Goal: Task Accomplishment & Management: Use online tool/utility

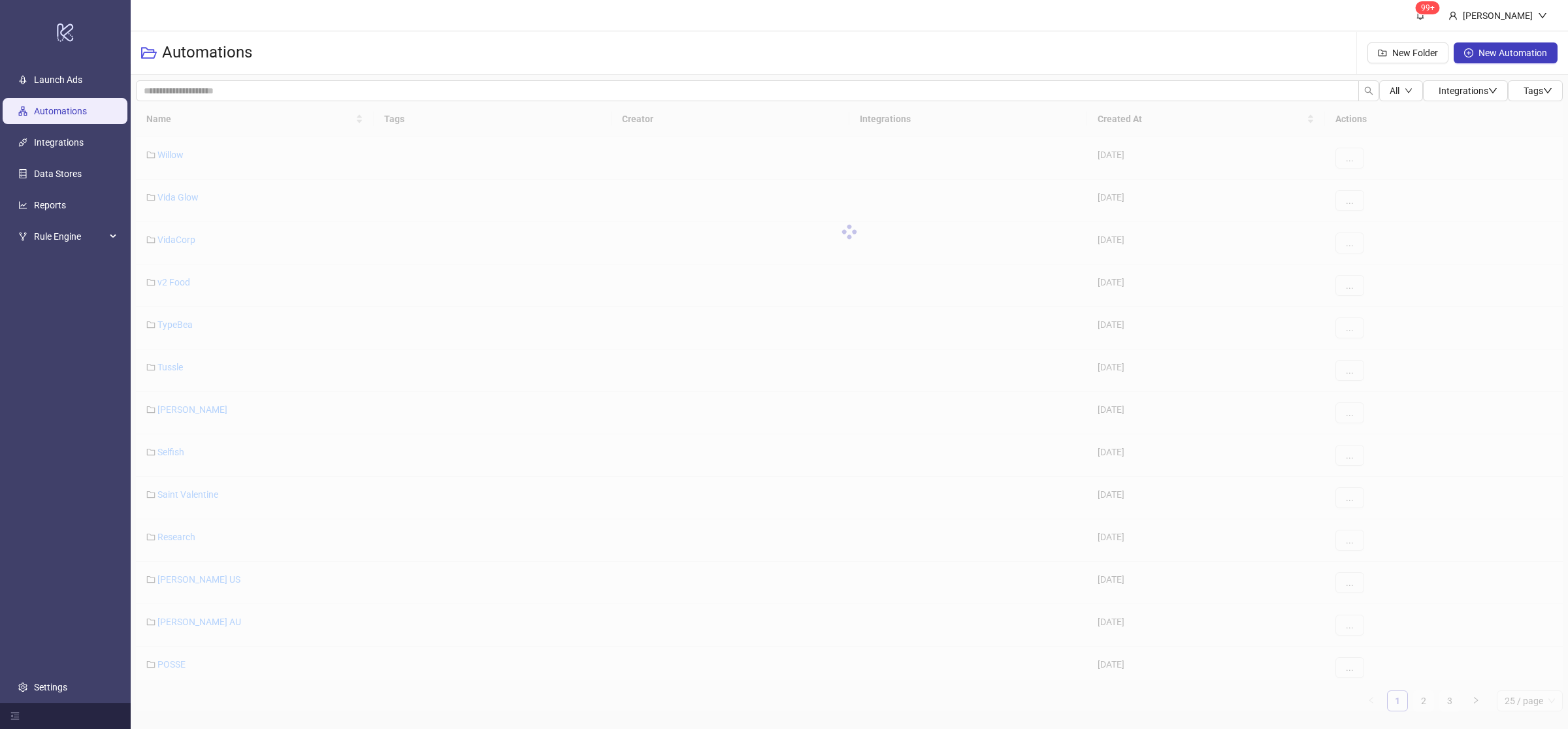
click at [416, 40] on div "Automations New Folder New Automation" at bounding box center [850, 53] width 1438 height 44
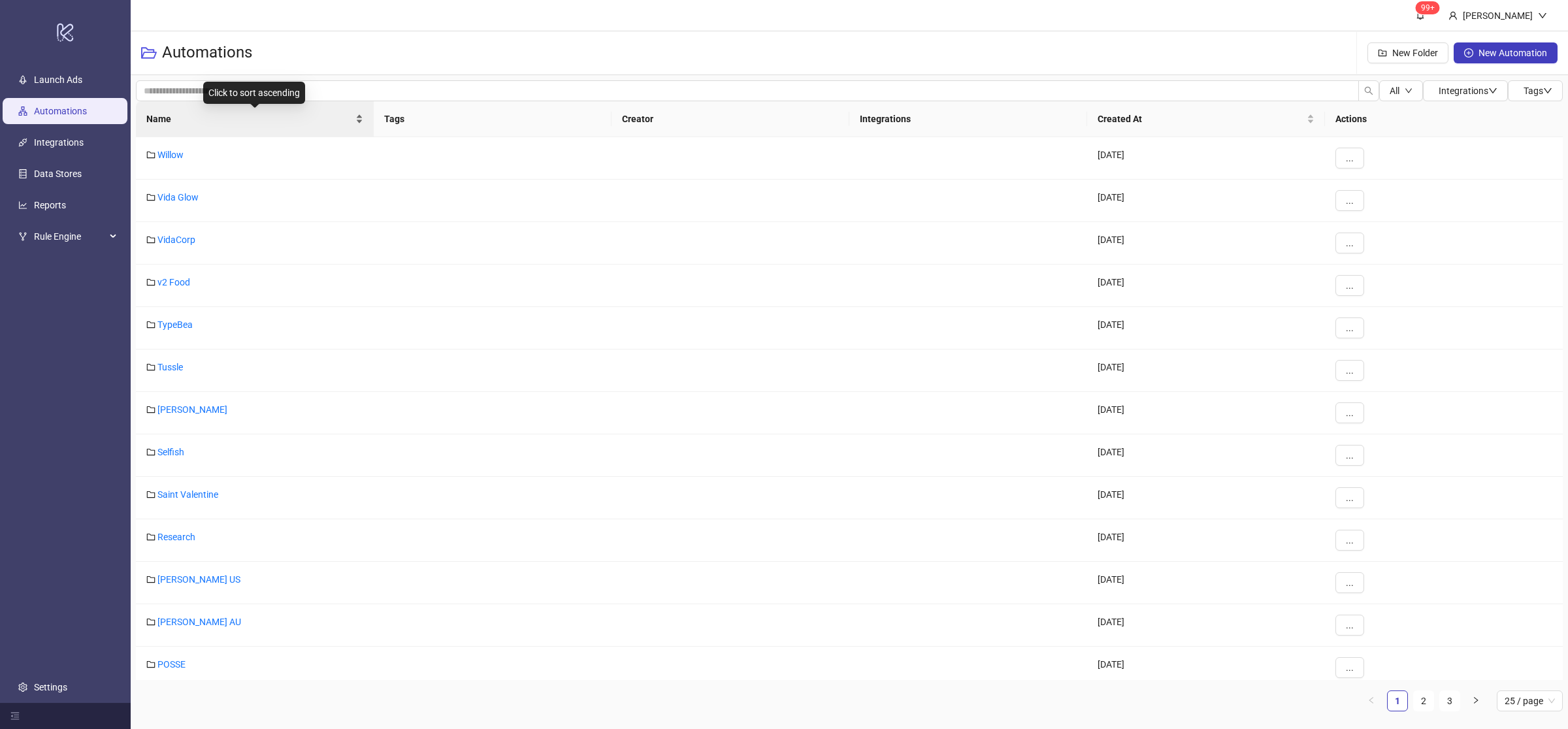
click at [361, 123] on div "Name" at bounding box center [255, 118] width 217 height 15
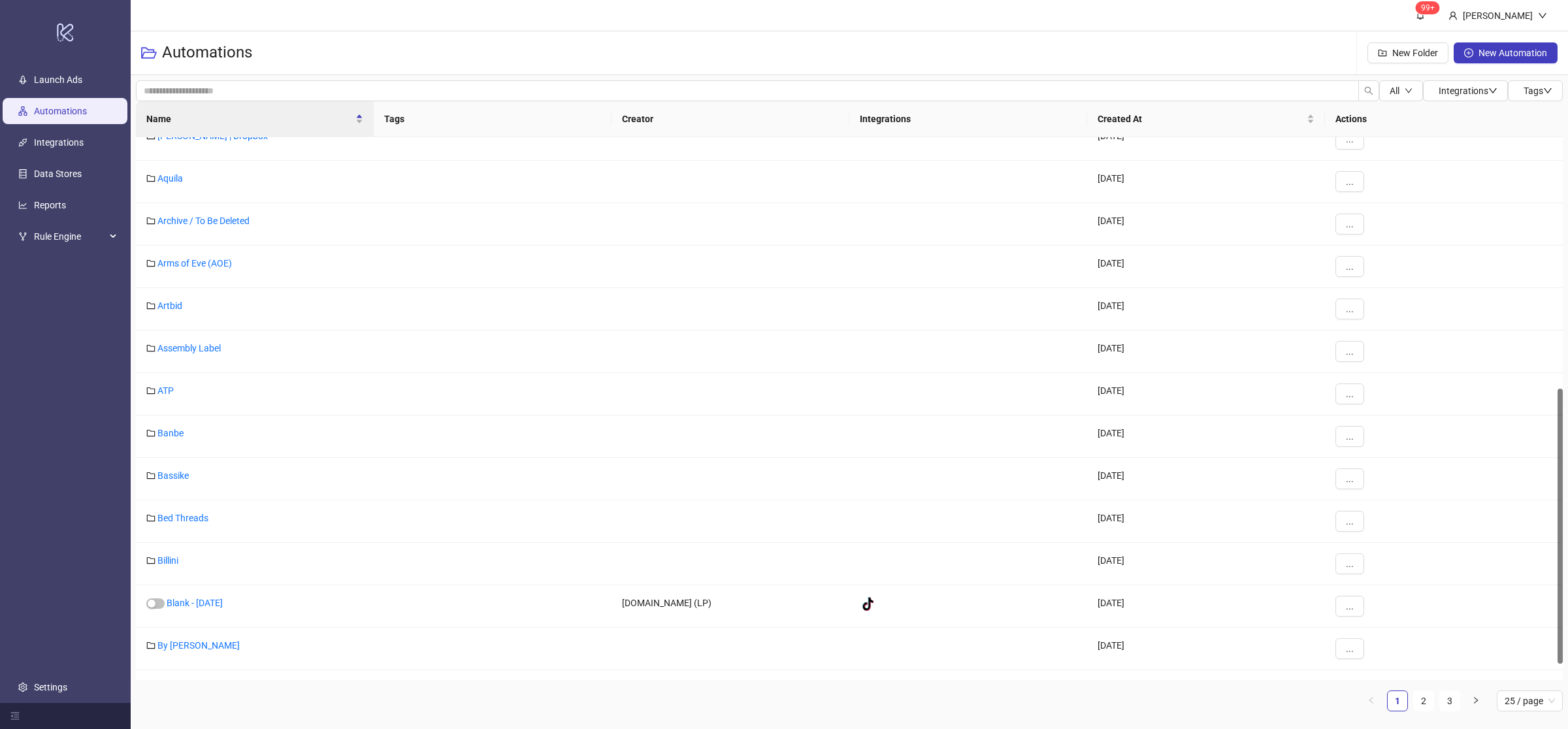
scroll to position [527, 0]
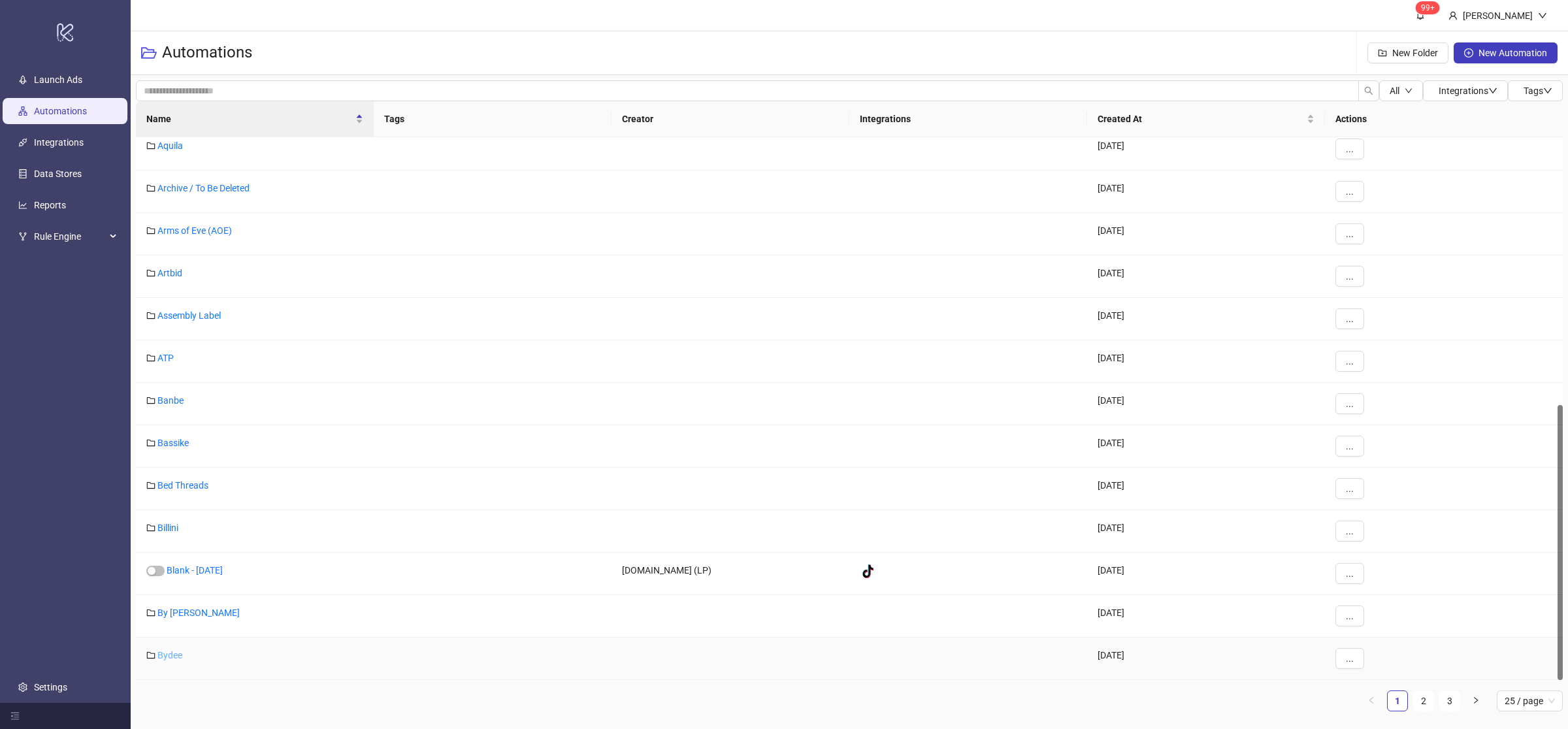
click at [173, 655] on link "Bydee" at bounding box center [169, 656] width 24 height 11
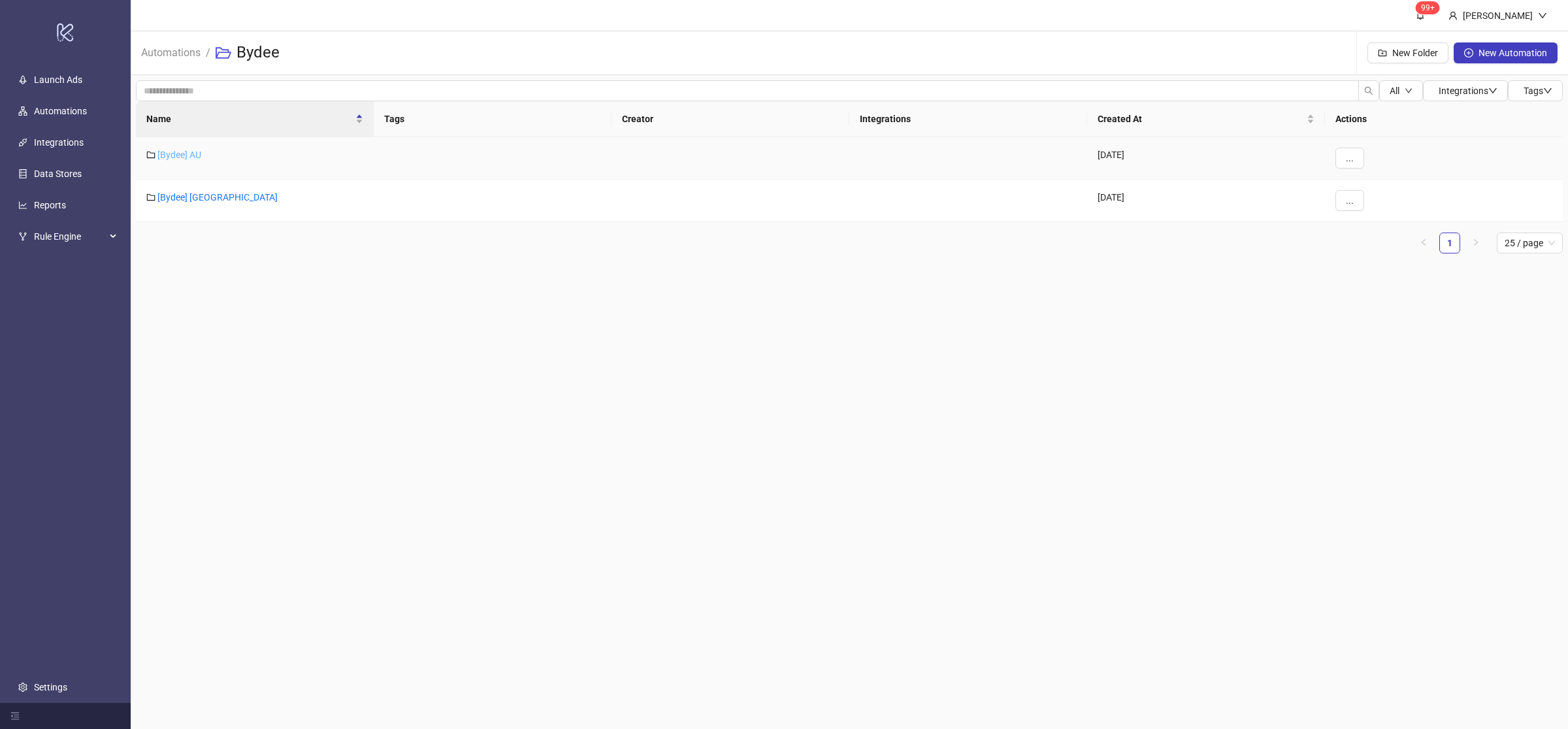
click at [185, 155] on link "[Bydee] AU" at bounding box center [179, 154] width 44 height 11
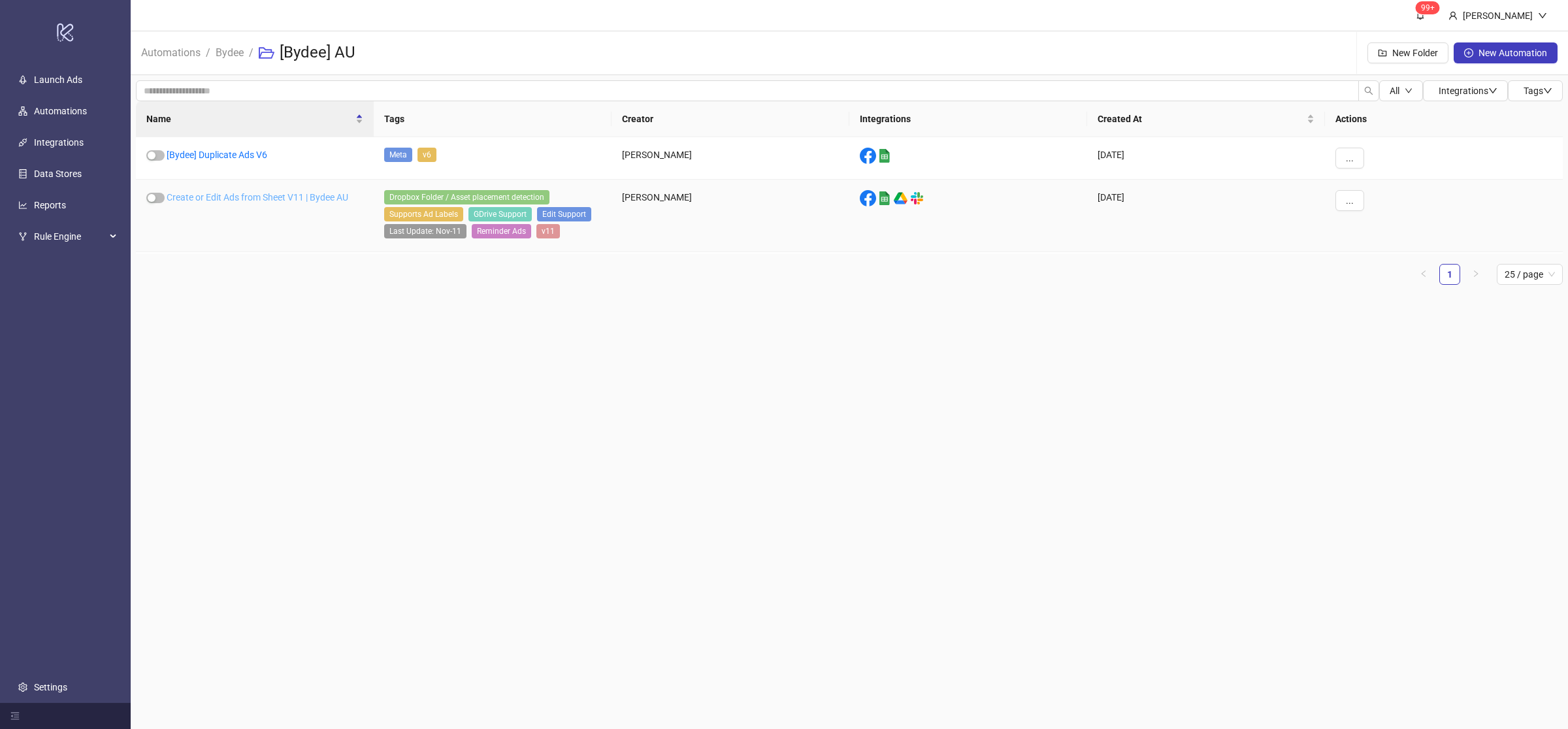
click at [248, 196] on link "Create or Edit Ads from Sheet V11 | Bydee AU" at bounding box center [258, 197] width 182 height 11
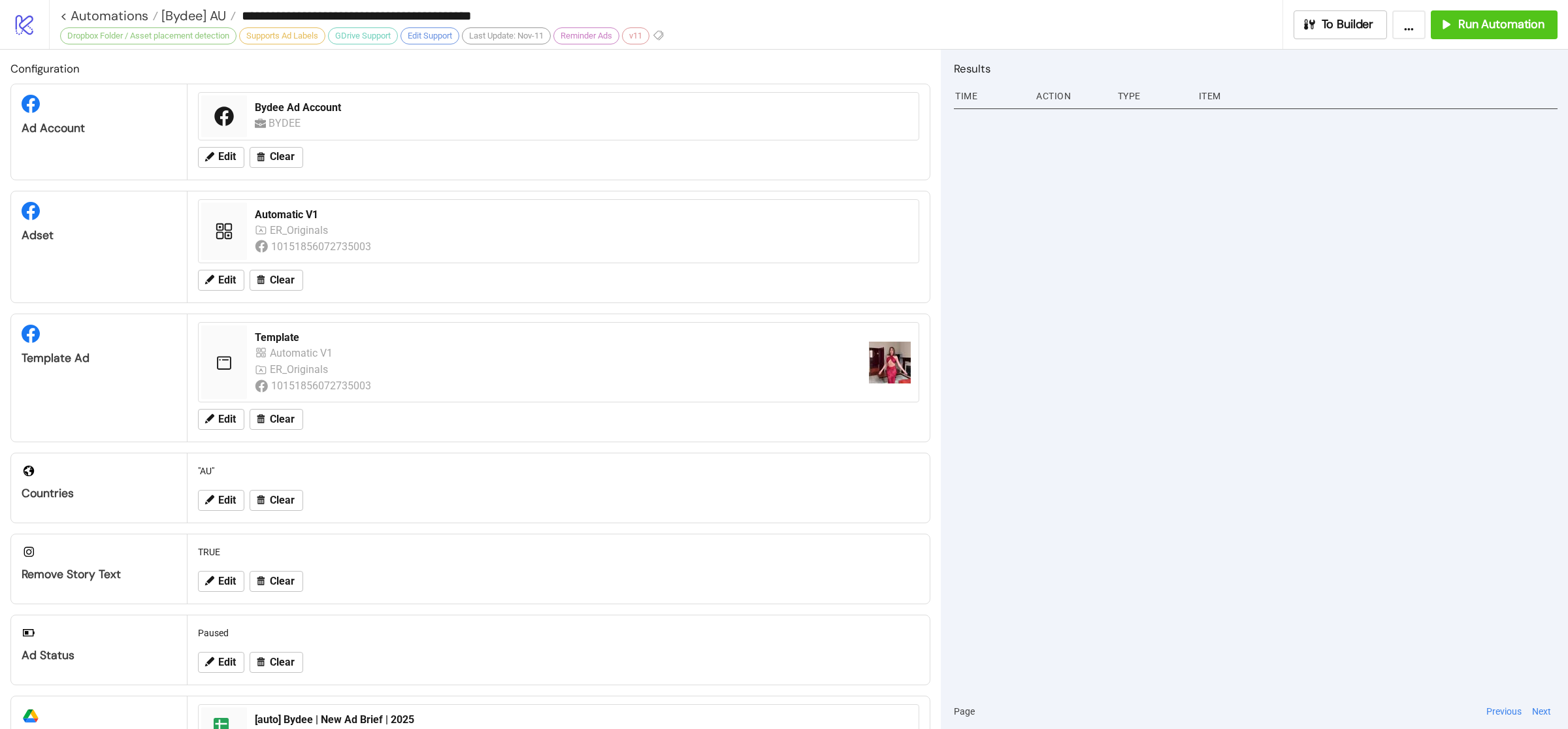
drag, startPoint x: 1127, startPoint y: 469, endPoint x: 1105, endPoint y: 483, distance: 26.1
click at [1118, 470] on div at bounding box center [1256, 399] width 604 height 589
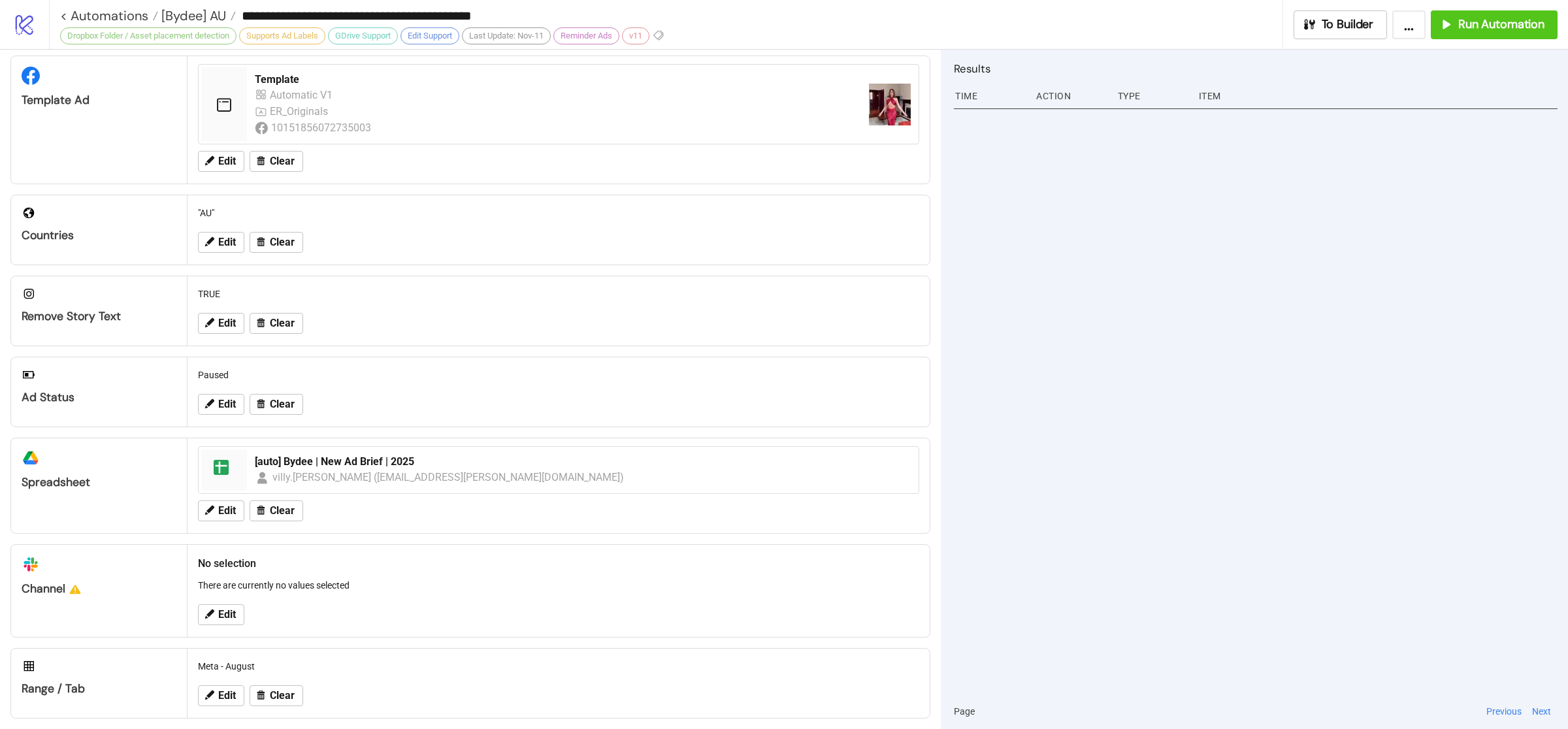
scroll to position [275, 0]
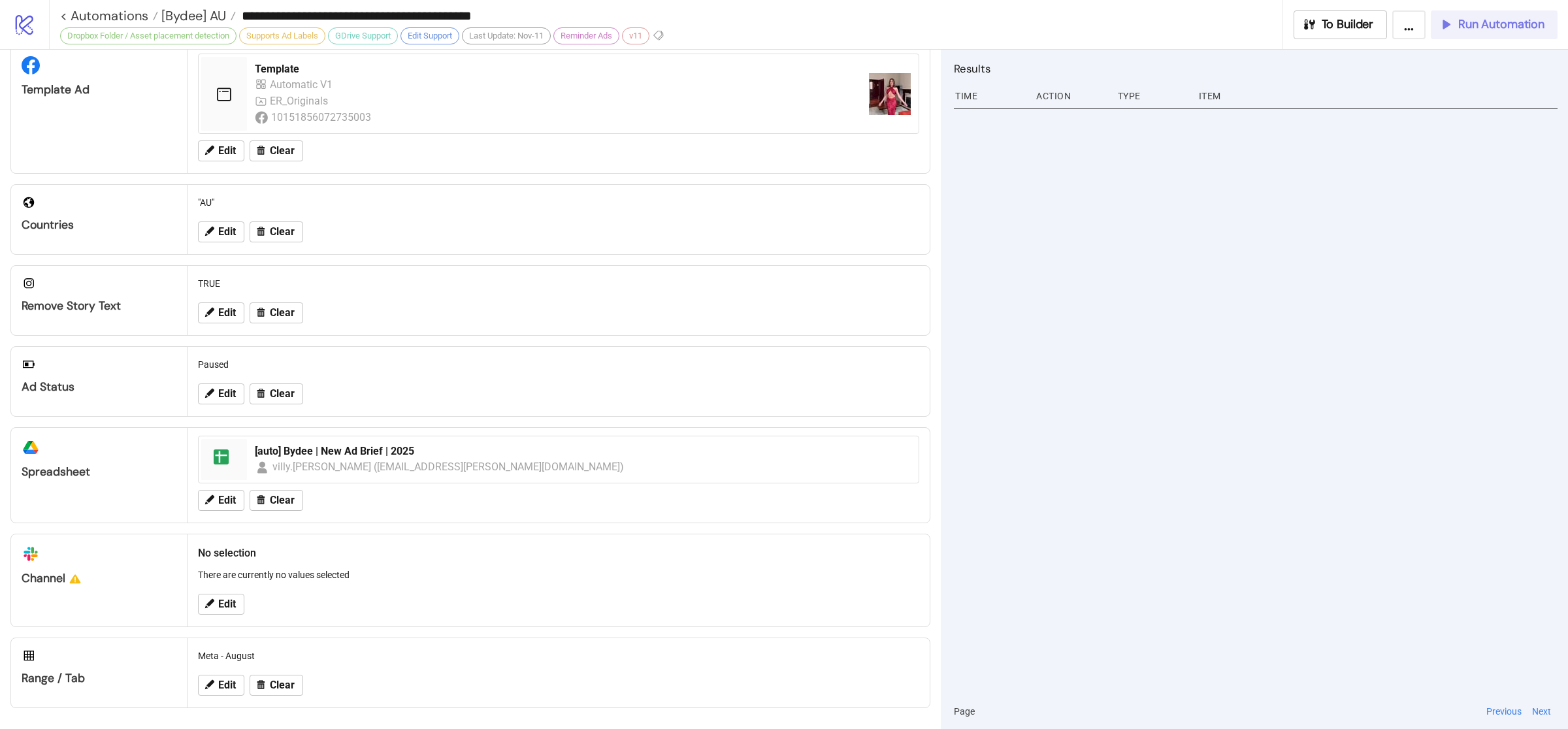
click at [1475, 26] on span "Run Automation" at bounding box center [1502, 23] width 86 height 15
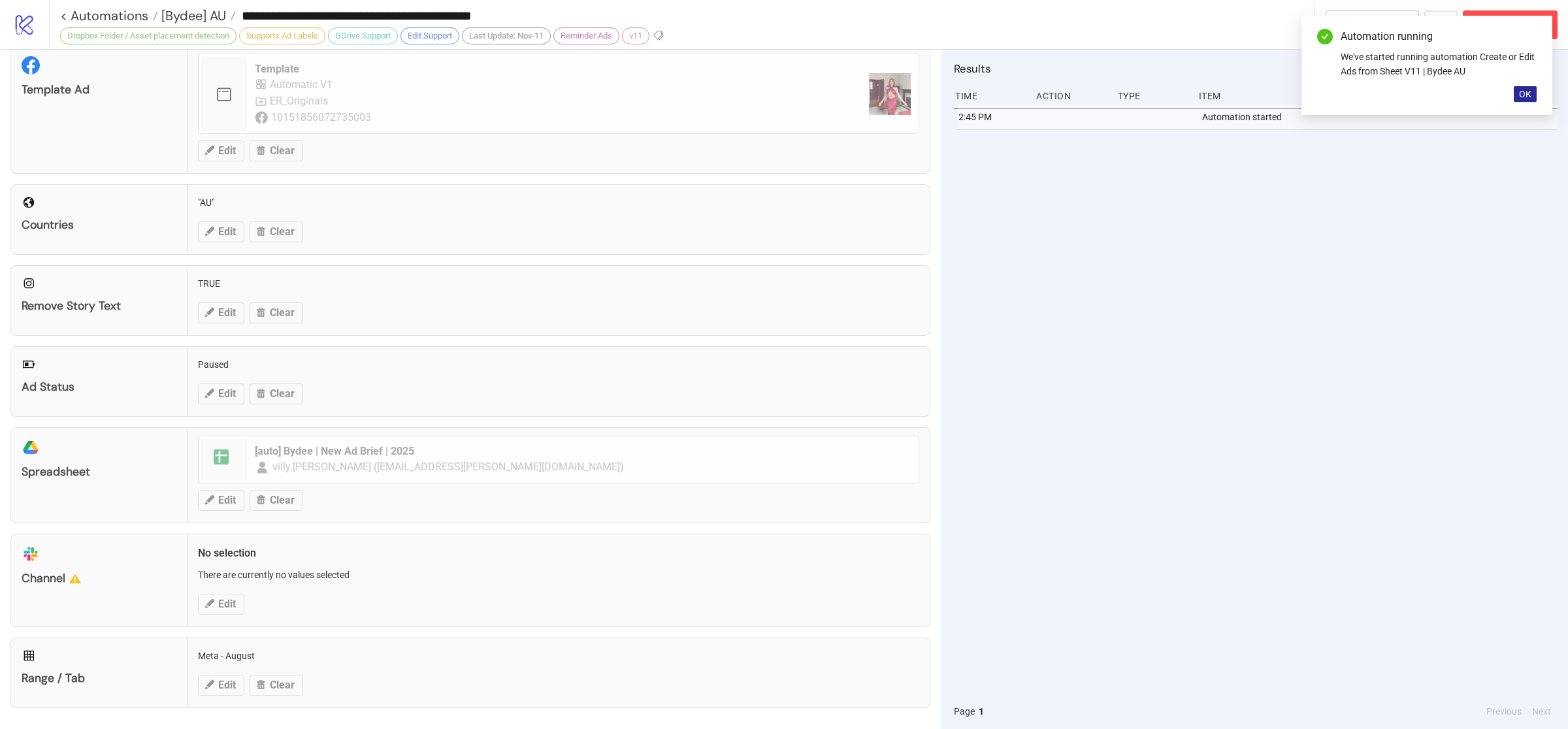
click at [1524, 98] on span "OK" at bounding box center [1525, 94] width 13 height 11
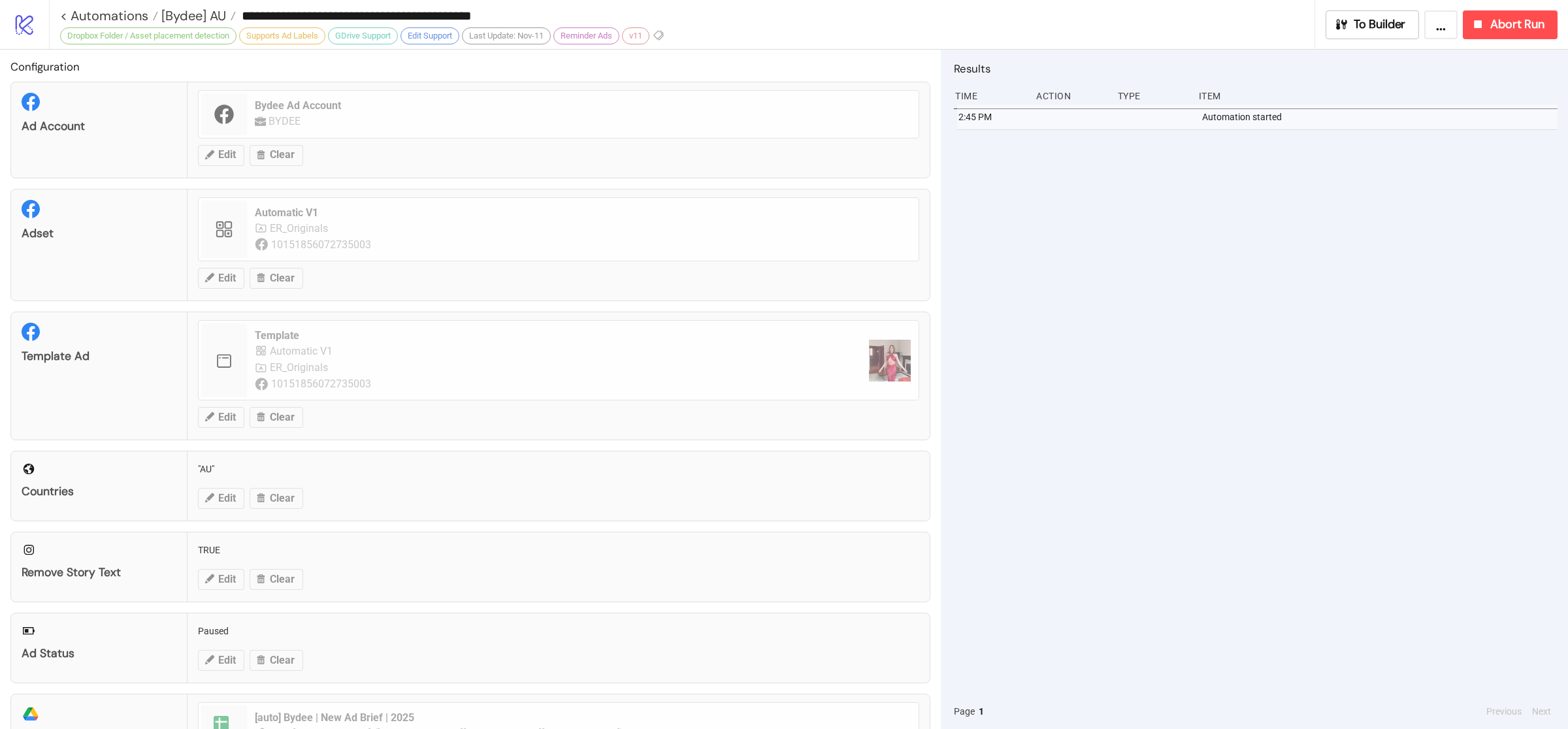
scroll to position [0, 0]
click at [190, 12] on span "[Bydee] AU" at bounding box center [192, 15] width 68 height 17
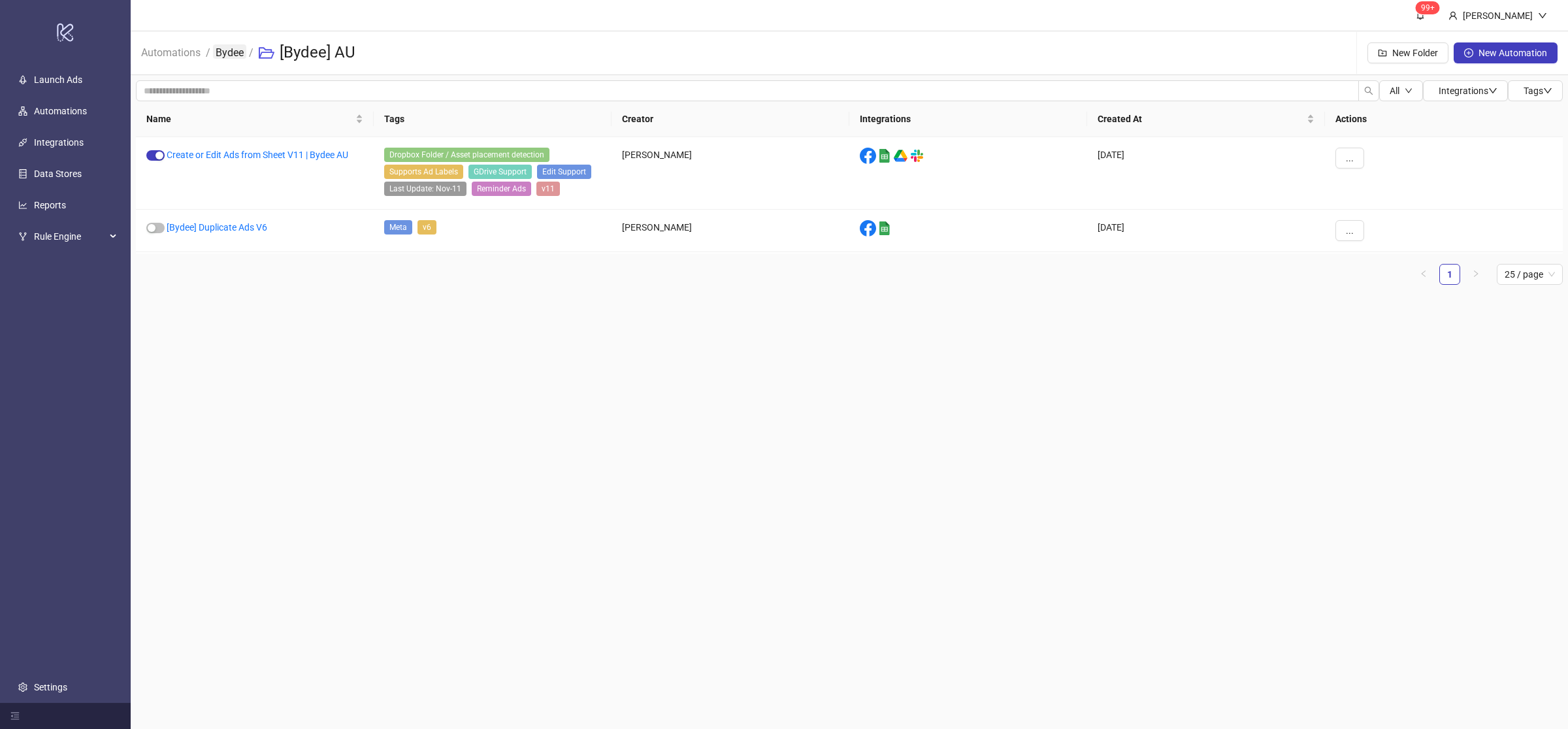
click at [231, 54] on link "Bydee" at bounding box center [230, 51] width 33 height 15
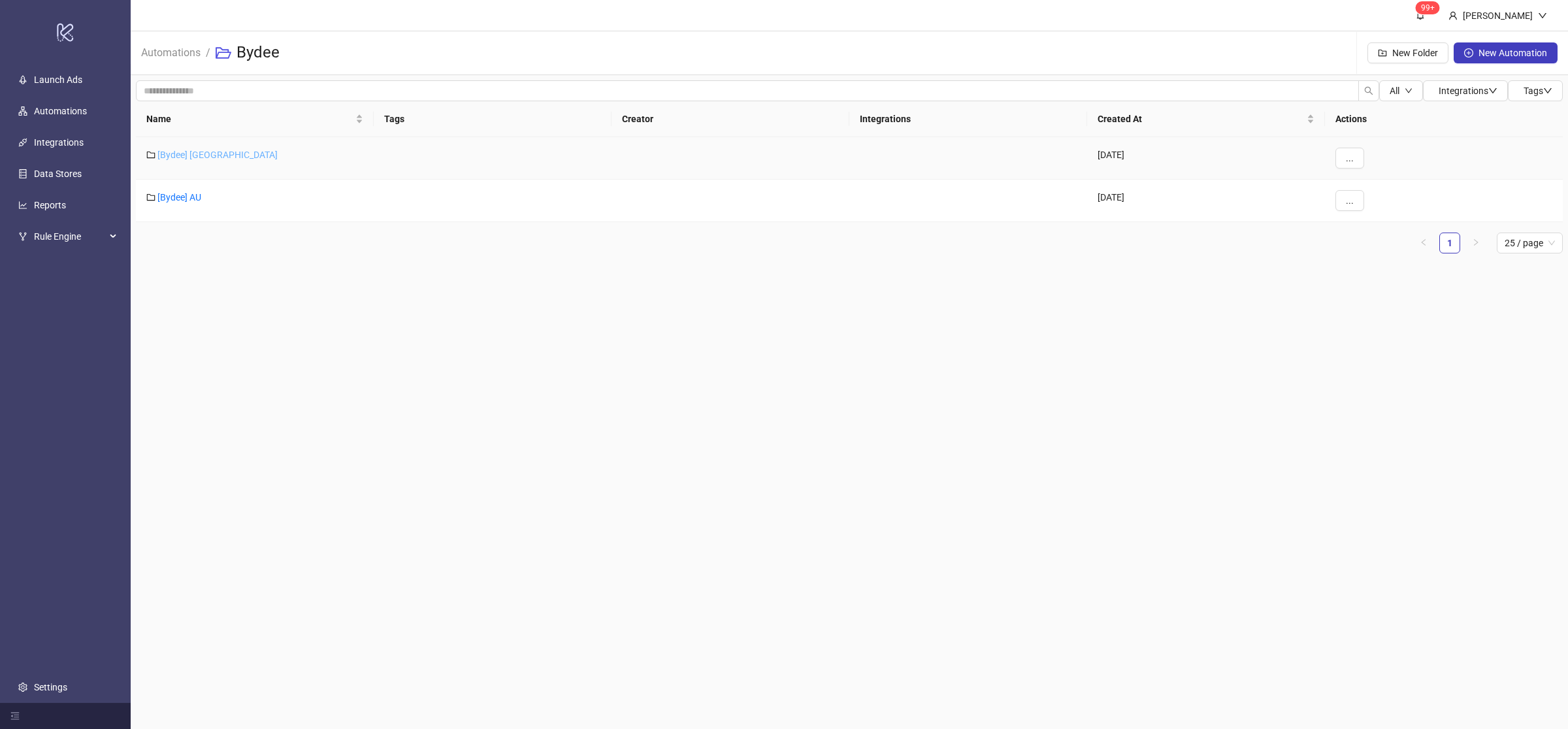
click at [192, 153] on link "[Bydee] [GEOGRAPHIC_DATA]" at bounding box center [217, 154] width 120 height 11
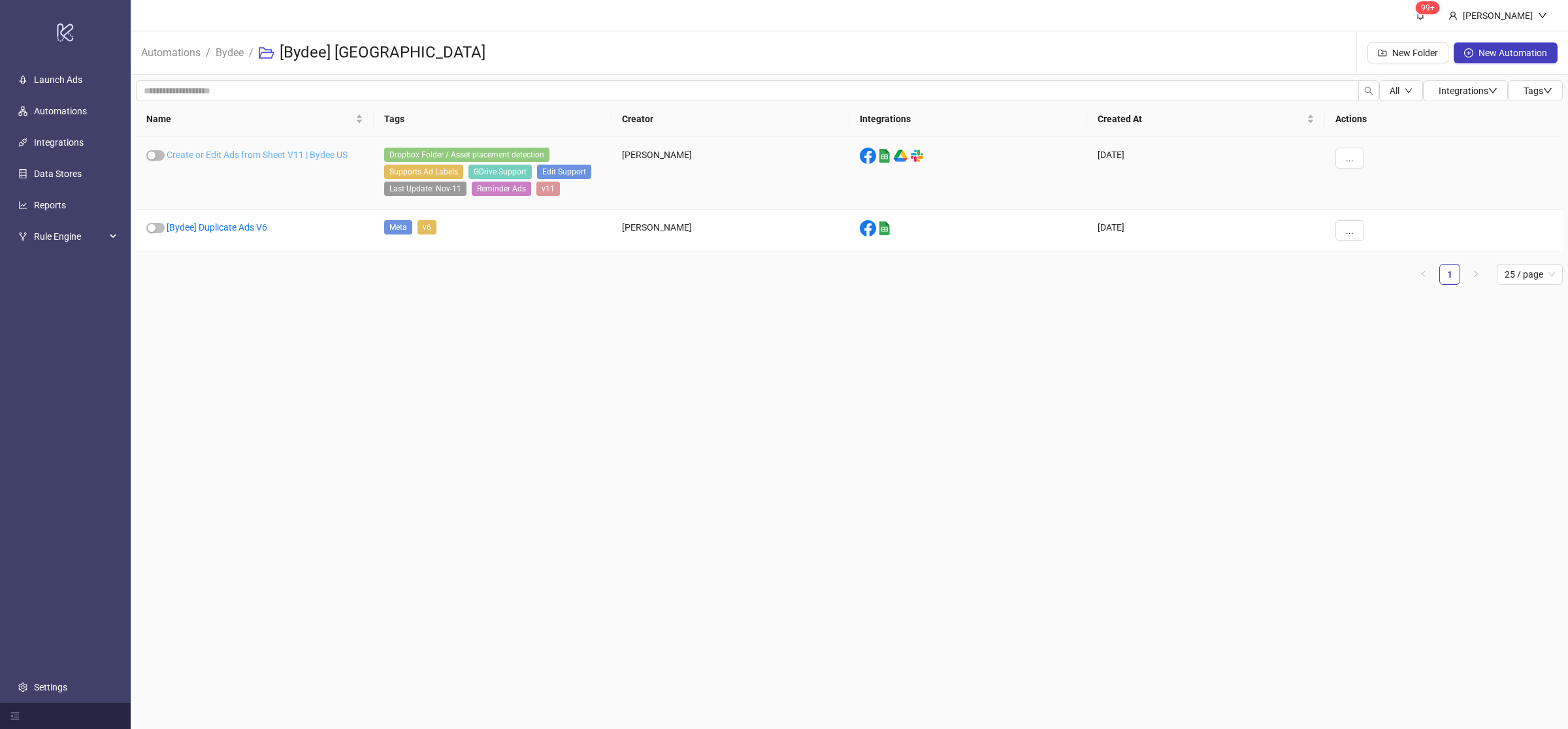
click at [272, 156] on link "Create or Edit Ads from Sheet V11 | Bydee US" at bounding box center [257, 154] width 181 height 11
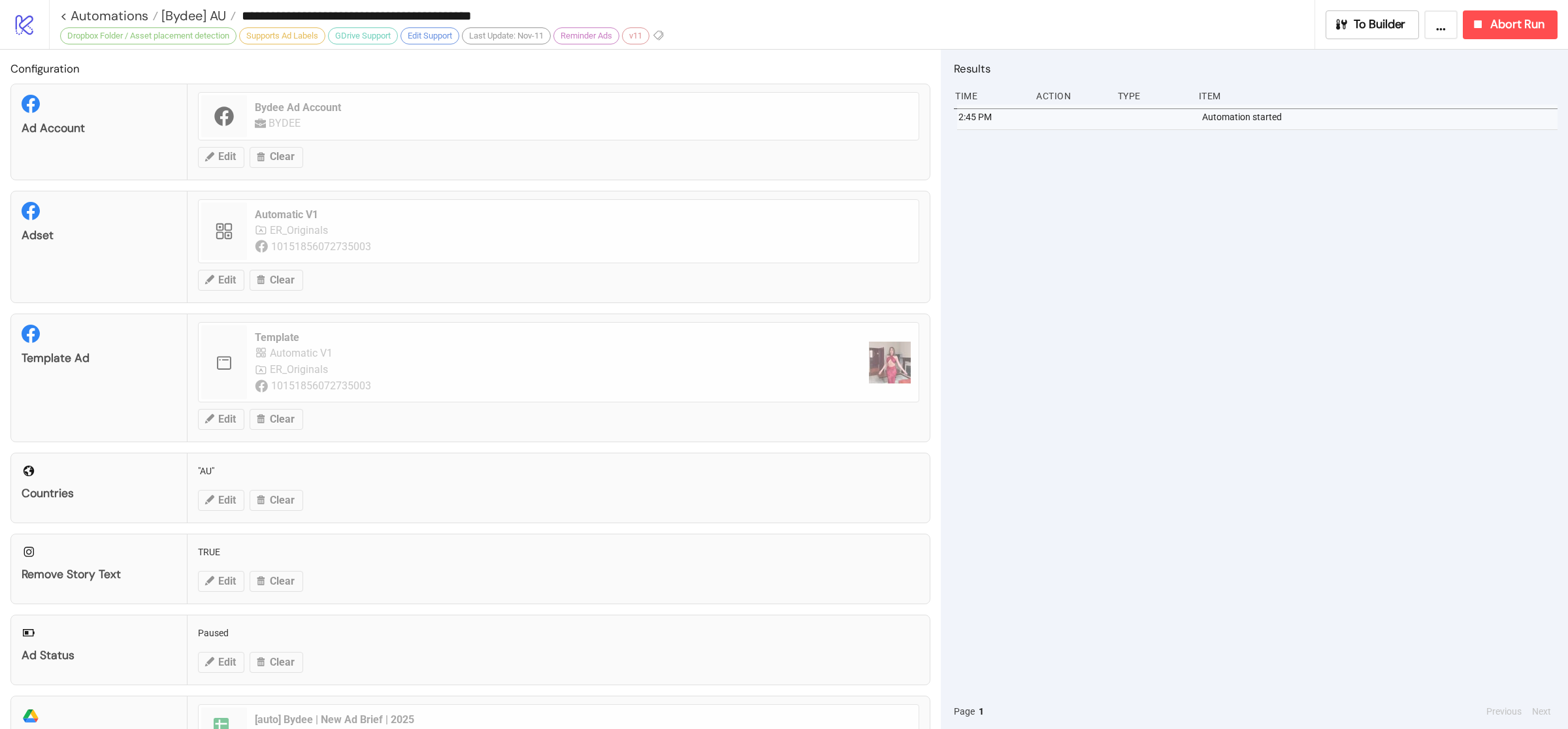
type input "**********"
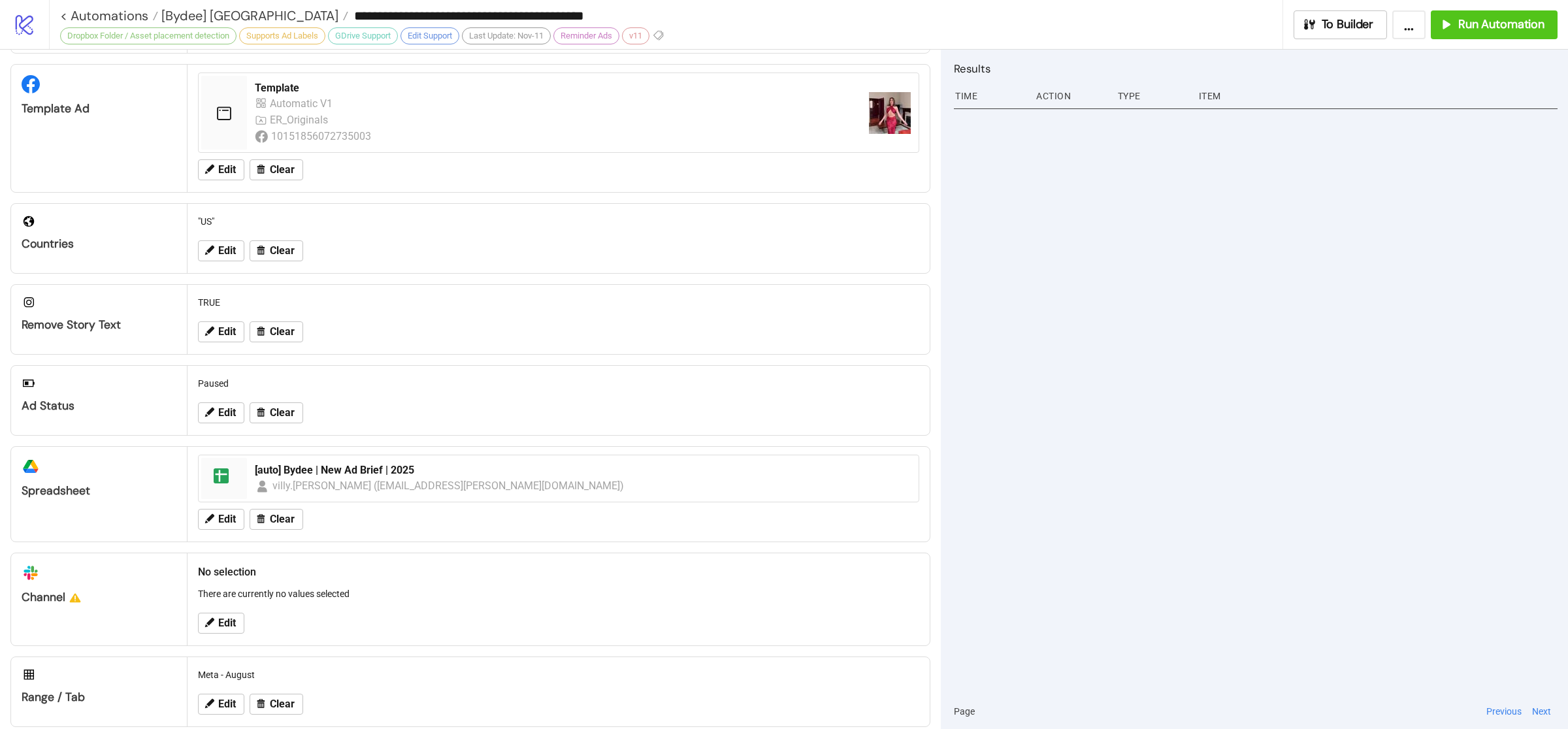
scroll to position [275, 0]
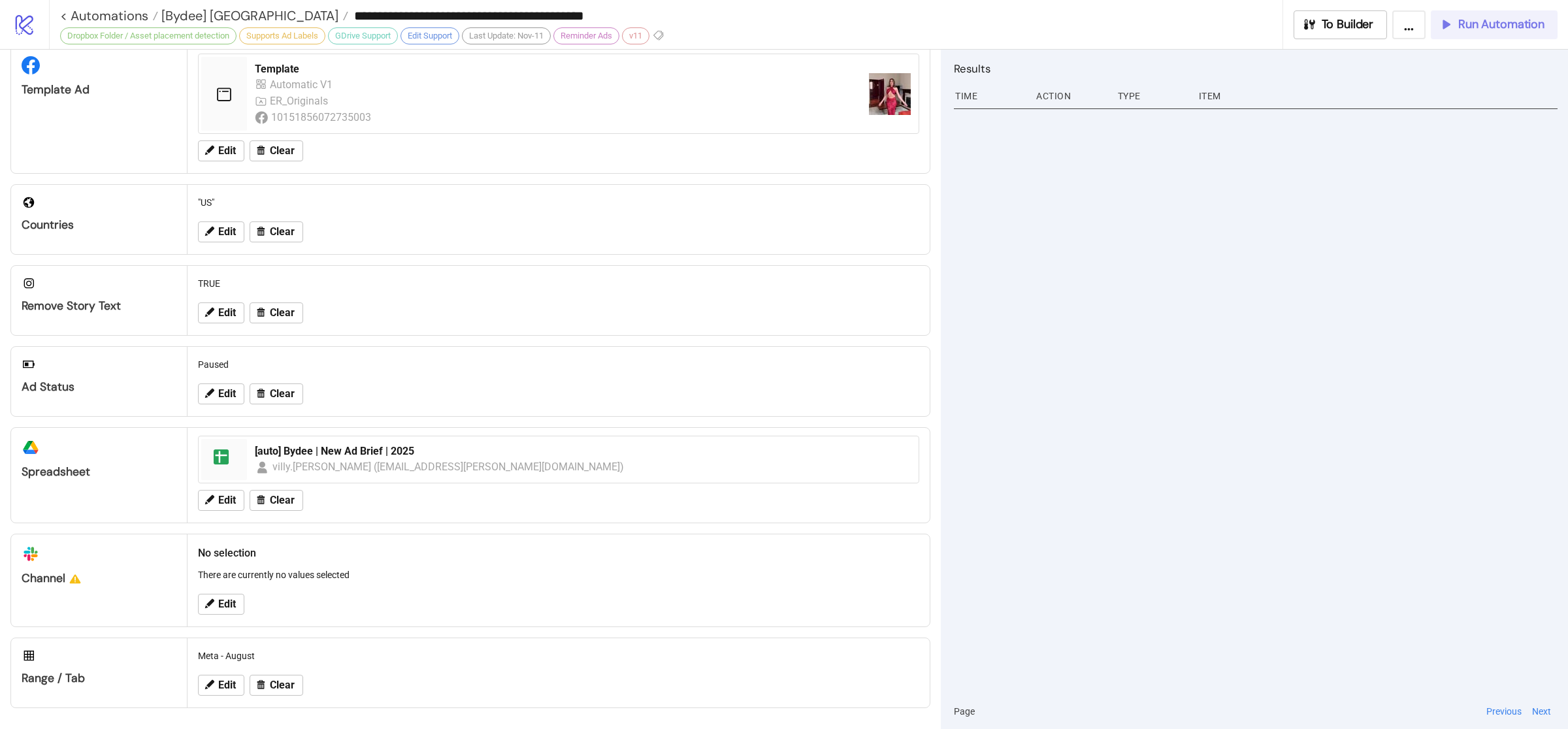
click at [1481, 28] on span "Run Automation" at bounding box center [1502, 23] width 86 height 15
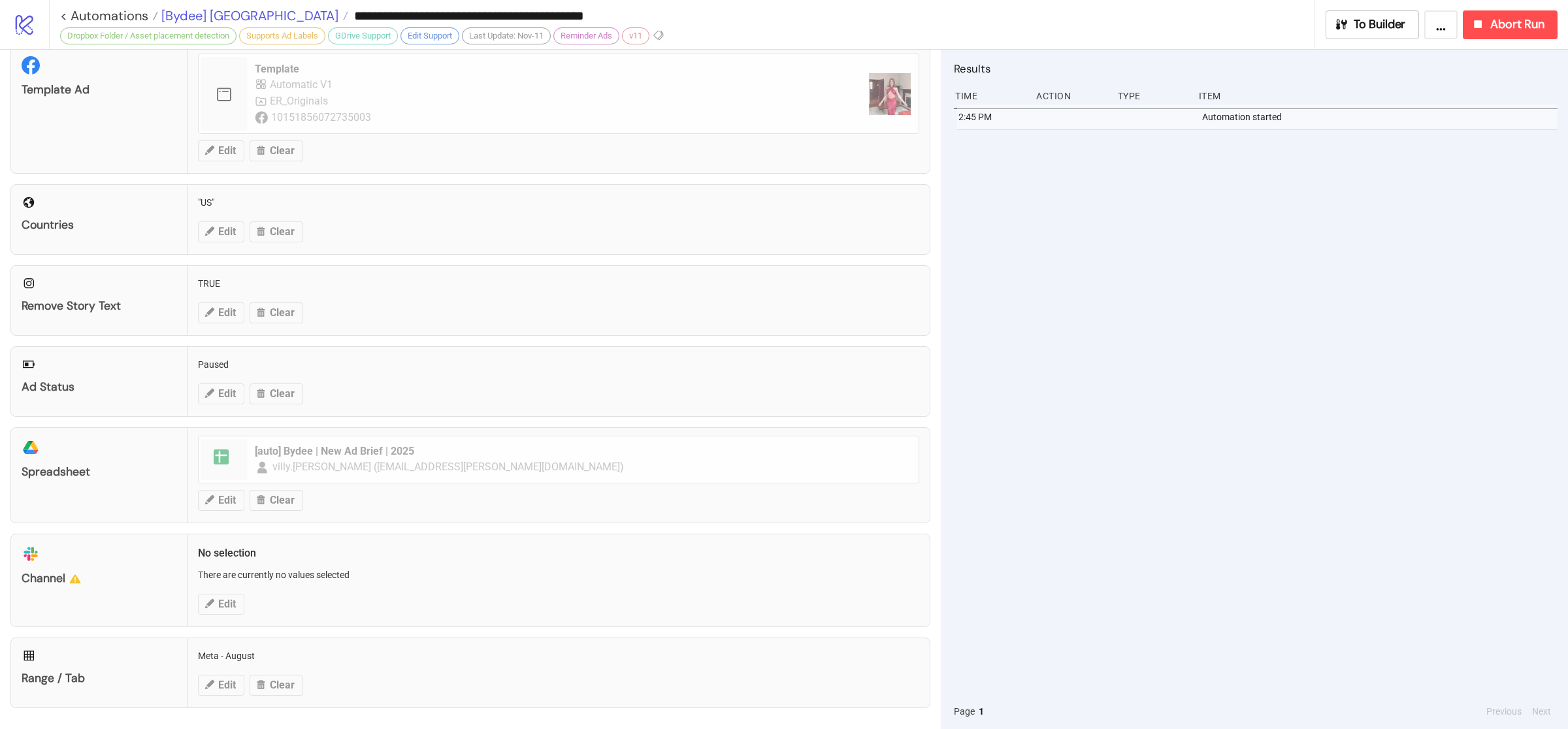
click at [202, 19] on span "[Bydee] [GEOGRAPHIC_DATA]" at bounding box center [248, 15] width 181 height 17
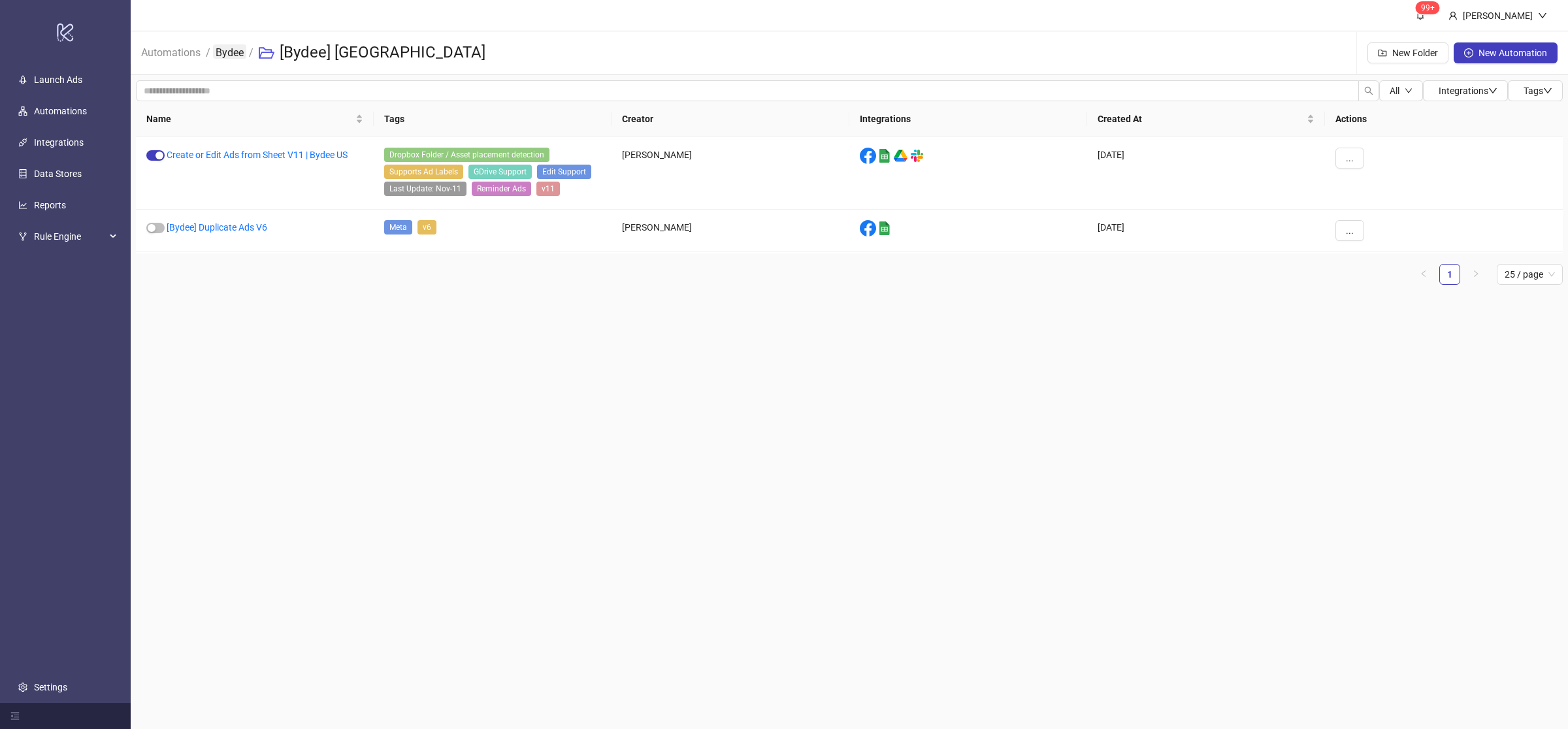
click at [230, 49] on link "Bydee" at bounding box center [230, 51] width 33 height 15
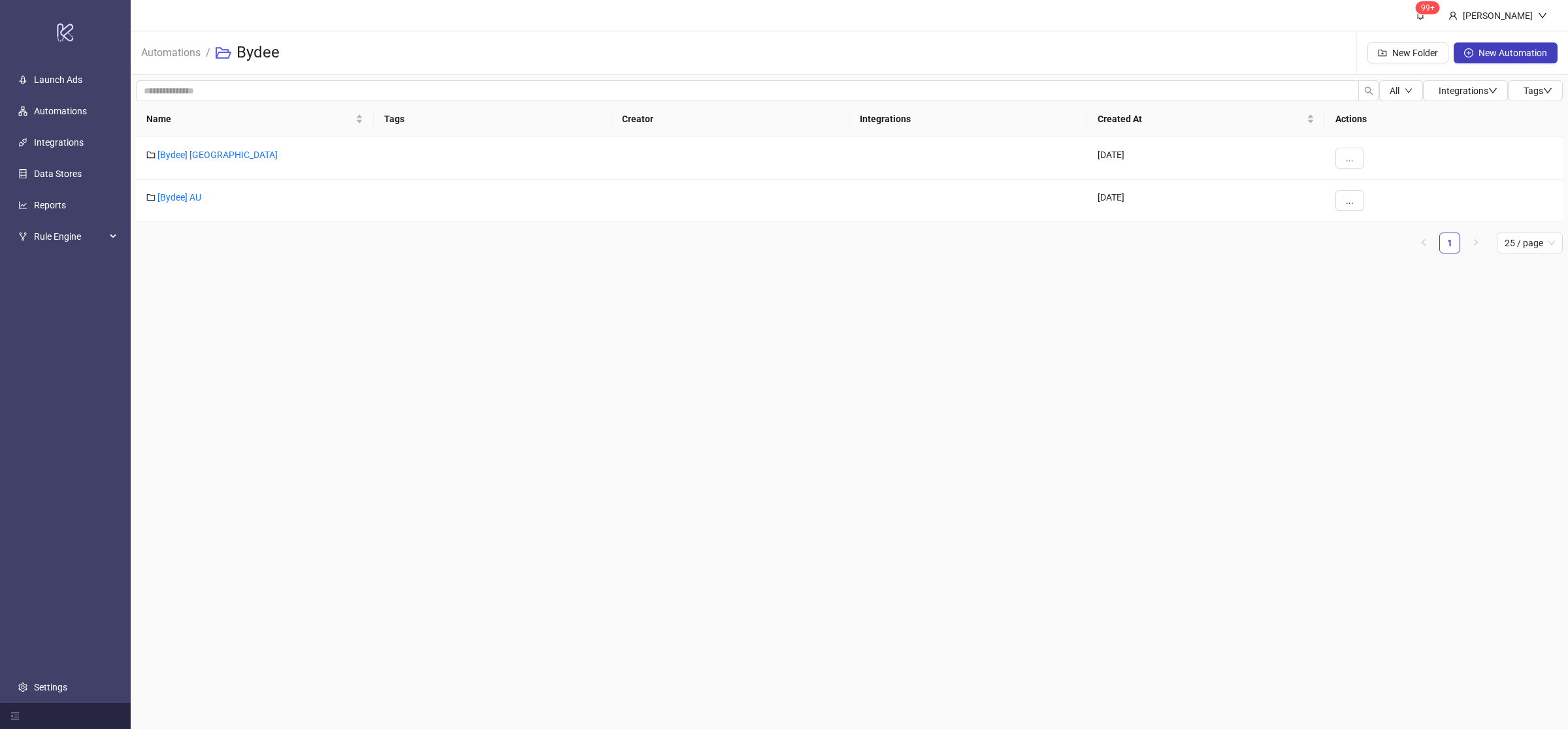
drag, startPoint x: 267, startPoint y: 276, endPoint x: 241, endPoint y: 250, distance: 36.8
click at [266, 276] on main "99+ [PERSON_NAME] Automations / Bydee New Folder New Automation All Integration…" at bounding box center [850, 364] width 1438 height 729
drag, startPoint x: 1083, startPoint y: 304, endPoint x: 1288, endPoint y: 200, distance: 229.9
click at [1084, 304] on main "99+ [PERSON_NAME] Automations / Bydee New Folder New Automation All Integration…" at bounding box center [850, 364] width 1438 height 729
click at [1417, 53] on span "New Folder" at bounding box center [1415, 53] width 46 height 11
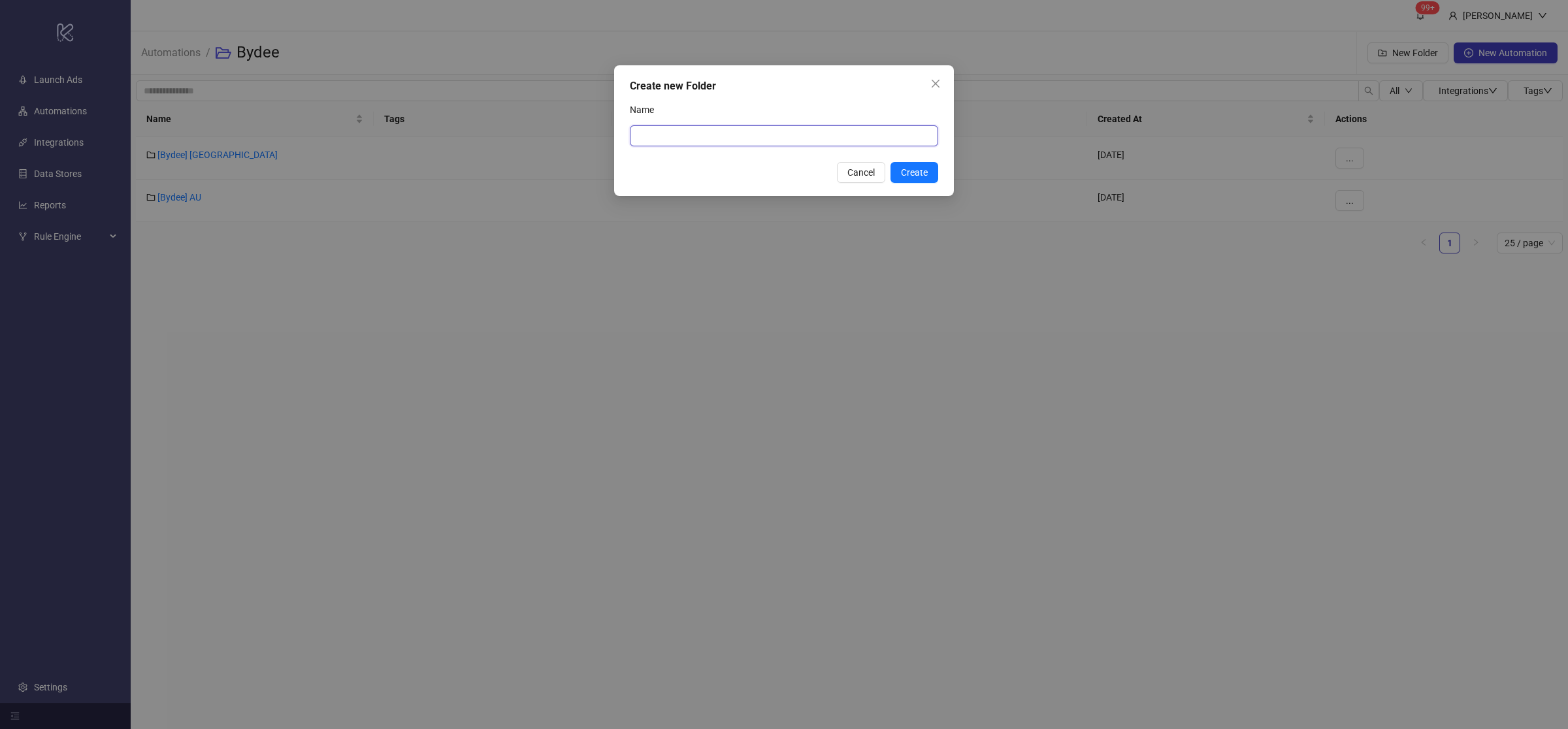
click at [696, 141] on input "Name" at bounding box center [784, 135] width 309 height 21
type input "**********"
click at [924, 177] on span "Create" at bounding box center [913, 172] width 26 height 11
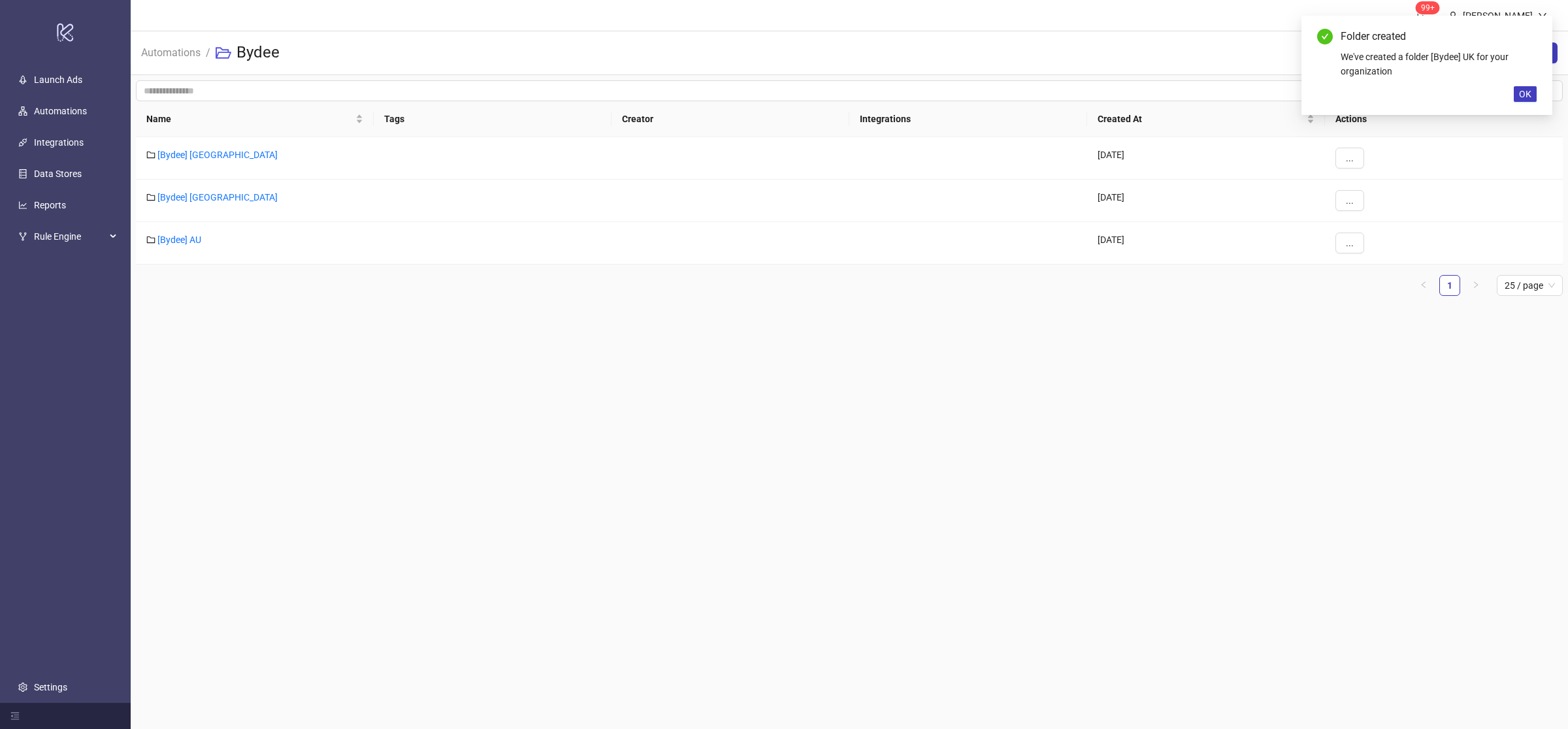
click at [626, 372] on main "99+ [PERSON_NAME] Automations / Bydee New Folder New Automation All Integration…" at bounding box center [850, 364] width 1438 height 729
click at [196, 238] on link "[Bydee] AU" at bounding box center [179, 239] width 44 height 11
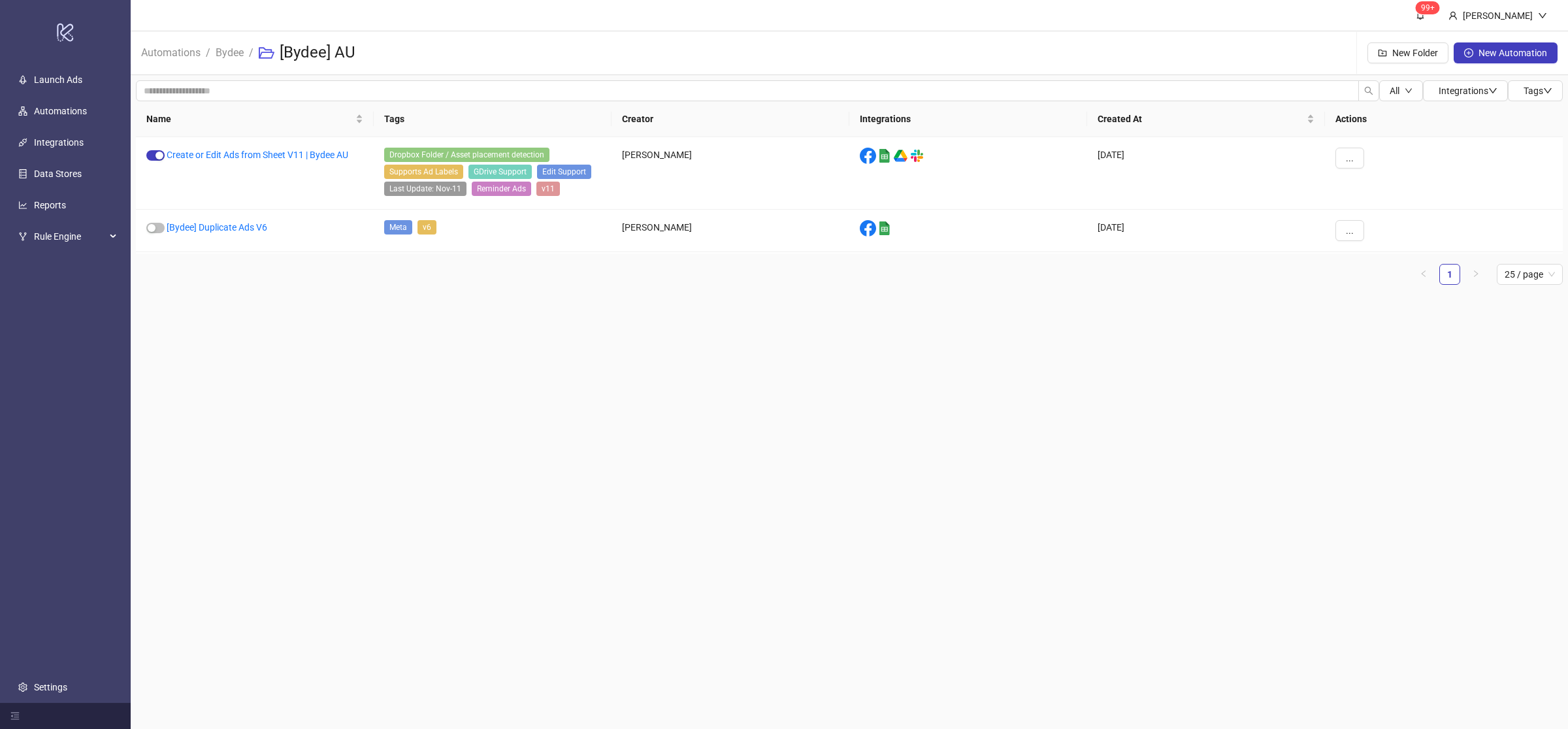
click at [1140, 331] on main "99+ [PERSON_NAME] Automations / Bydee / [Bydee] AU New Folder New Automation Al…" at bounding box center [850, 364] width 1438 height 729
click at [1354, 161] on button "..." at bounding box center [1349, 157] width 28 height 21
click at [1395, 272] on span "Duplicate" at bounding box center [1379, 269] width 38 height 15
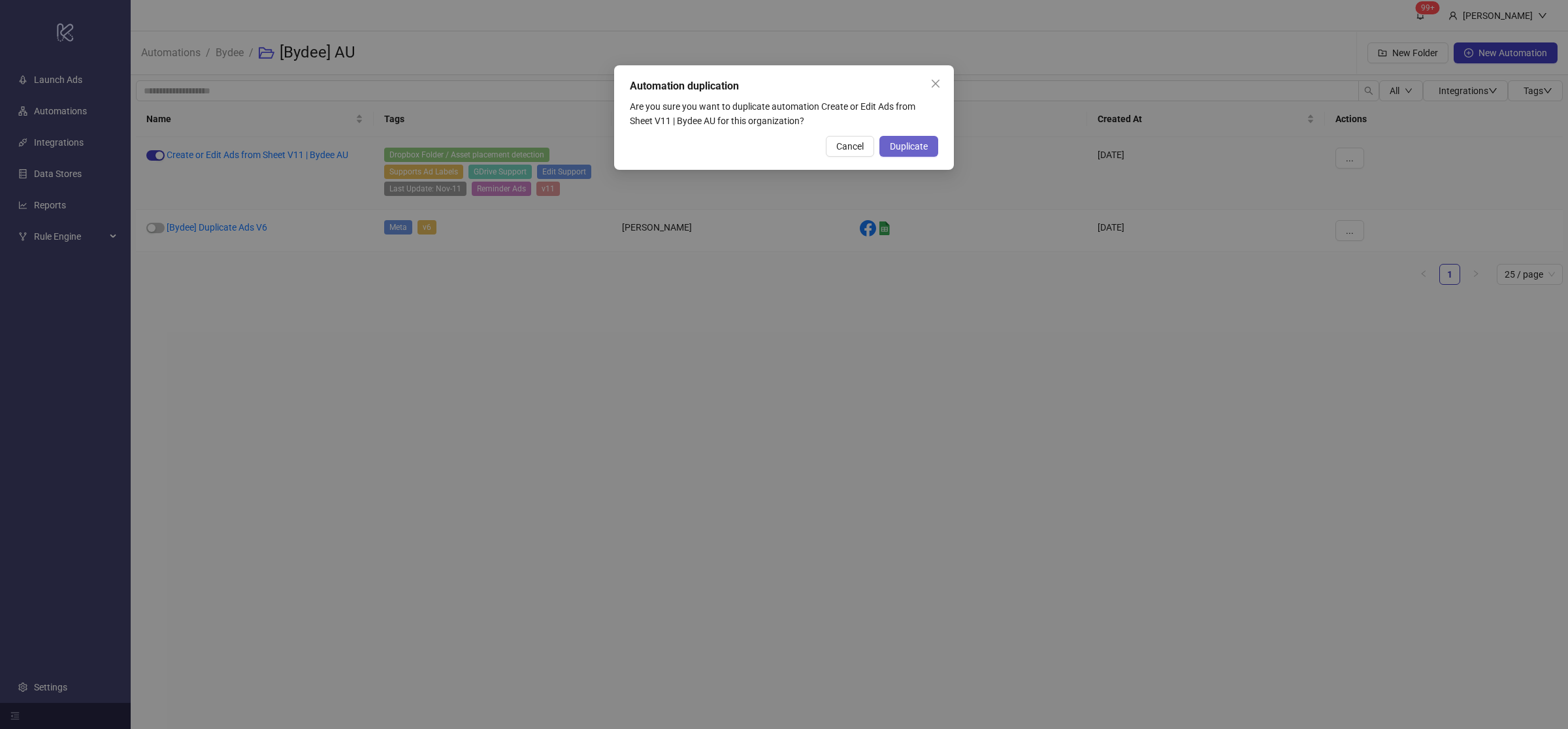
click at [929, 143] on button "Duplicate" at bounding box center [909, 146] width 59 height 21
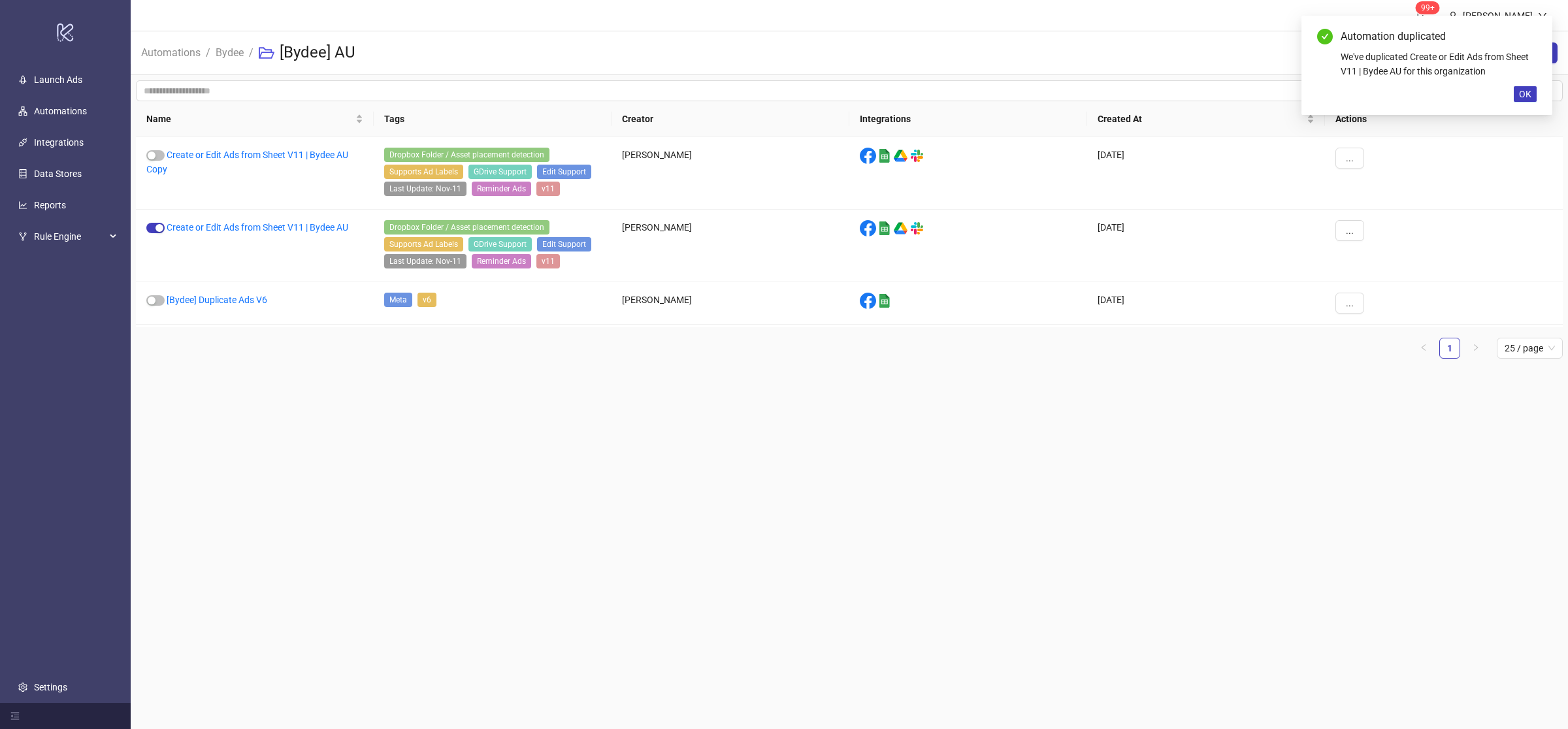
click at [1011, 454] on main "99+ [PERSON_NAME] Automations / Bydee / [Bydee] AU New Folder New Automation Al…" at bounding box center [850, 364] width 1438 height 729
click at [1361, 156] on button "..." at bounding box center [1349, 157] width 28 height 21
click at [1384, 247] on span "Move" at bounding box center [1379, 247] width 38 height 15
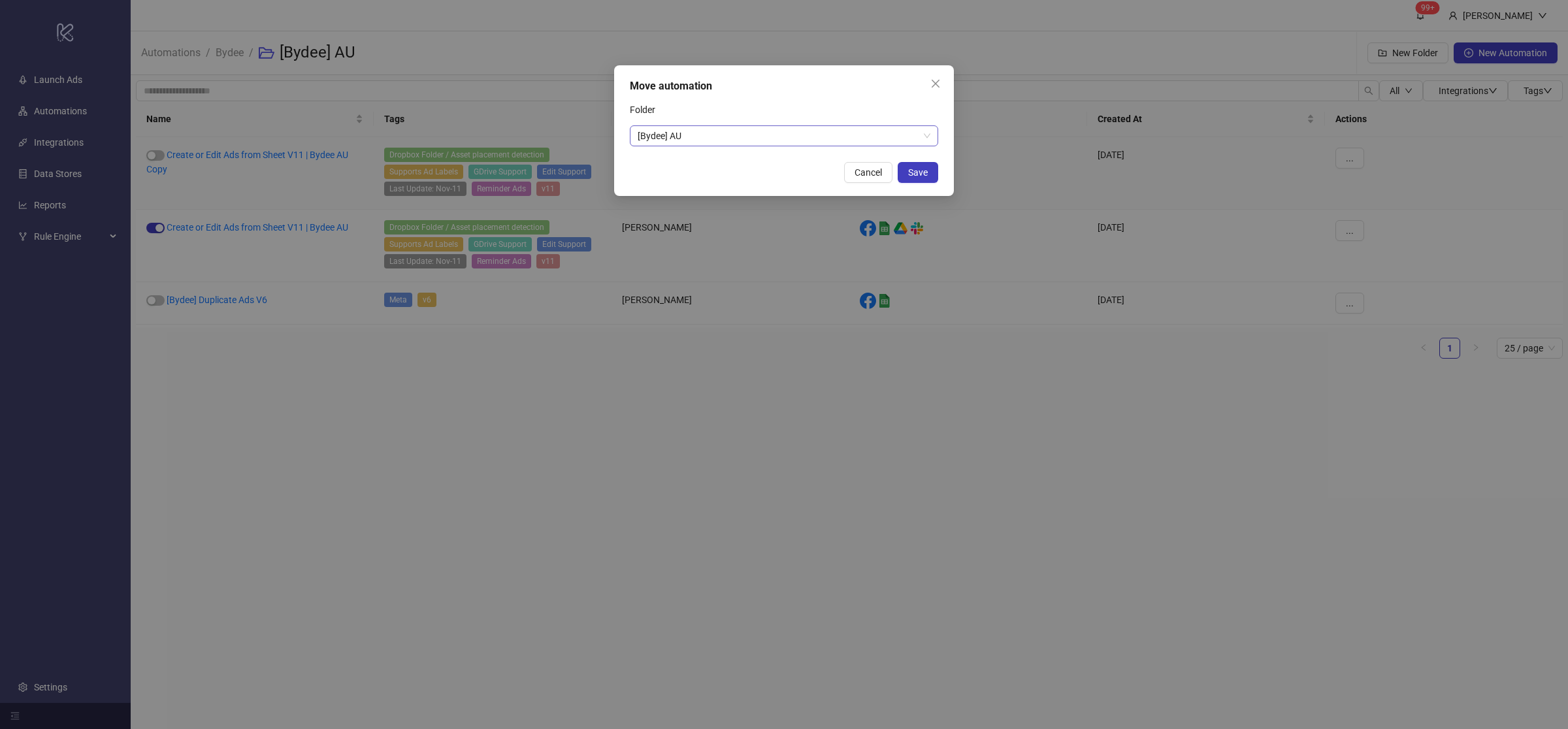
click at [769, 139] on span "[Bydee] AU" at bounding box center [784, 136] width 293 height 20
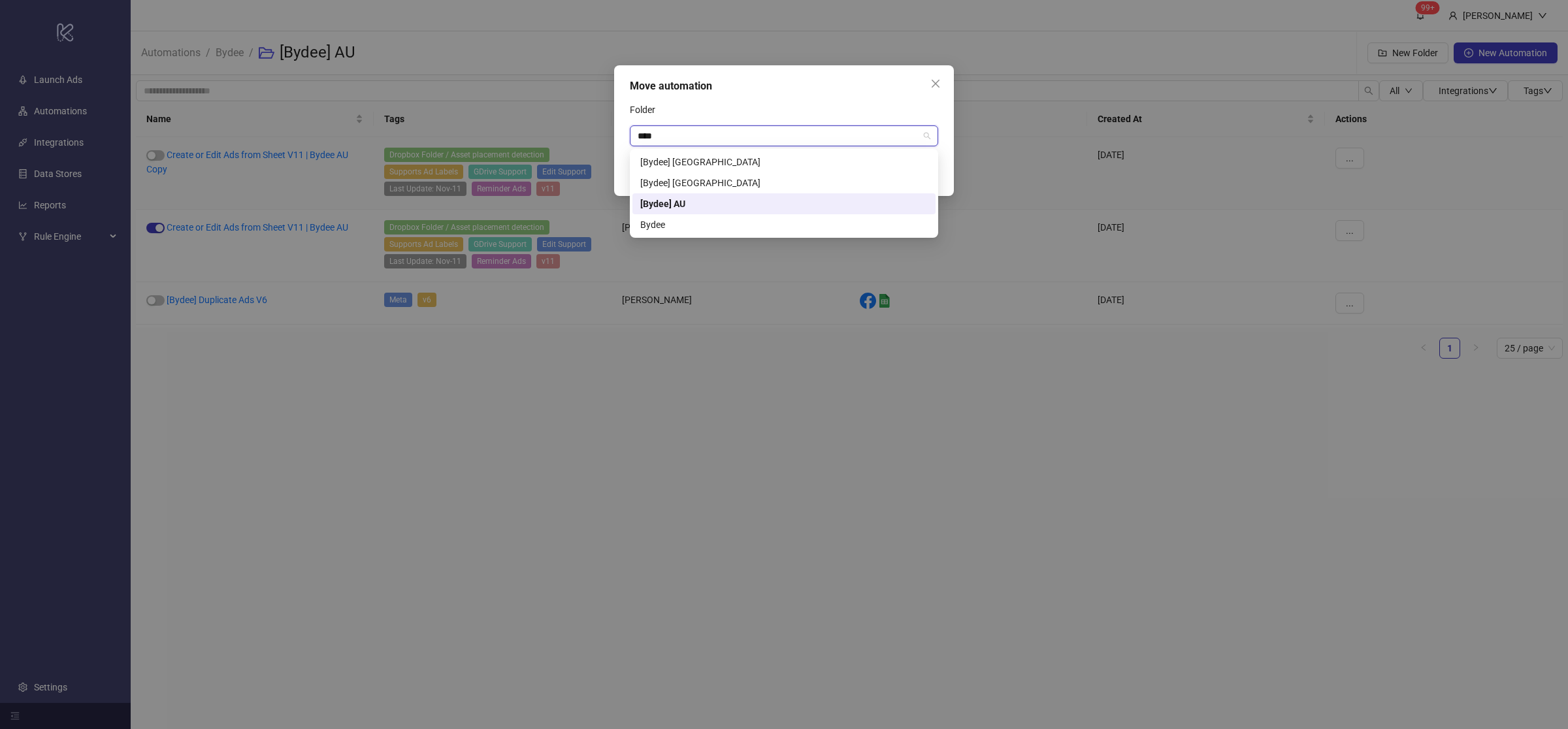
type input "*****"
click at [680, 159] on div "[Bydee] [GEOGRAPHIC_DATA]" at bounding box center [784, 162] width 287 height 15
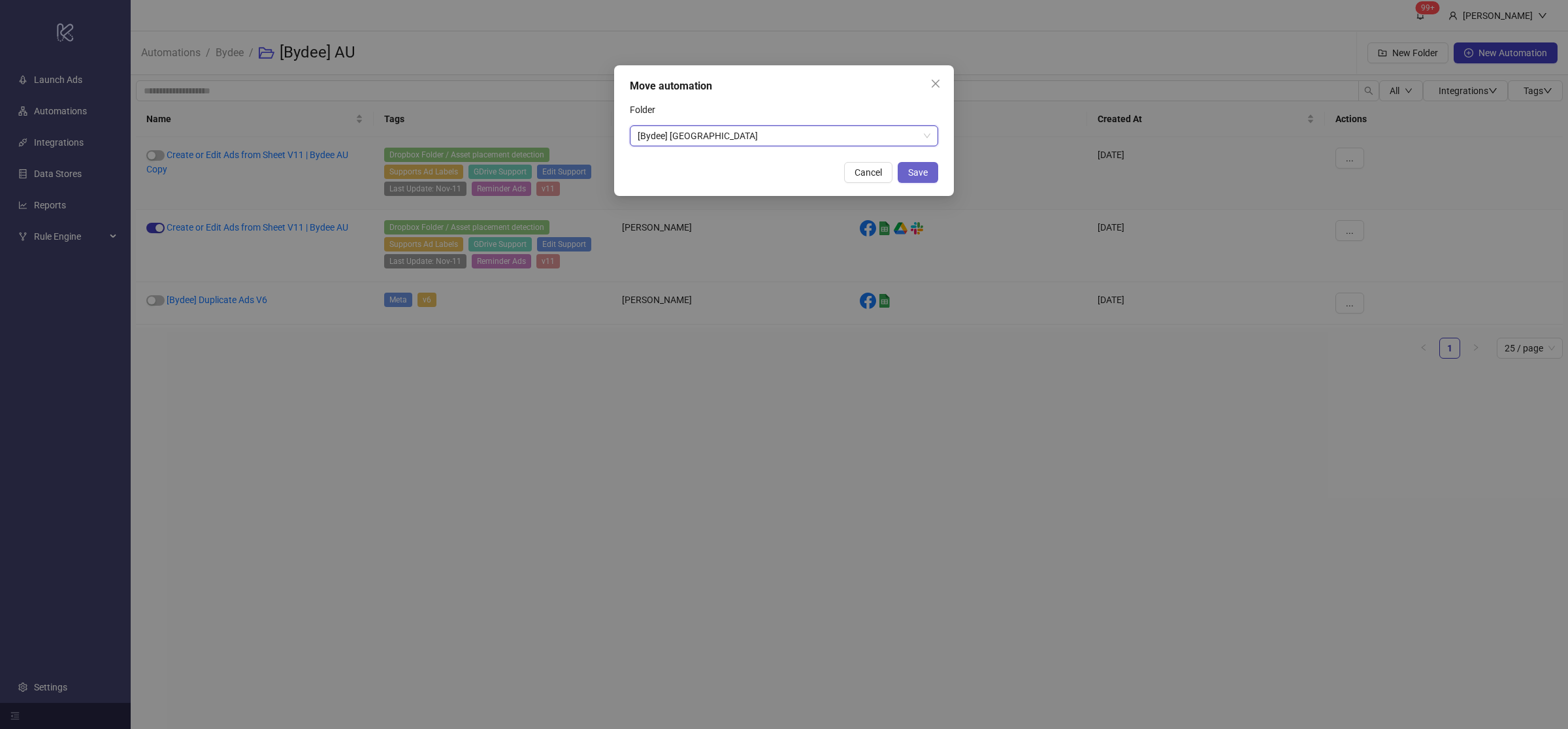
click at [919, 167] on span "Save" at bounding box center [918, 172] width 20 height 11
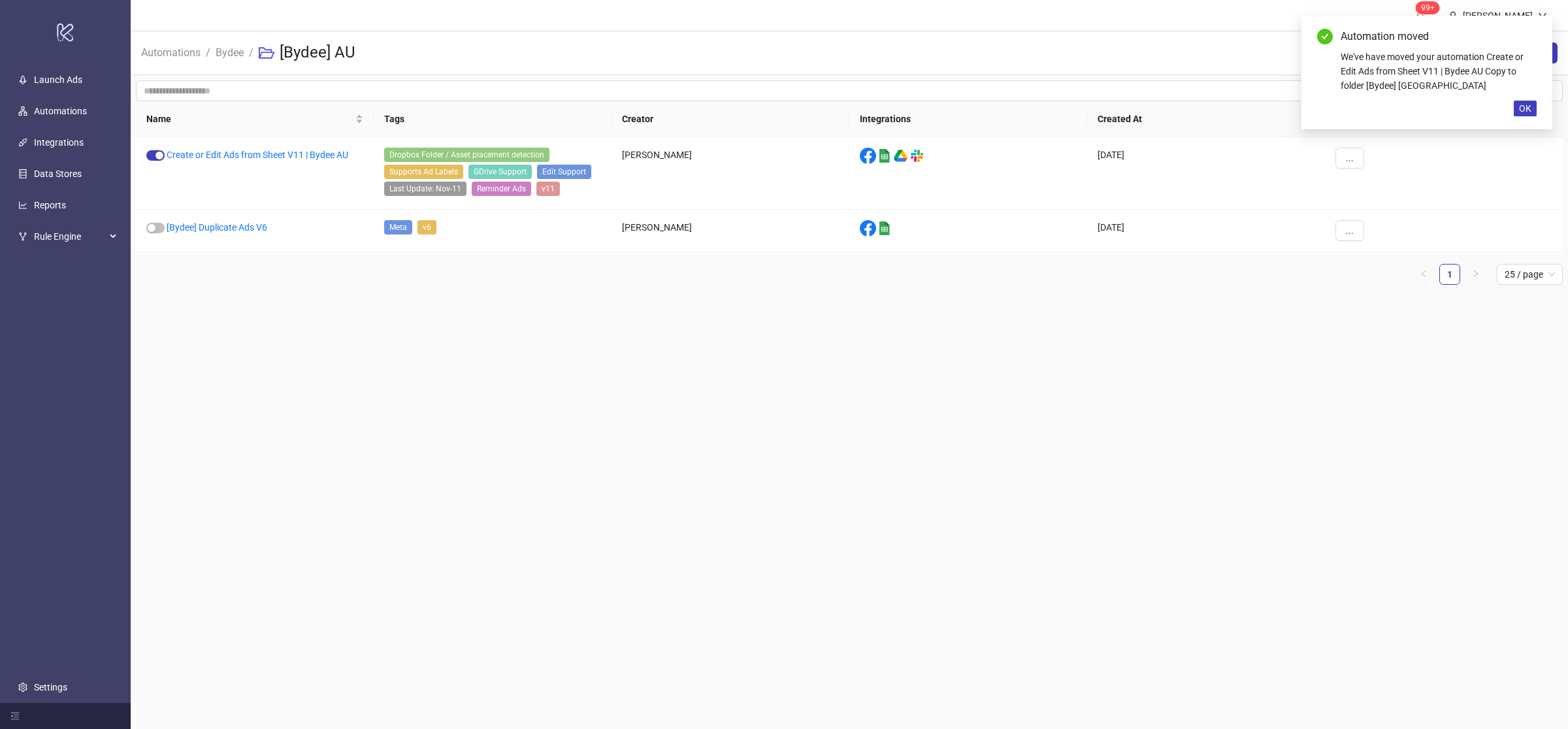
click at [885, 437] on main "99+ [PERSON_NAME] Automations / Bydee / [Bydee] AU New Folder New Automation Al…" at bounding box center [850, 364] width 1438 height 729
click at [1347, 230] on span "..." at bounding box center [1350, 231] width 8 height 11
click at [1387, 342] on span "Duplicate" at bounding box center [1379, 341] width 38 height 15
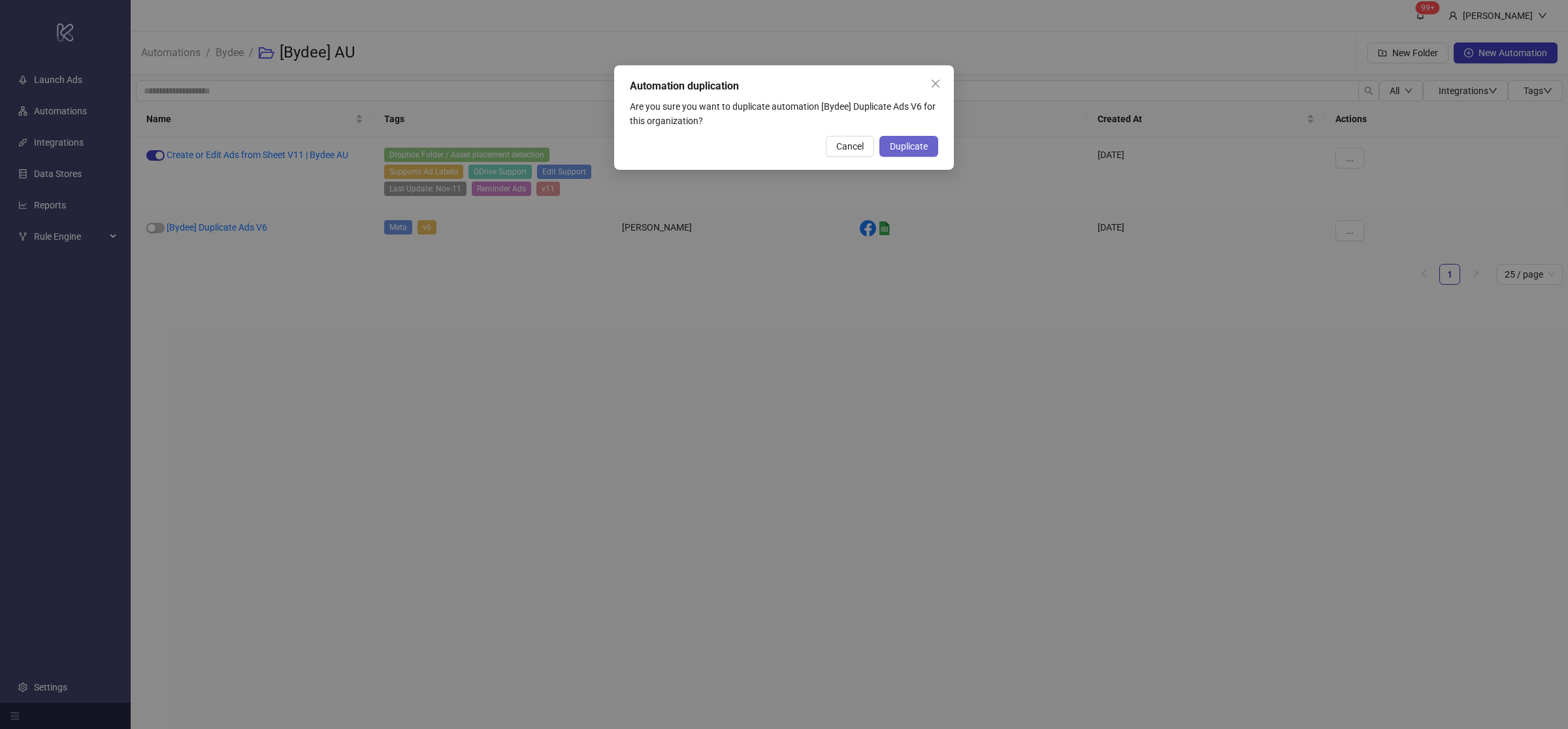
click at [916, 150] on span "Duplicate" at bounding box center [909, 146] width 38 height 11
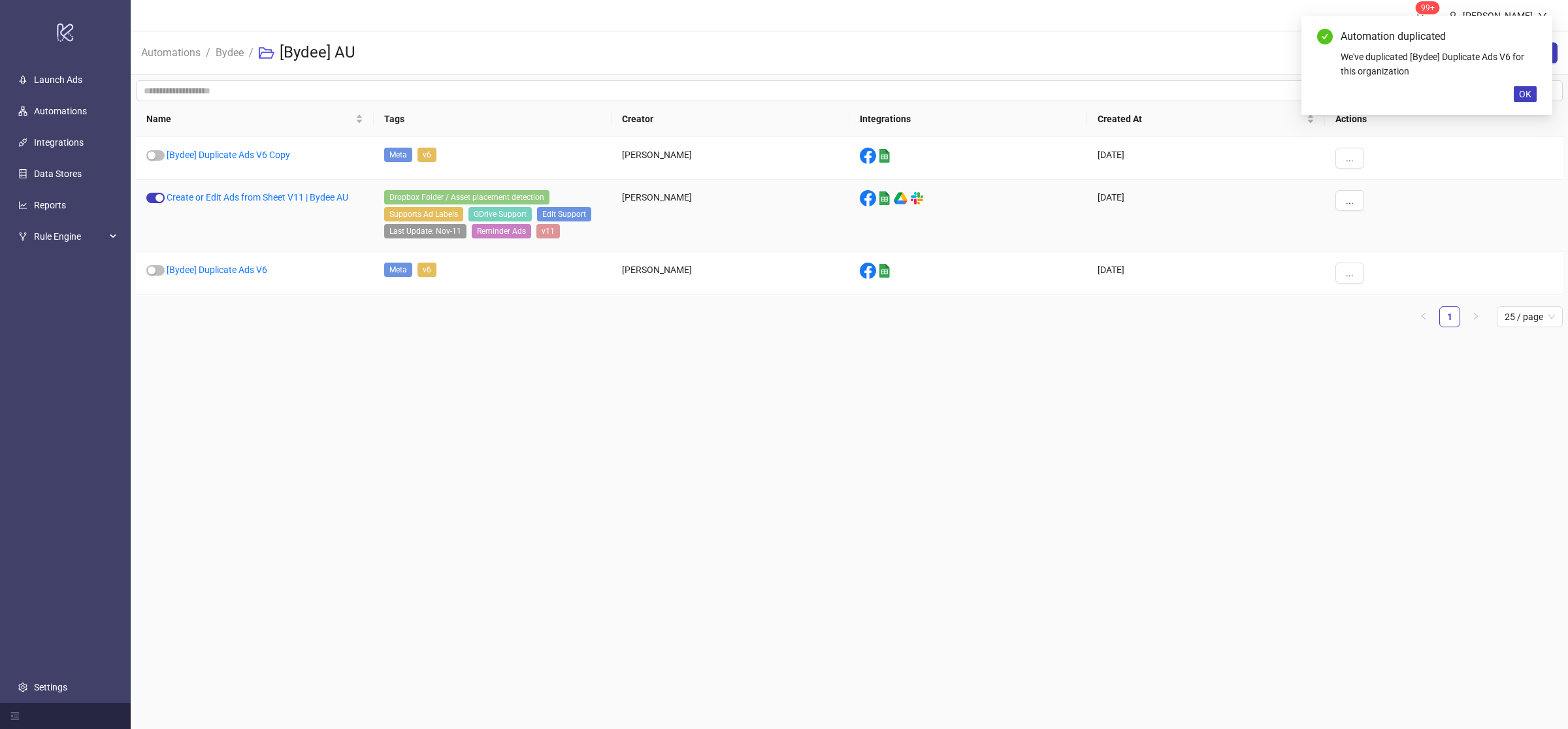
drag, startPoint x: 882, startPoint y: 437, endPoint x: 965, endPoint y: 448, distance: 83.7
click at [884, 437] on main "99+ [PERSON_NAME] Automations / Bydee / [Bydee] AU New Folder New Automation Al…" at bounding box center [850, 364] width 1438 height 729
click at [1026, 448] on main "99+ [PERSON_NAME] Automations / Bydee / [Bydee] AU New Folder New Automation Al…" at bounding box center [850, 364] width 1438 height 729
click at [1347, 150] on button "..." at bounding box center [1349, 157] width 28 height 21
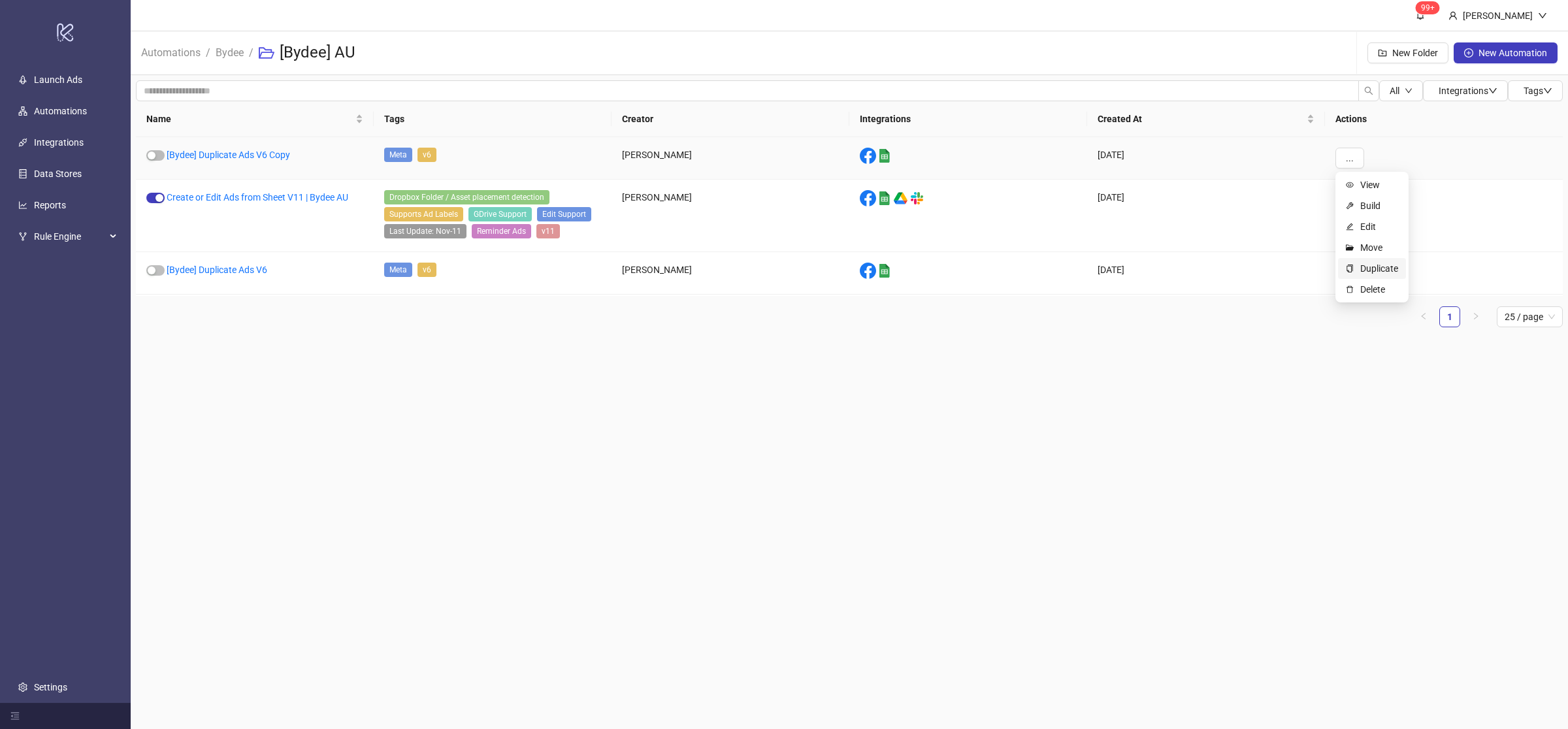
click at [1399, 268] on li "Duplicate" at bounding box center [1373, 268] width 68 height 21
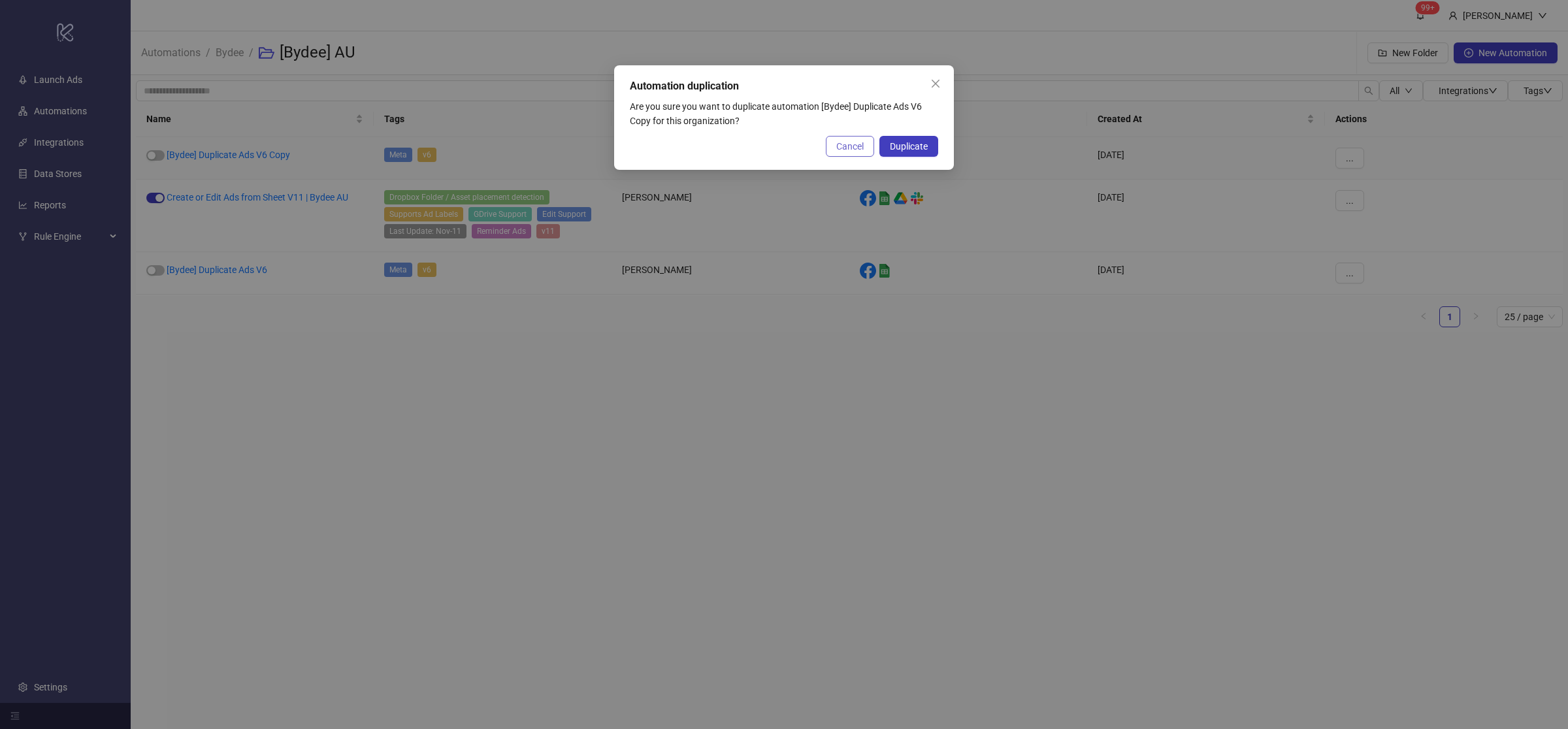
click at [847, 153] on button "Cancel" at bounding box center [849, 146] width 48 height 21
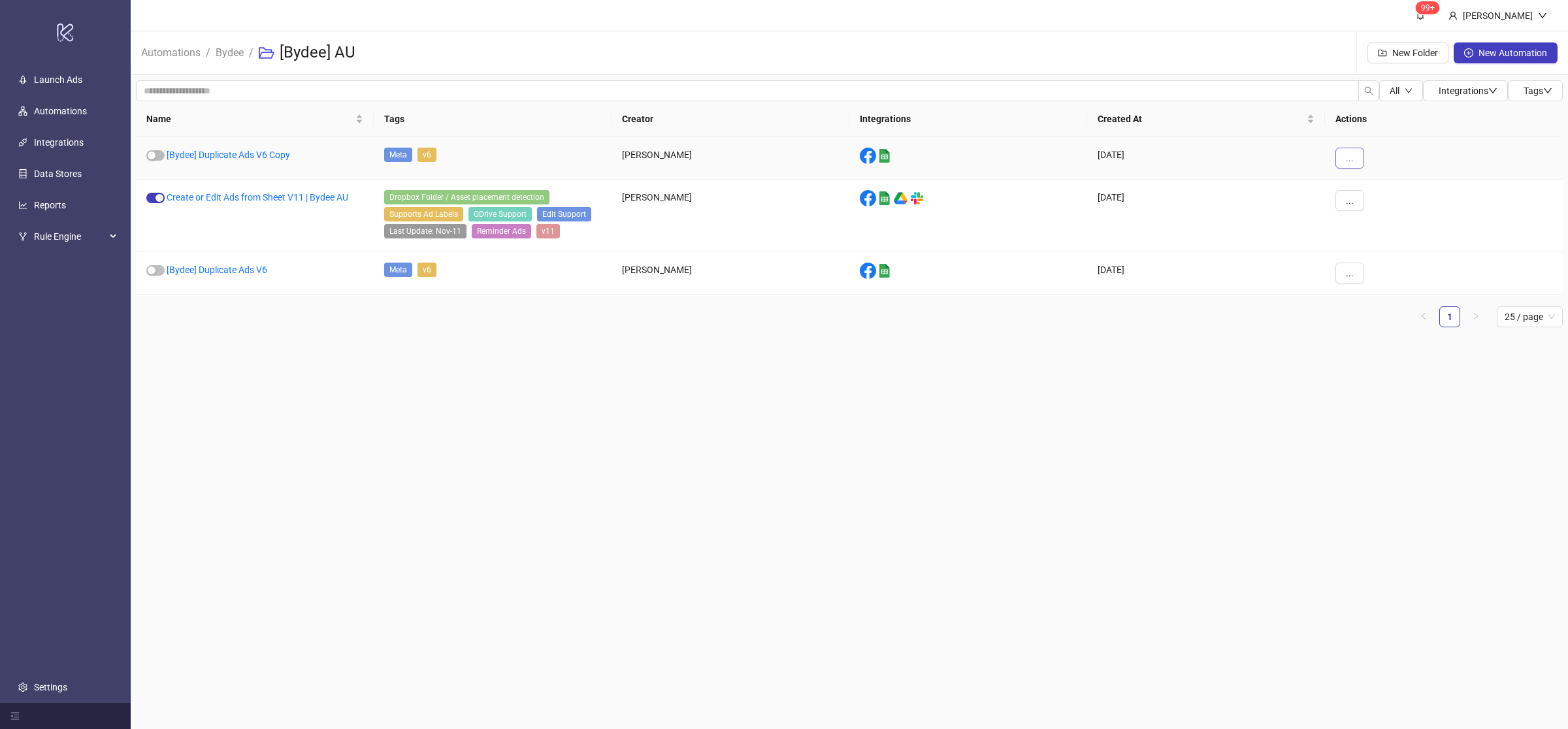
click at [1356, 155] on button "..." at bounding box center [1349, 157] width 28 height 21
click at [1385, 245] on span "Move" at bounding box center [1379, 247] width 38 height 15
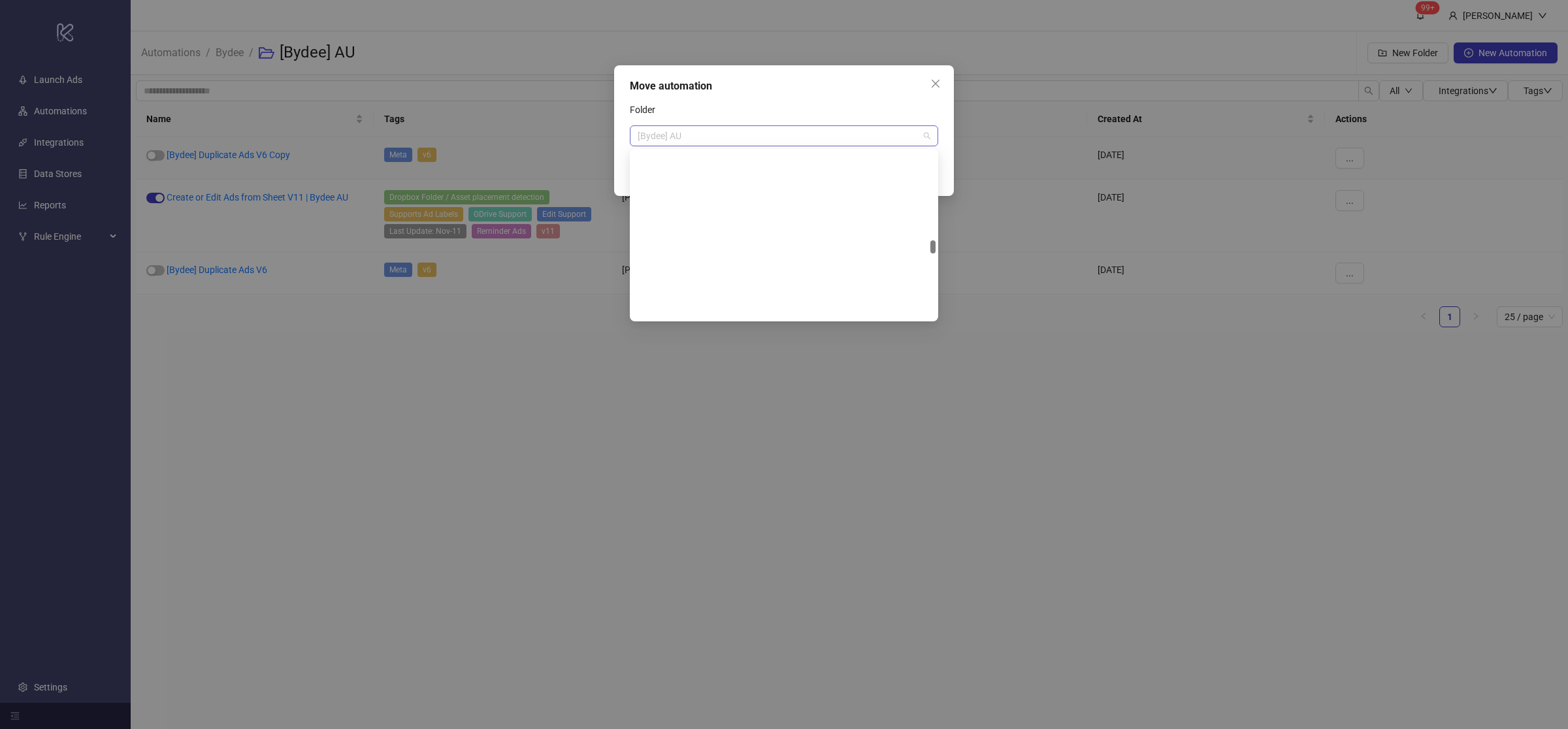
scroll to position [3054, 0]
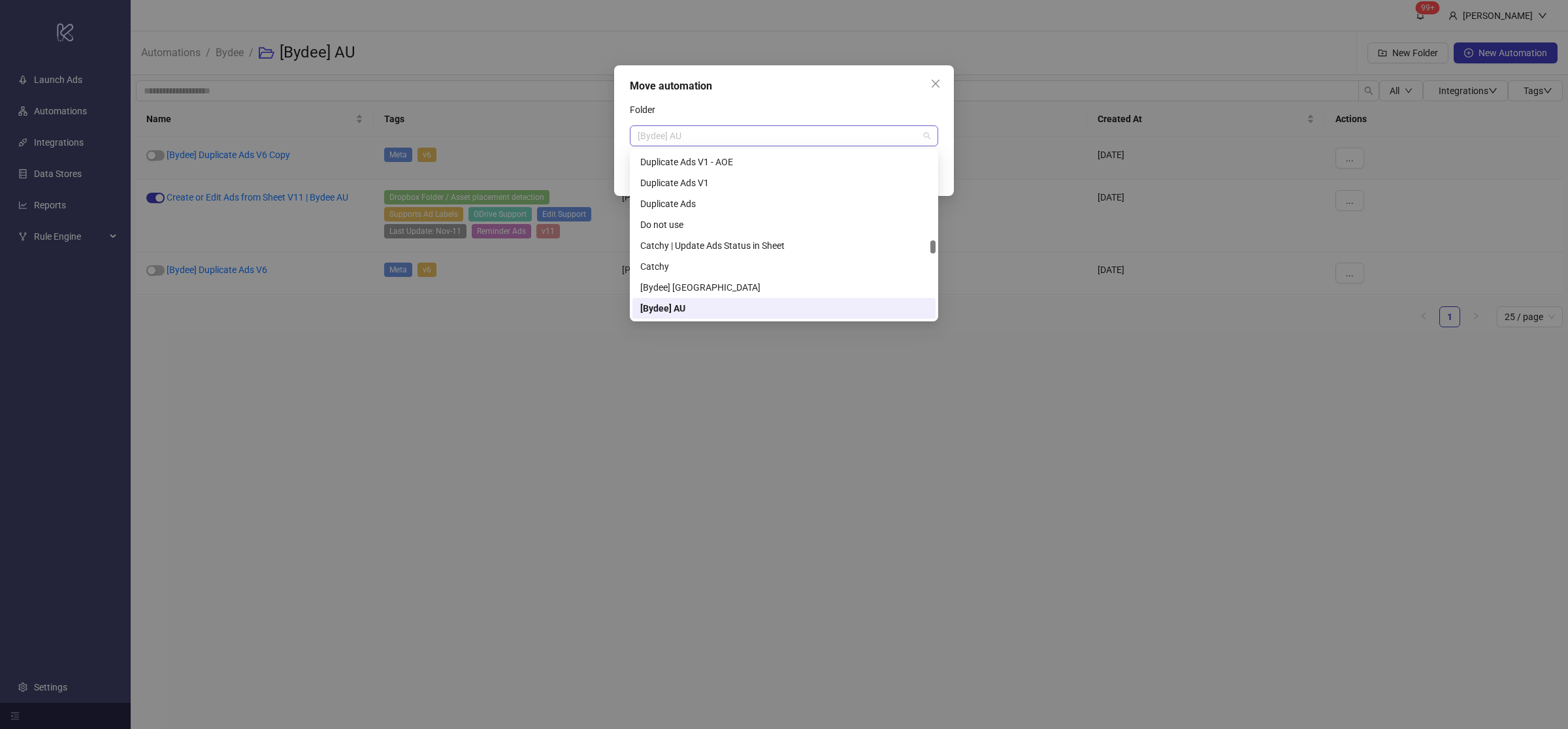
click at [703, 132] on span "[Bydee] AU" at bounding box center [784, 136] width 293 height 20
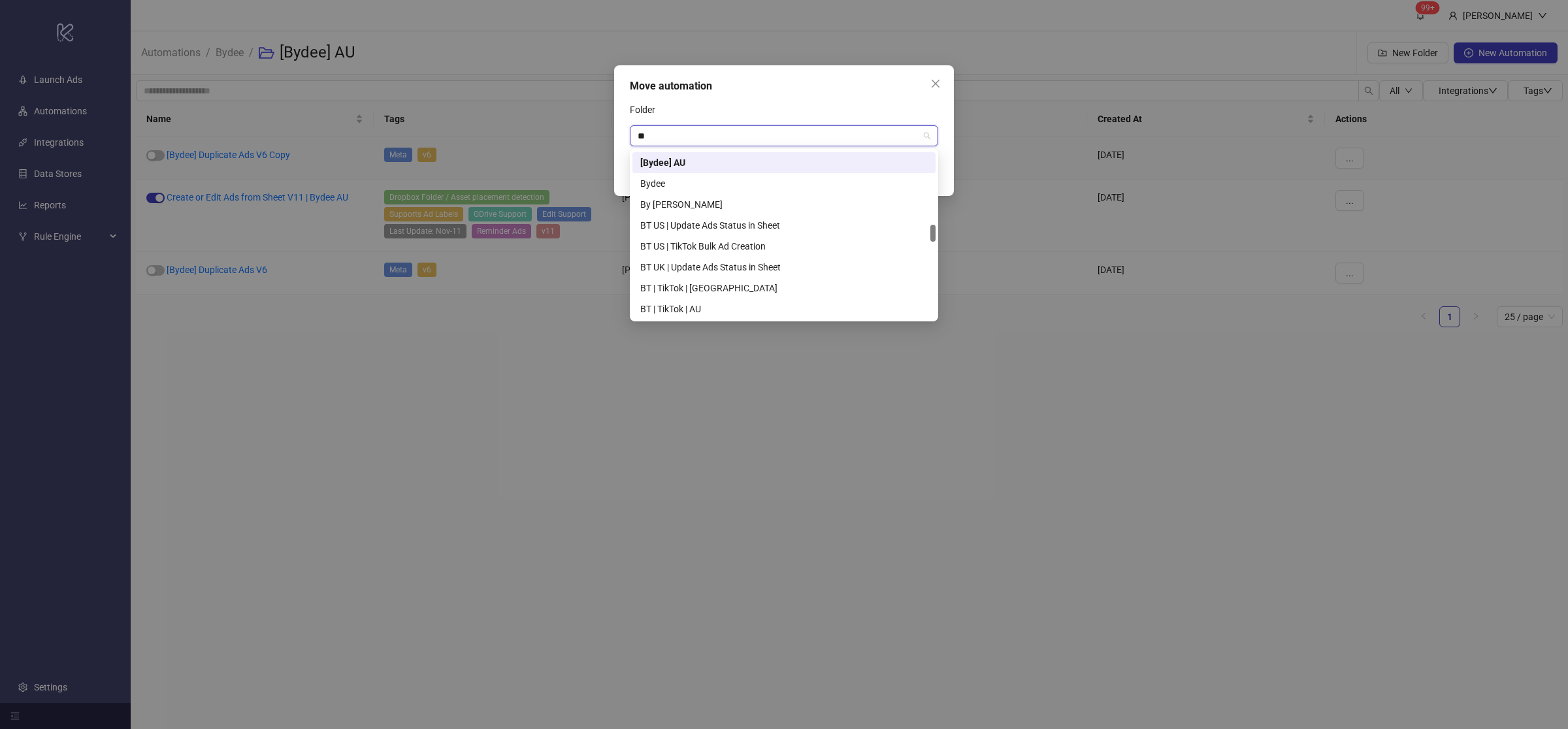
scroll to position [0, 0]
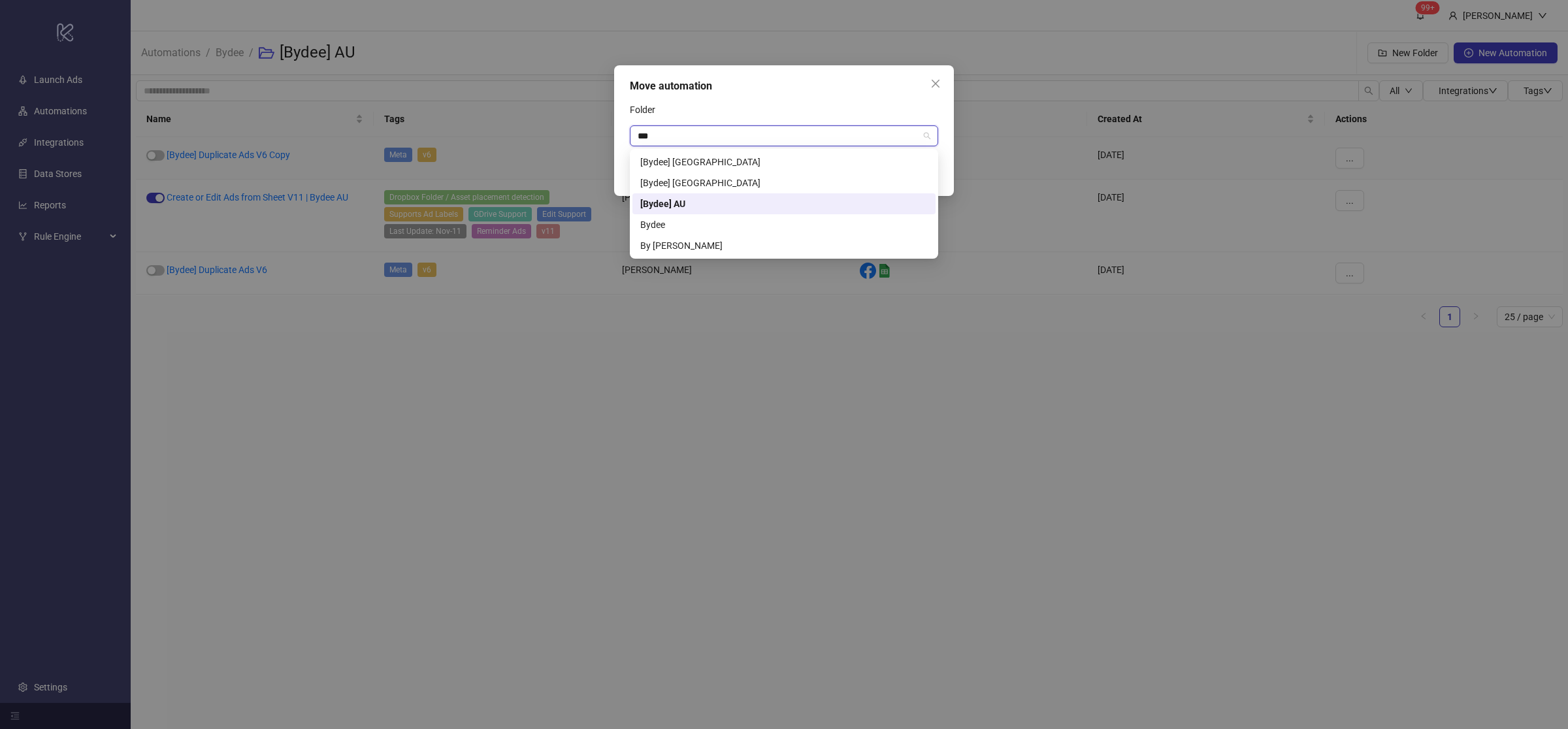
type input "****"
click at [743, 167] on div "[Bydee] [GEOGRAPHIC_DATA]" at bounding box center [784, 162] width 287 height 15
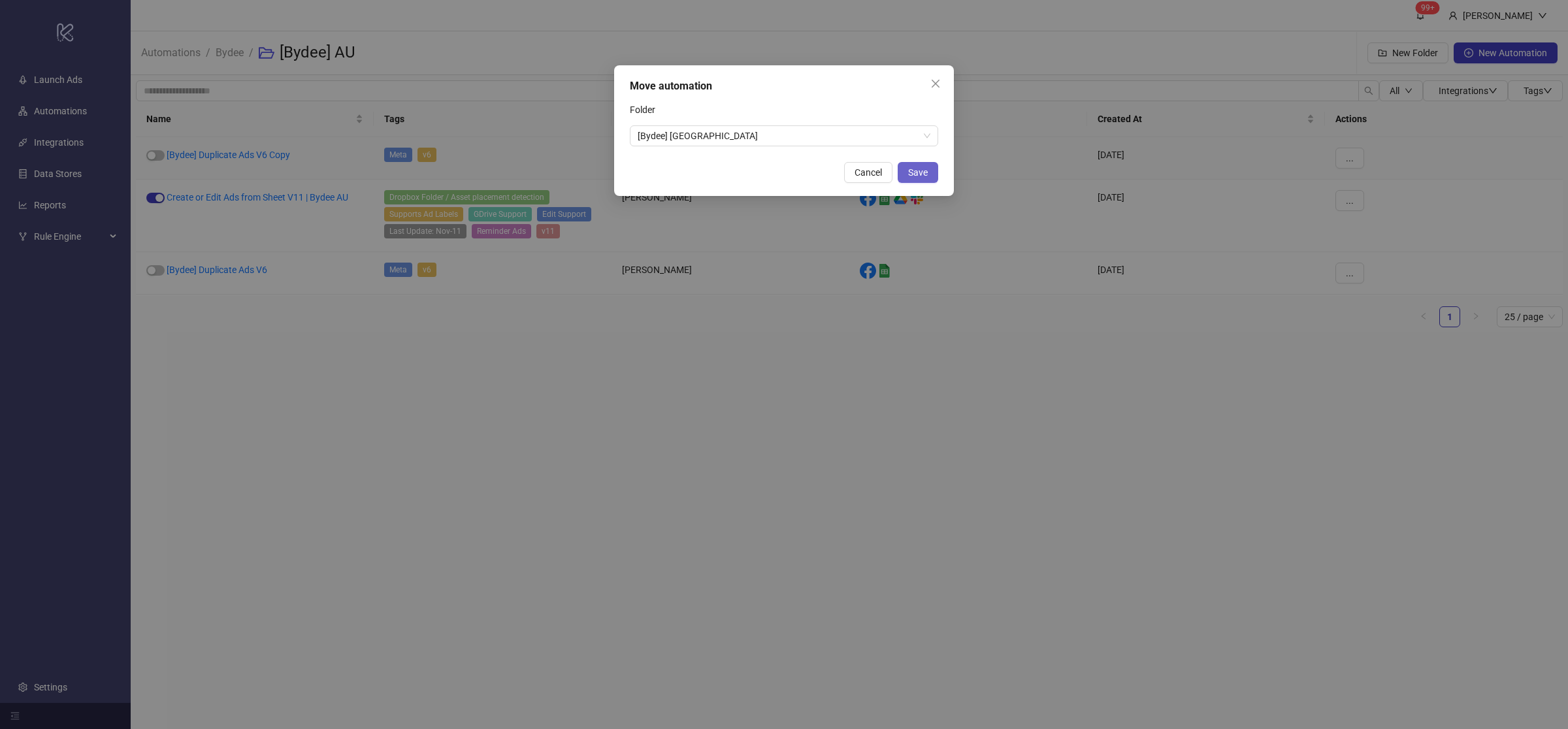
click at [920, 173] on span "Save" at bounding box center [918, 172] width 20 height 11
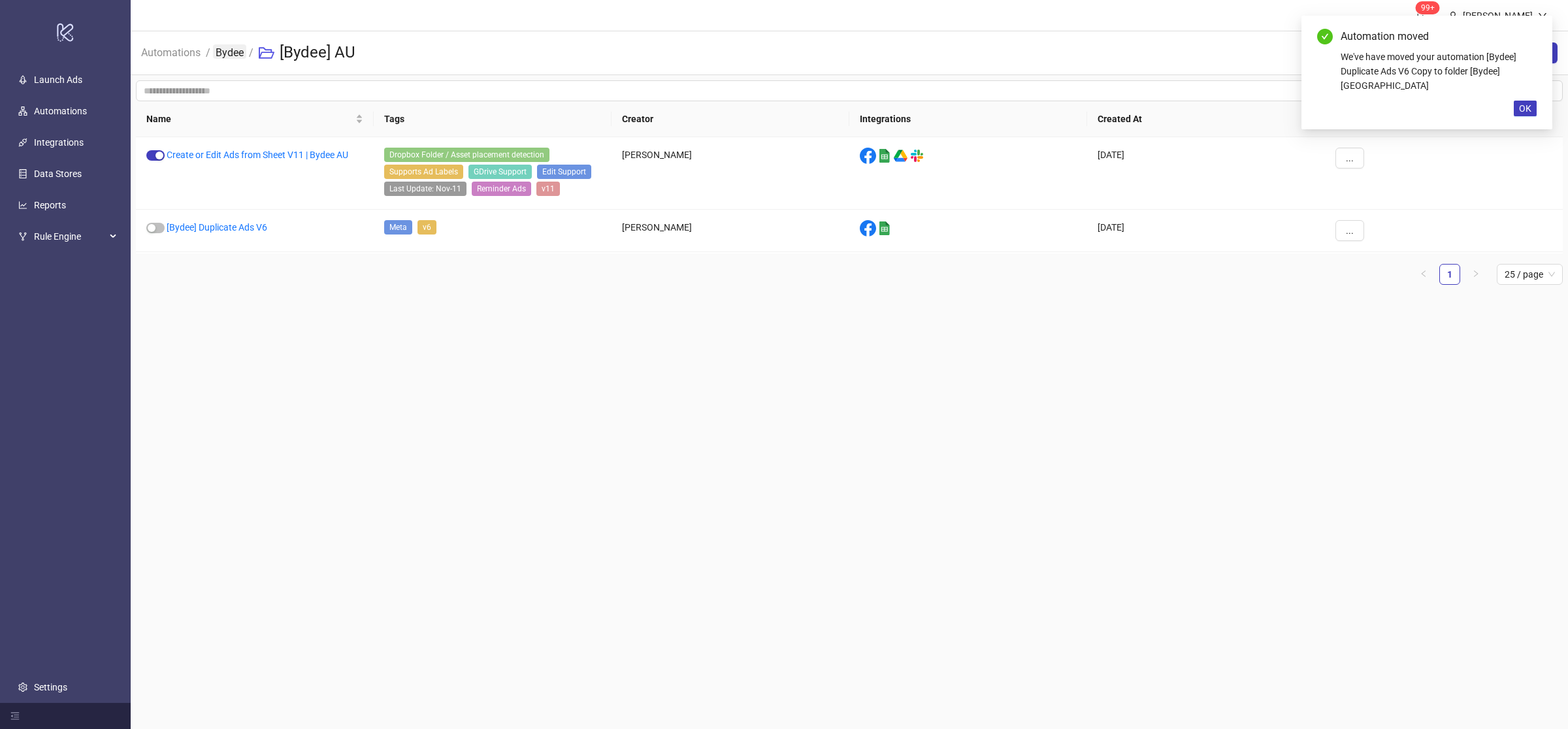
click at [220, 49] on link "Bydee" at bounding box center [230, 51] width 33 height 15
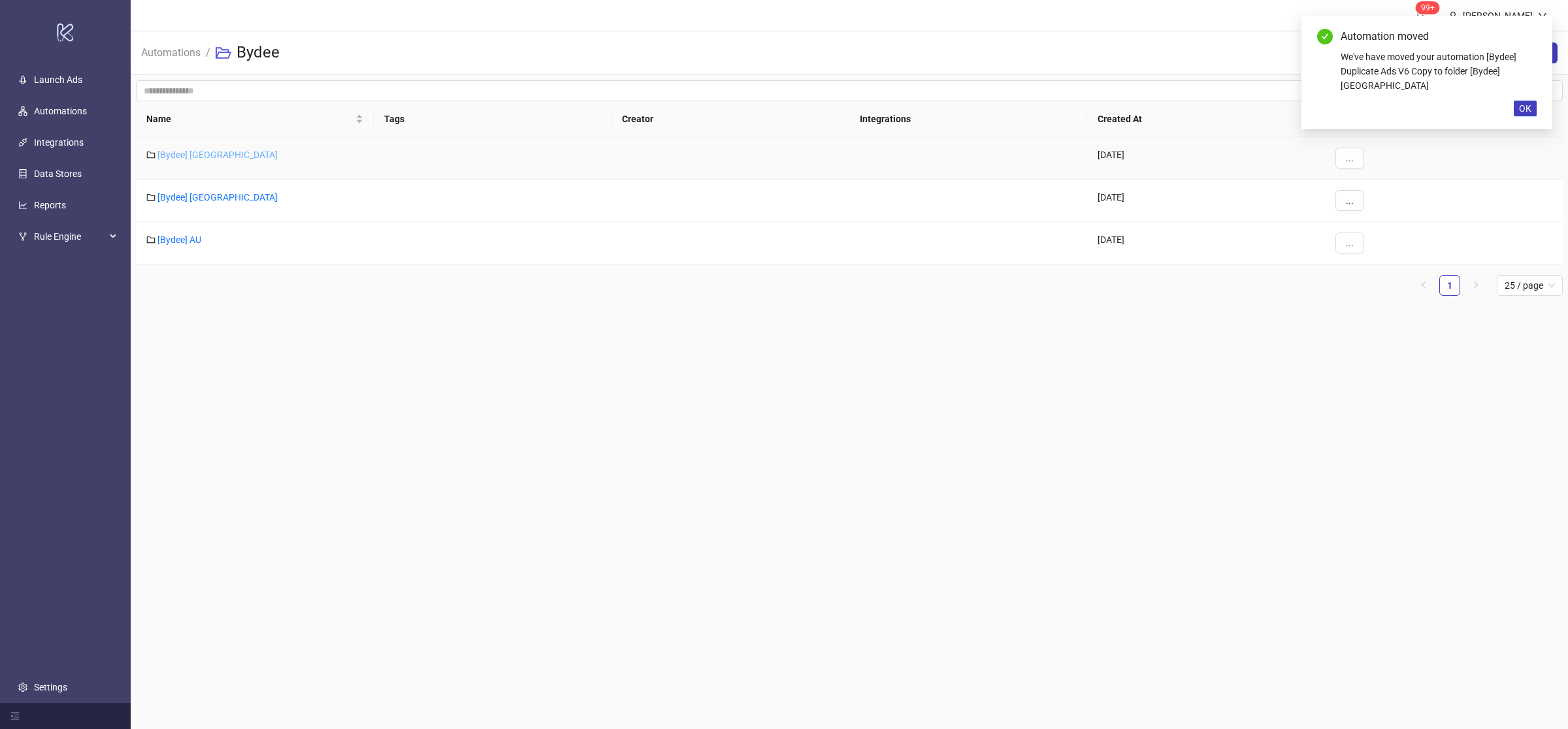
click at [184, 158] on link "[Bydee] [GEOGRAPHIC_DATA]" at bounding box center [217, 154] width 120 height 11
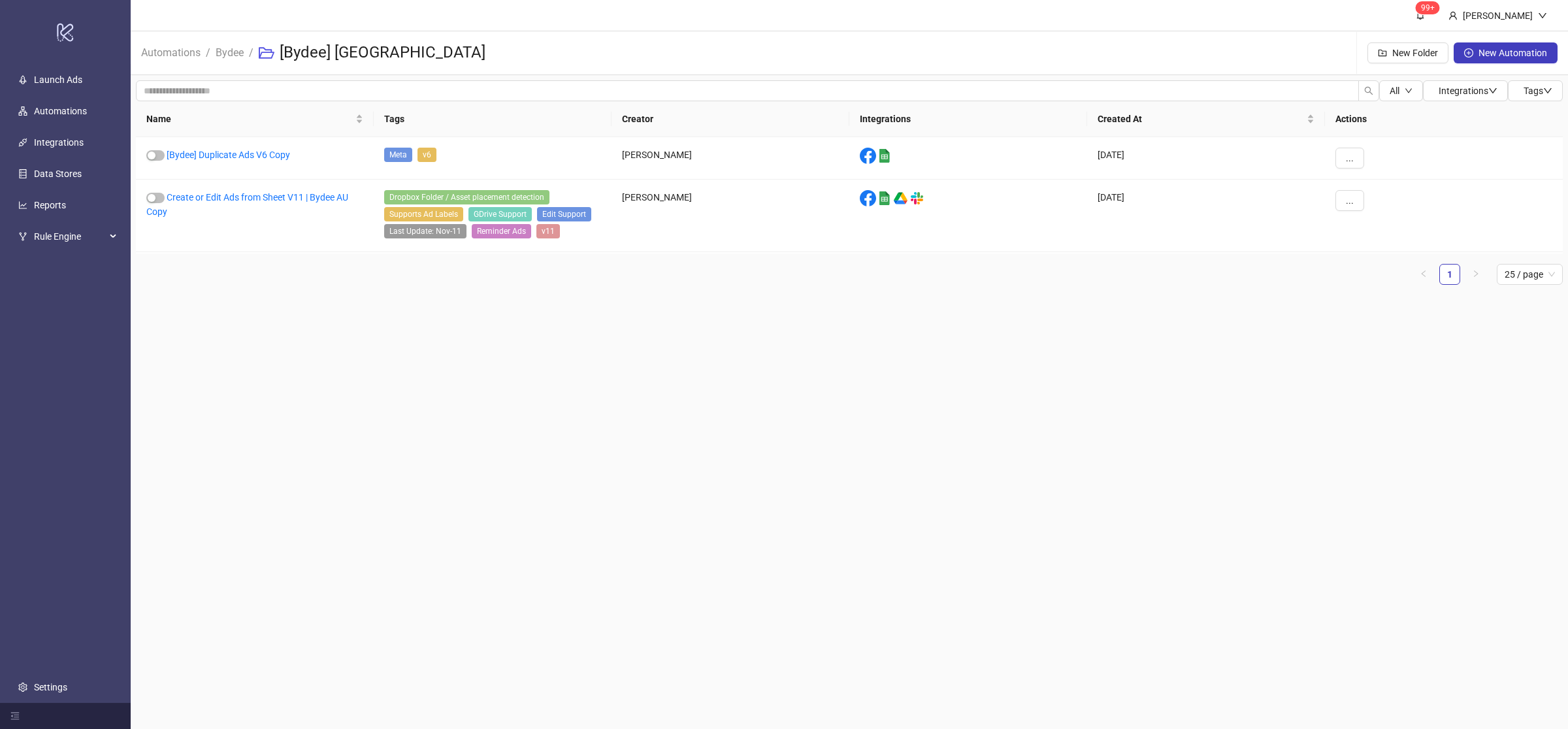
drag, startPoint x: 516, startPoint y: 350, endPoint x: 403, endPoint y: 184, distance: 200.8
click at [516, 349] on main "99+ [PERSON_NAME] Automations / Bydee / [Bydee] UK New Folder New Automation Al…" at bounding box center [850, 364] width 1438 height 729
click at [230, 57] on link "Bydee" at bounding box center [230, 51] width 33 height 15
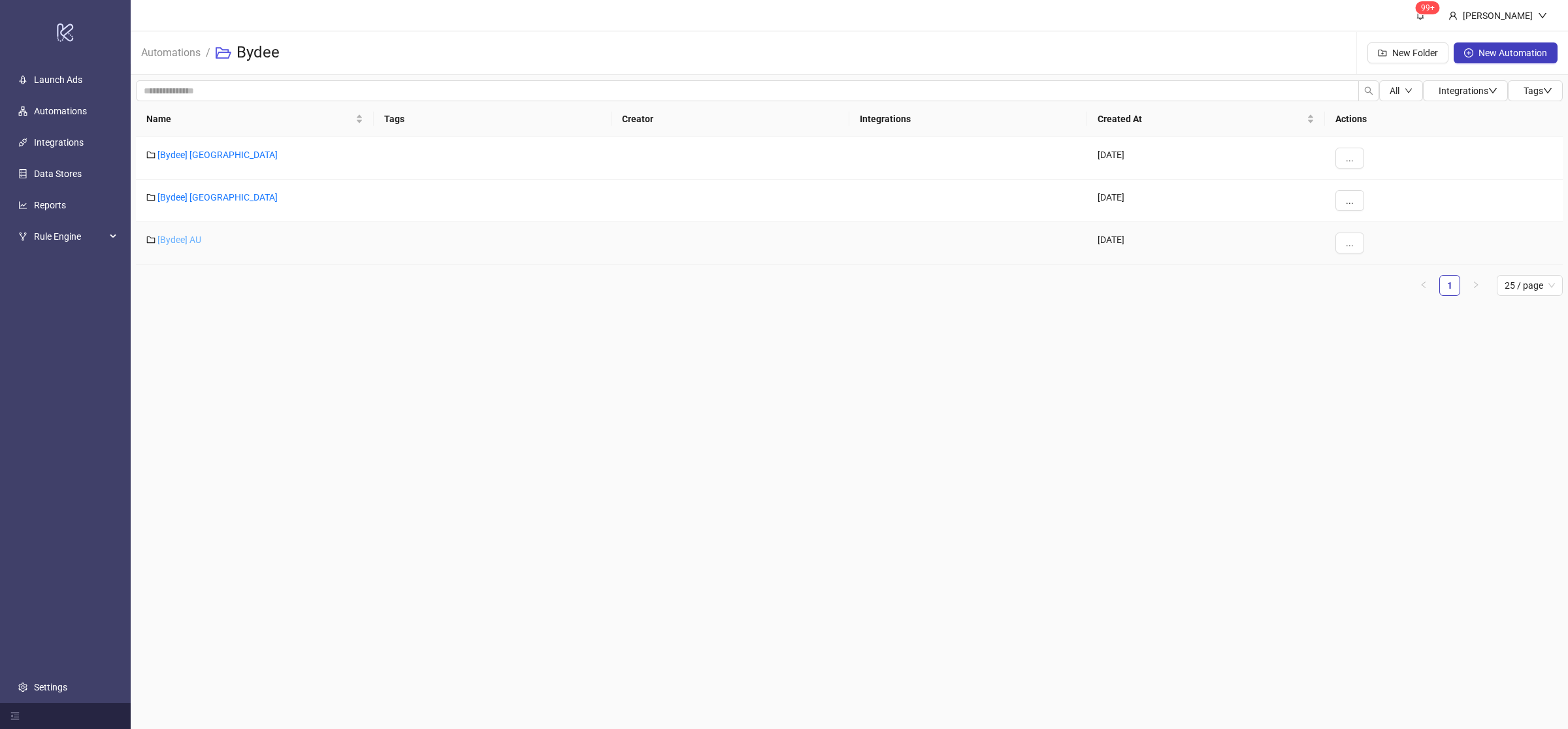
click at [189, 239] on link "[Bydee] AU" at bounding box center [179, 239] width 44 height 11
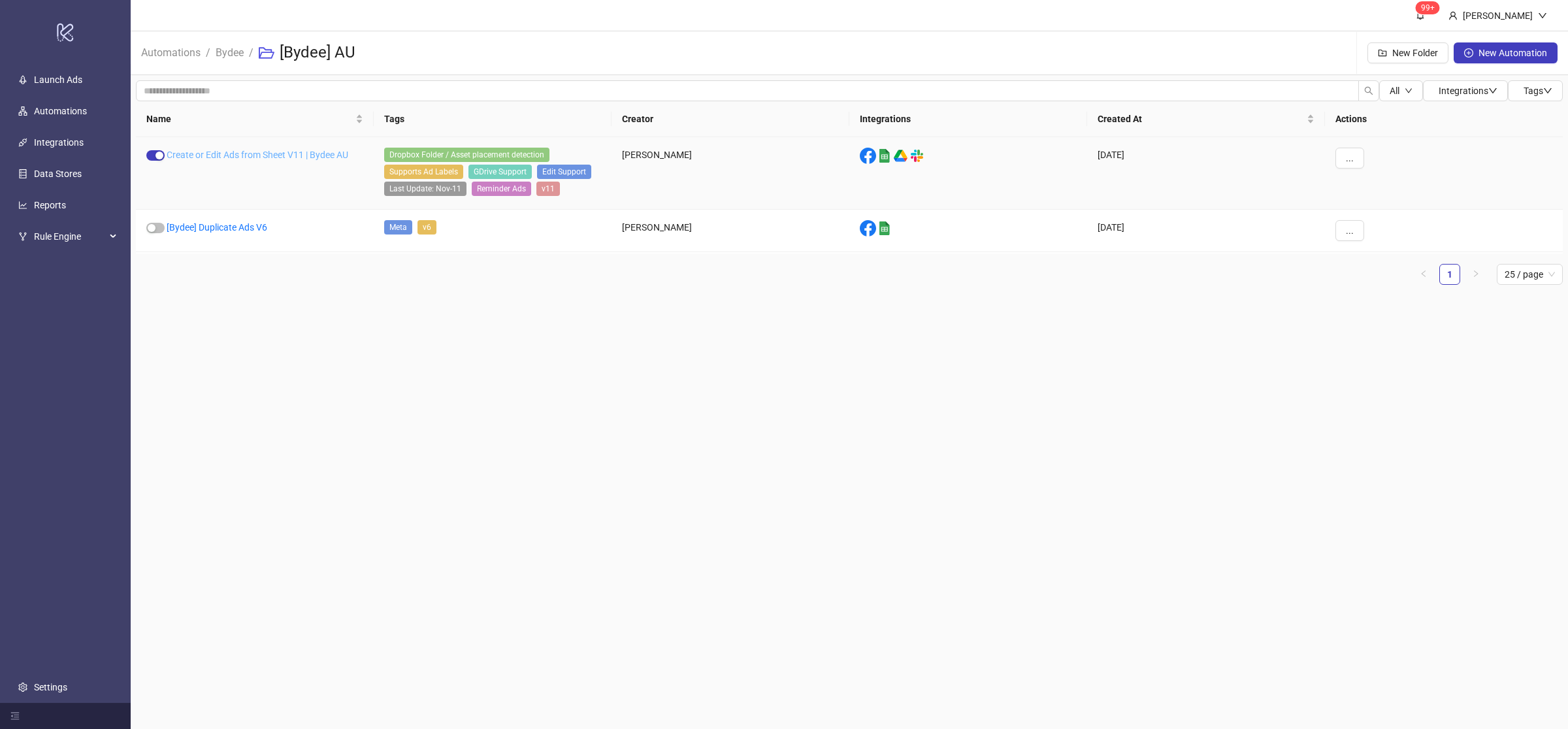
click at [291, 151] on link "Create or Edit Ads from Sheet V11 | Bydee AU" at bounding box center [258, 154] width 182 height 11
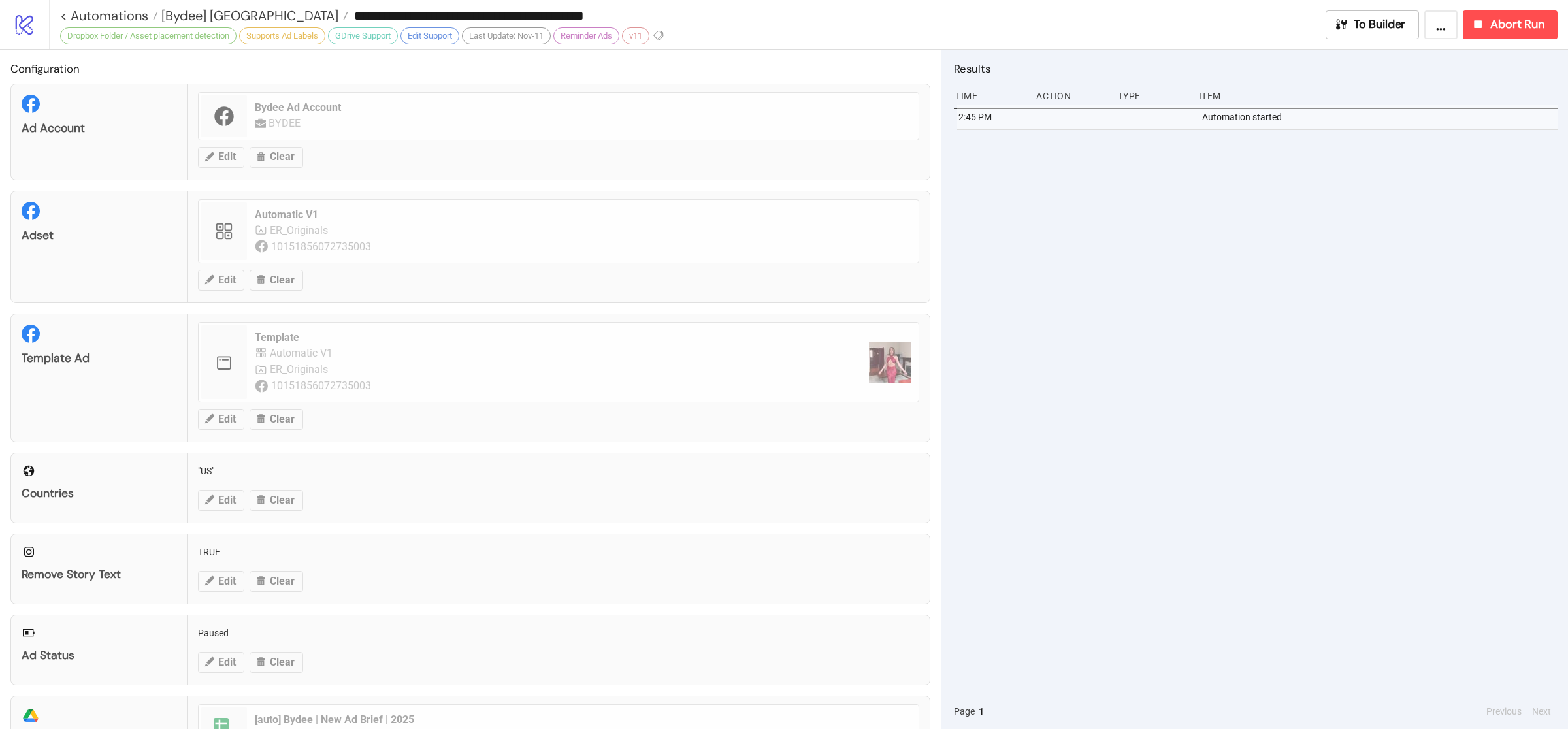
type input "**********"
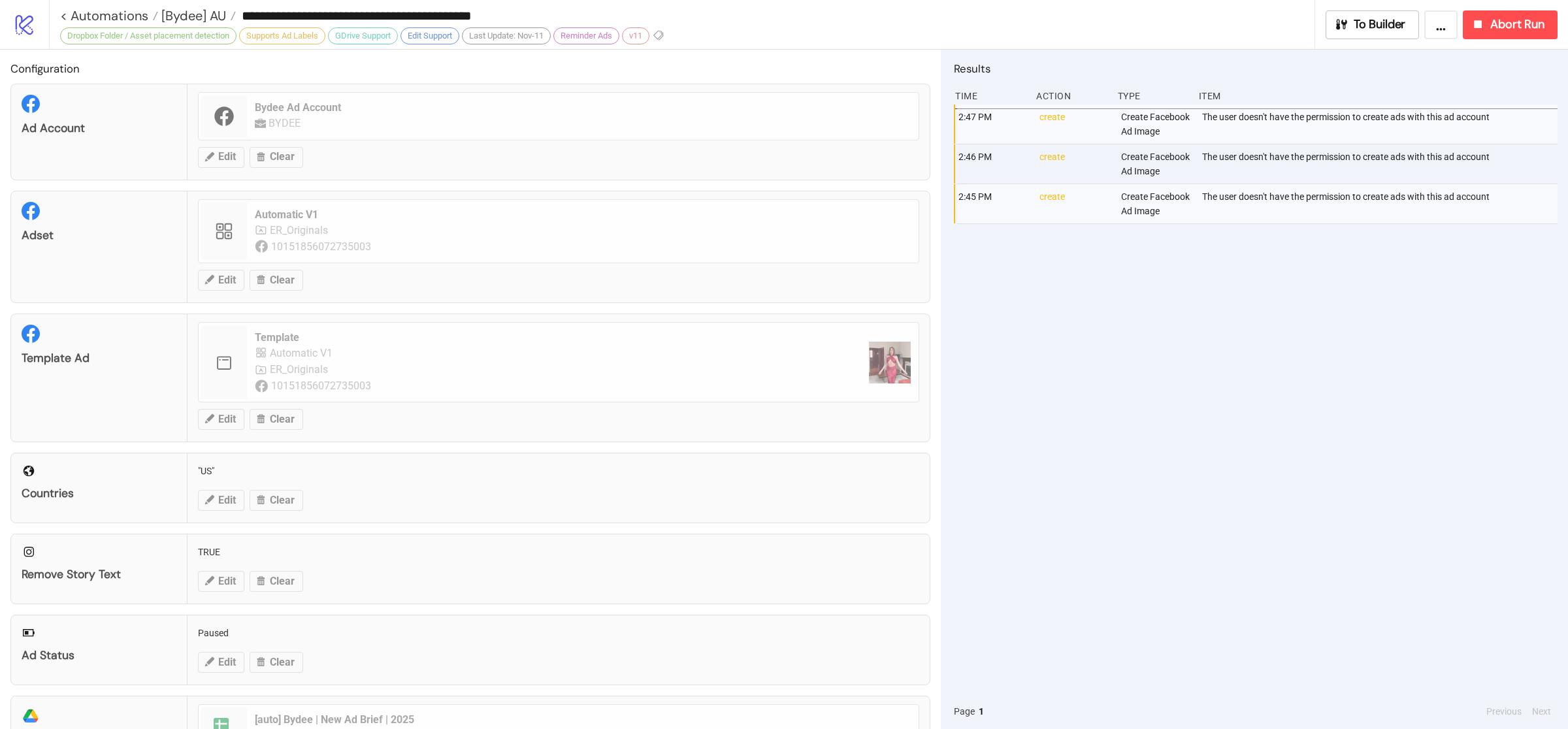
click at [1250, 417] on div "2:47 PM create Create Facebook Ad Image The user doesn't have the permission to…" at bounding box center [1256, 399] width 604 height 589
click at [1271, 422] on div "2:47 PM create Create Facebook Ad Image The user doesn't have the permission to…" at bounding box center [1256, 399] width 604 height 589
click at [1272, 440] on div "2:47 PM create Create Facebook Ad Image The user doesn't have the permission to…" at bounding box center [1256, 399] width 604 height 589
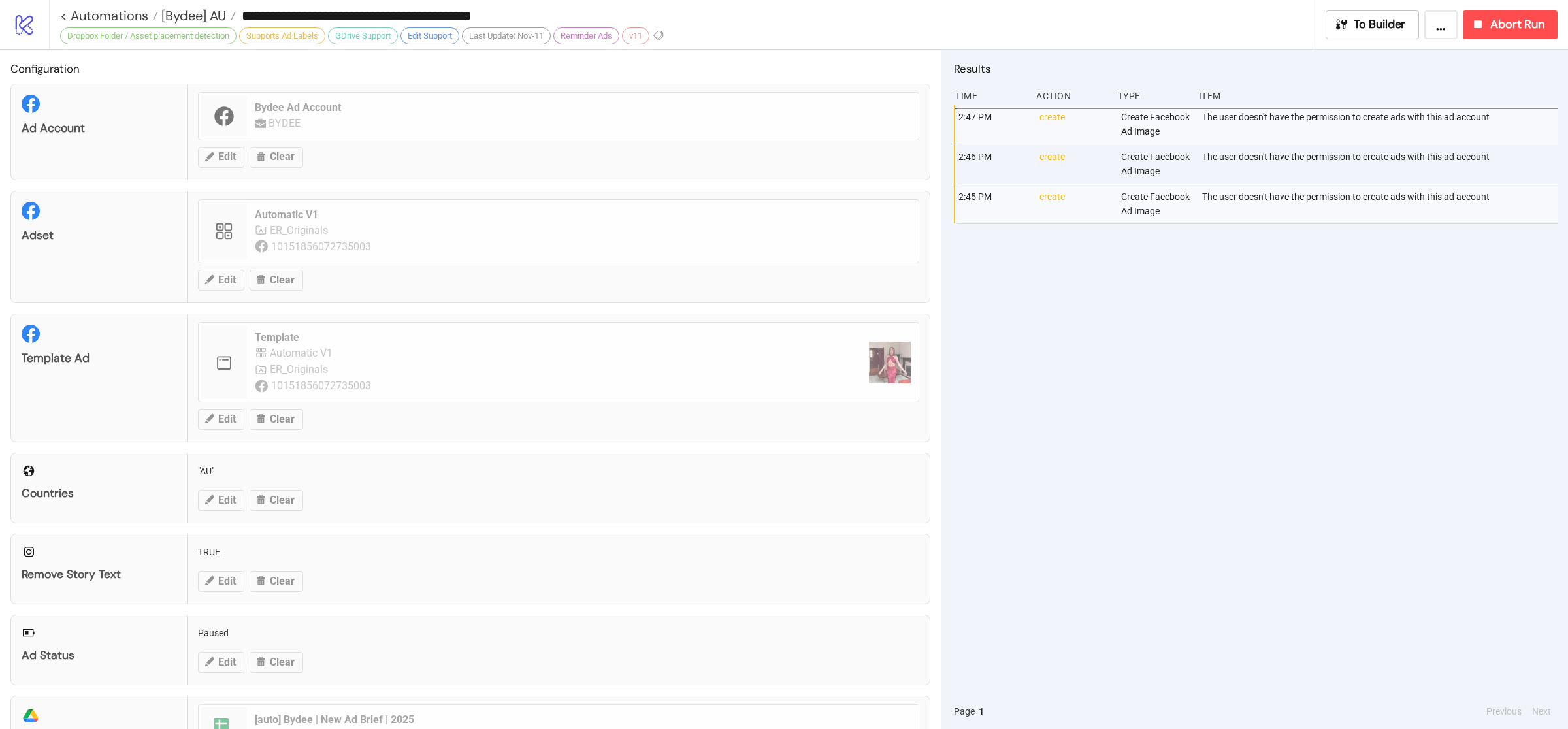
click at [1109, 432] on div "2:47 PM create Create Facebook Ad Image The user doesn't have the permission to…" at bounding box center [1256, 399] width 604 height 589
click at [1495, 28] on span "Abort Run" at bounding box center [1518, 23] width 55 height 15
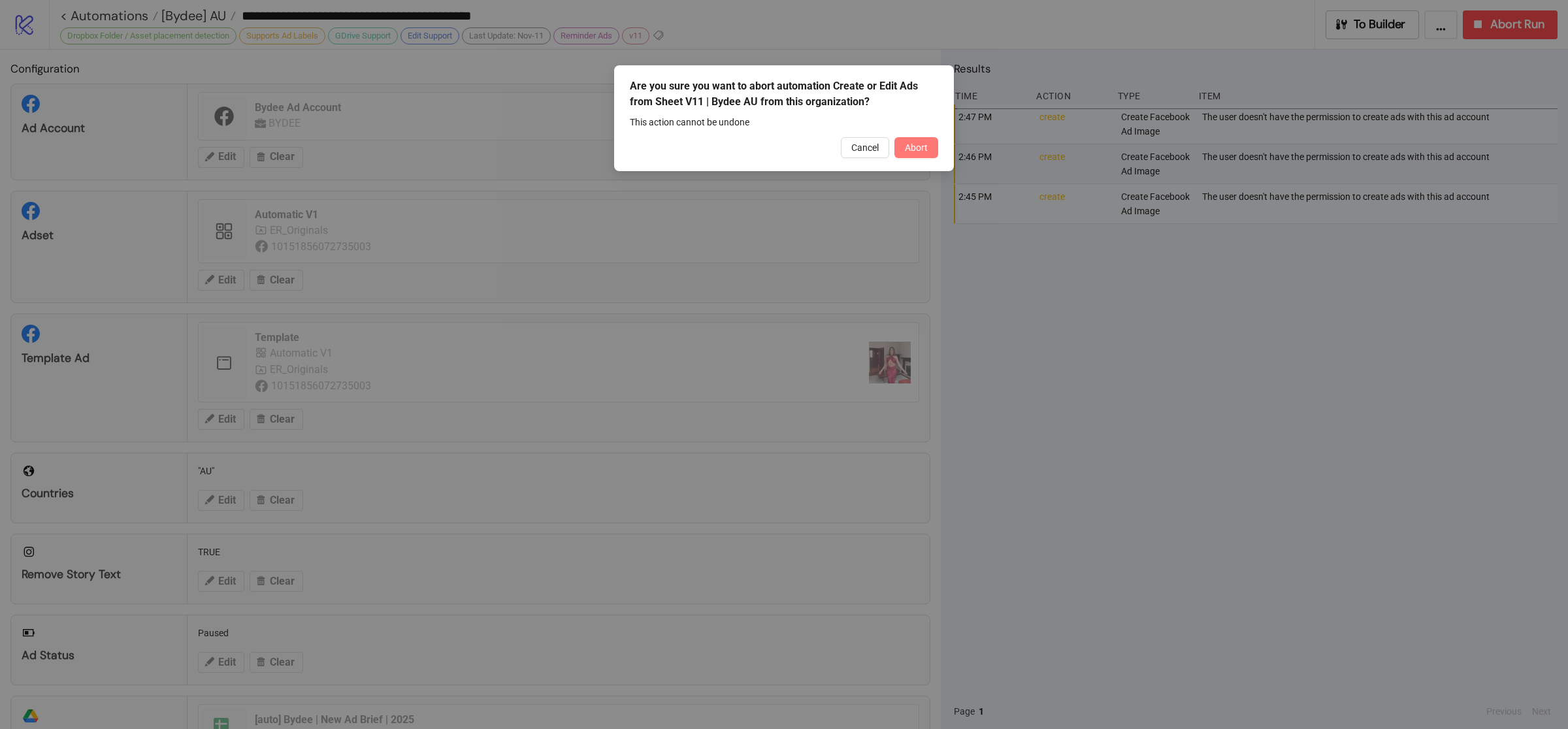
click at [919, 147] on span "Abort" at bounding box center [915, 148] width 22 height 11
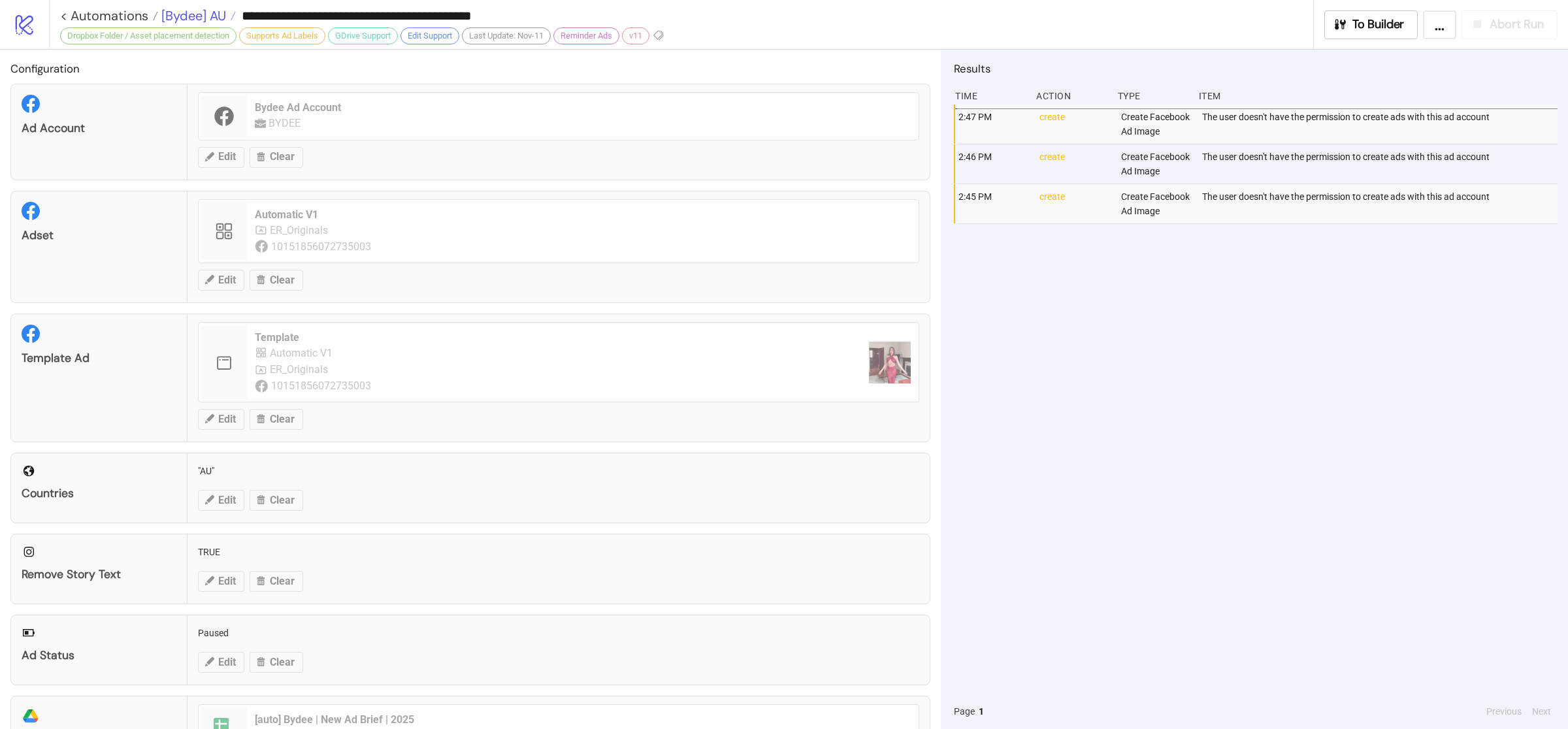
click at [200, 17] on span "[Bydee] AU" at bounding box center [192, 15] width 68 height 17
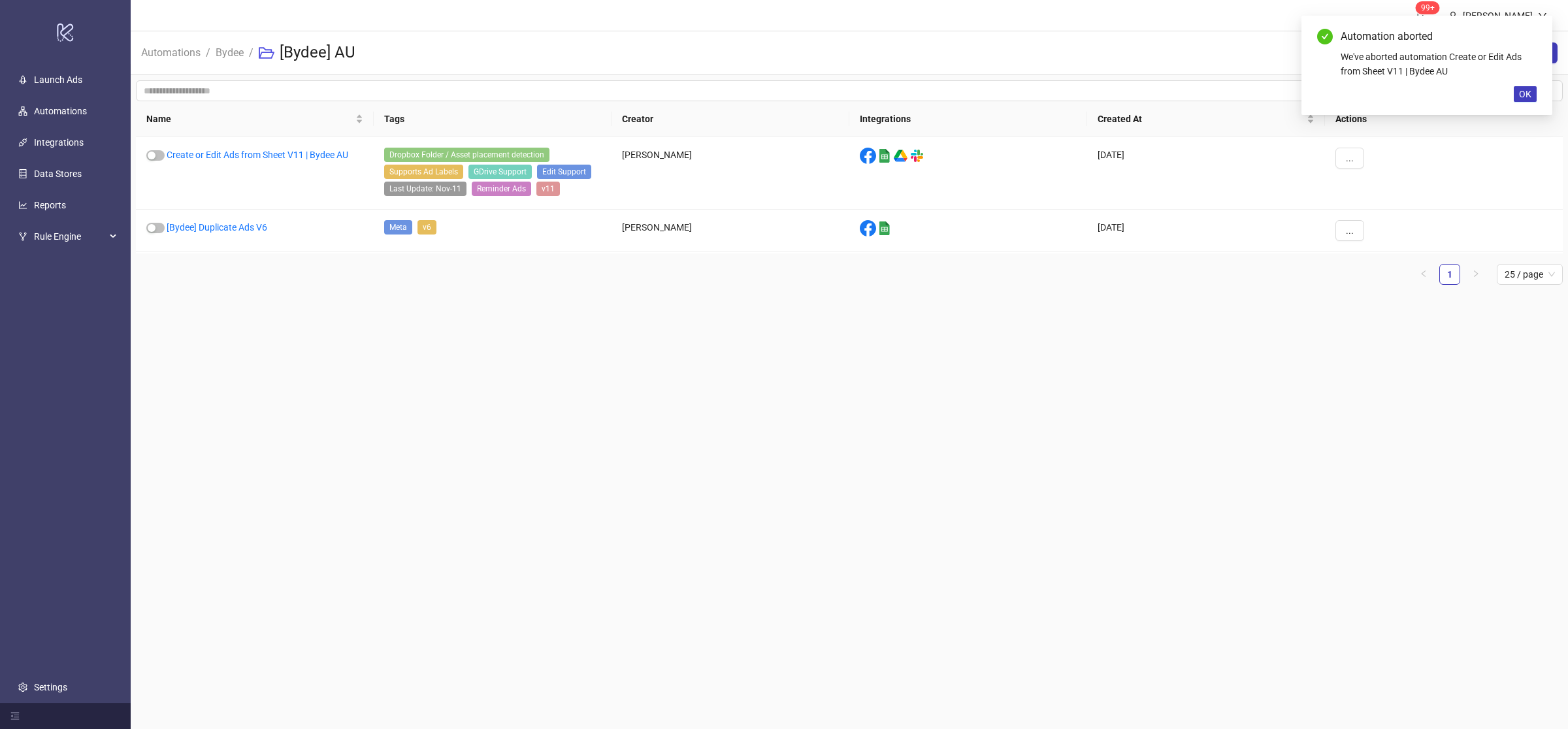
click at [230, 63] on li "Bydee" at bounding box center [230, 53] width 28 height 42
click at [230, 56] on link "Bydee" at bounding box center [230, 51] width 33 height 15
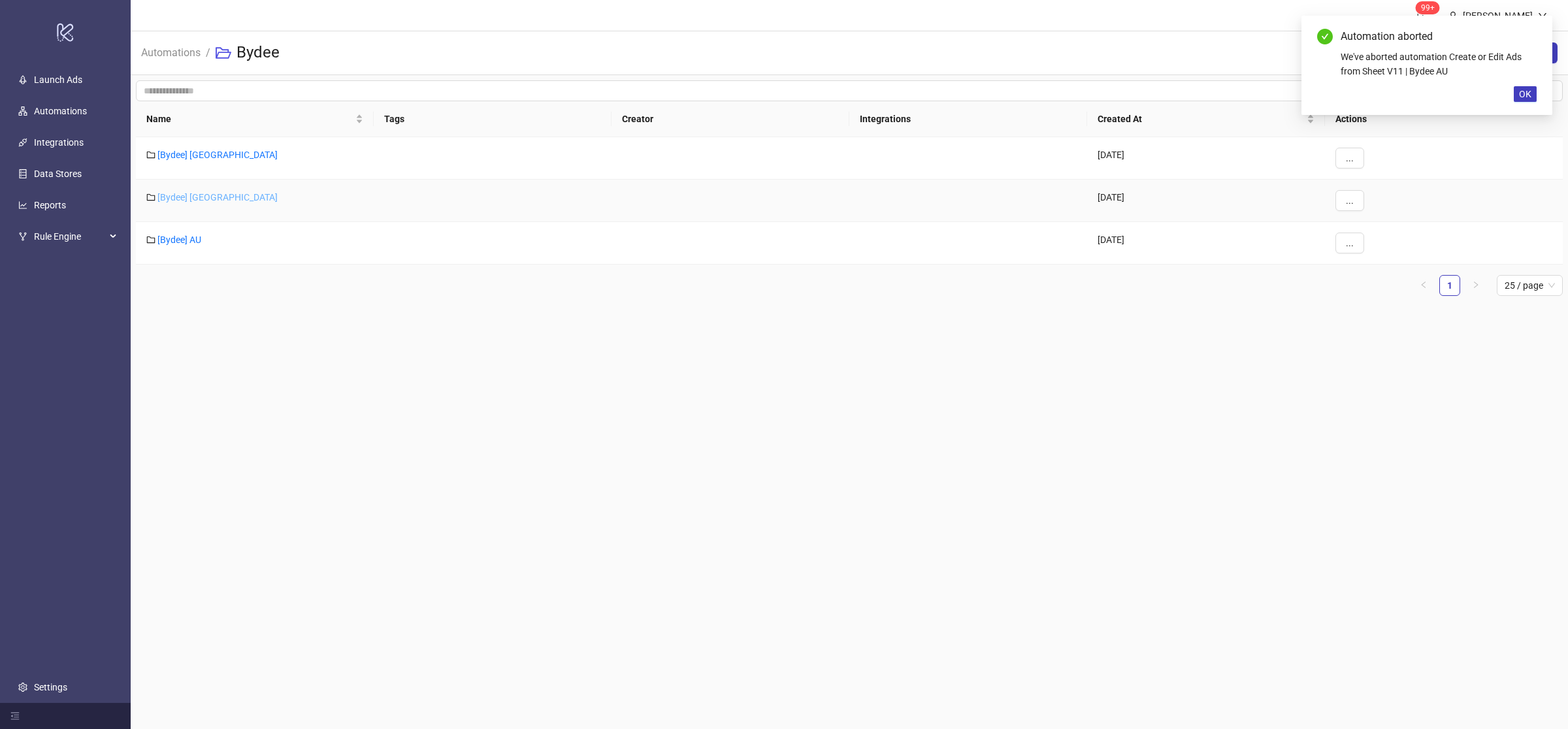
click at [190, 200] on link "[Bydee] [GEOGRAPHIC_DATA]" at bounding box center [217, 197] width 120 height 11
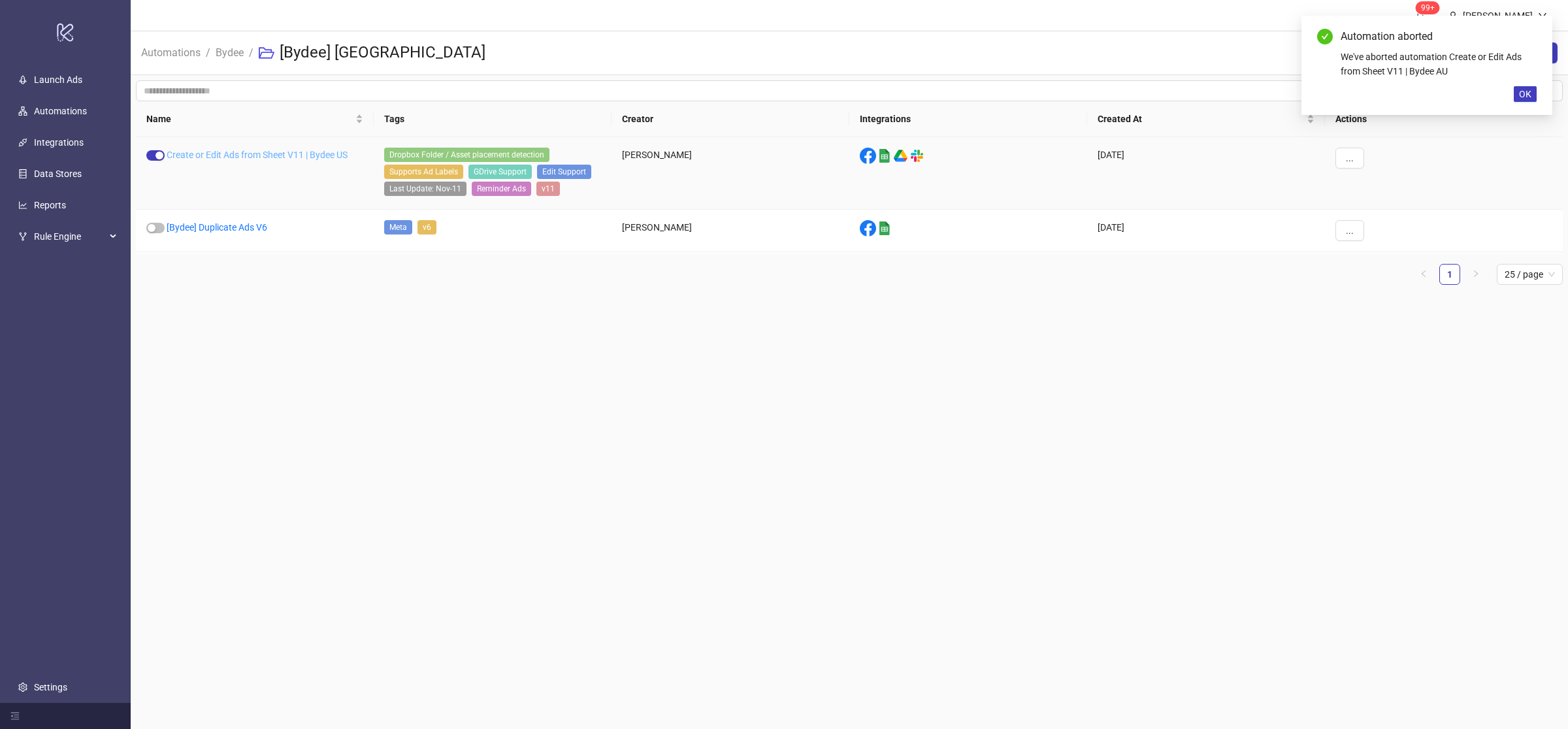
click at [275, 156] on link "Create or Edit Ads from Sheet V11 | Bydee US" at bounding box center [257, 154] width 181 height 11
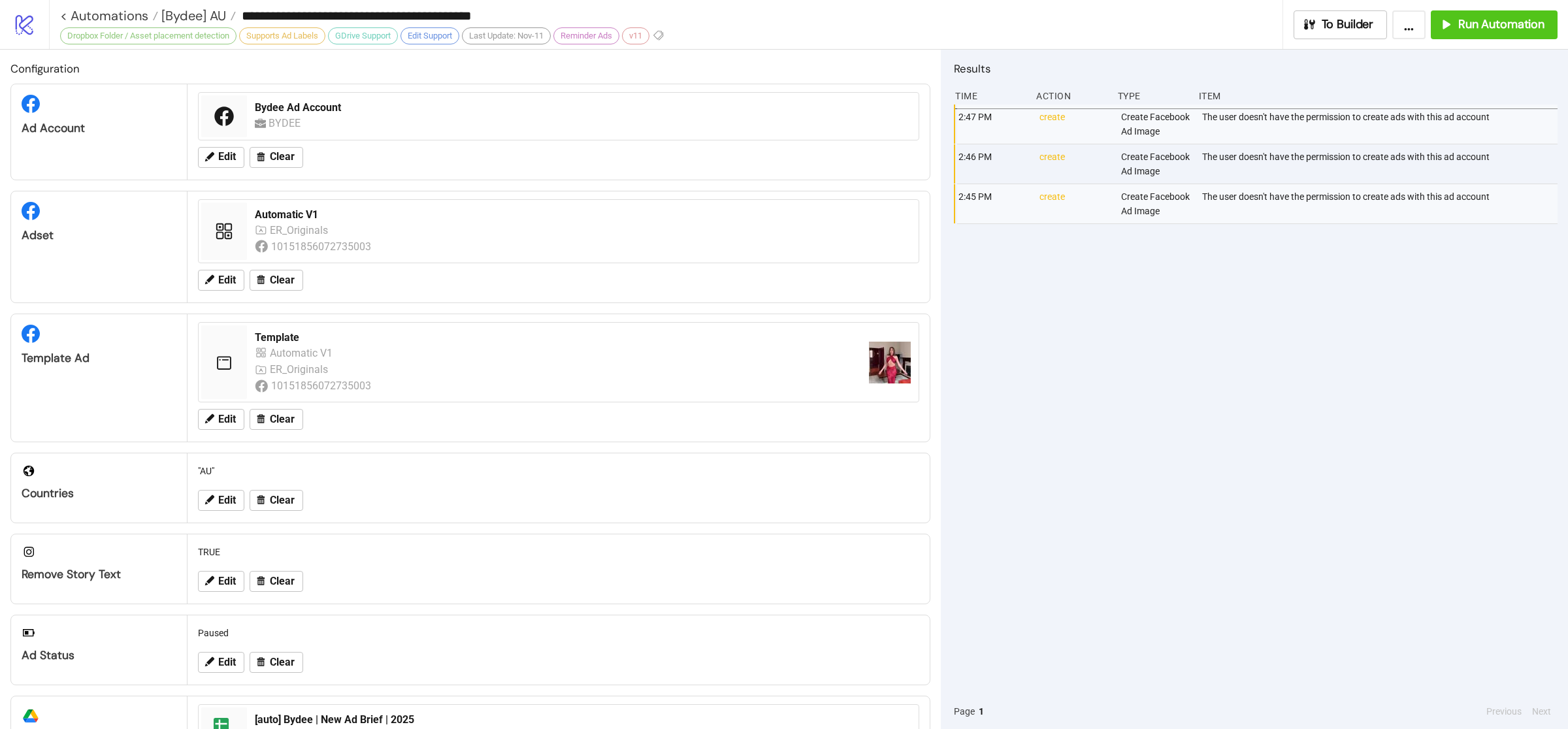
type input "**********"
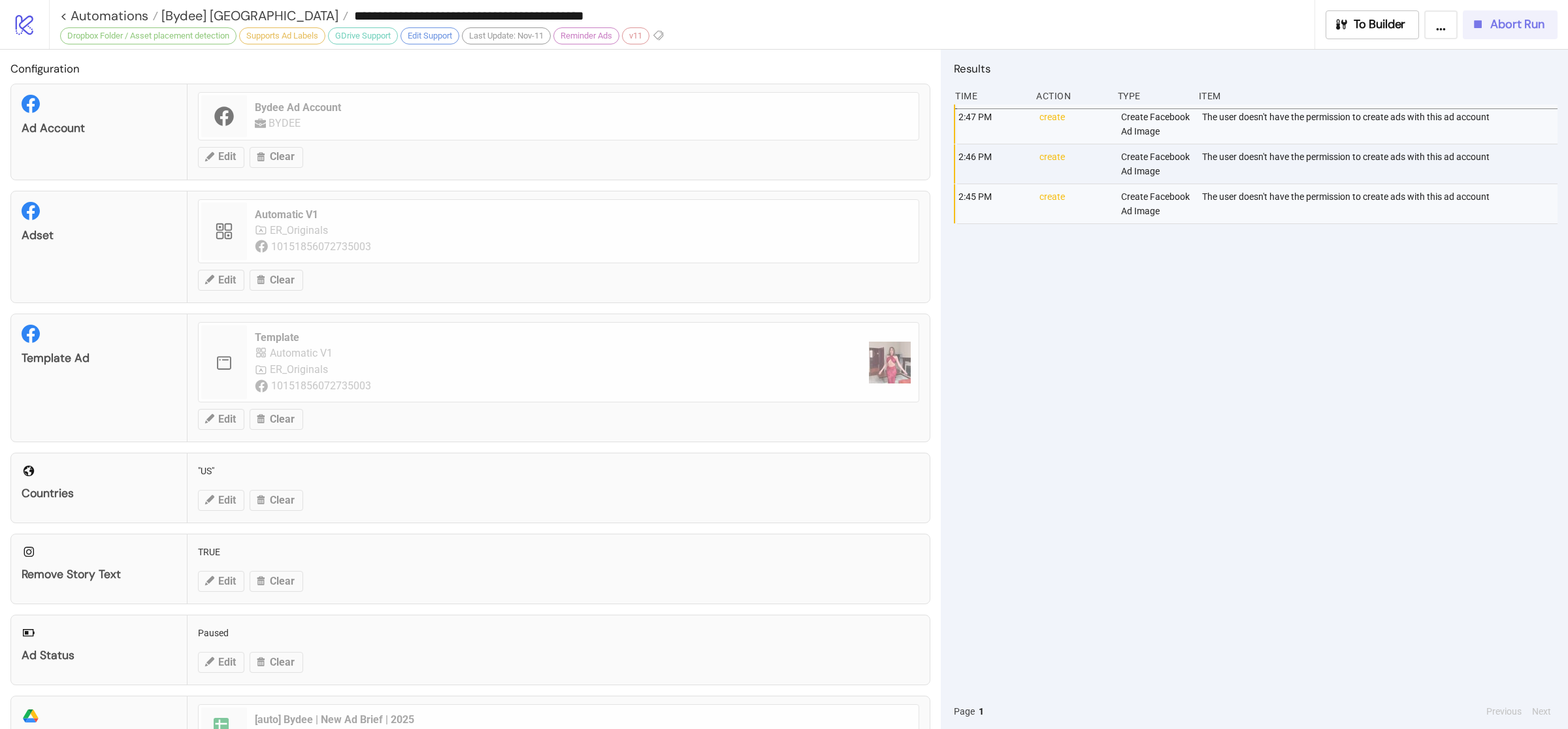
click at [1500, 36] on button "Abort Run" at bounding box center [1510, 24] width 95 height 28
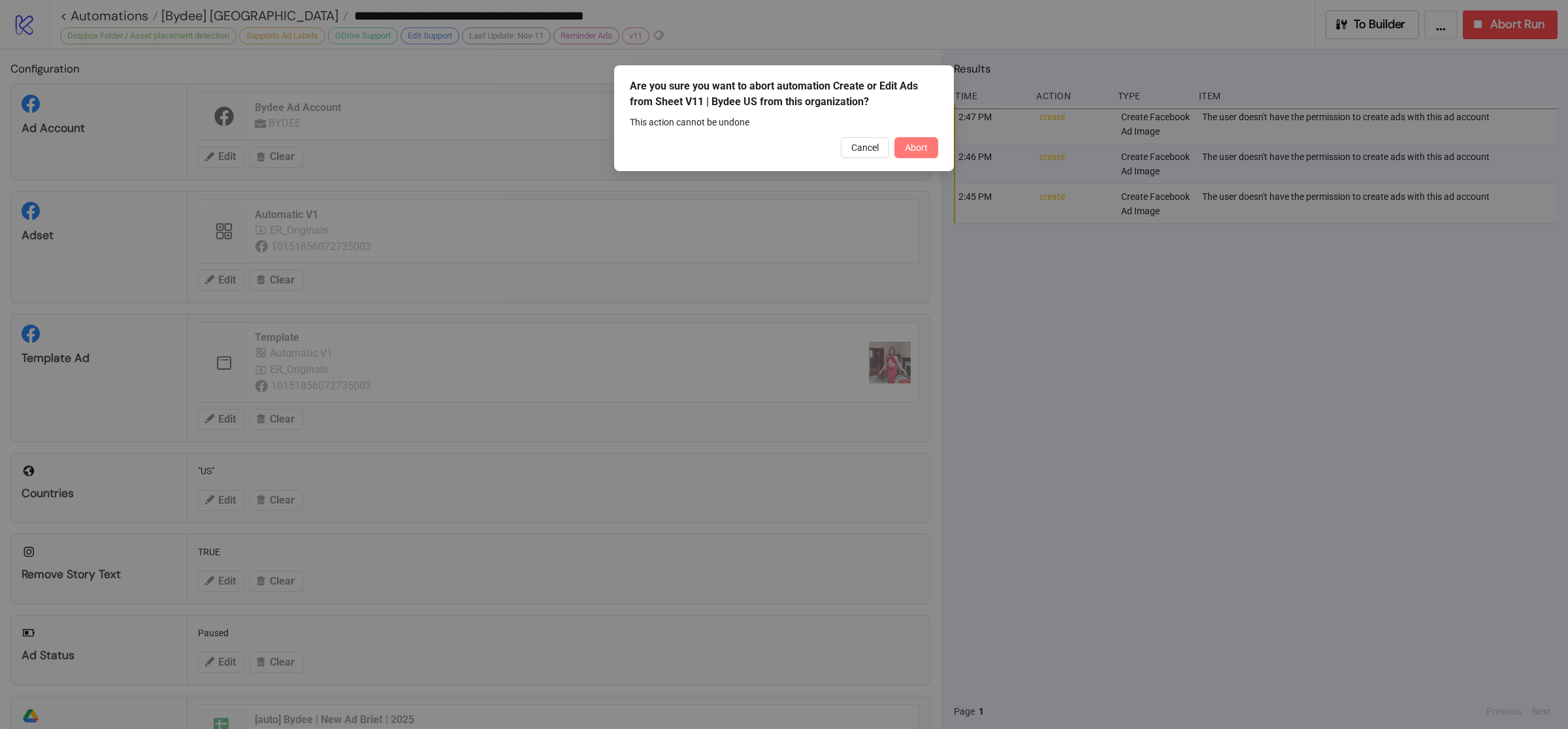
click at [930, 147] on button "Abort" at bounding box center [916, 147] width 44 height 21
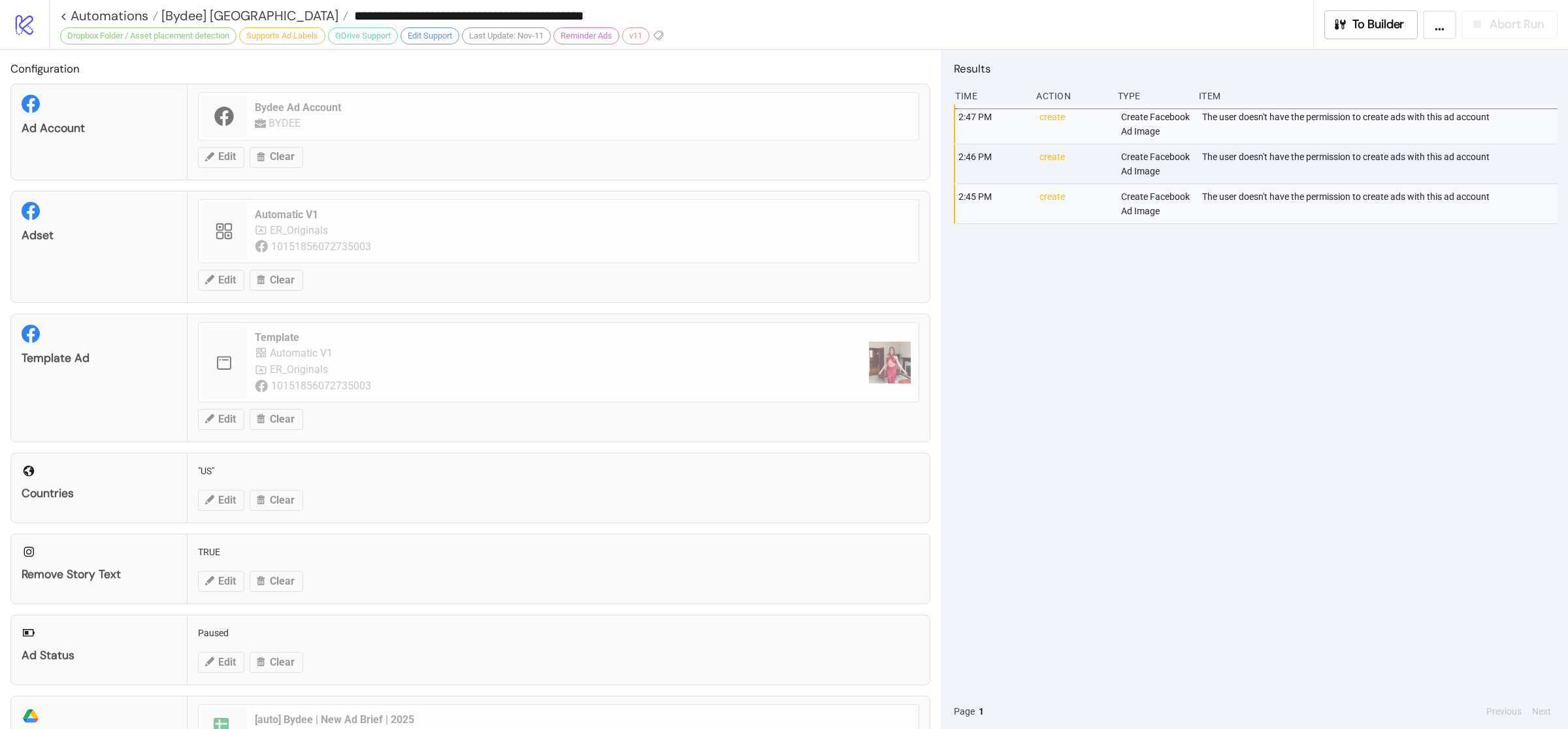
click at [1165, 390] on div "2:47 PM create Create Facebook Ad Image The user doesn't have the permission to…" at bounding box center [1256, 399] width 604 height 589
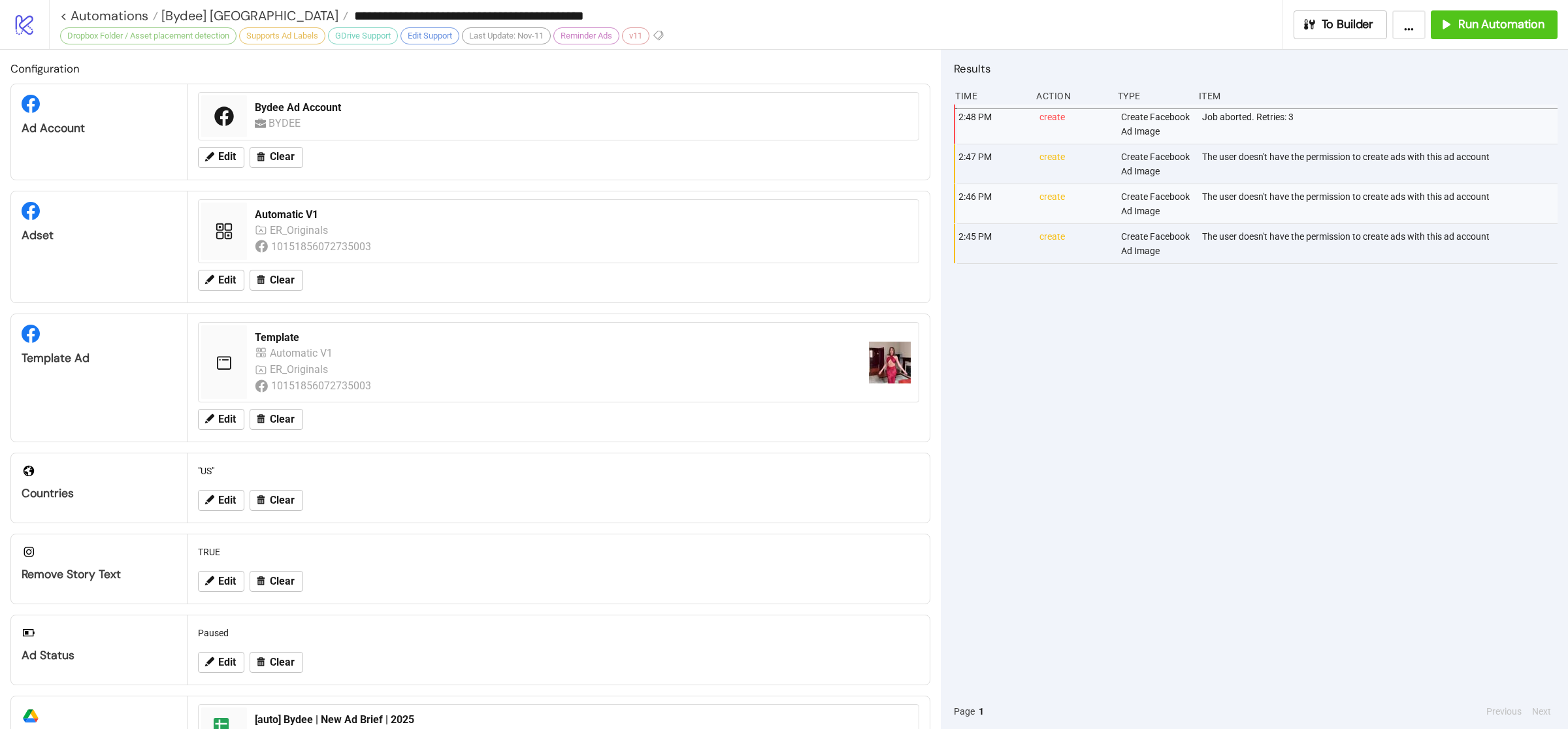
click at [1415, 465] on div "2:48 PM create Create Facebook Ad Image Job aborted. Retries: 3 2:47 PM create …" at bounding box center [1256, 399] width 604 height 589
click at [1391, 477] on div "2:48 PM create Create Facebook Ad Image Job aborted. Retries: 3 2:47 PM create …" at bounding box center [1256, 399] width 604 height 589
click at [1366, 461] on div "2:48 PM create Create Facebook Ad Image Job aborted. Retries: 3 2:47 PM create …" at bounding box center [1256, 399] width 604 height 589
click at [1497, 29] on span "Run Automation" at bounding box center [1502, 23] width 86 height 15
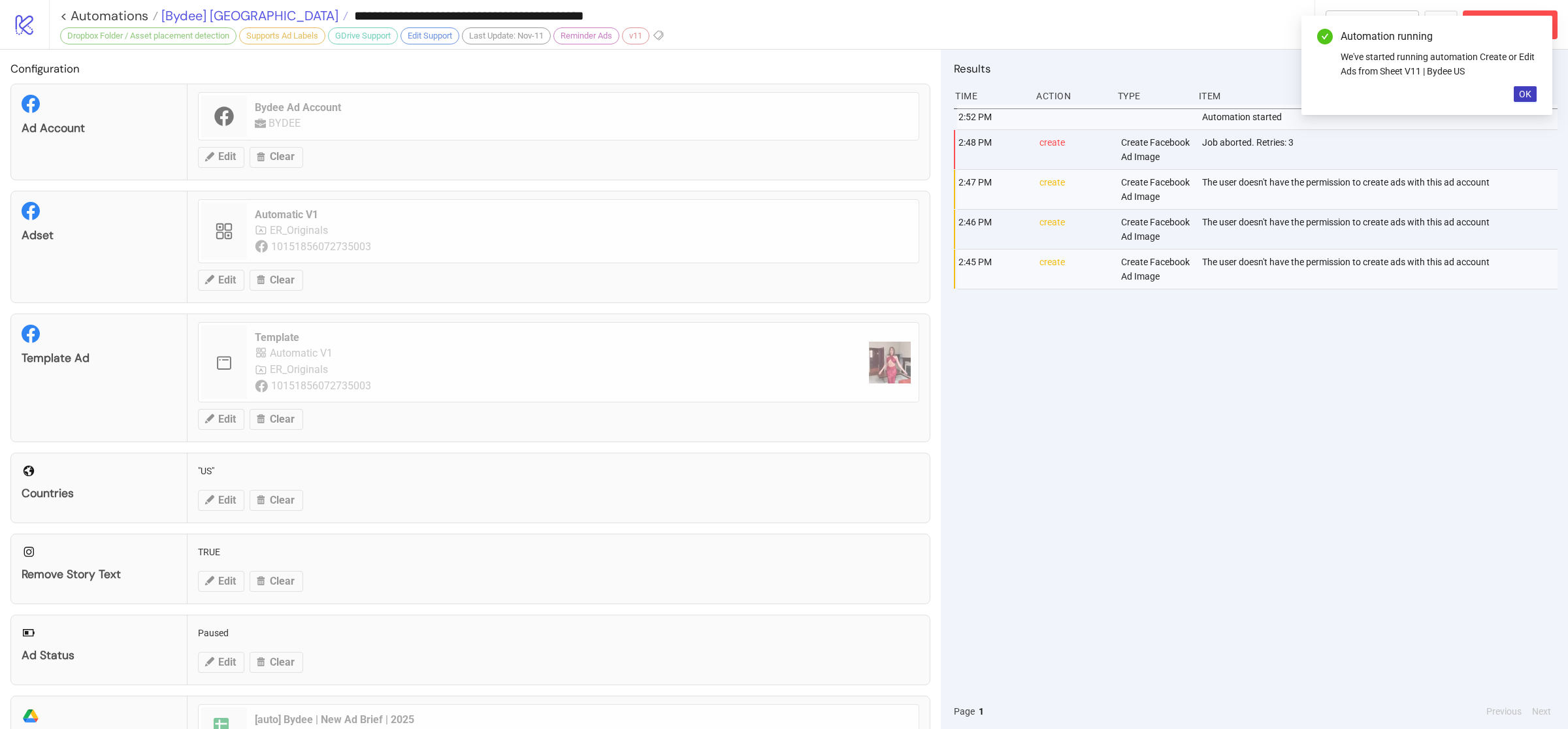
click at [194, 16] on span "[Bydee] [GEOGRAPHIC_DATA]" at bounding box center [248, 15] width 181 height 17
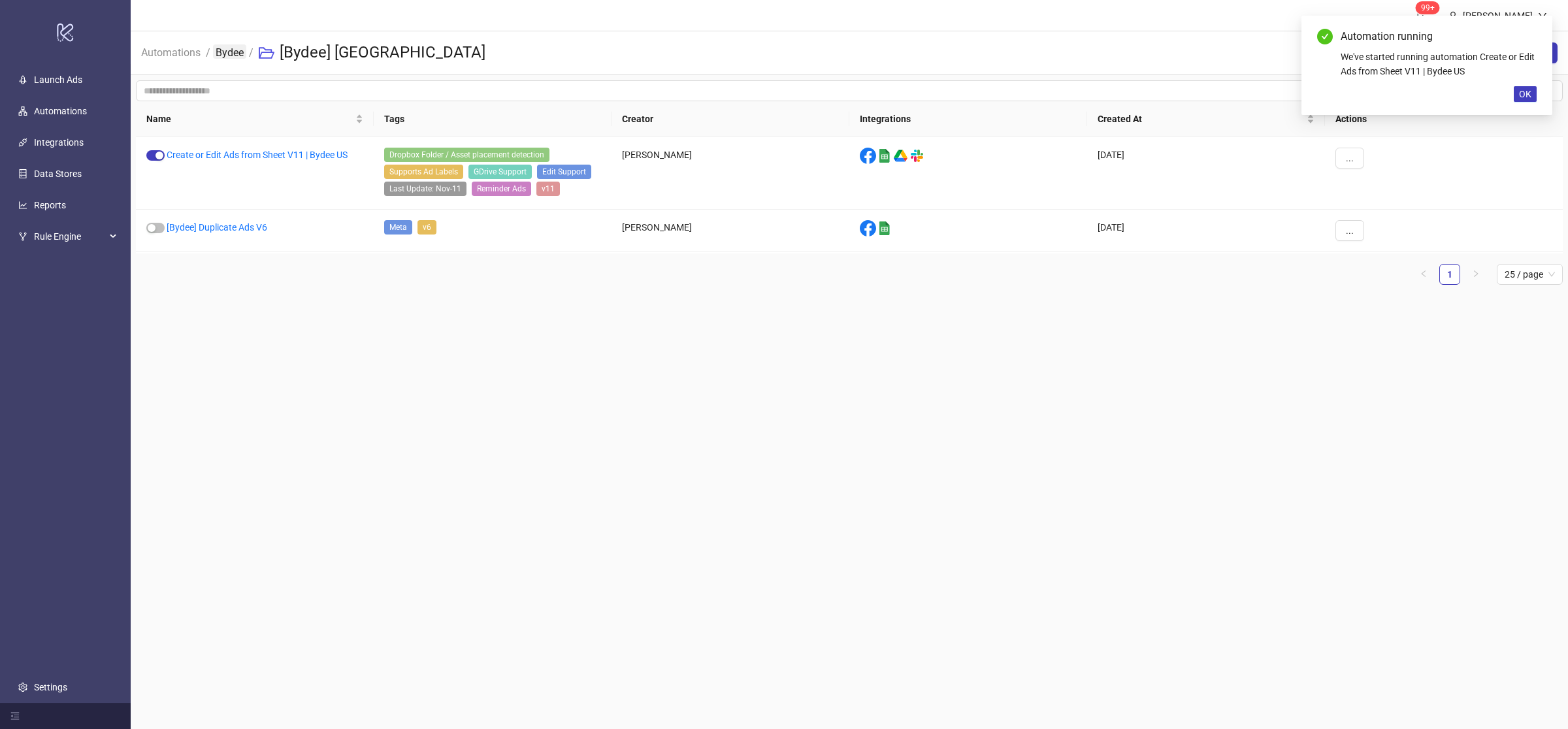
click at [236, 48] on link "Bydee" at bounding box center [230, 51] width 33 height 15
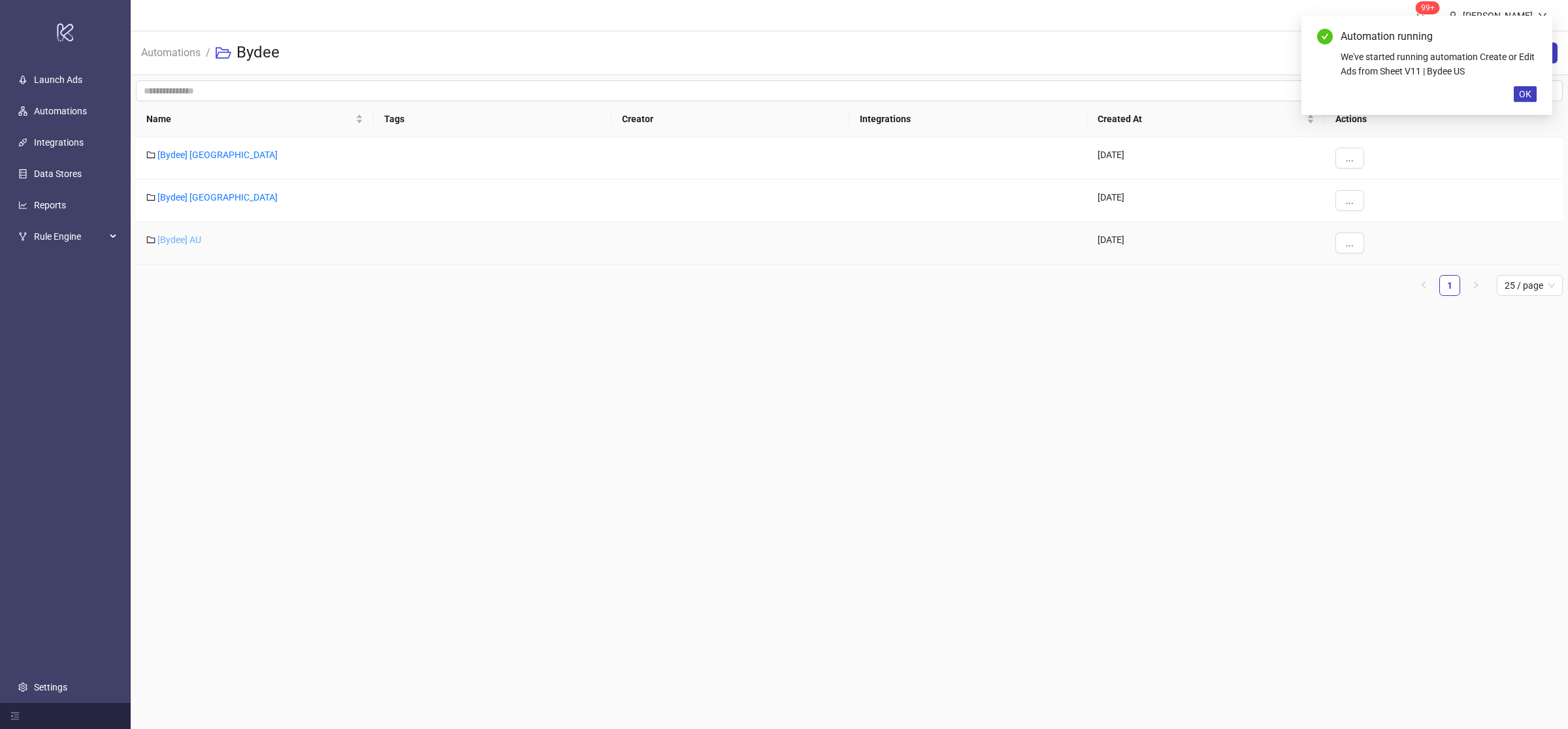
click at [186, 244] on link "[Bydee] AU" at bounding box center [179, 239] width 44 height 11
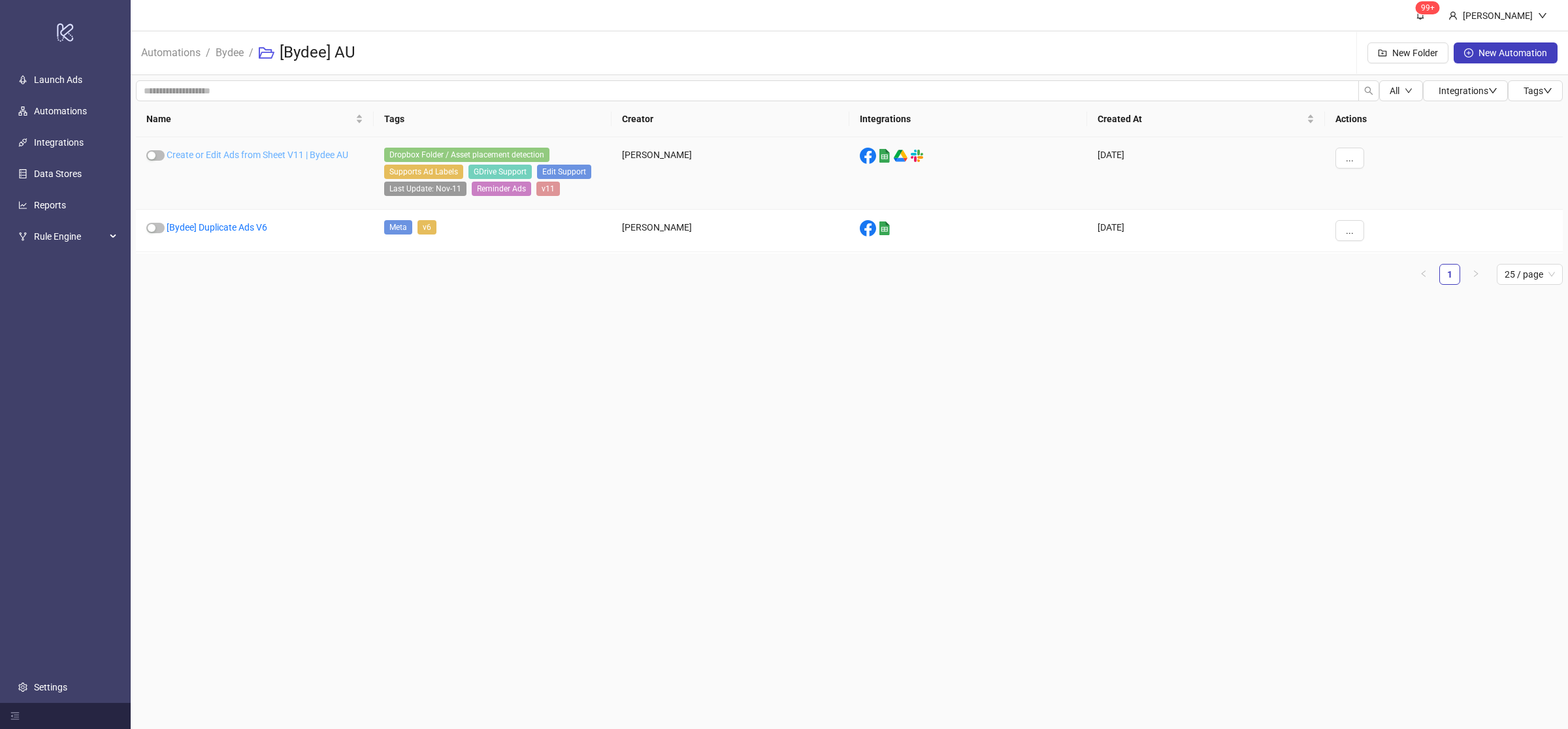
click at [297, 150] on link "Create or Edit Ads from Sheet V11 | Bydee AU" at bounding box center [258, 154] width 182 height 11
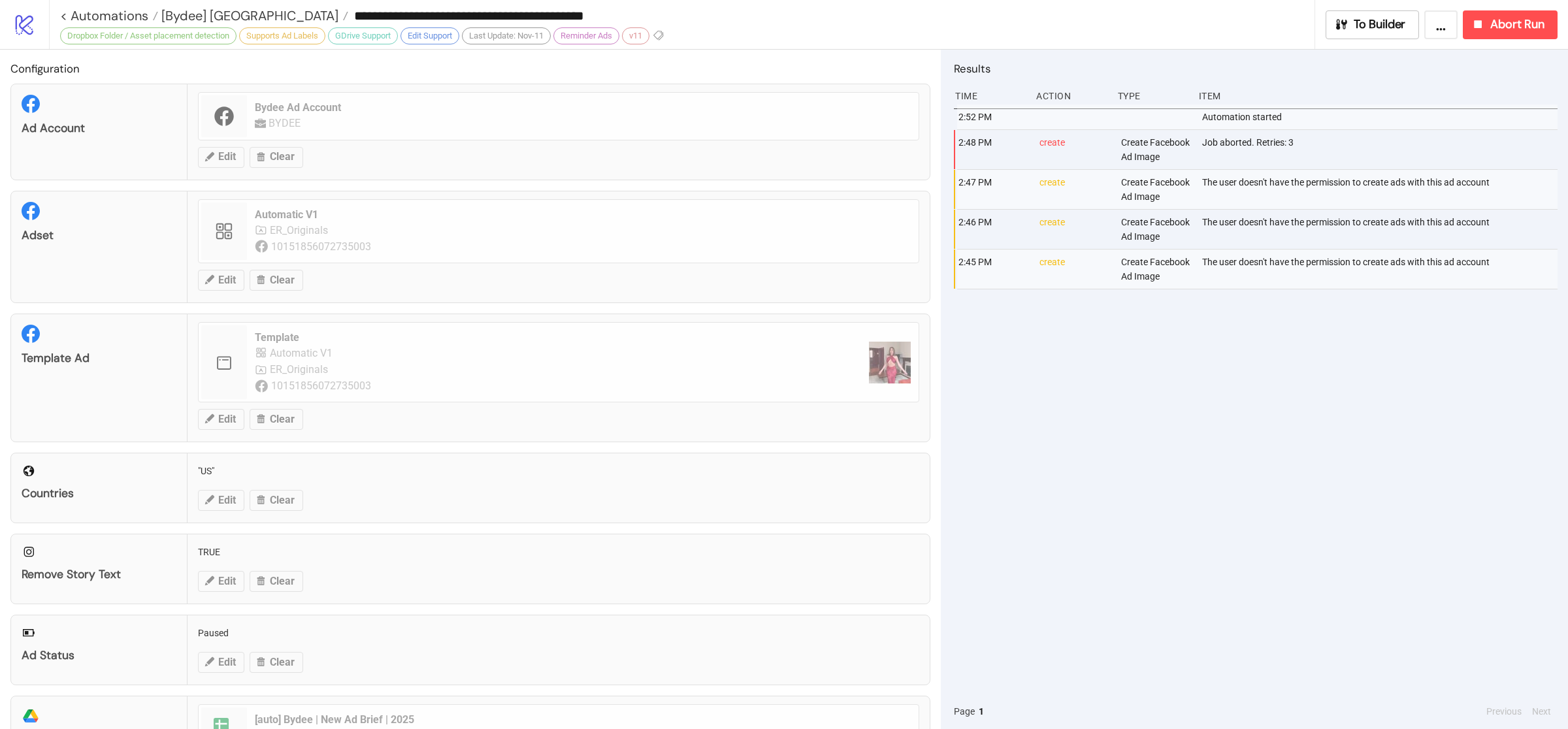
type input "**********"
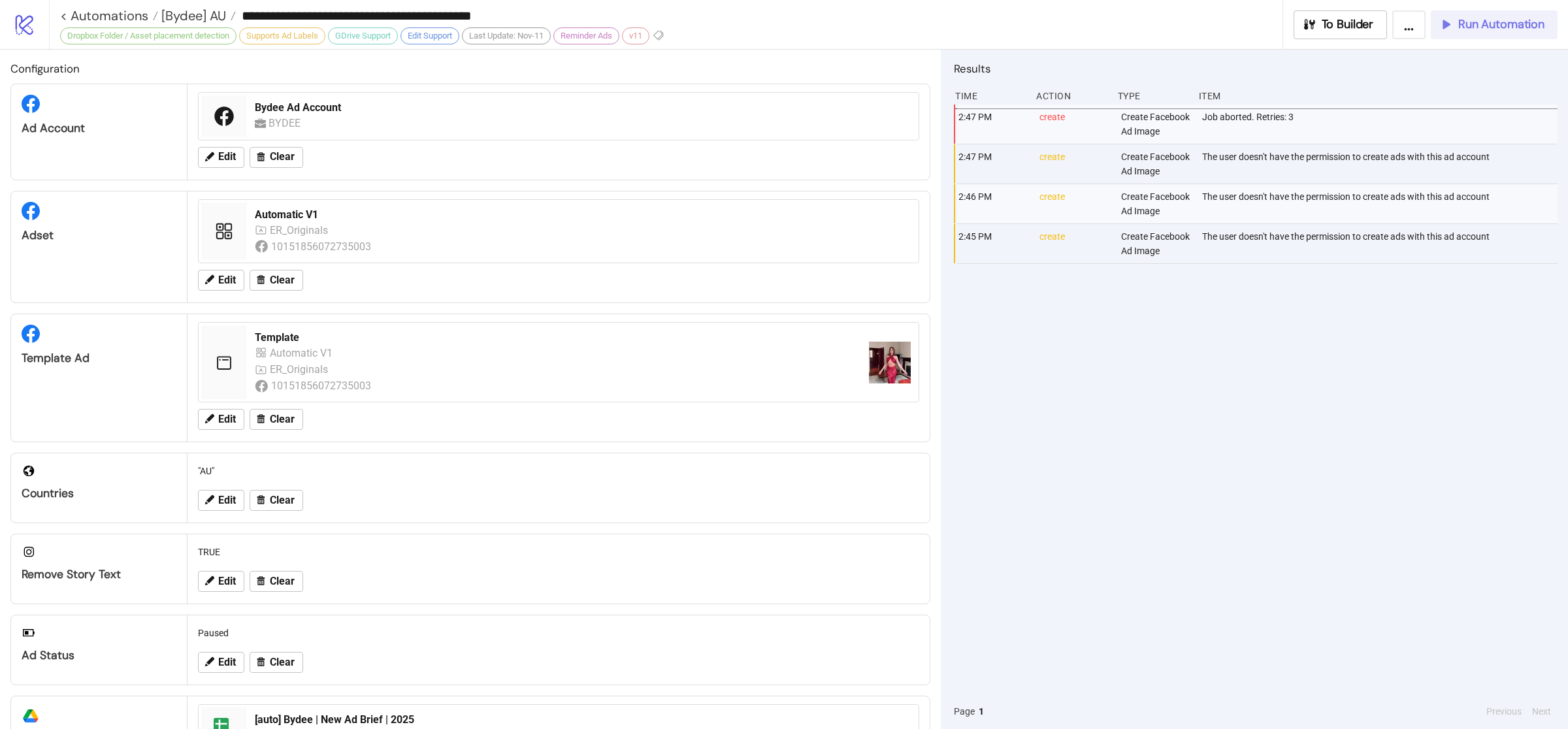
click at [1504, 24] on span "Run Automation" at bounding box center [1502, 23] width 86 height 15
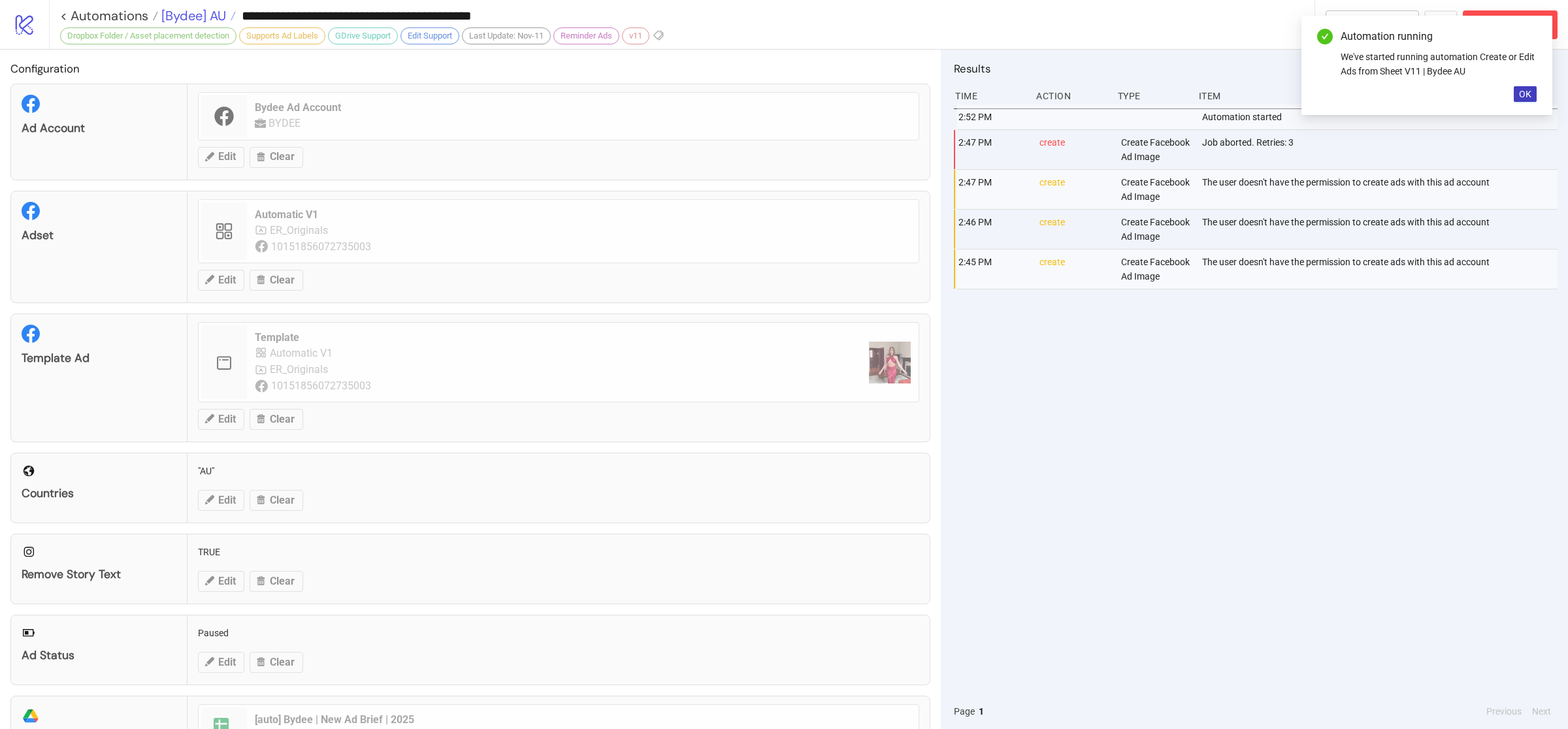
click at [194, 12] on span "[Bydee] AU" at bounding box center [192, 15] width 68 height 17
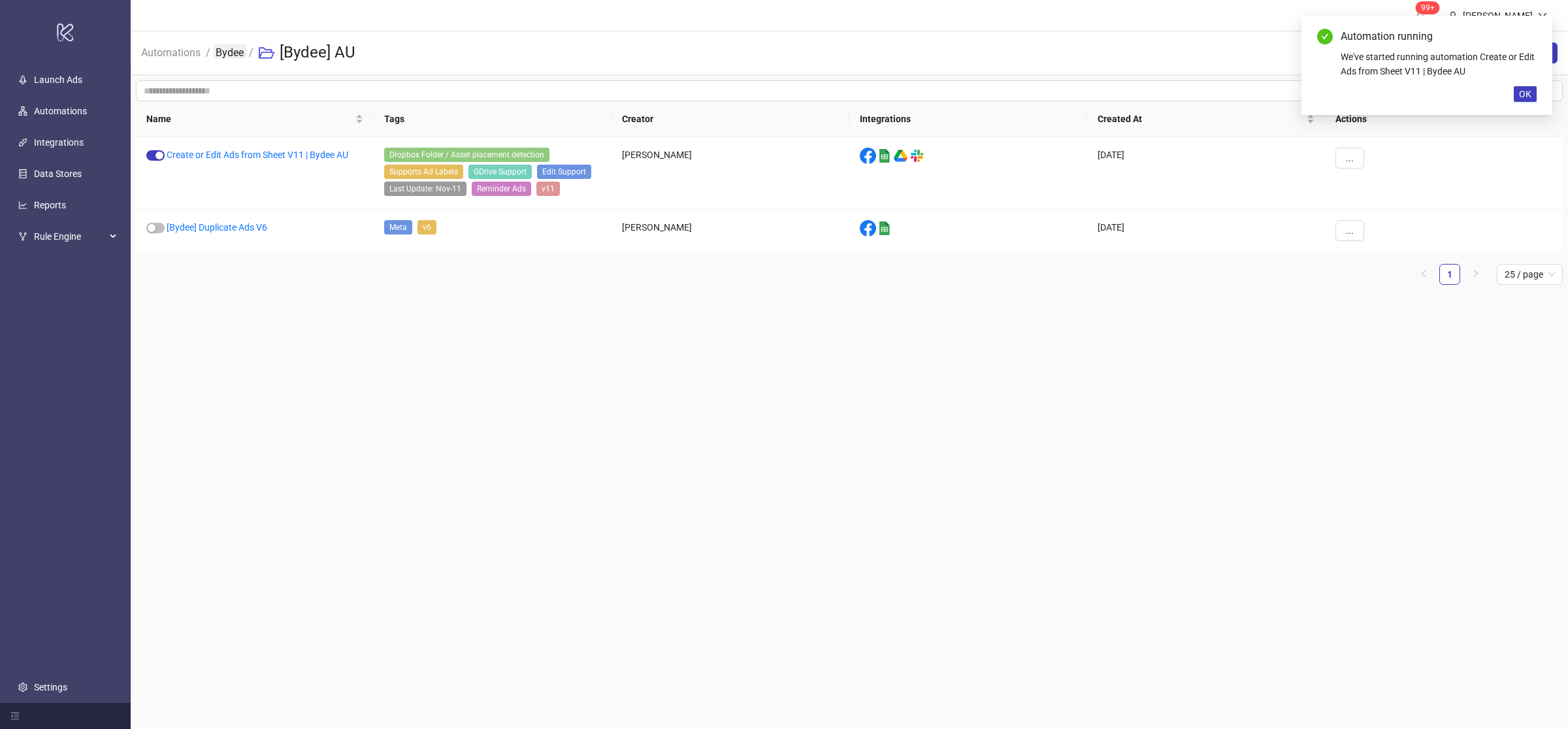
click at [217, 54] on link "Bydee" at bounding box center [230, 51] width 33 height 15
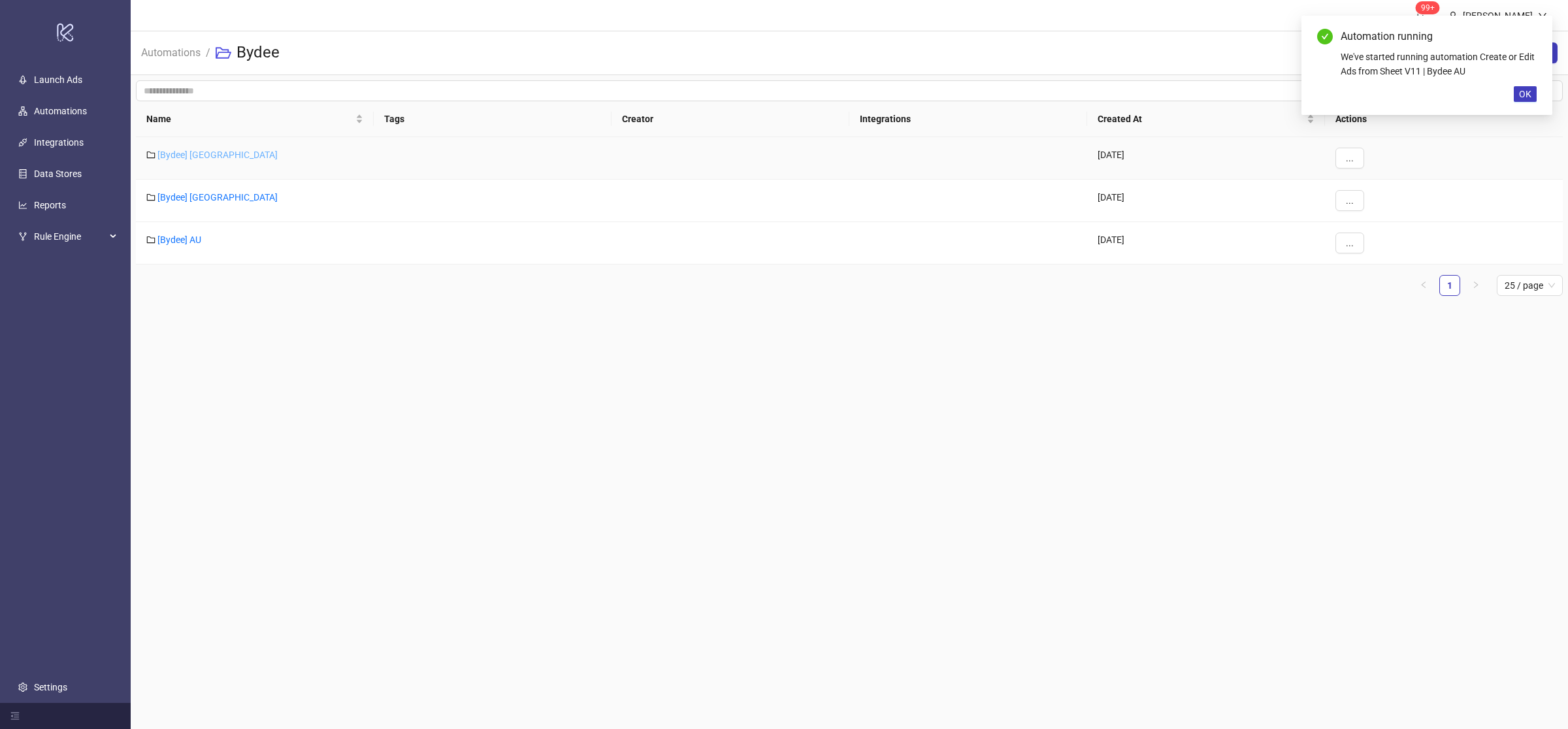
click at [191, 157] on link "[Bydee] [GEOGRAPHIC_DATA]" at bounding box center [217, 154] width 120 height 11
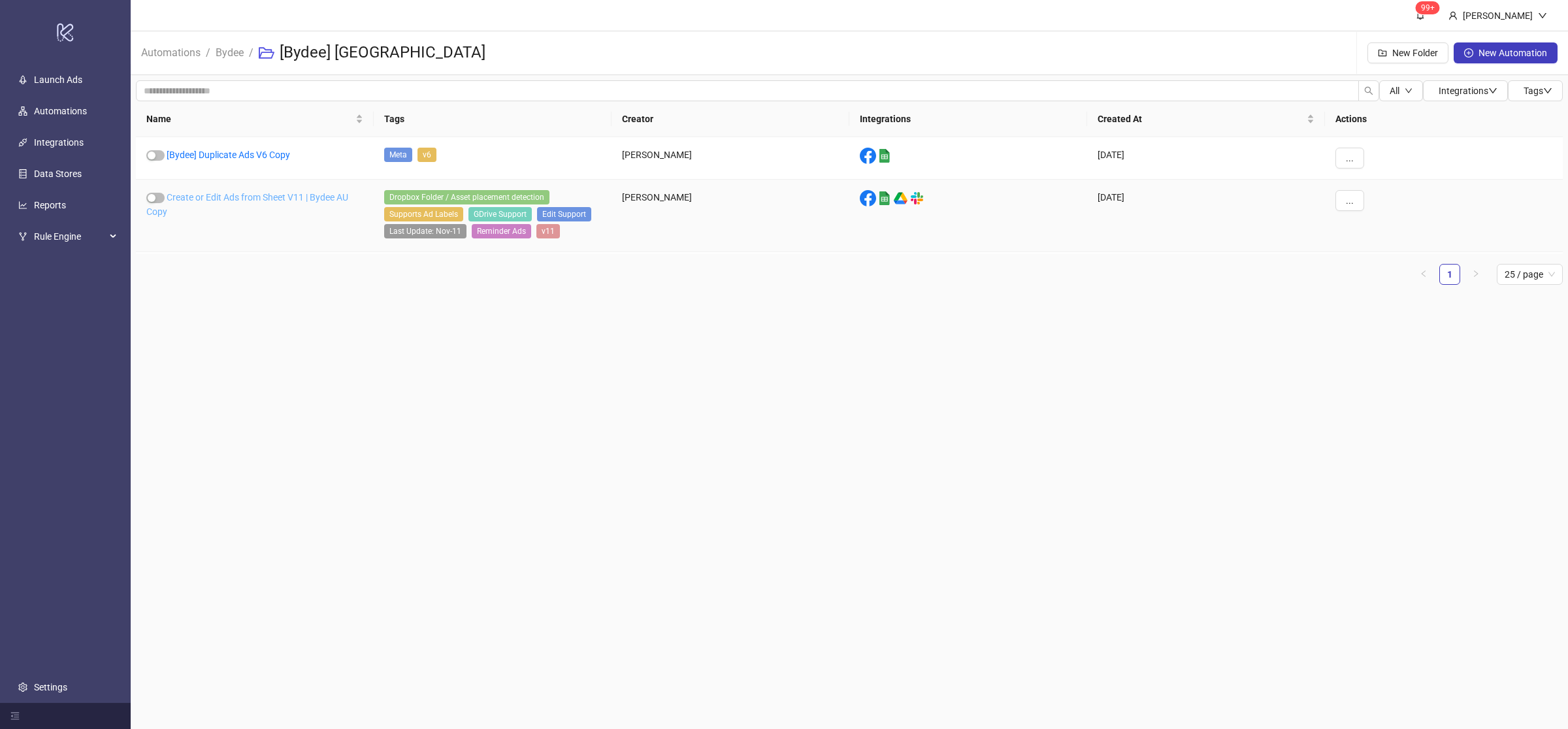
click at [293, 197] on link "Create or Edit Ads from Sheet V11 | Bydee AU Copy" at bounding box center [247, 204] width 202 height 24
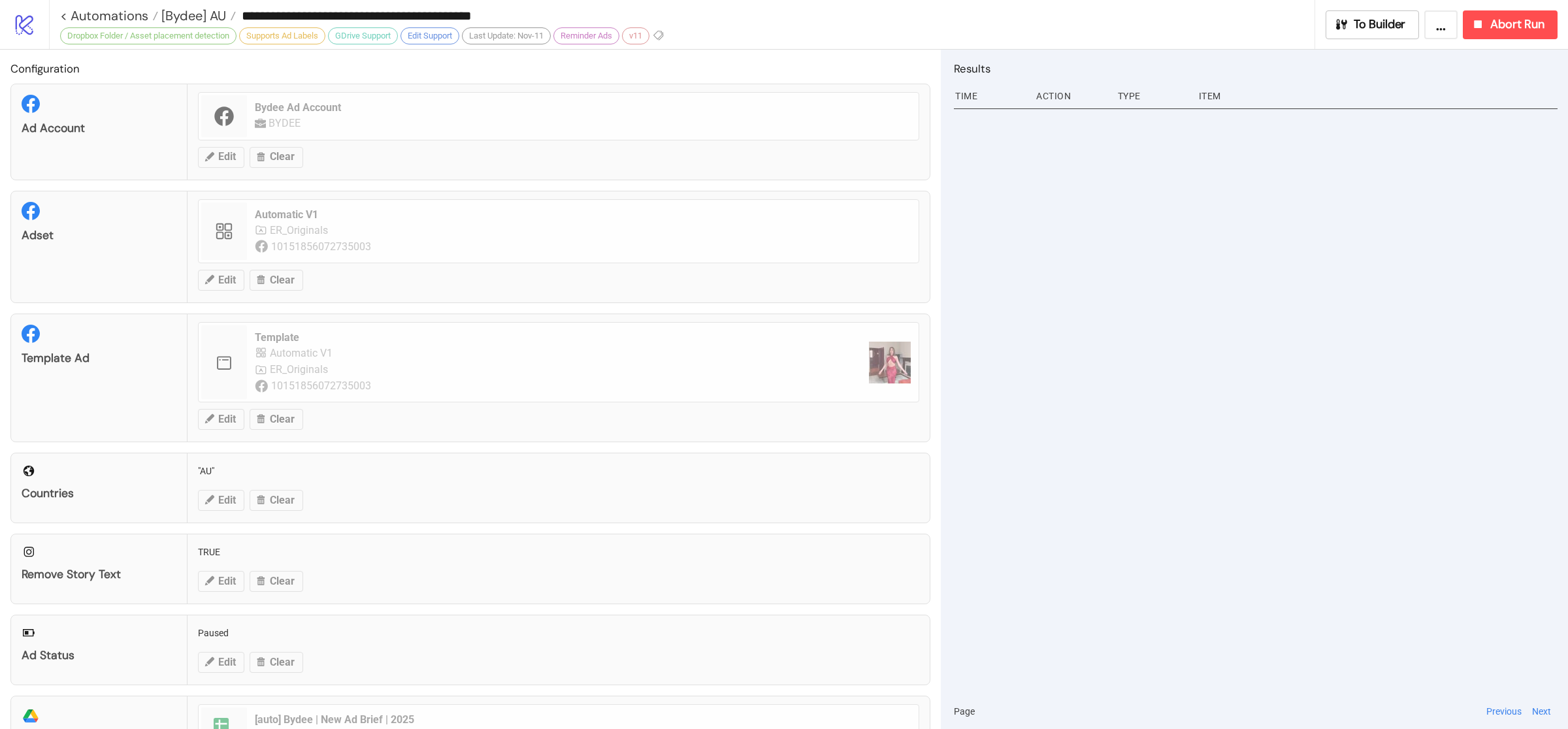
type input "**********"
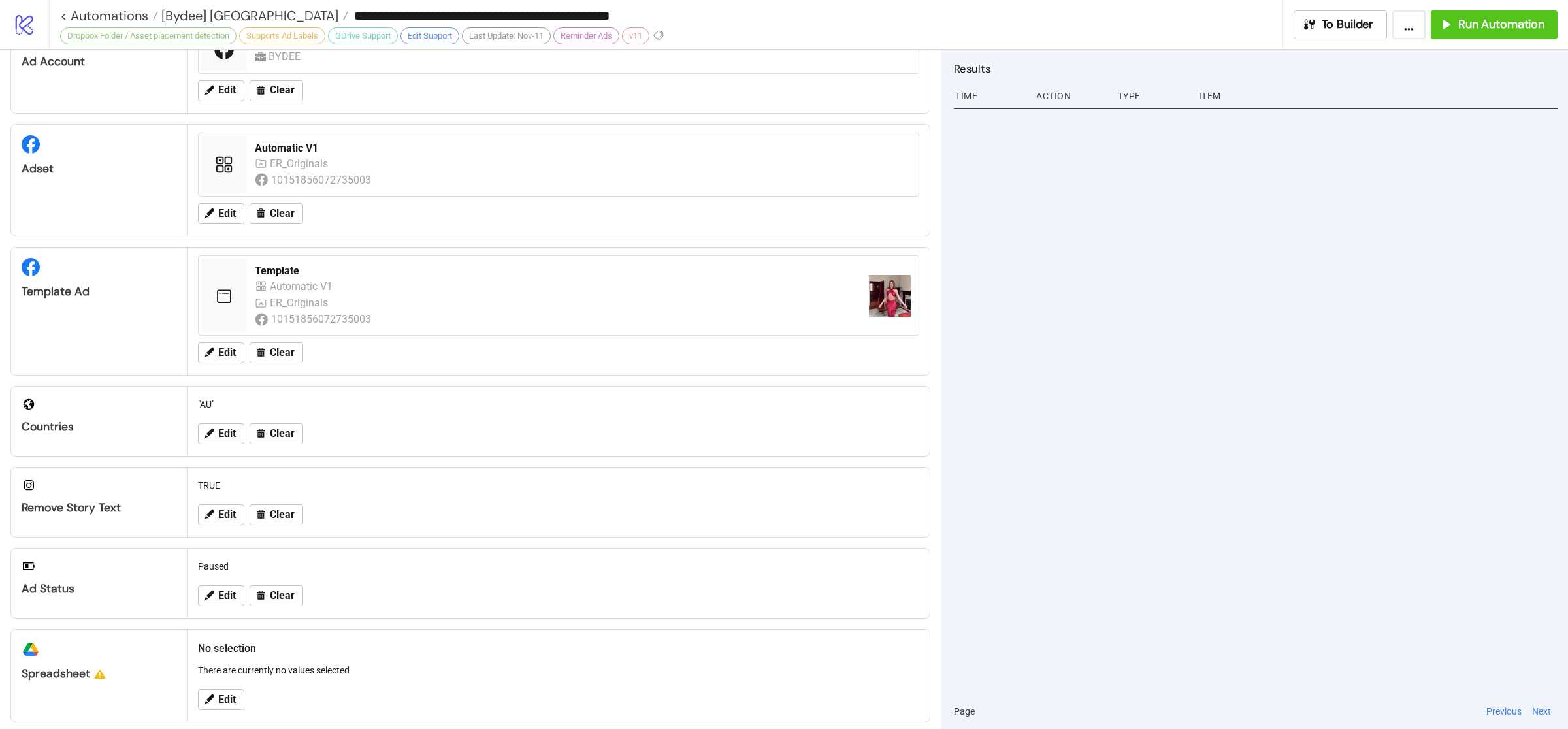
scroll to position [89, 0]
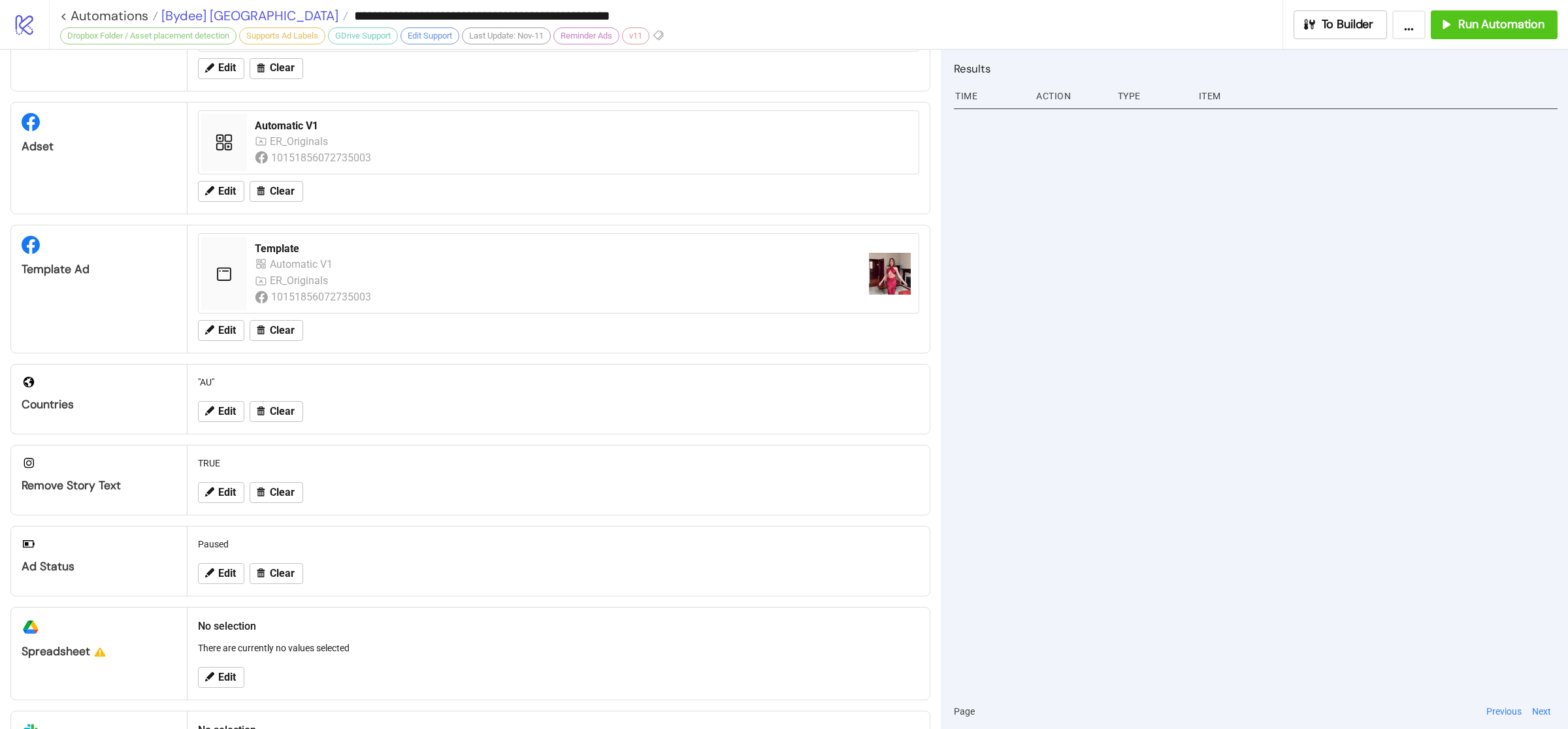
click at [186, 21] on span "[Bydee] [GEOGRAPHIC_DATA]" at bounding box center [248, 15] width 181 height 17
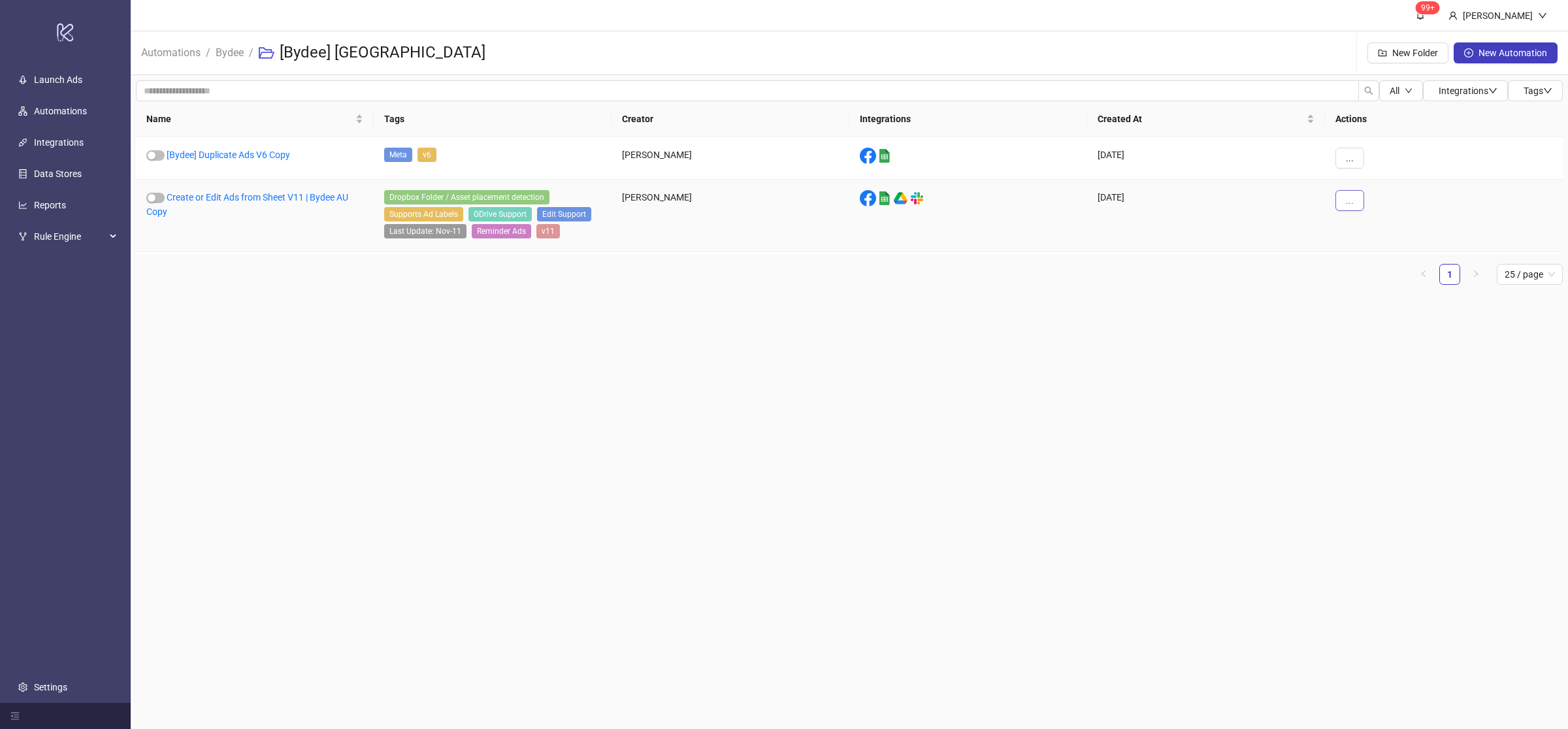
click at [1349, 204] on span "..." at bounding box center [1350, 200] width 8 height 11
click at [1372, 268] on span "Edit" at bounding box center [1379, 269] width 38 height 15
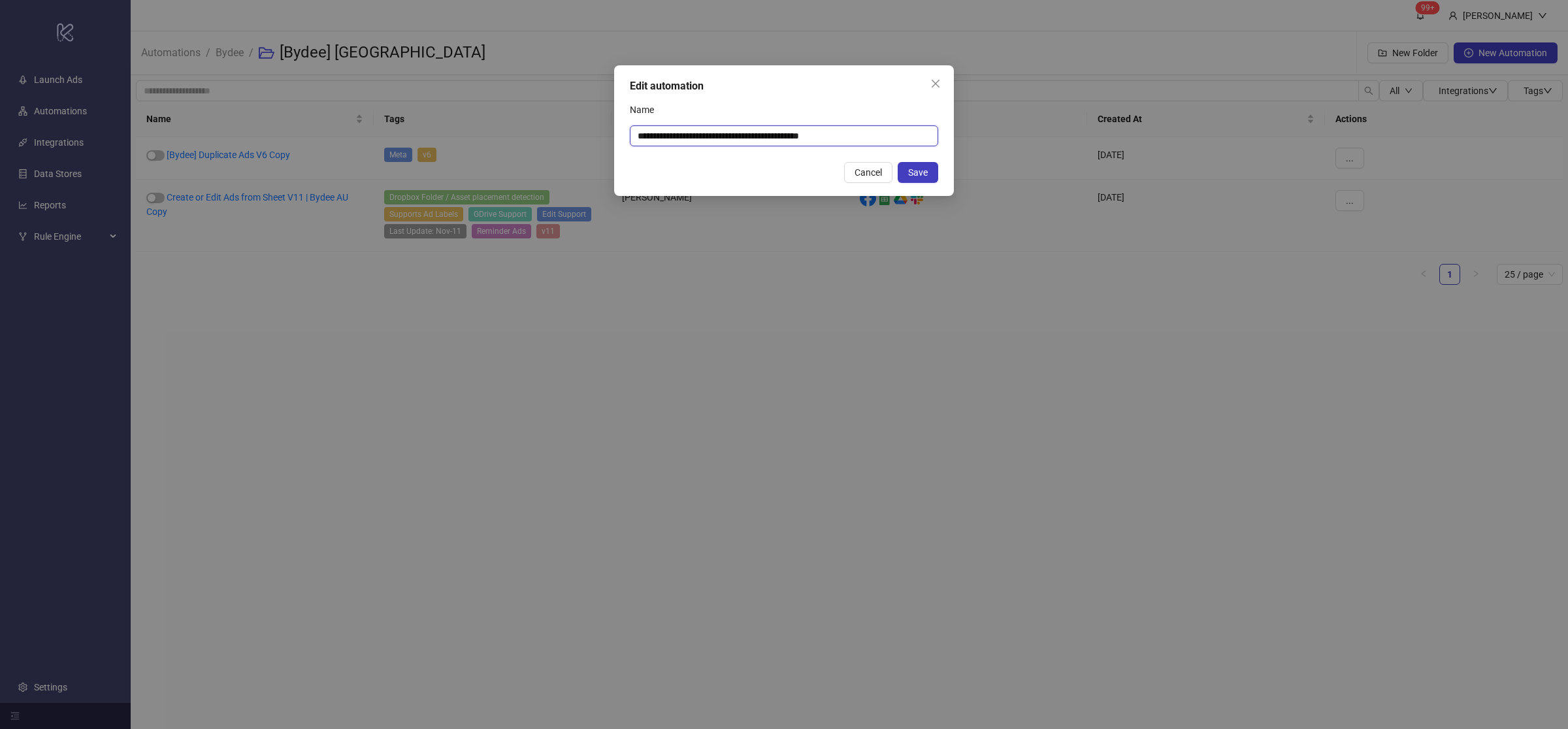
click at [846, 143] on input "**********" at bounding box center [784, 135] width 309 height 21
drag, startPoint x: 815, startPoint y: 139, endPoint x: 876, endPoint y: 139, distance: 61.0
click at [876, 139] on input "**********" at bounding box center [784, 135] width 309 height 21
type input "**********"
click at [916, 174] on span "Save" at bounding box center [918, 172] width 20 height 11
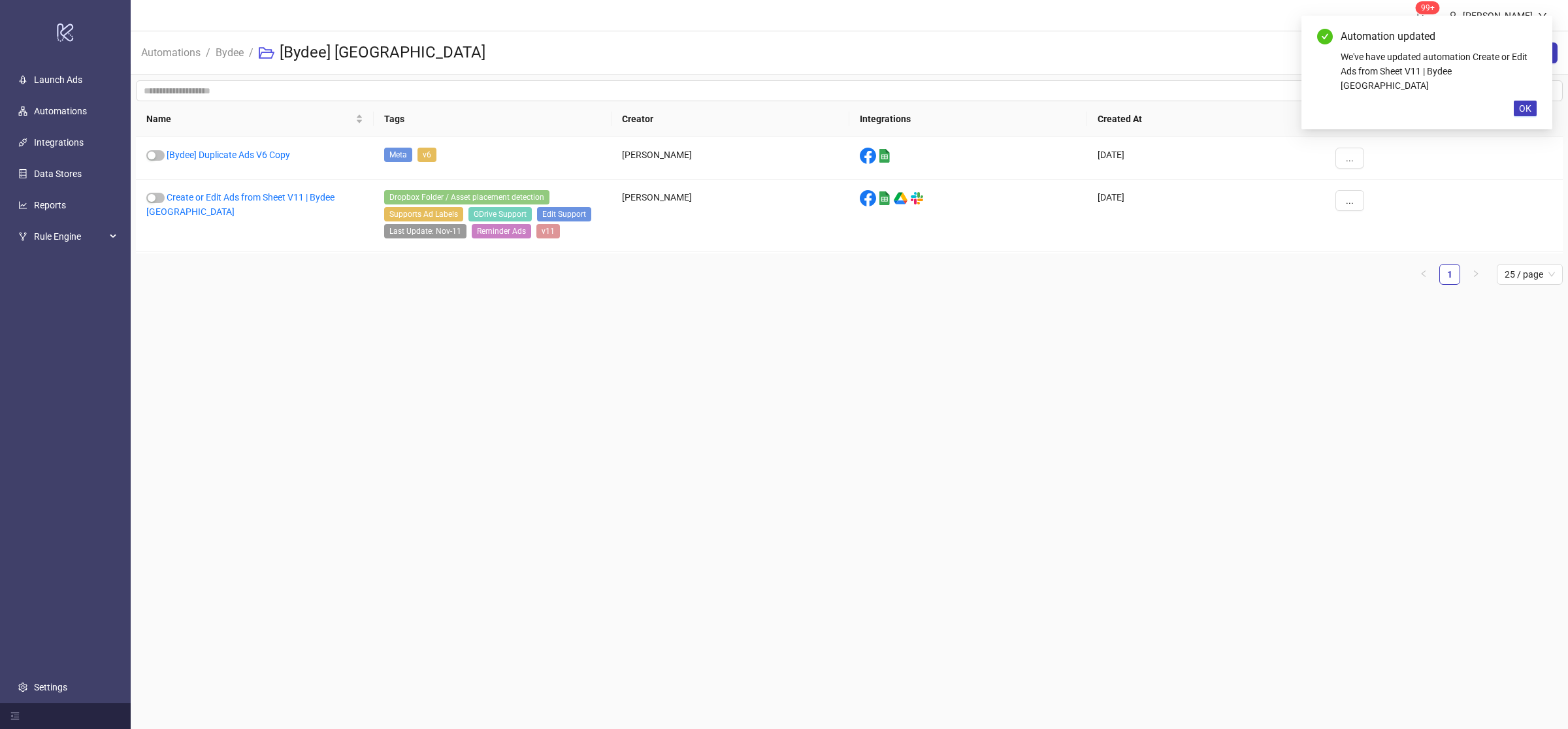
drag, startPoint x: 735, startPoint y: 394, endPoint x: 670, endPoint y: 382, distance: 66.1
click at [730, 394] on main "99+ [PERSON_NAME] Automations / Bydee / [Bydee] UK New Folder New Automation Al…" at bounding box center [850, 364] width 1438 height 729
click at [566, 380] on main "99+ [PERSON_NAME] Automations / Bydee / [Bydee] UK New Folder New Automation Al…" at bounding box center [850, 364] width 1438 height 729
click at [301, 194] on link "Create or Edit Ads from Sheet V11 | Bydee [GEOGRAPHIC_DATA]" at bounding box center [240, 204] width 189 height 24
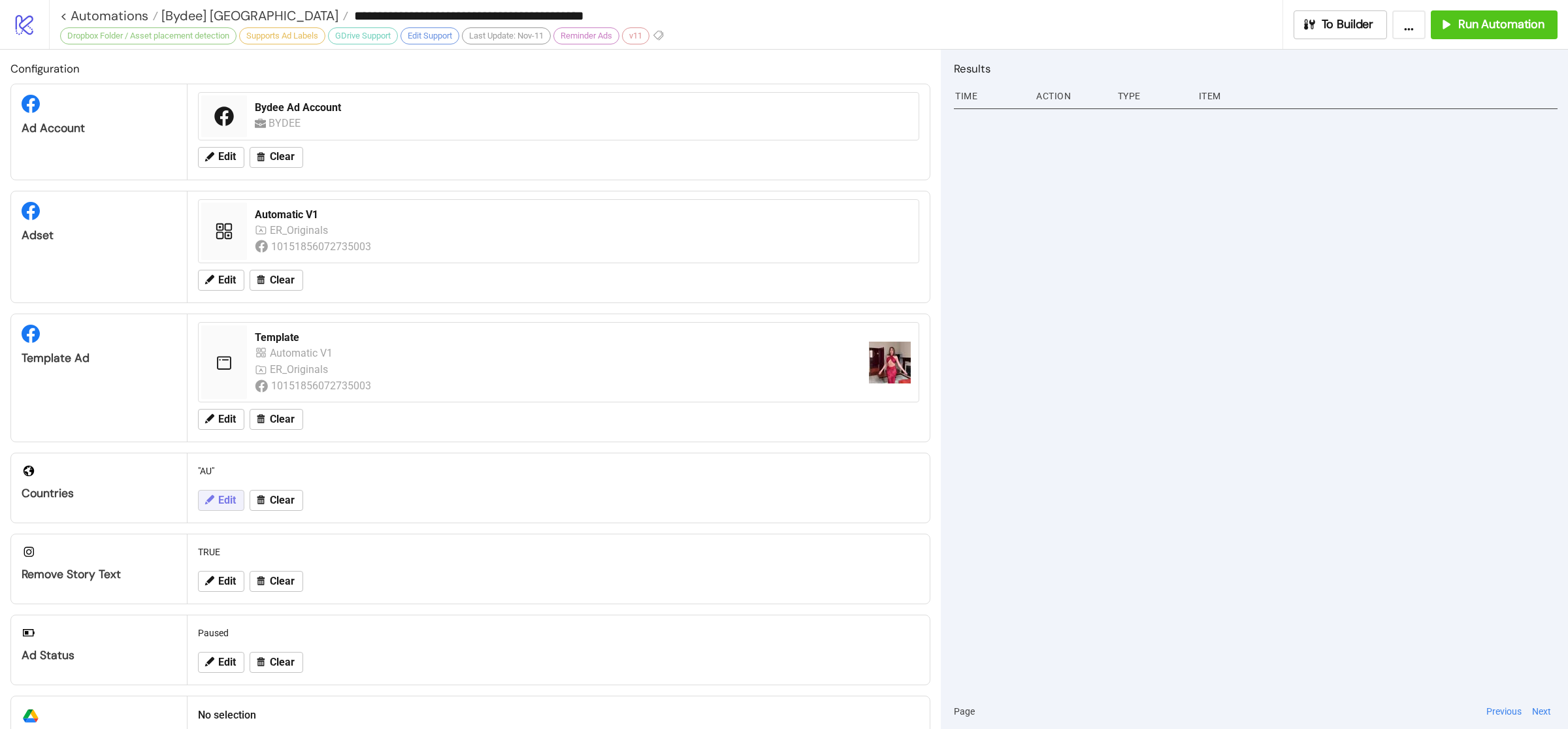
click at [224, 500] on span "Edit" at bounding box center [227, 500] width 18 height 12
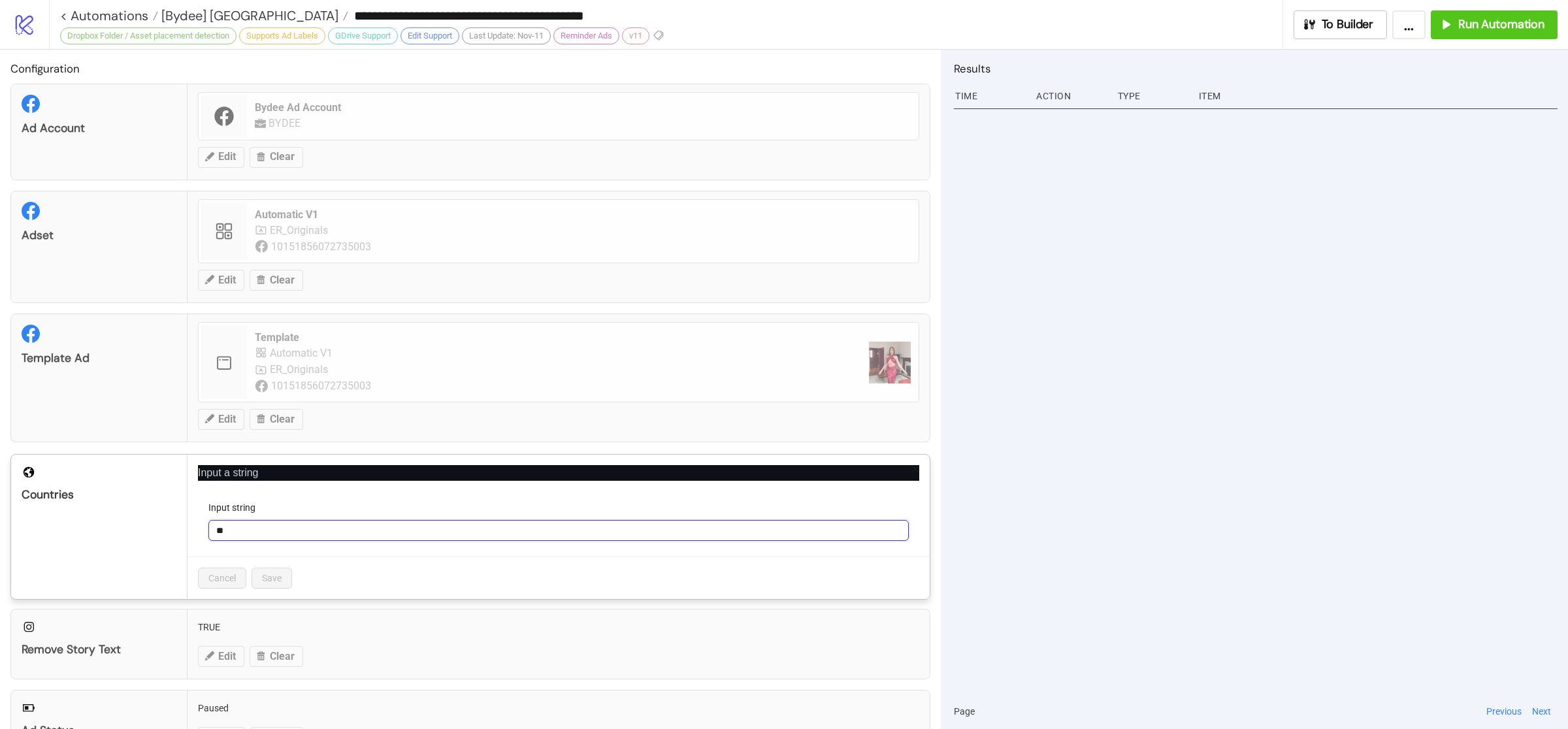
drag, startPoint x: 237, startPoint y: 532, endPoint x: 210, endPoint y: 531, distance: 27.0
click at [210, 531] on input "**" at bounding box center [558, 530] width 700 height 21
type input "**"
click at [270, 583] on span "Save" at bounding box center [272, 579] width 20 height 11
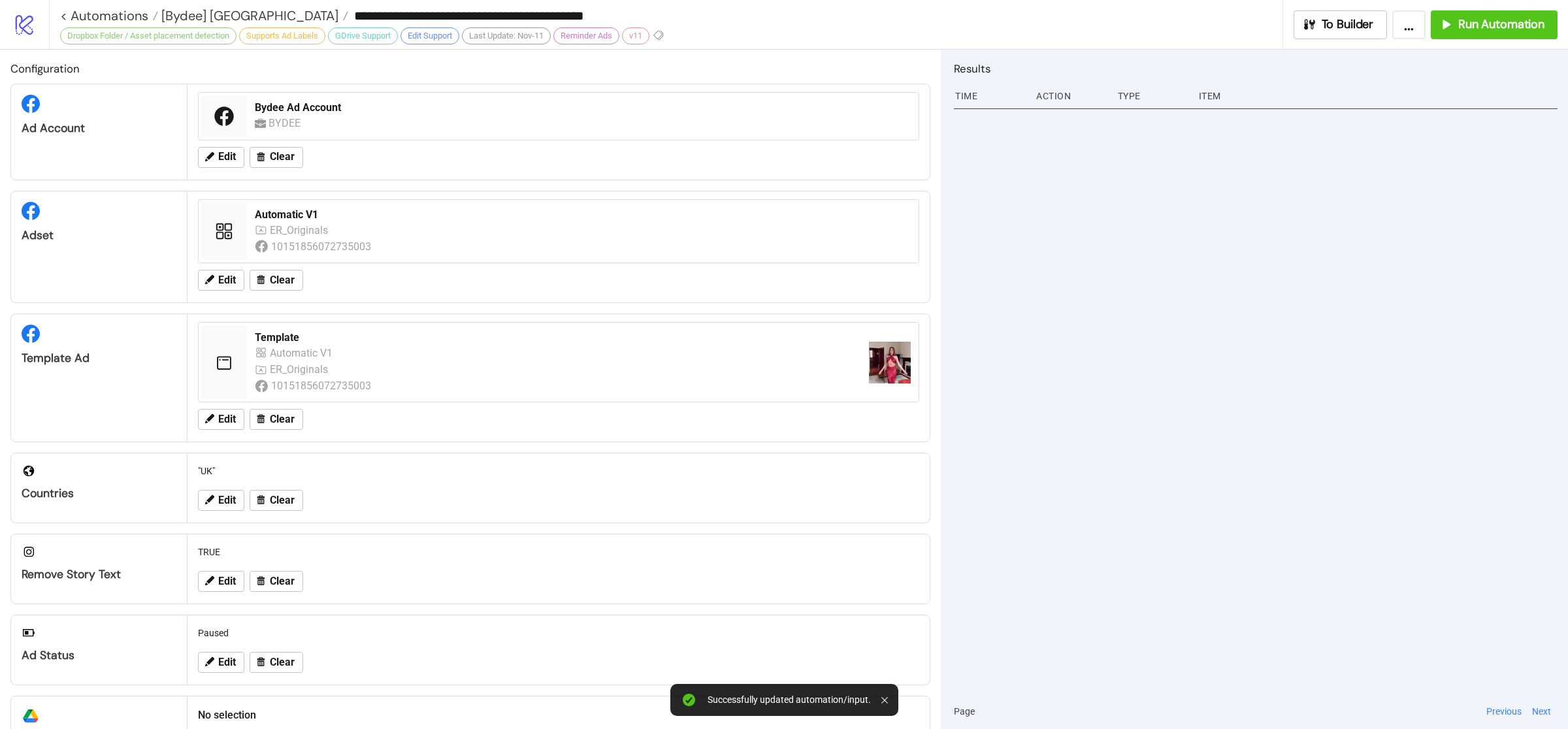
click at [1162, 485] on div at bounding box center [1256, 399] width 604 height 589
click at [1471, 29] on span "Run Automation" at bounding box center [1502, 23] width 86 height 15
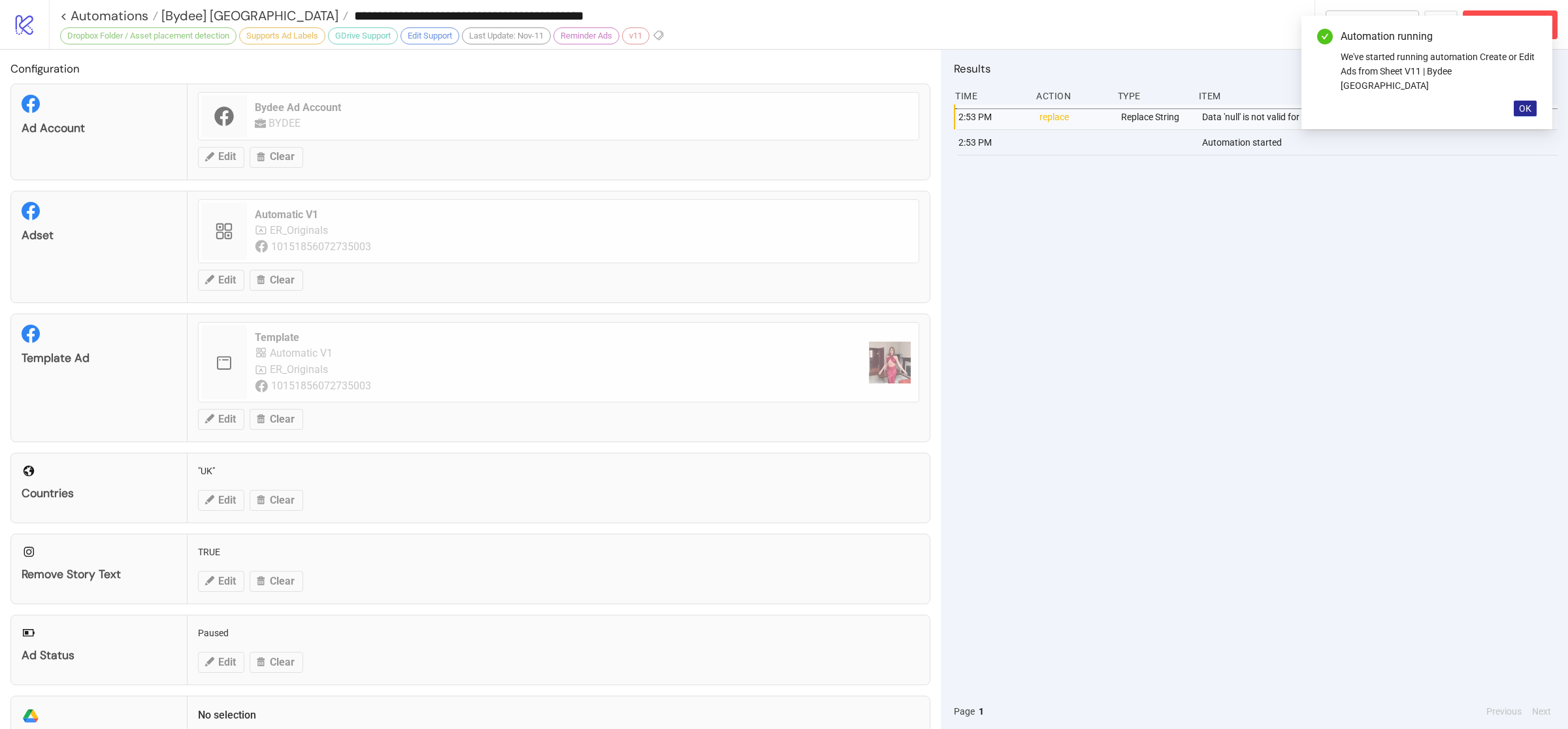
click at [1522, 104] on span "OK" at bounding box center [1525, 108] width 13 height 11
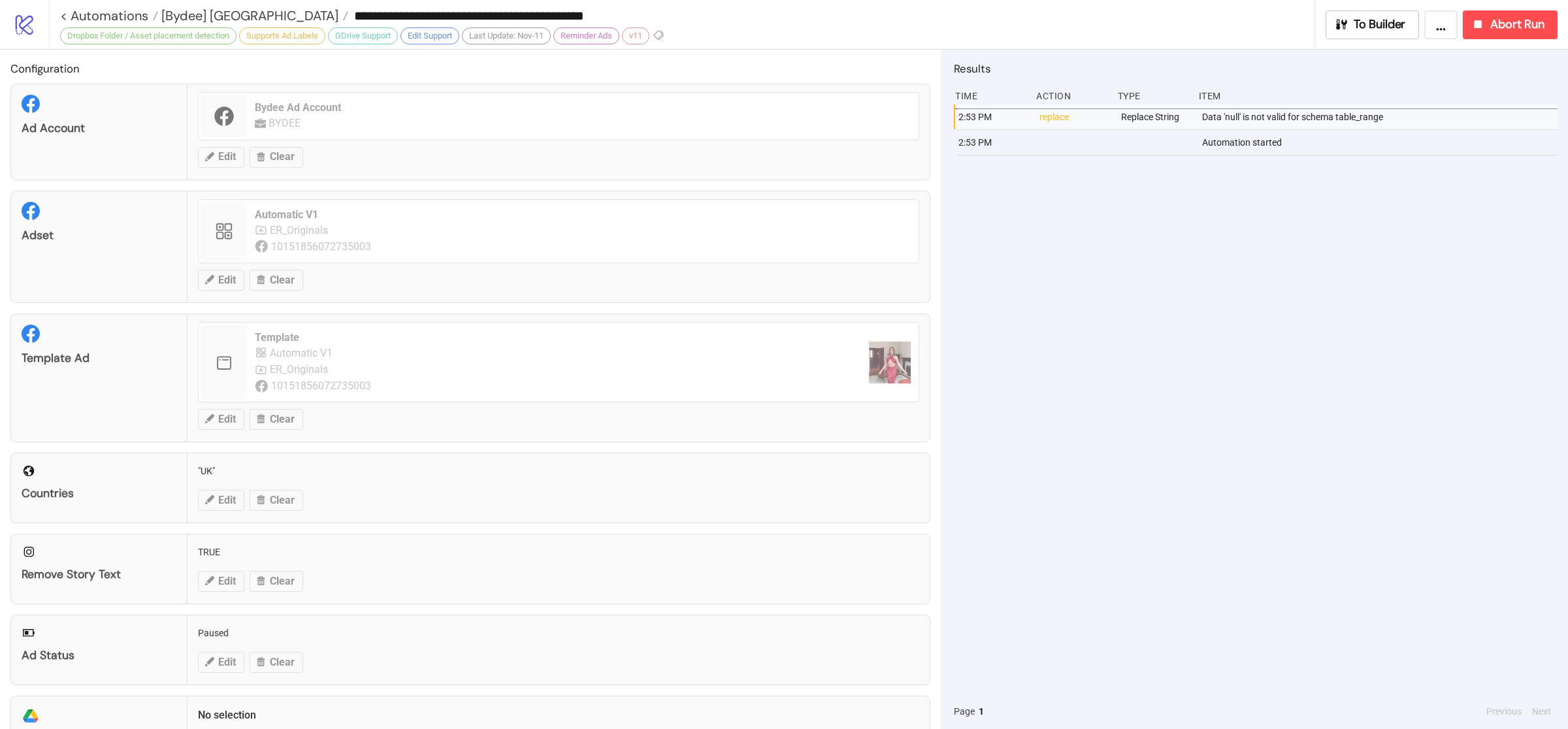
click at [1452, 252] on div "2:53 PM replace Replace String Data 'null' is not valid for schema table_range …" at bounding box center [1256, 399] width 604 height 589
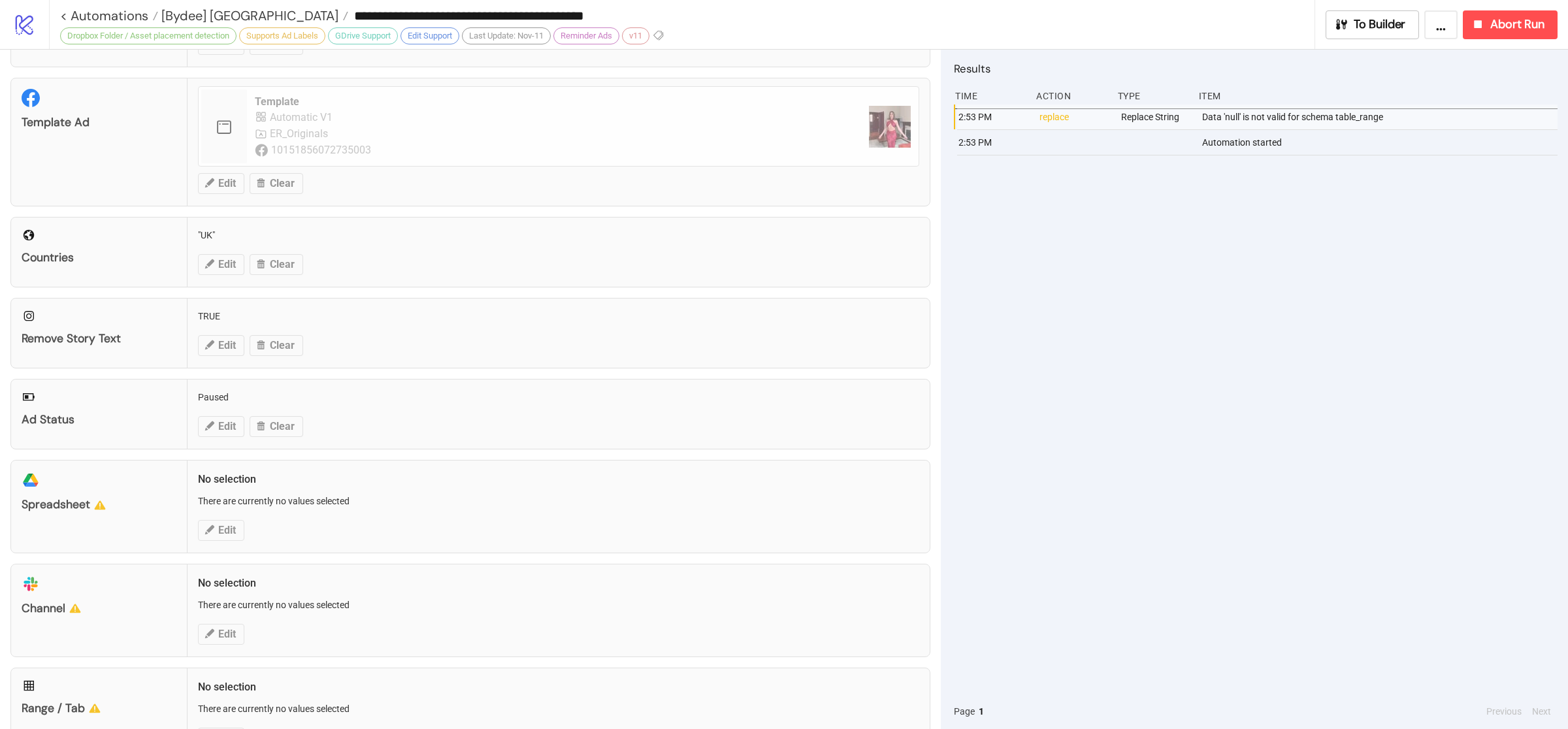
scroll to position [294, 0]
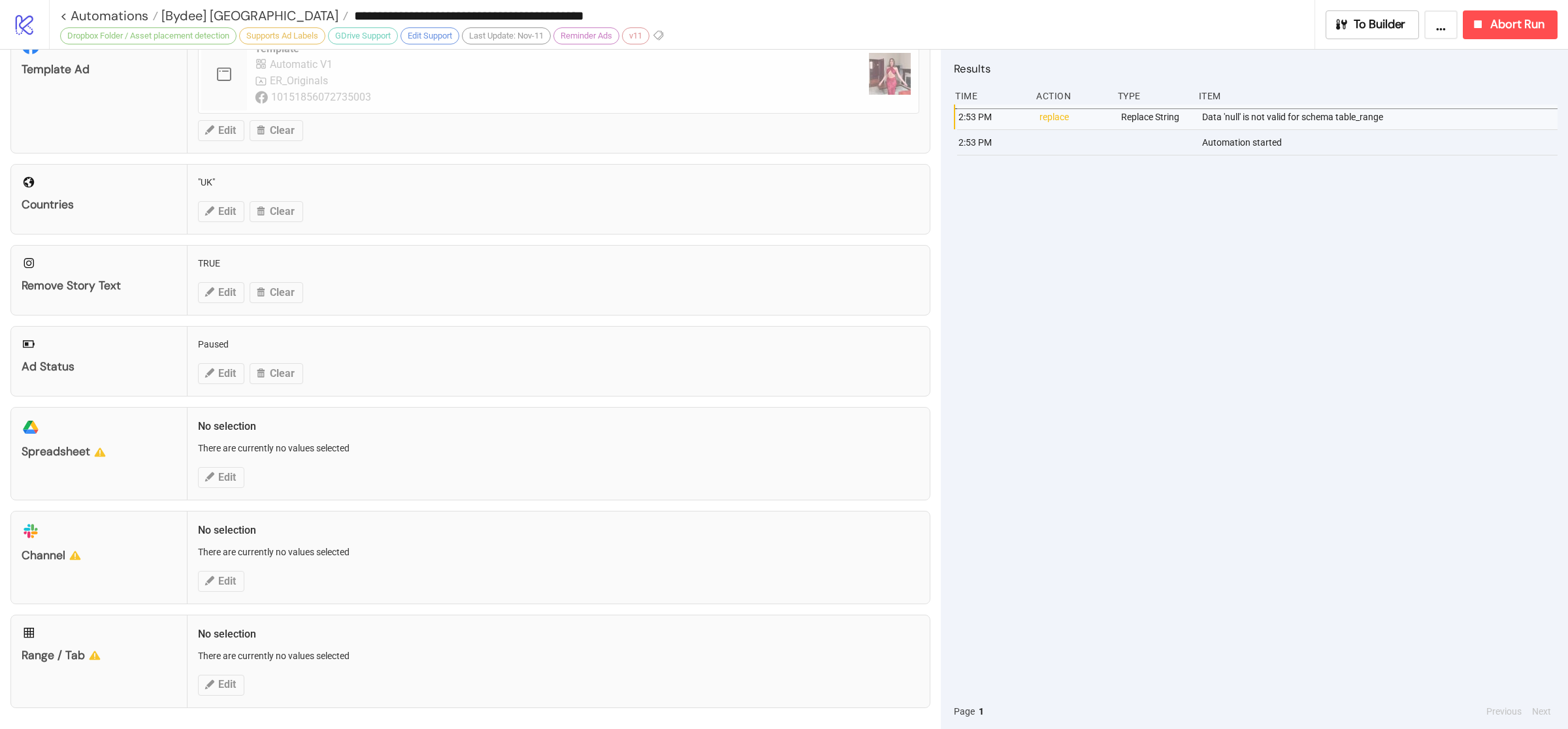
click at [535, 465] on div "platform/google_drive Spreadsheet No selection There are currently no values se…" at bounding box center [471, 454] width 920 height 94
click at [1510, 27] on span "Abort Run" at bounding box center [1518, 23] width 55 height 15
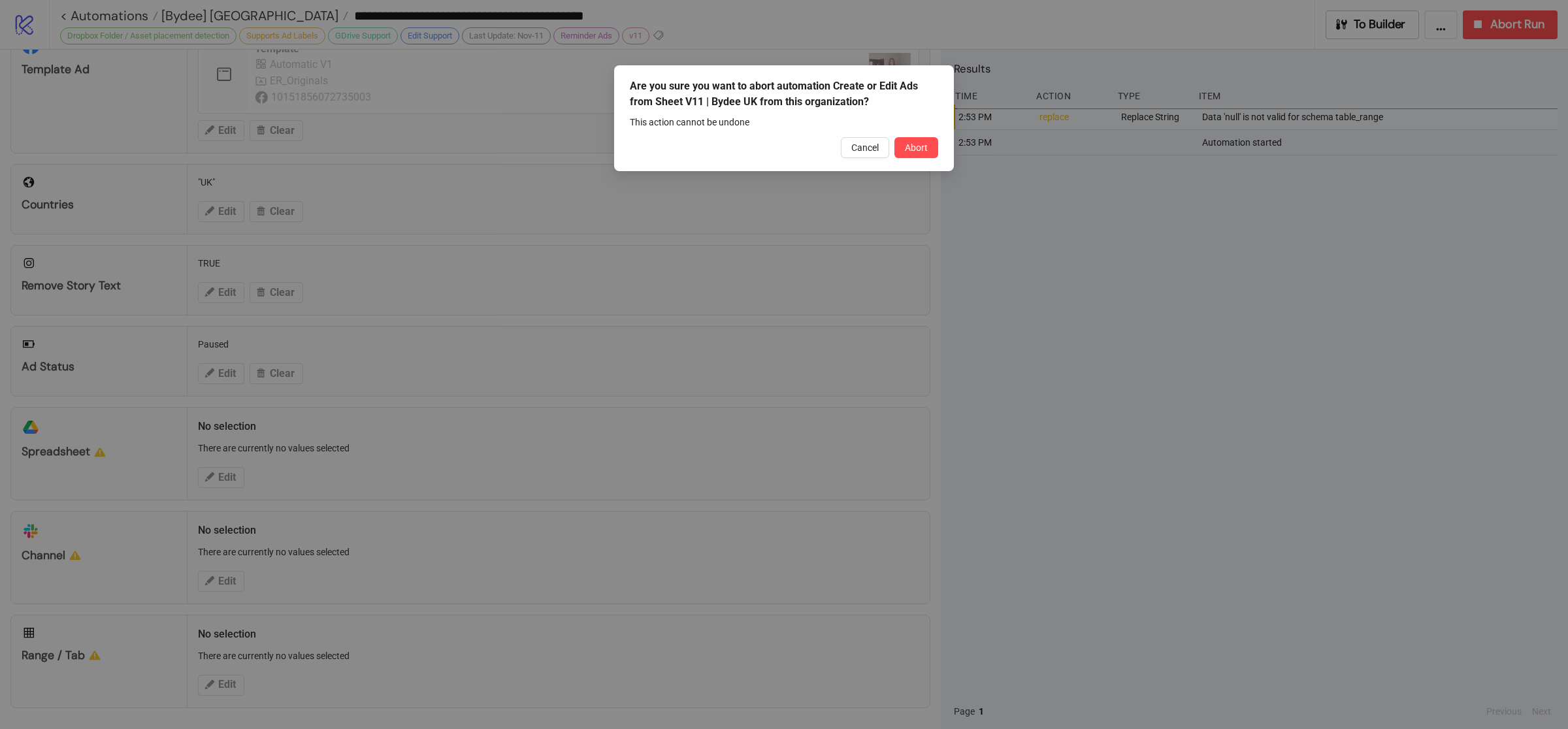
drag, startPoint x: 921, startPoint y: 146, endPoint x: 922, endPoint y: 165, distance: 19.0
click at [920, 146] on span "Abort" at bounding box center [915, 148] width 22 height 11
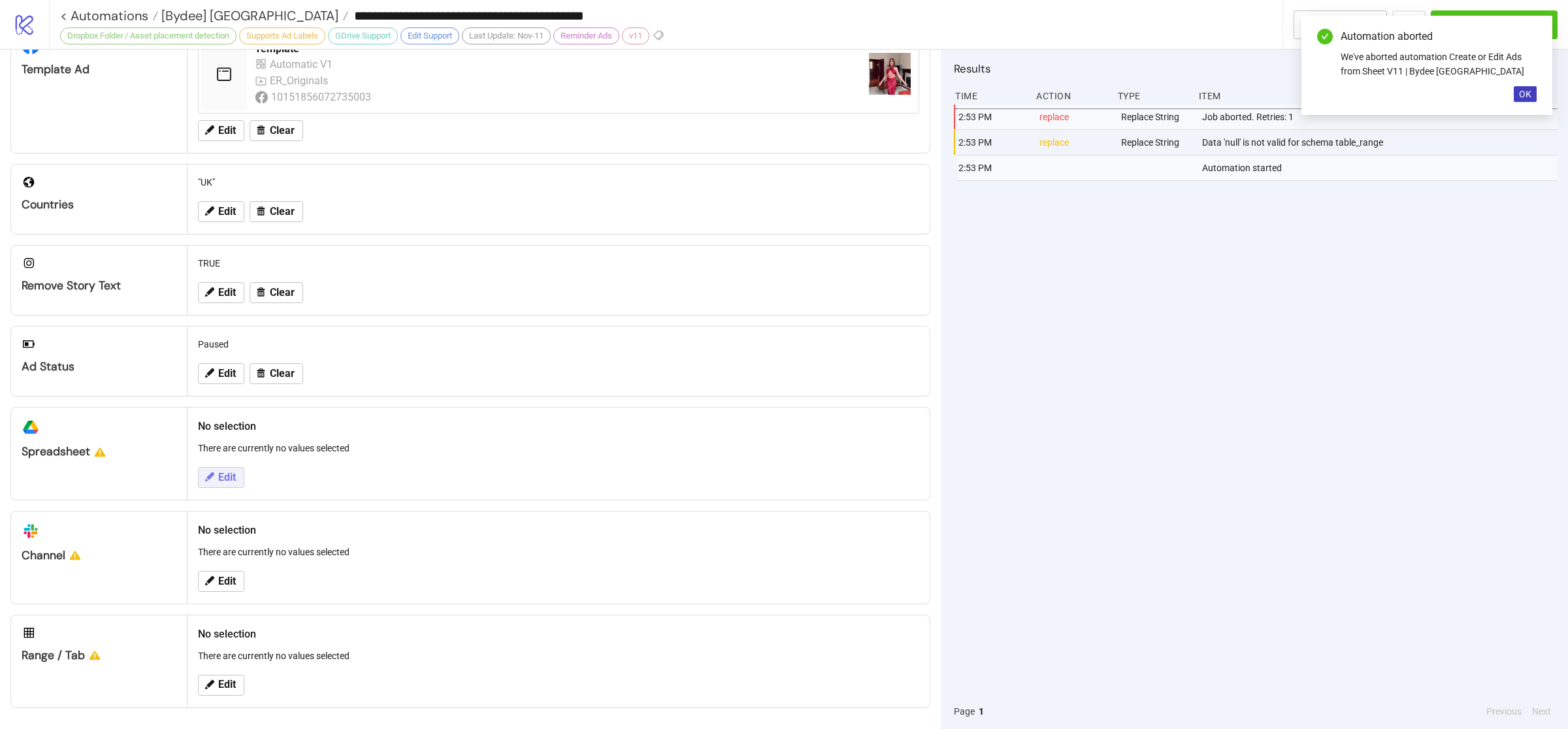
click at [223, 477] on span "Edit" at bounding box center [227, 478] width 18 height 12
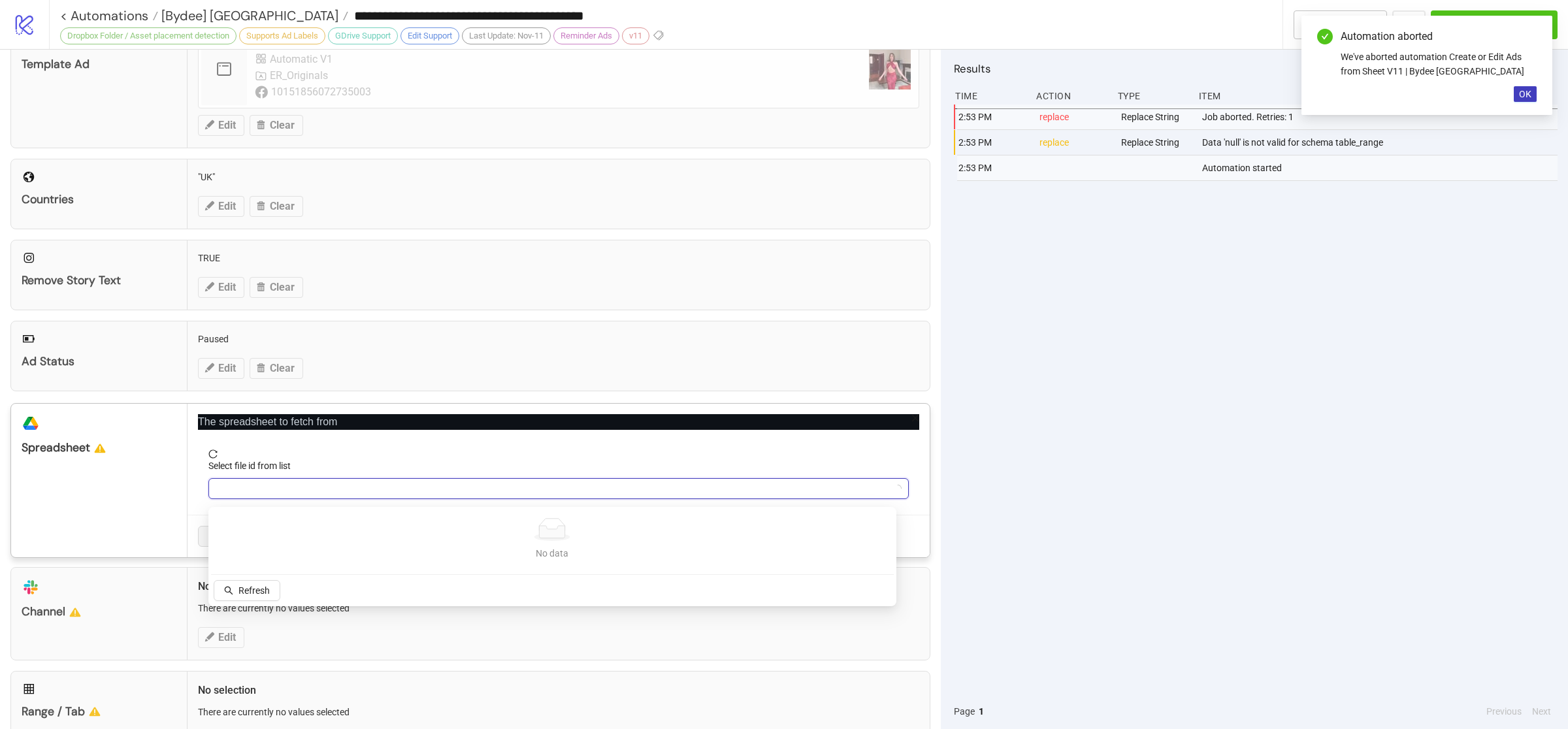
click at [392, 498] on input "Select file id from list" at bounding box center [552, 489] width 673 height 20
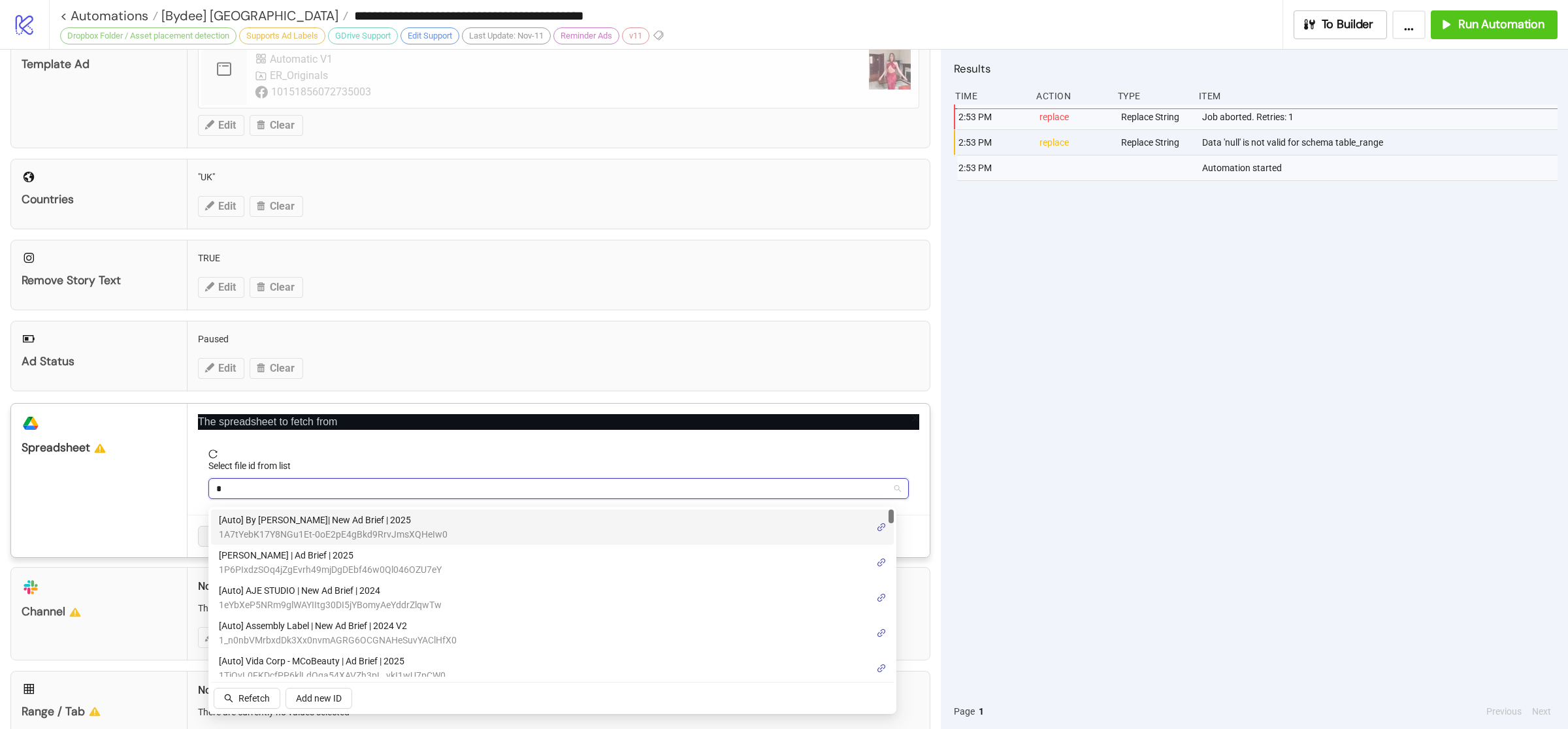
type input "**"
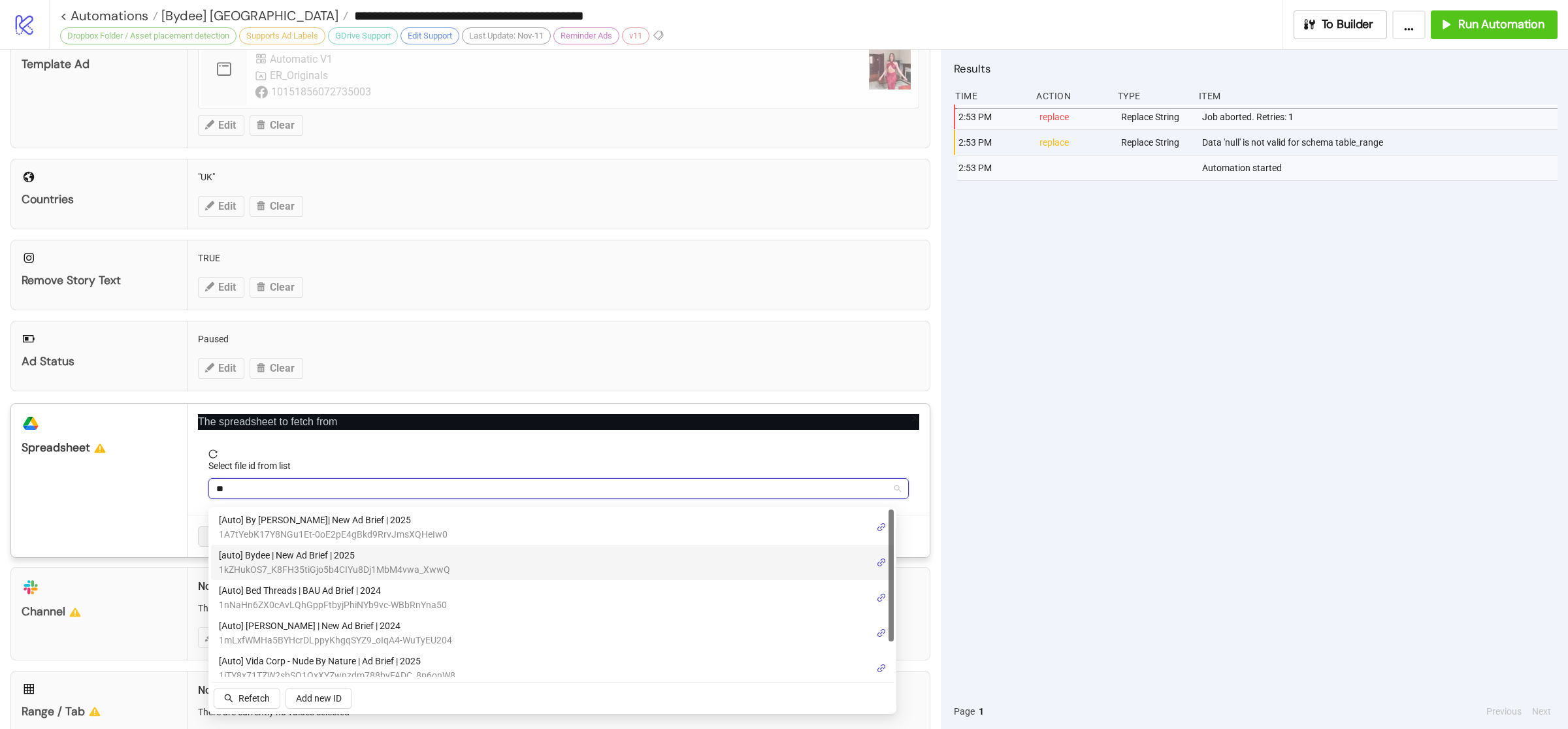
click at [427, 566] on span "1kZHukOS7_K8FH35tiGjo5b4CIYu8Dj1MbM4vwa_XwwQ" at bounding box center [334, 570] width 232 height 15
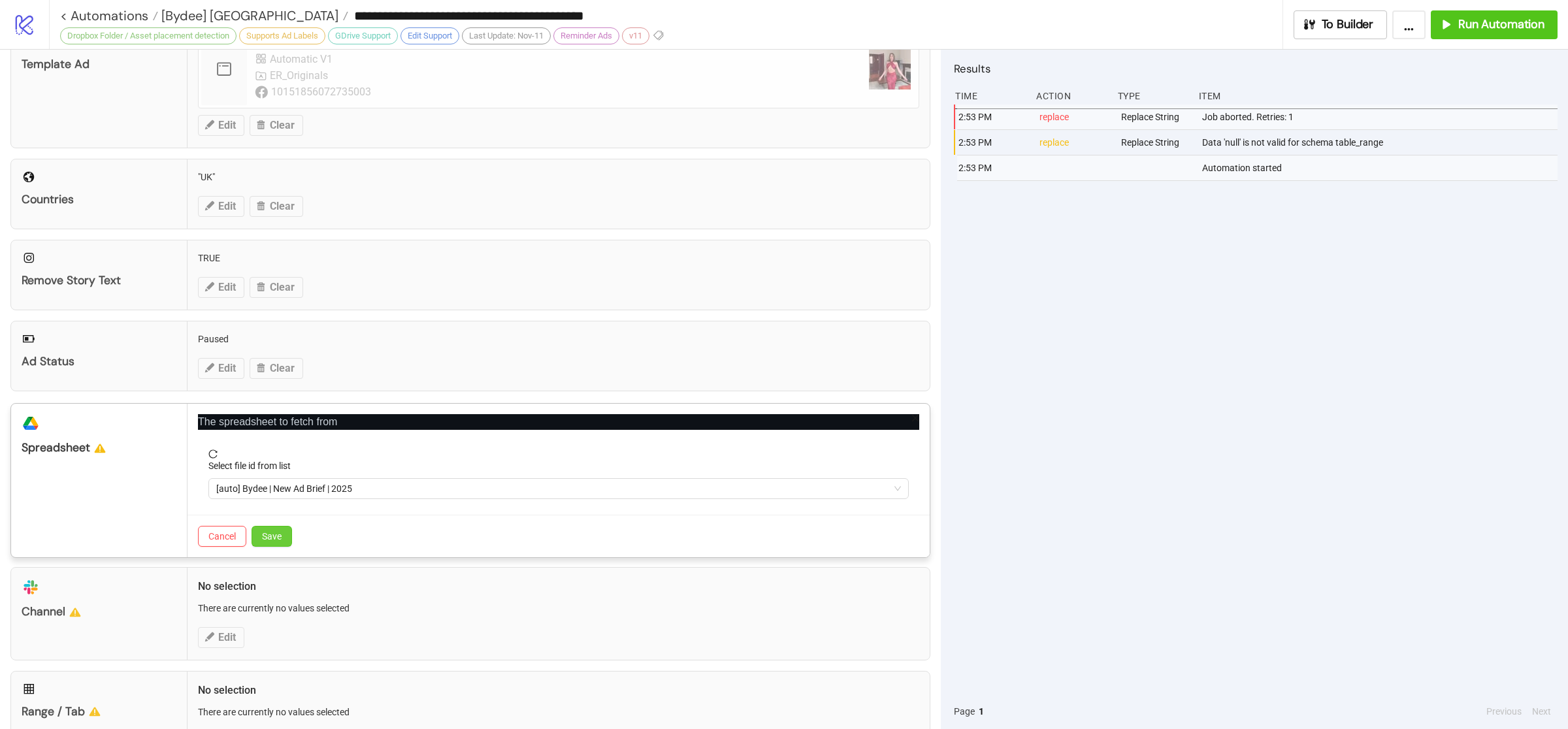
click at [278, 541] on span "Save" at bounding box center [272, 536] width 20 height 11
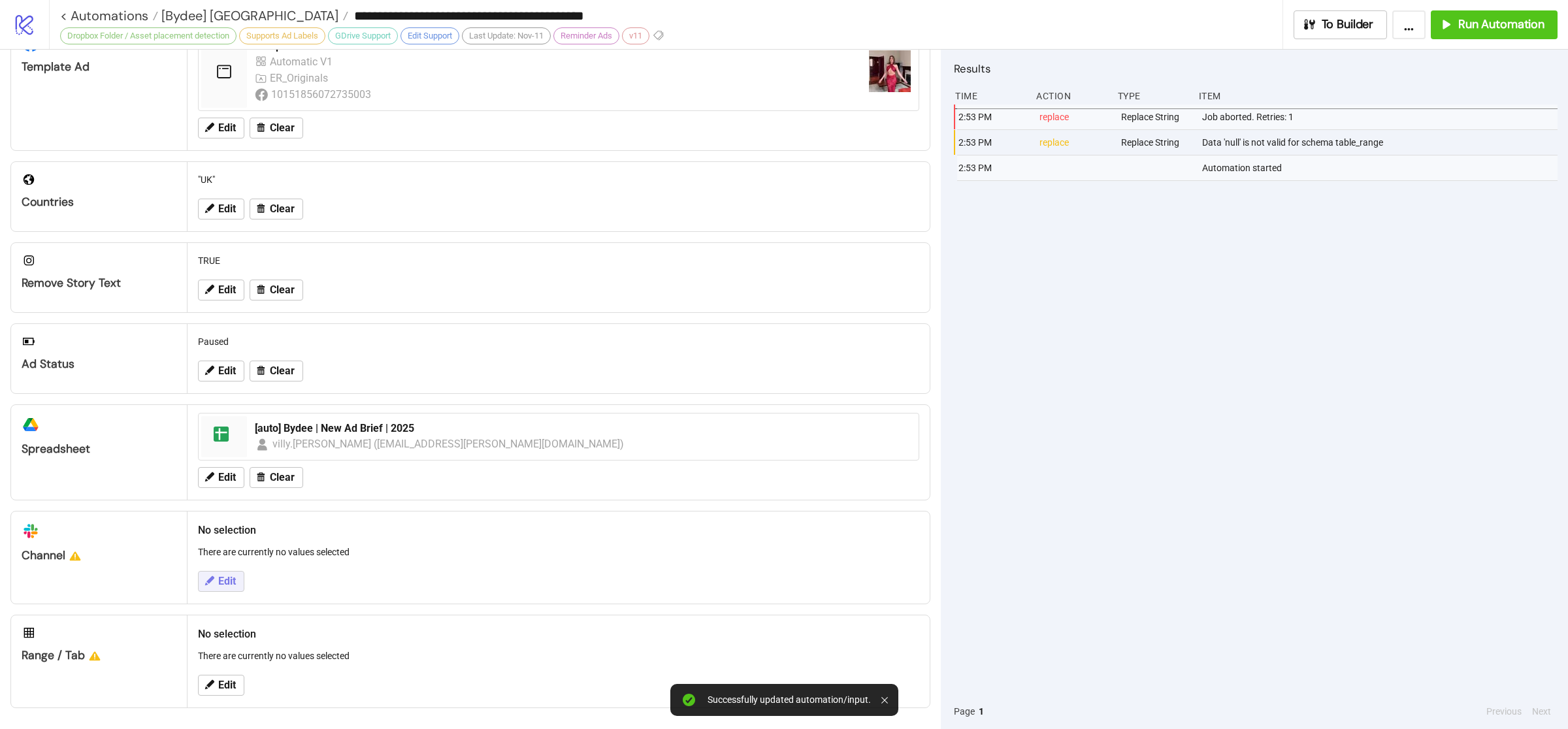
click at [233, 583] on span "Edit" at bounding box center [227, 581] width 18 height 12
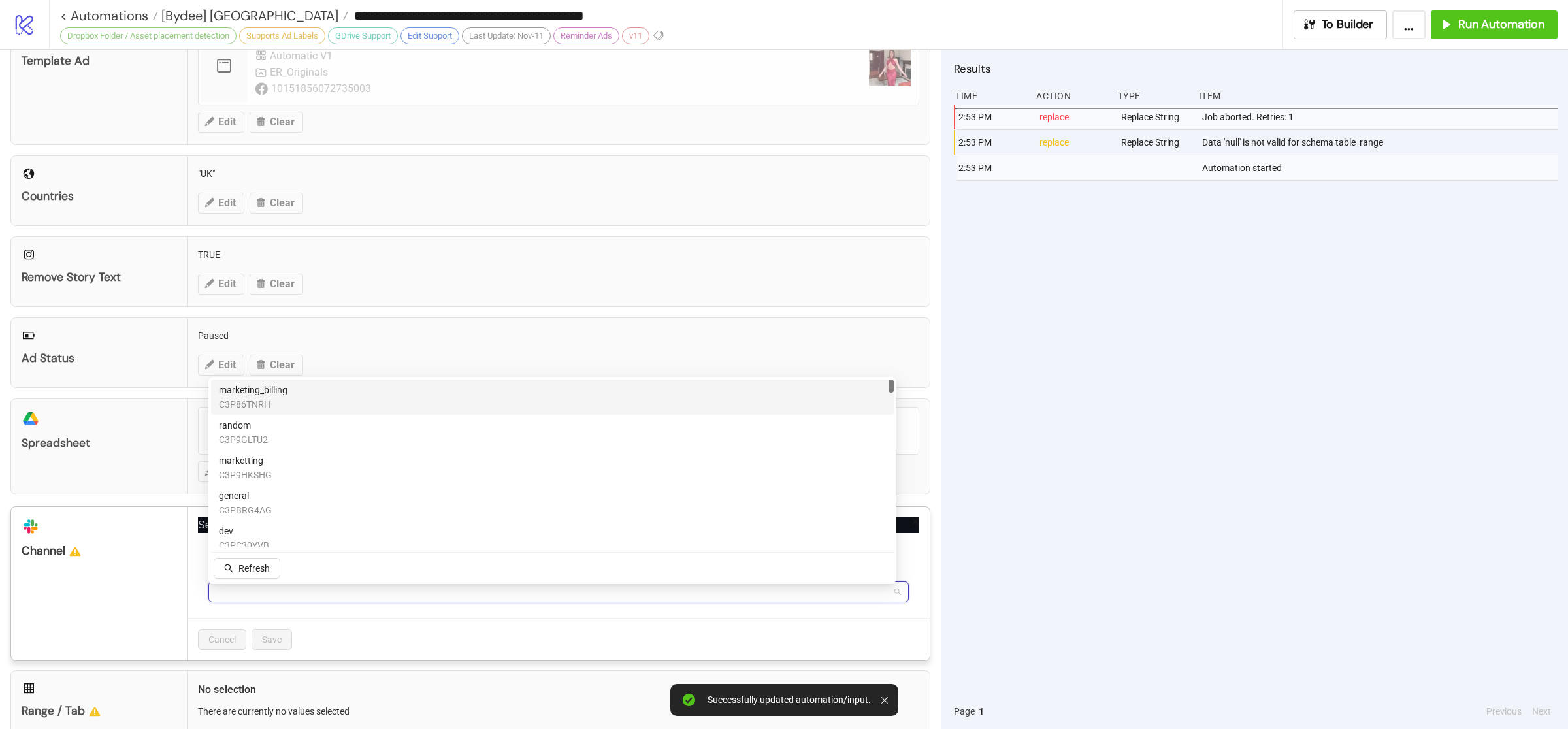
click at [355, 593] on input "Select conversation id from list" at bounding box center [552, 592] width 673 height 20
click at [1074, 599] on div "2:53 PM replace Replace String Job aborted. Retries: 1 2:53 PM replace Replace …" at bounding box center [1256, 399] width 604 height 589
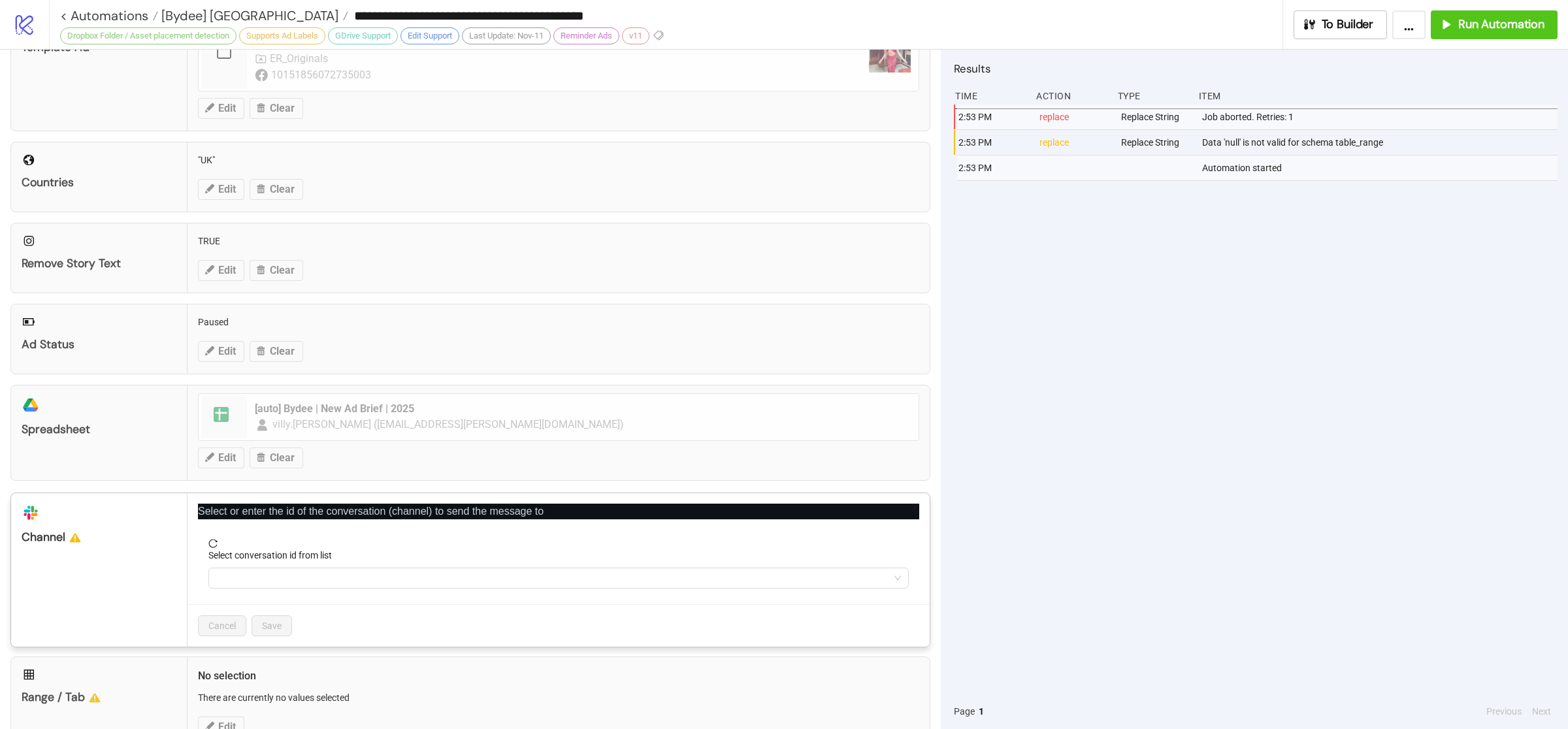
scroll to position [359, 0]
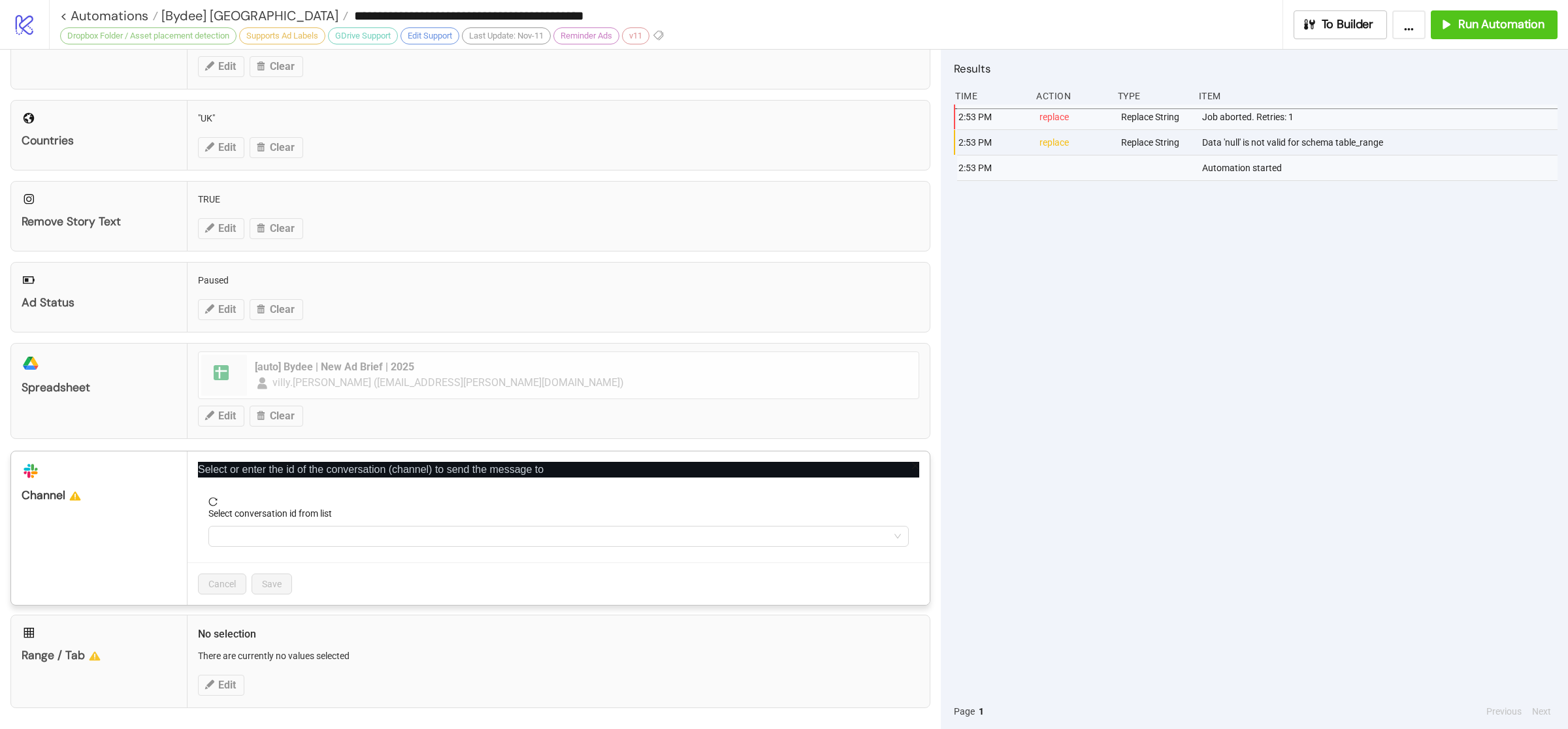
click at [1033, 493] on div "**********" at bounding box center [784, 364] width 1568 height 729
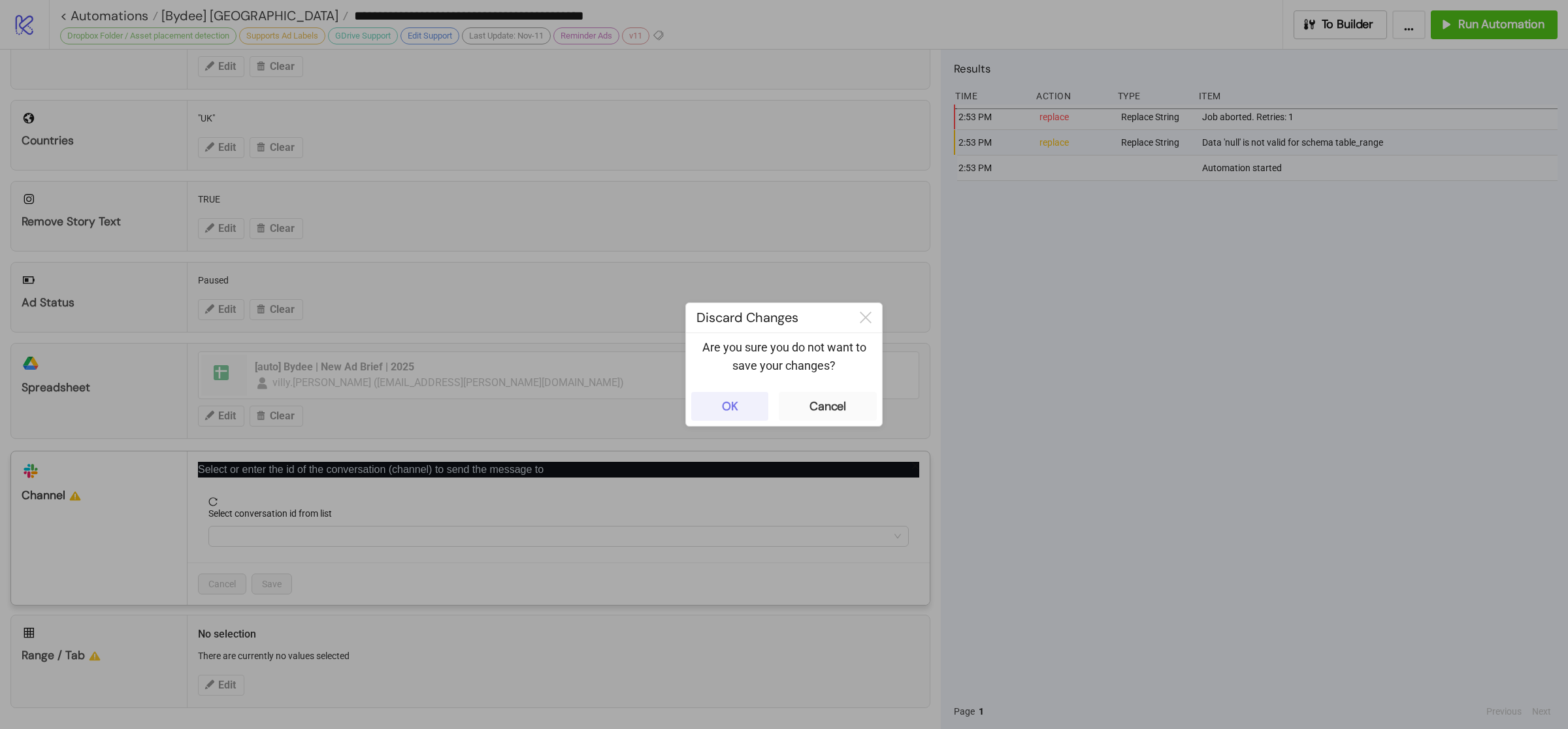
click at [746, 405] on button "OK" at bounding box center [730, 406] width 77 height 28
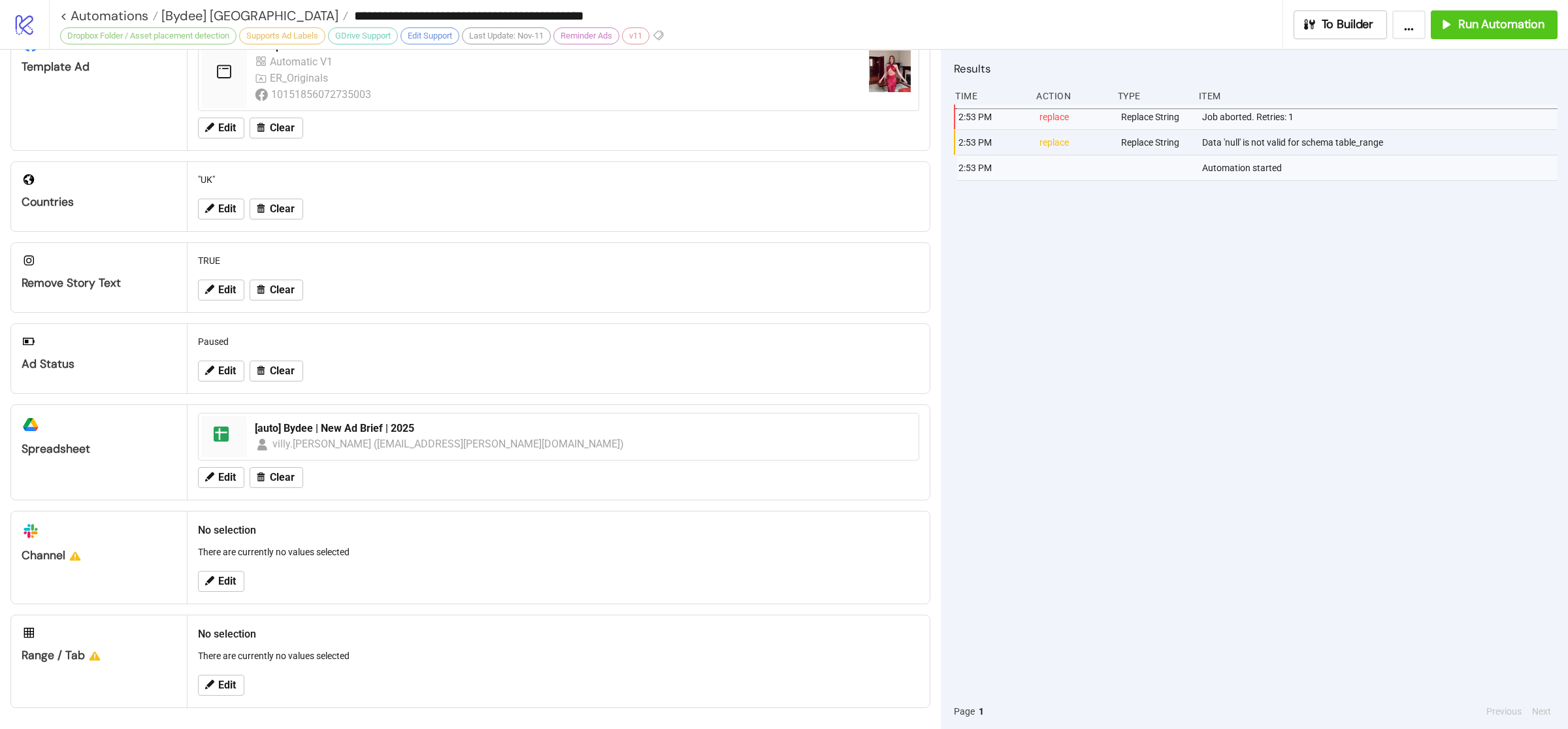
scroll to position [297, 0]
click at [228, 686] on span "Edit" at bounding box center [227, 686] width 18 height 12
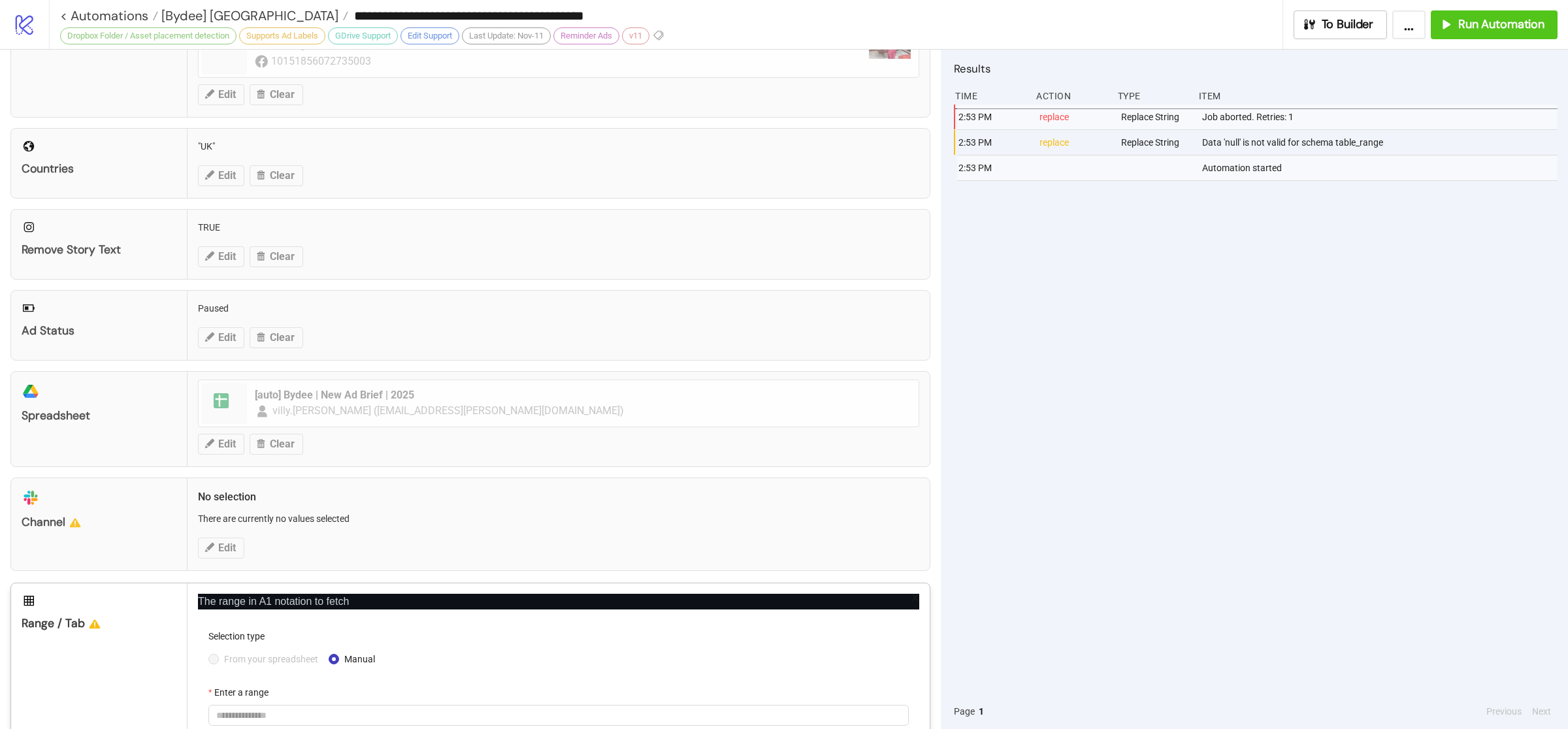
scroll to position [406, 0]
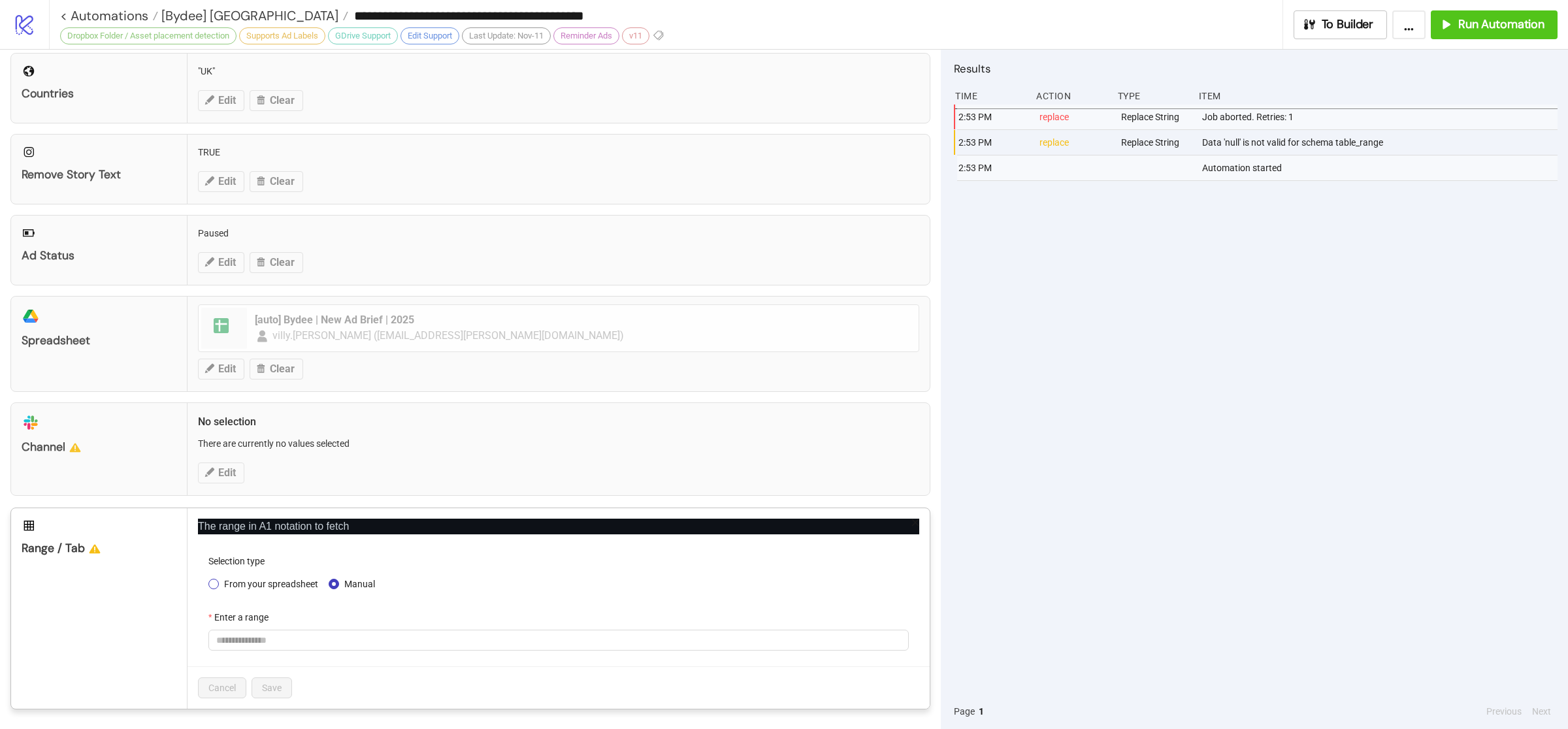
click at [269, 586] on span "From your spreadsheet" at bounding box center [271, 584] width 105 height 15
click at [295, 635] on span at bounding box center [558, 640] width 685 height 20
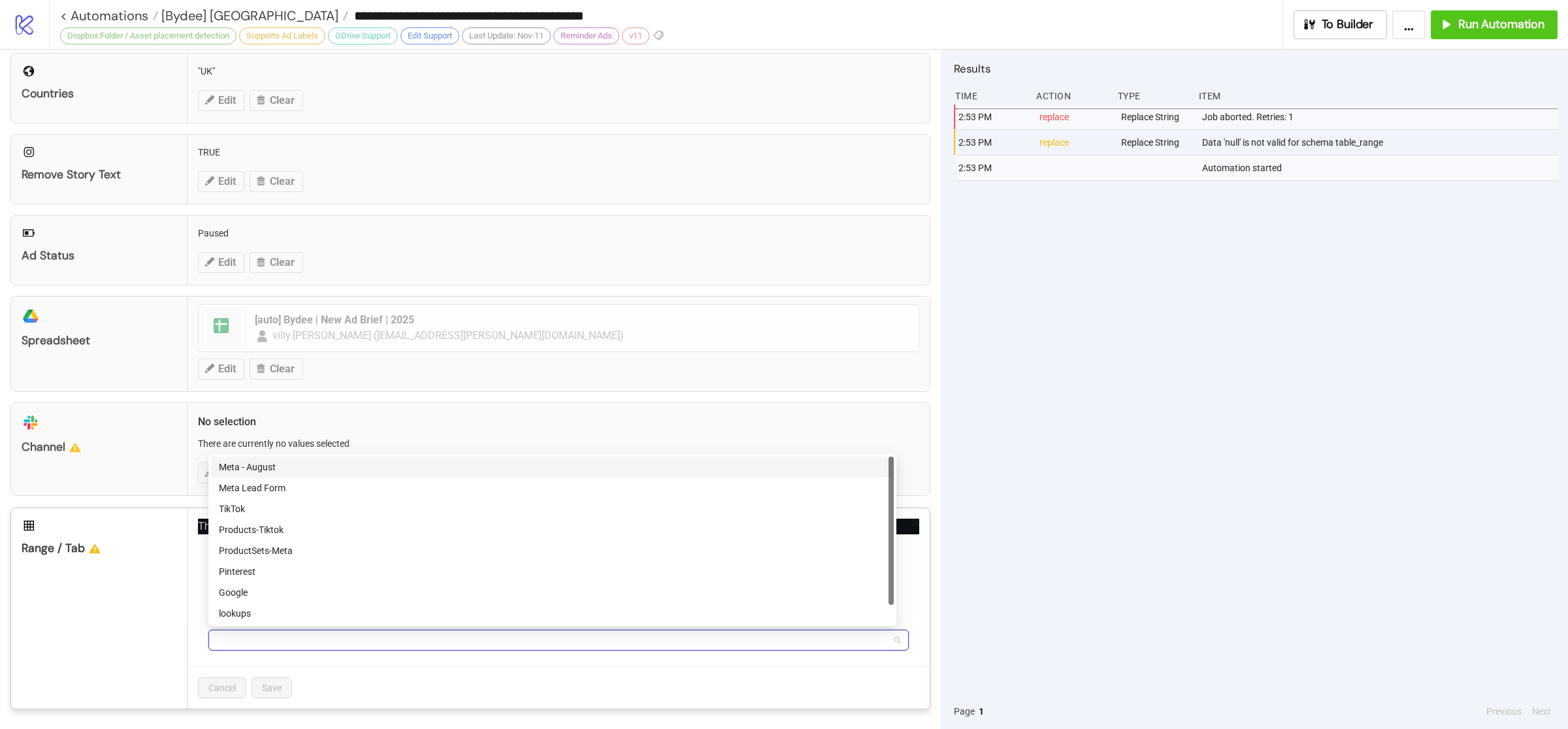
click at [298, 469] on div "Meta - August" at bounding box center [552, 467] width 667 height 15
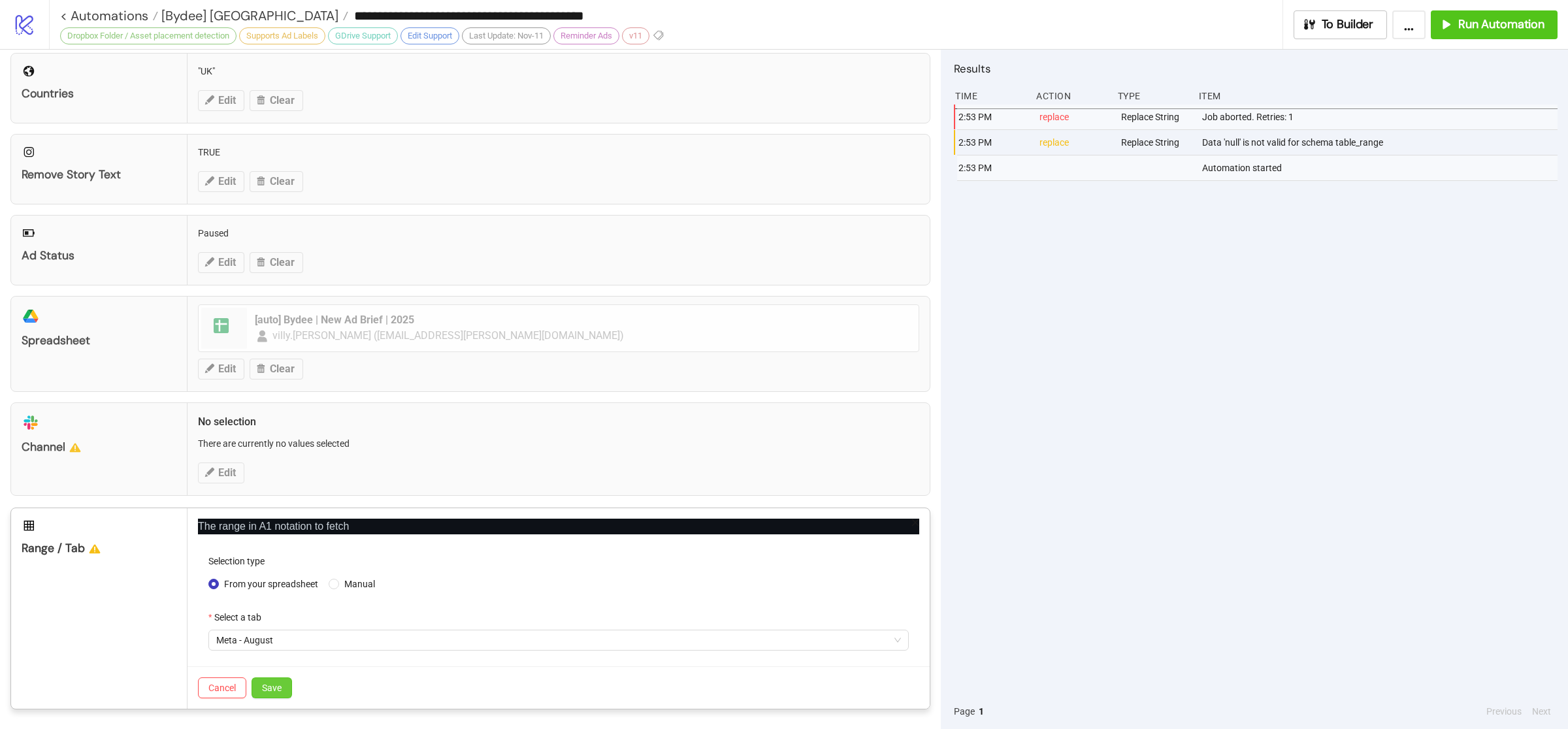
click at [274, 691] on span "Save" at bounding box center [272, 688] width 20 height 11
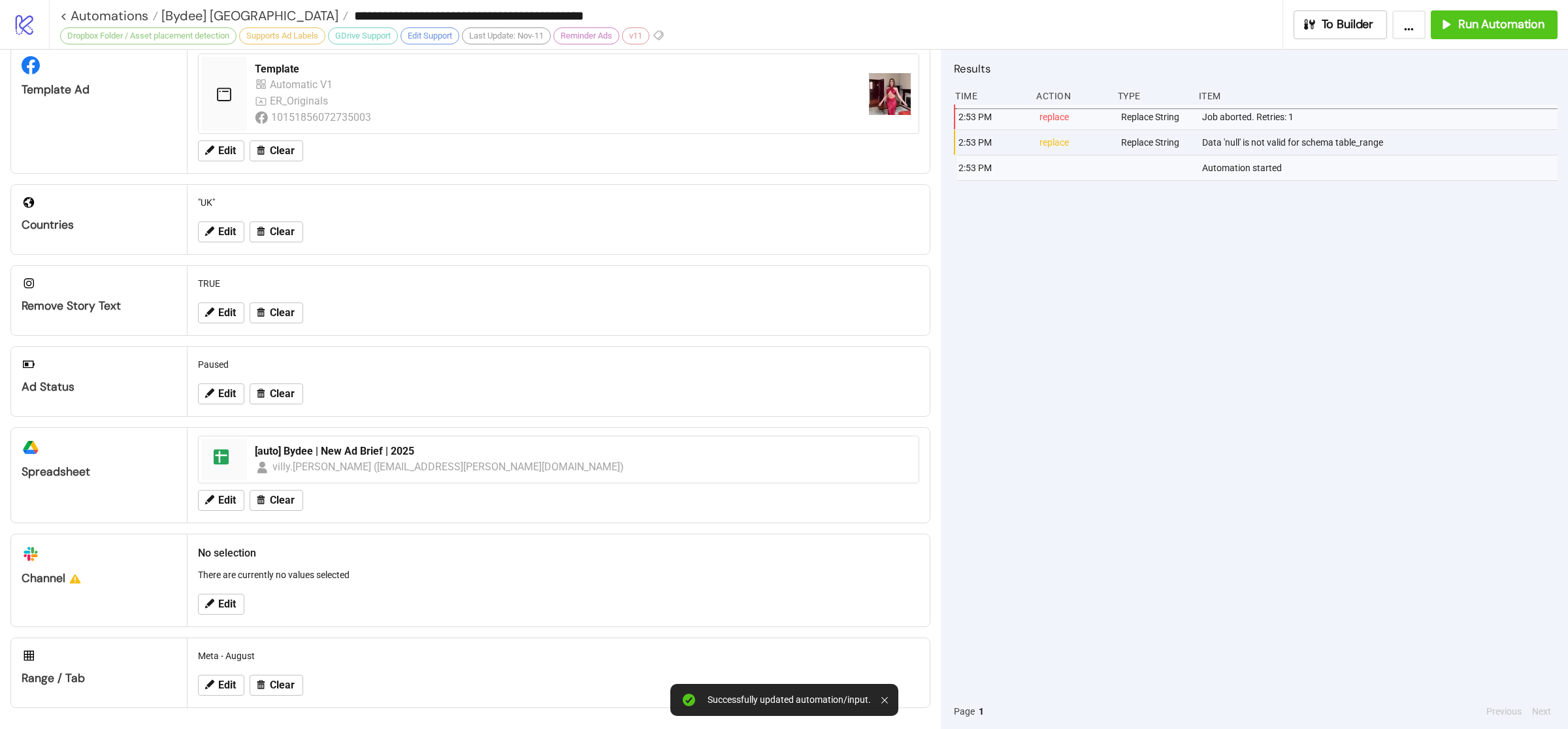
click at [1106, 569] on div "2:53 PM replace Replace String Job aborted. Retries: 1 2:53 PM replace Replace …" at bounding box center [1256, 399] width 604 height 589
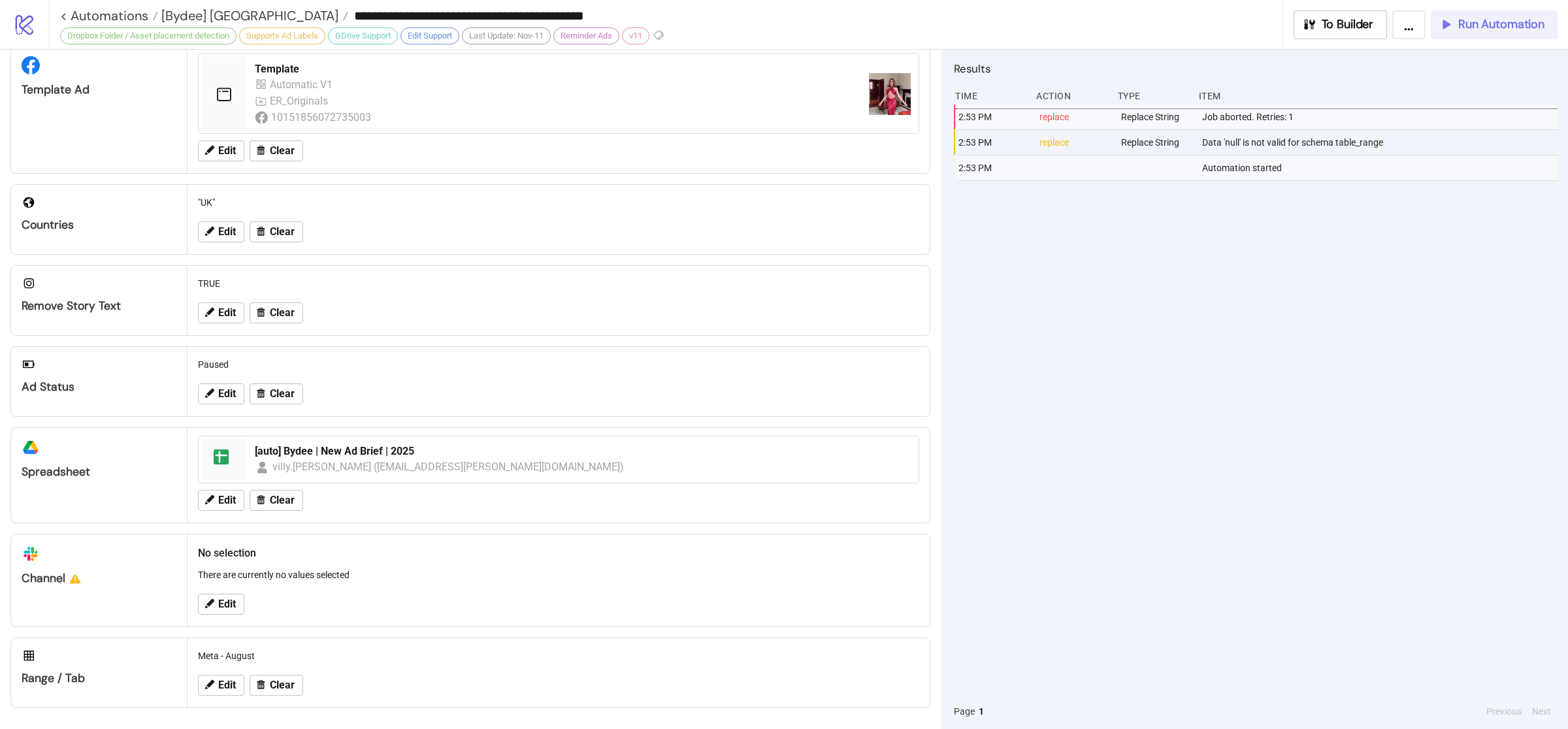
click at [1471, 34] on button "Run Automation" at bounding box center [1495, 24] width 127 height 28
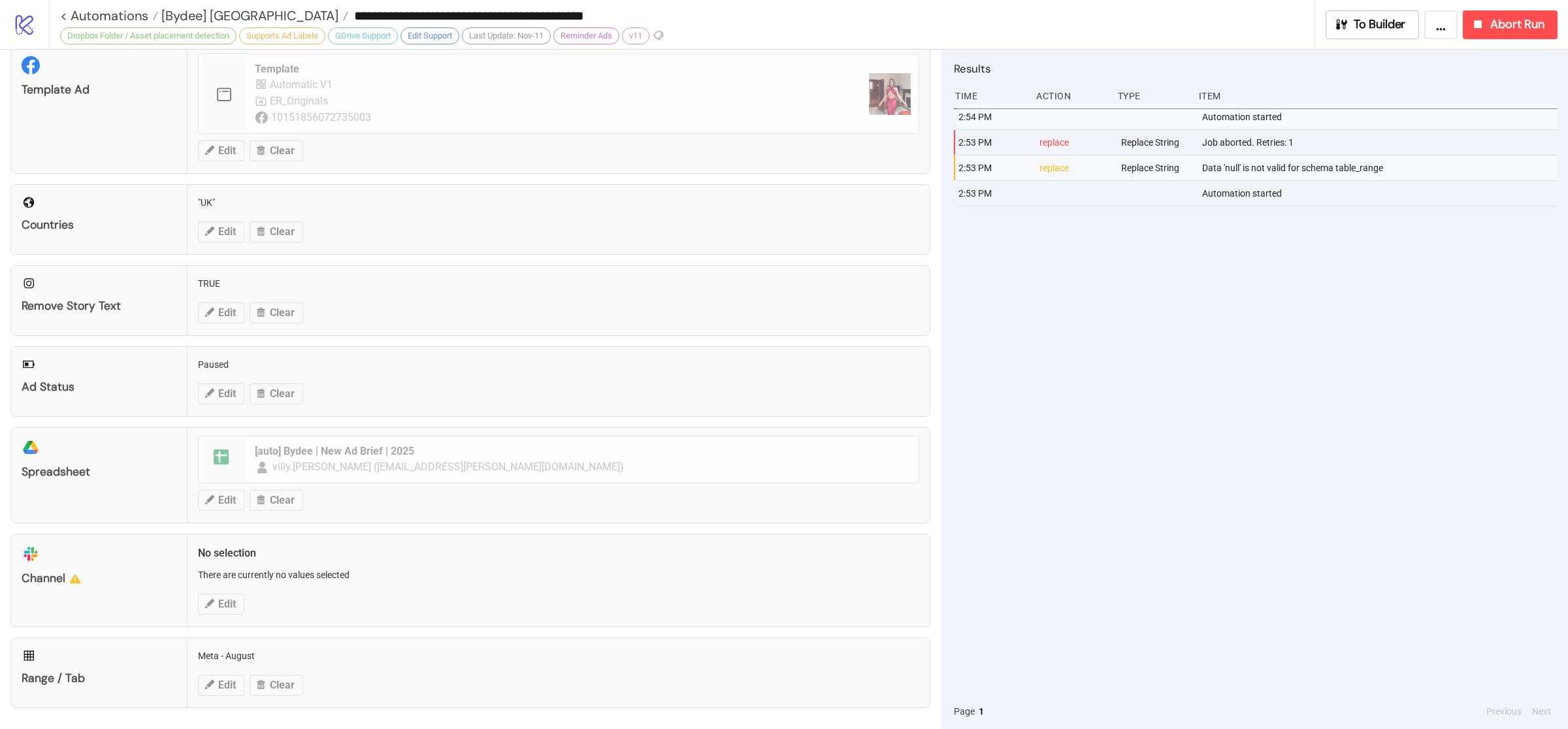
click at [1201, 371] on div "2:54 PM Automation started 2:53 PM replace Replace String Job aborted. Retries:…" at bounding box center [1256, 399] width 604 height 589
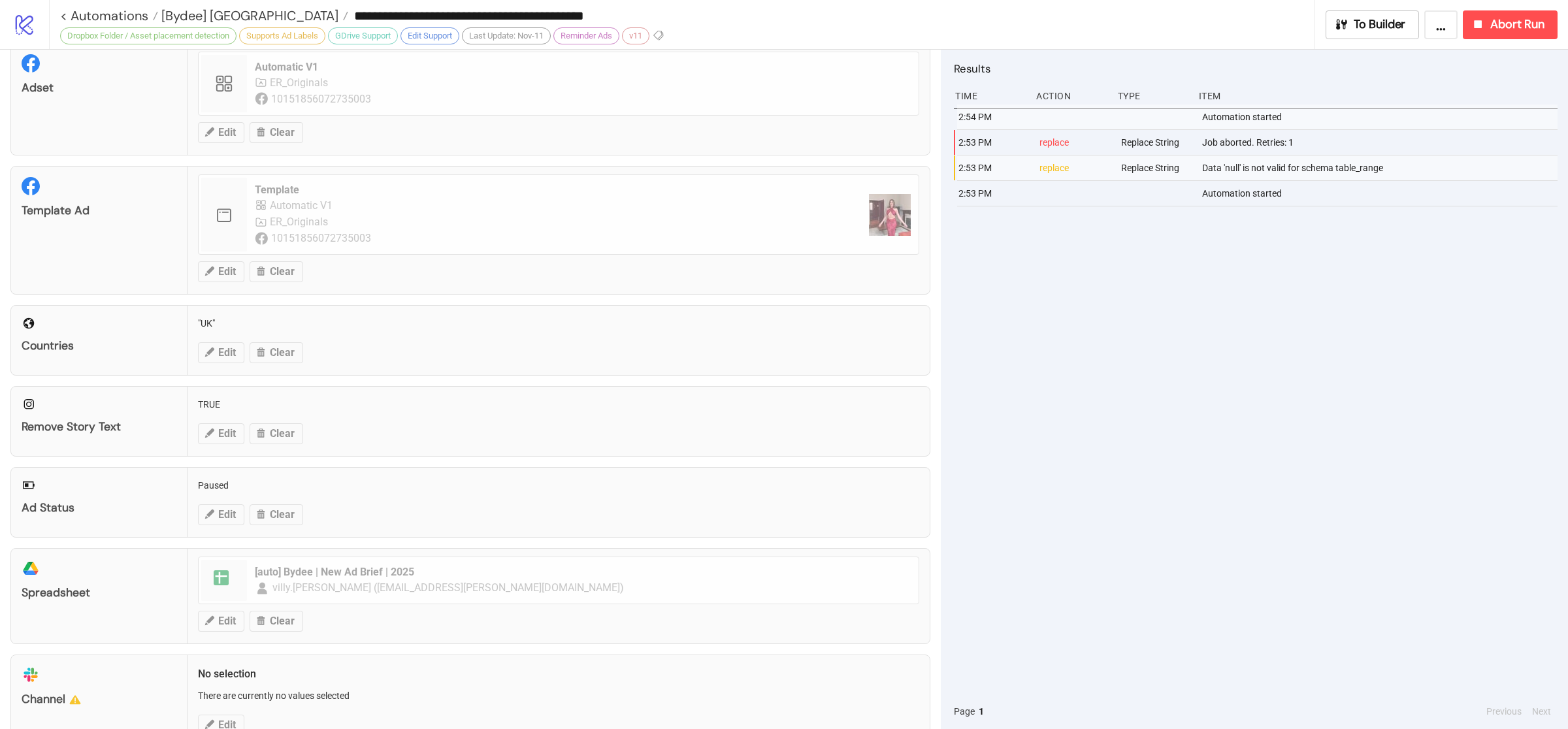
scroll to position [0, 0]
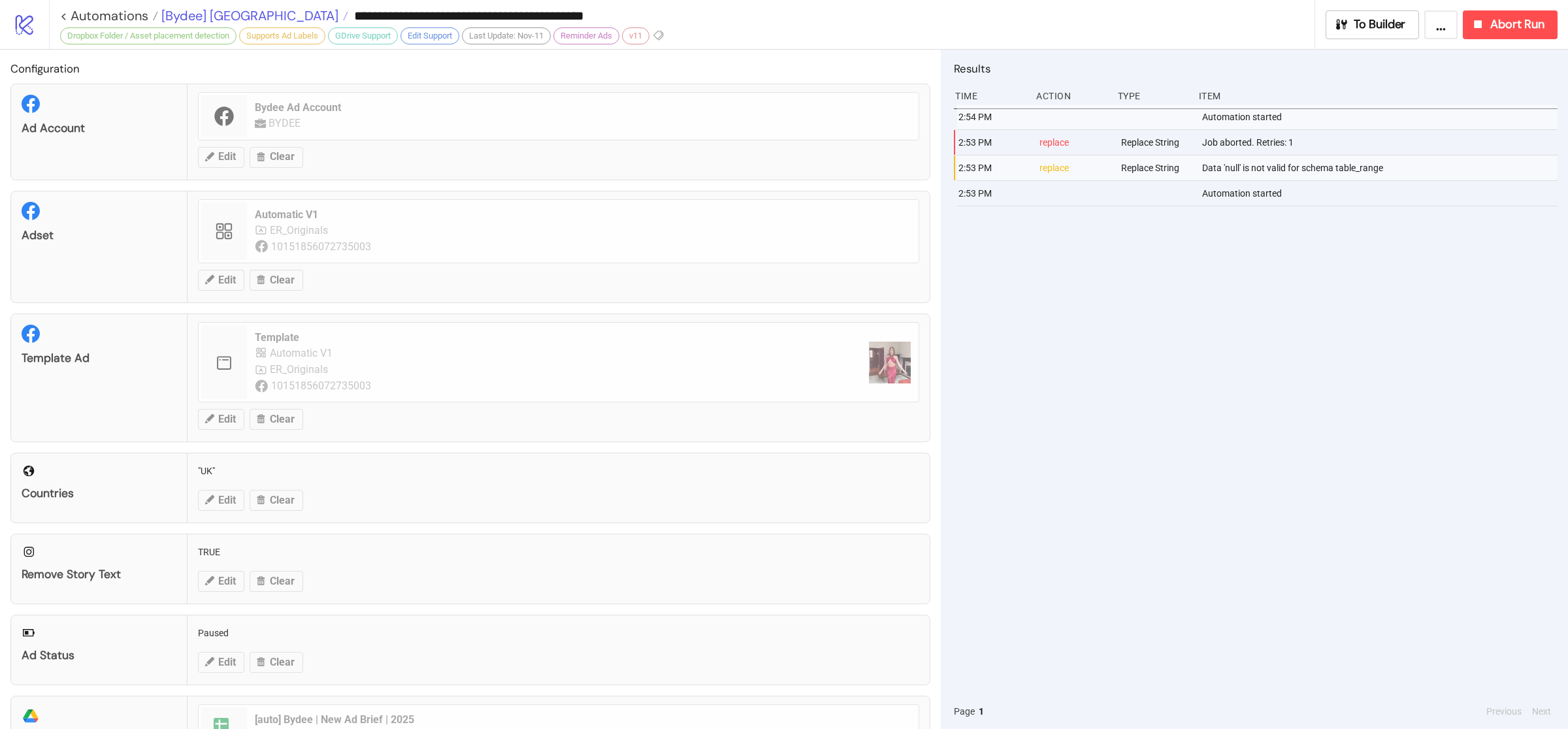
click at [195, 13] on span "[Bydee] [GEOGRAPHIC_DATA]" at bounding box center [248, 15] width 181 height 17
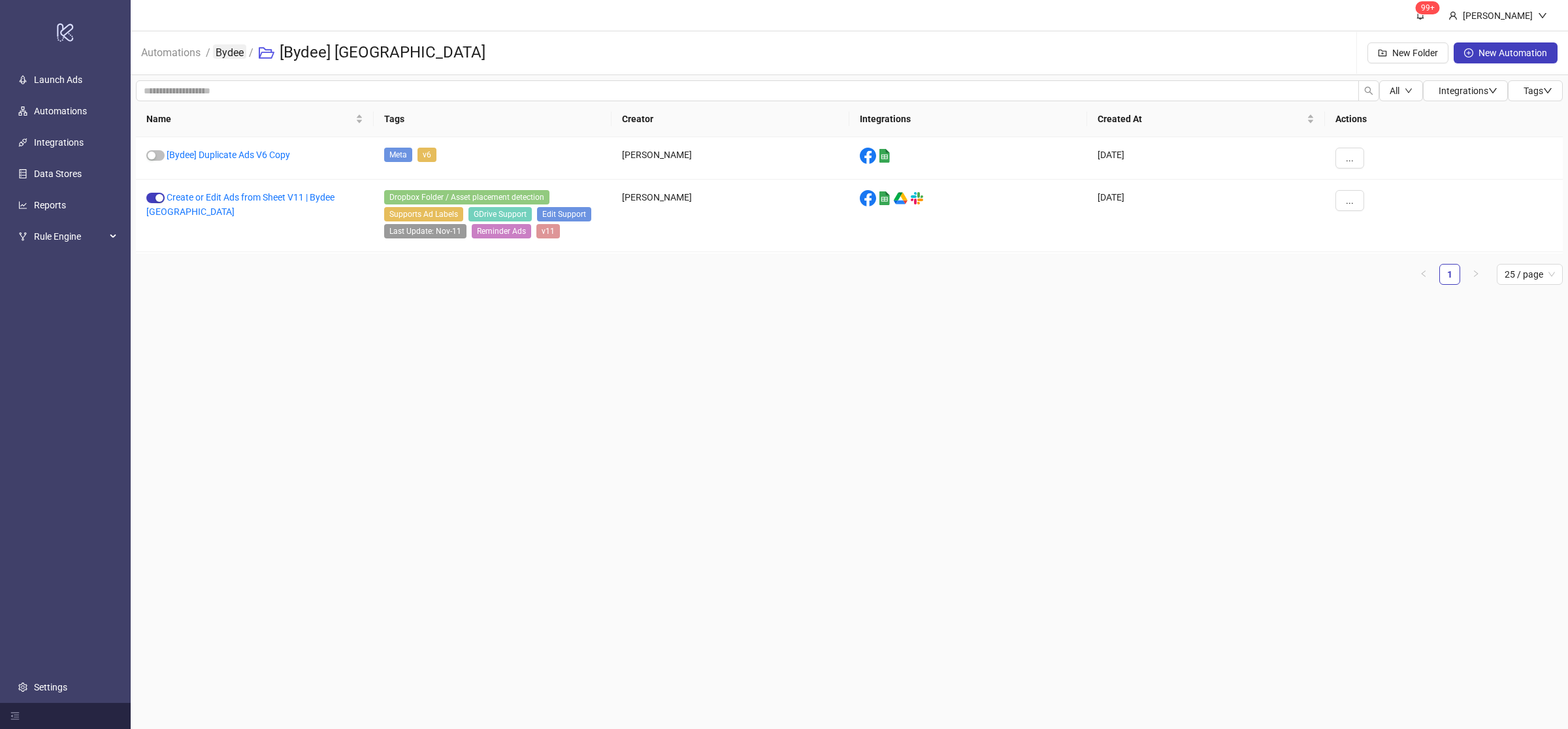
click at [221, 50] on link "Bydee" at bounding box center [230, 51] width 33 height 15
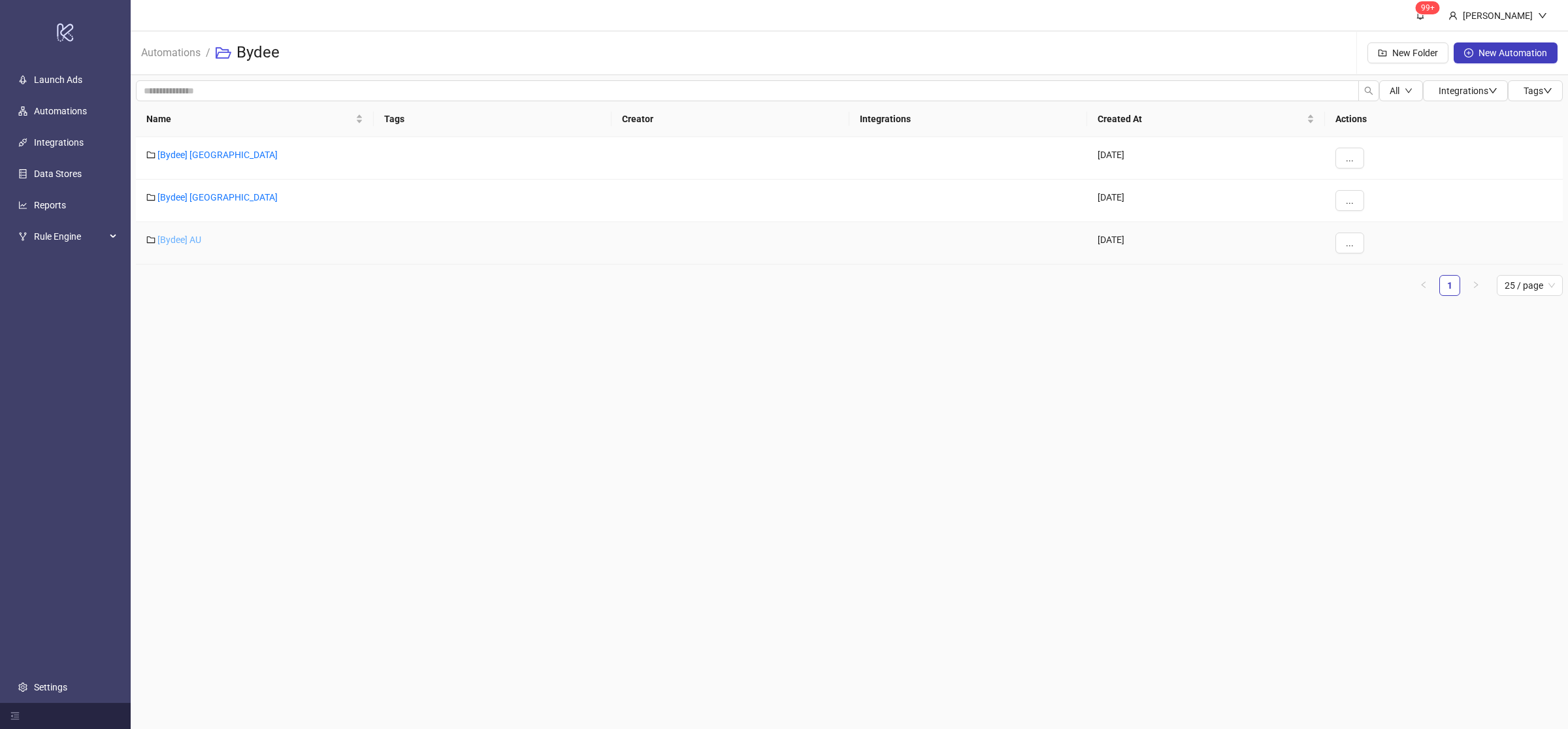
click at [188, 240] on link "[Bydee] AU" at bounding box center [179, 239] width 44 height 11
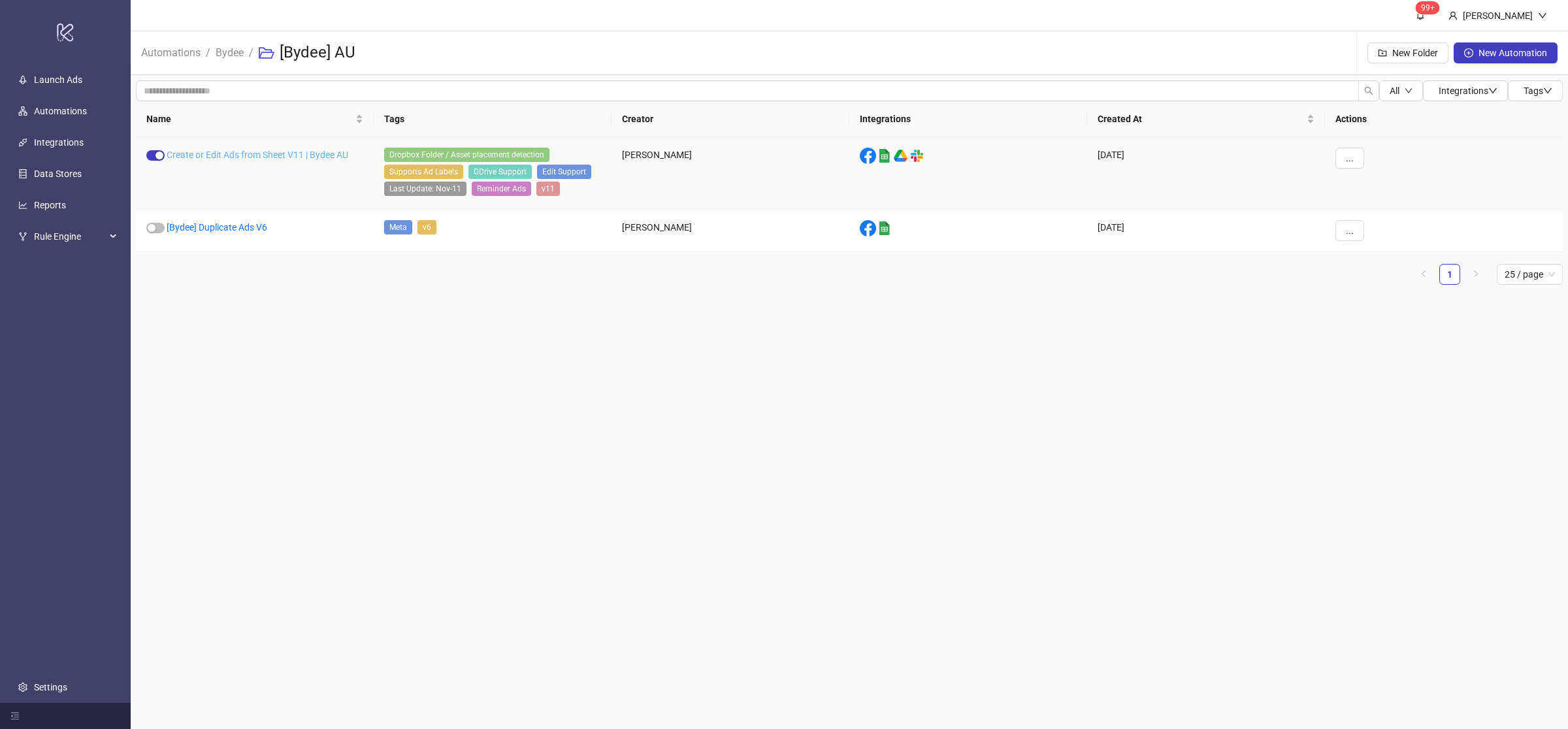
click at [262, 156] on link "Create or Edit Ads from Sheet V11 | Bydee AU" at bounding box center [258, 154] width 182 height 11
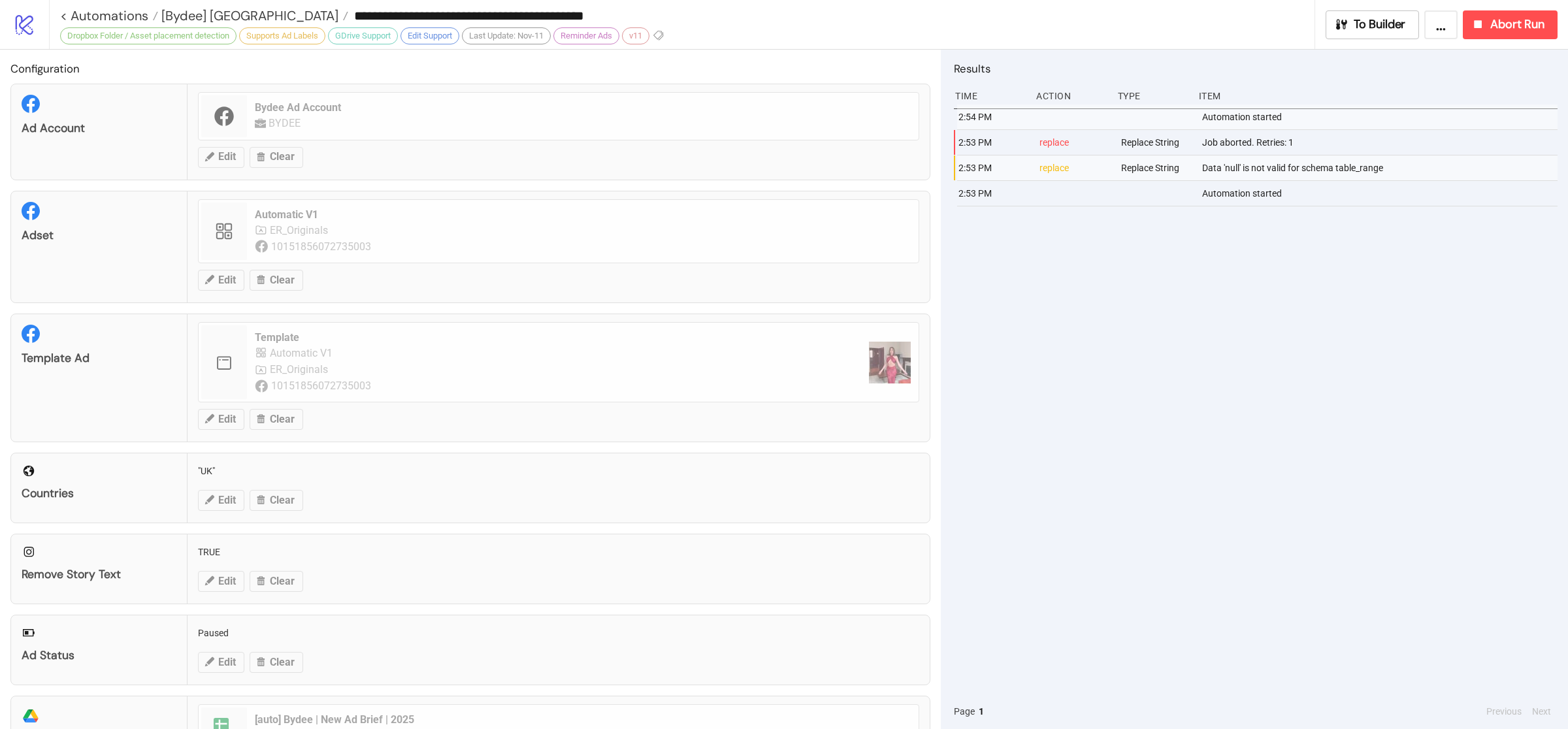
type input "**********"
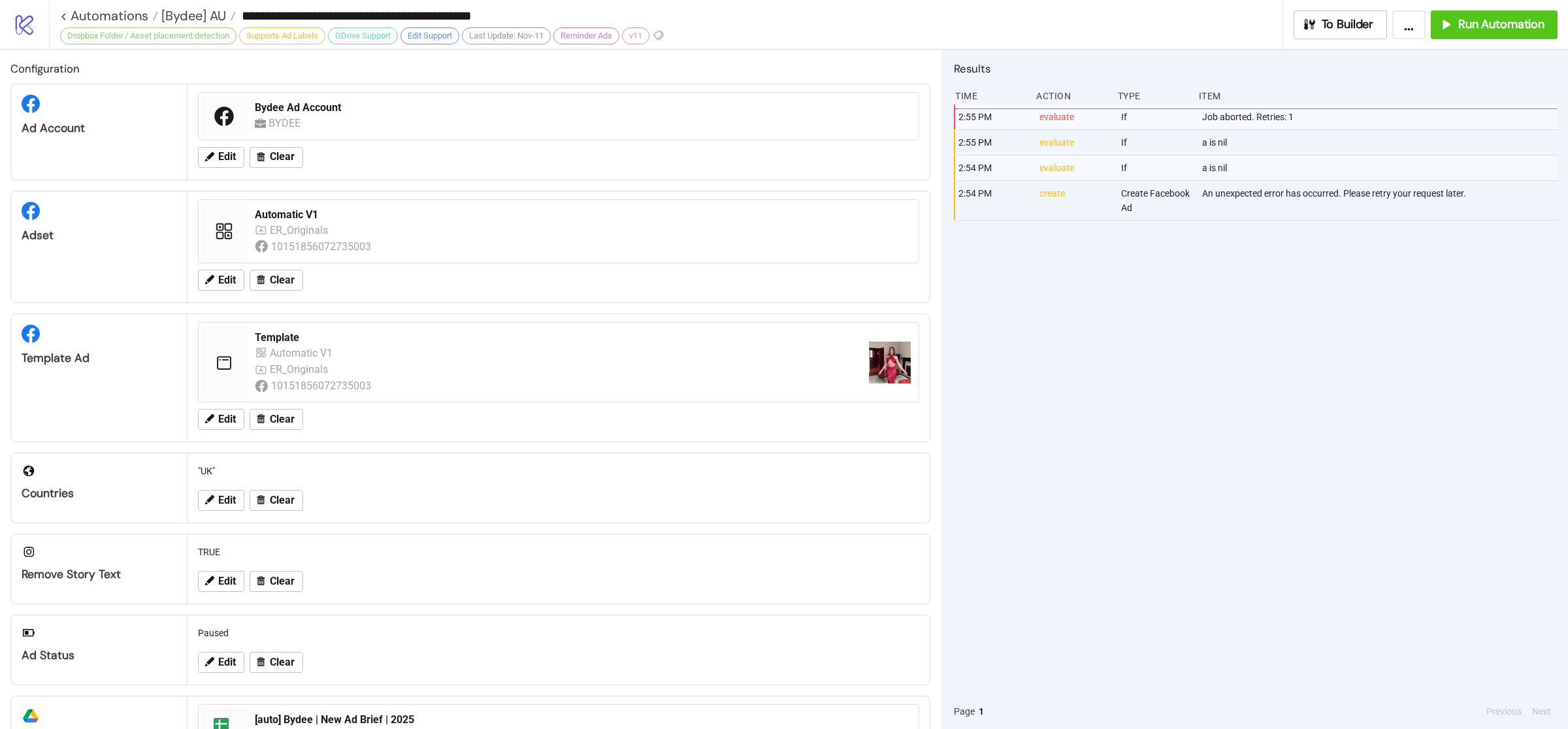
click at [1311, 483] on div "2:55 PM evaluate If Job aborted. Retries: 1 2:55 PM evaluate If a is nil 2:54 P…" at bounding box center [1256, 399] width 604 height 589
click at [1146, 342] on div "2:55 PM evaluate If Job aborted. Retries: 1 2:55 PM evaluate If a is nil 2:54 P…" at bounding box center [1256, 399] width 604 height 589
click at [1458, 27] on div "Run Automation" at bounding box center [1492, 23] width 106 height 15
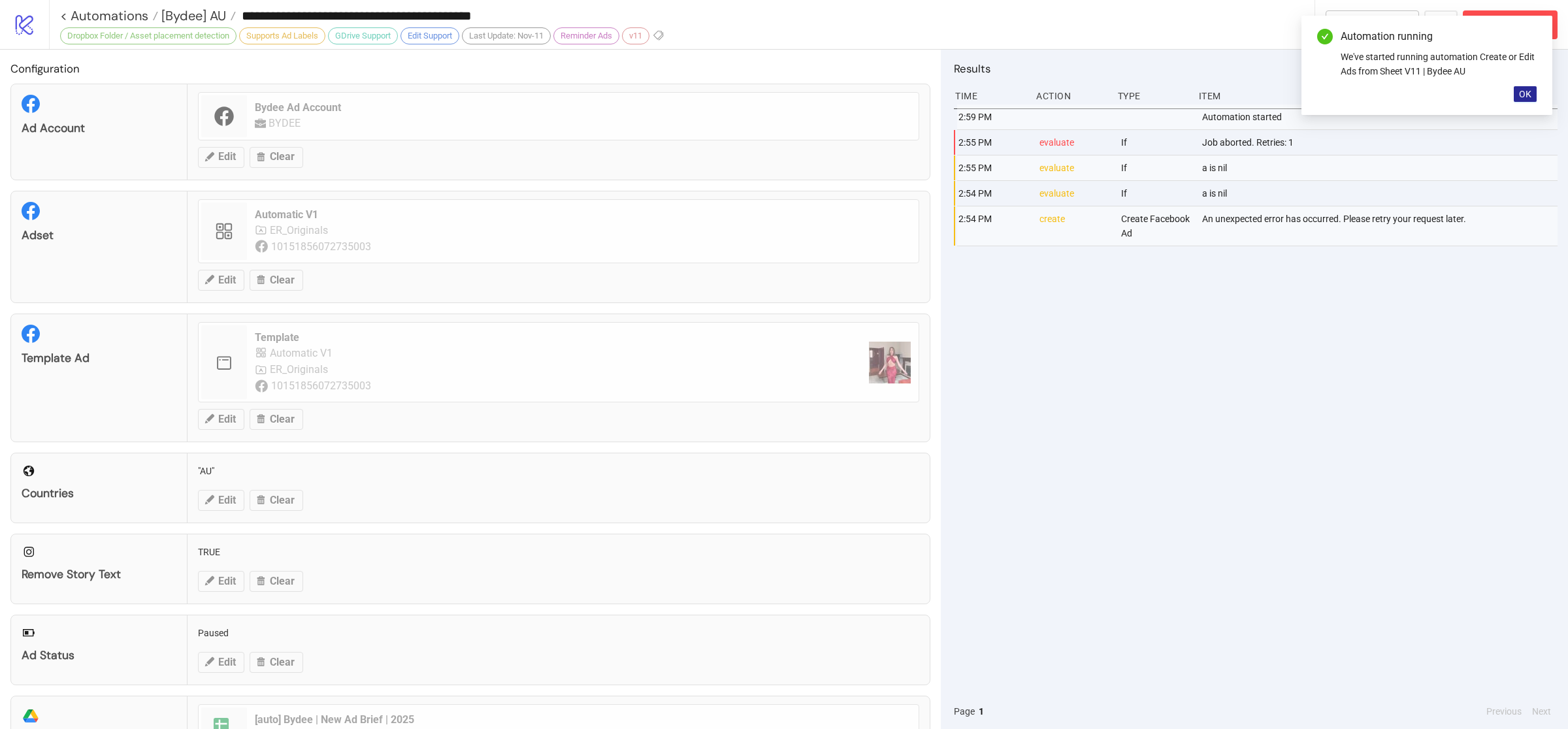
click at [1527, 96] on span "OK" at bounding box center [1525, 94] width 13 height 11
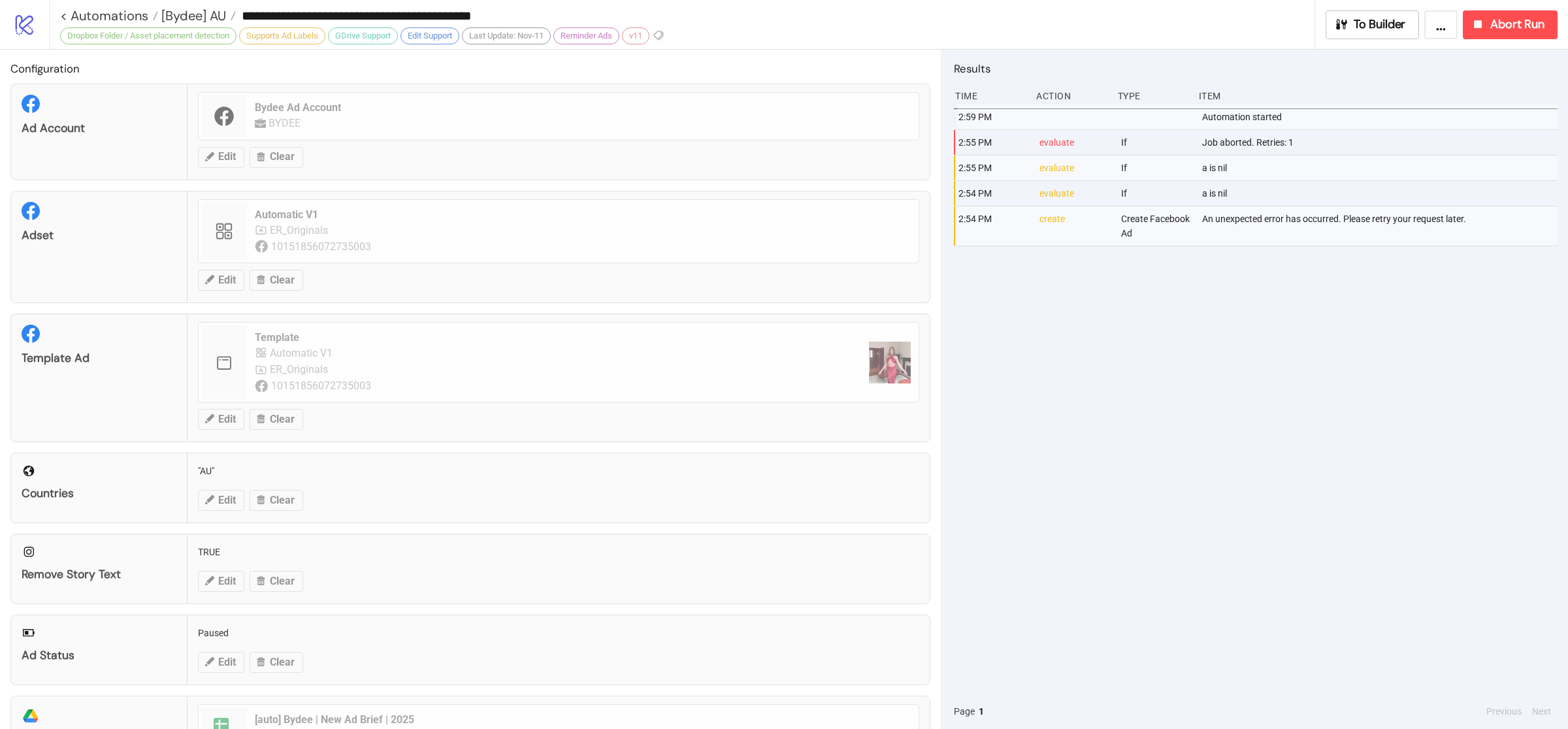
click at [1361, 406] on div "2:59 PM Automation started 2:55 PM evaluate If Job aborted. Retries: 1 2:55 PM …" at bounding box center [1256, 399] width 604 height 589
click at [192, 19] on span "[Bydee] AU" at bounding box center [192, 15] width 68 height 17
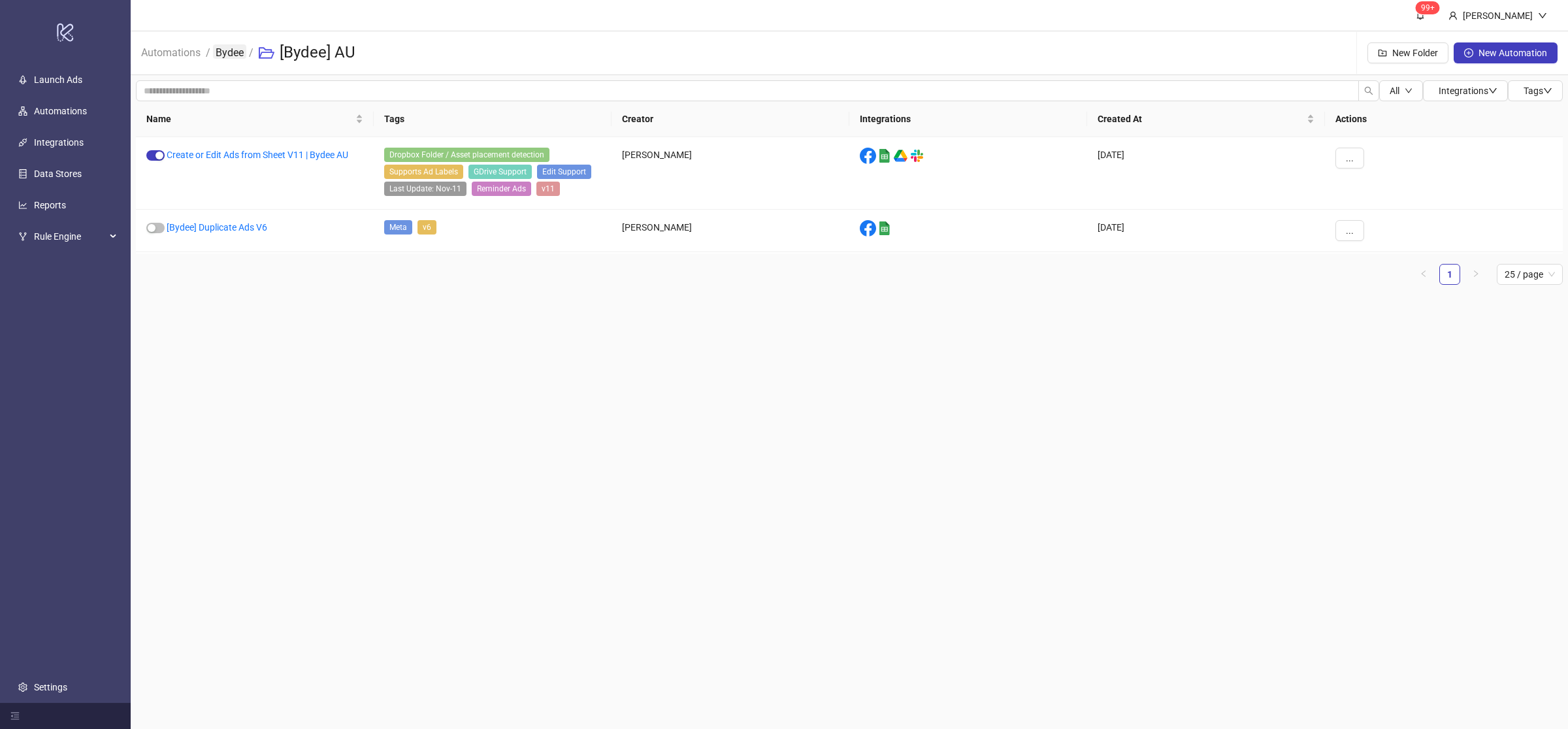
click at [230, 59] on link "Bydee" at bounding box center [230, 51] width 33 height 15
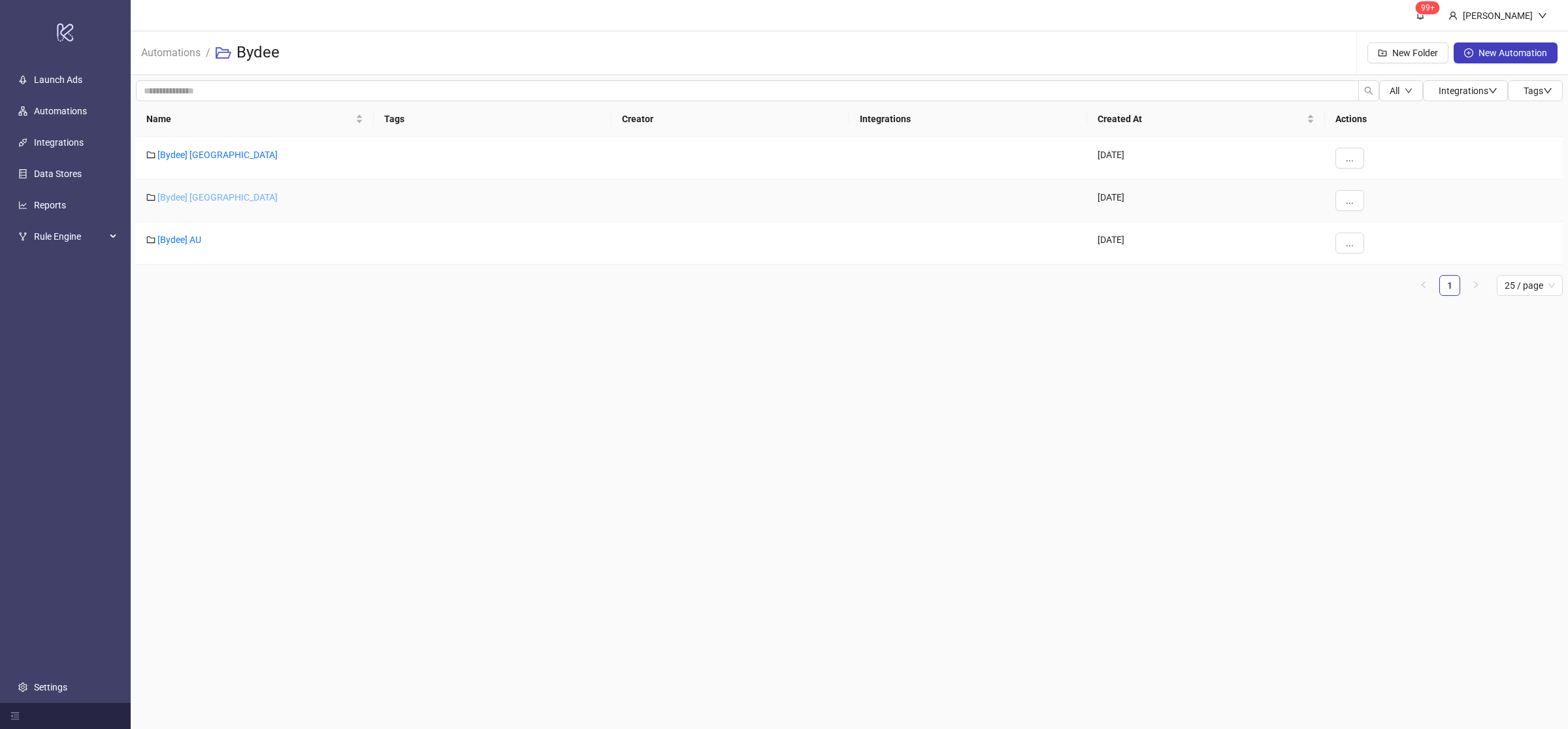
click at [187, 196] on link "[Bydee] [GEOGRAPHIC_DATA]" at bounding box center [217, 197] width 120 height 11
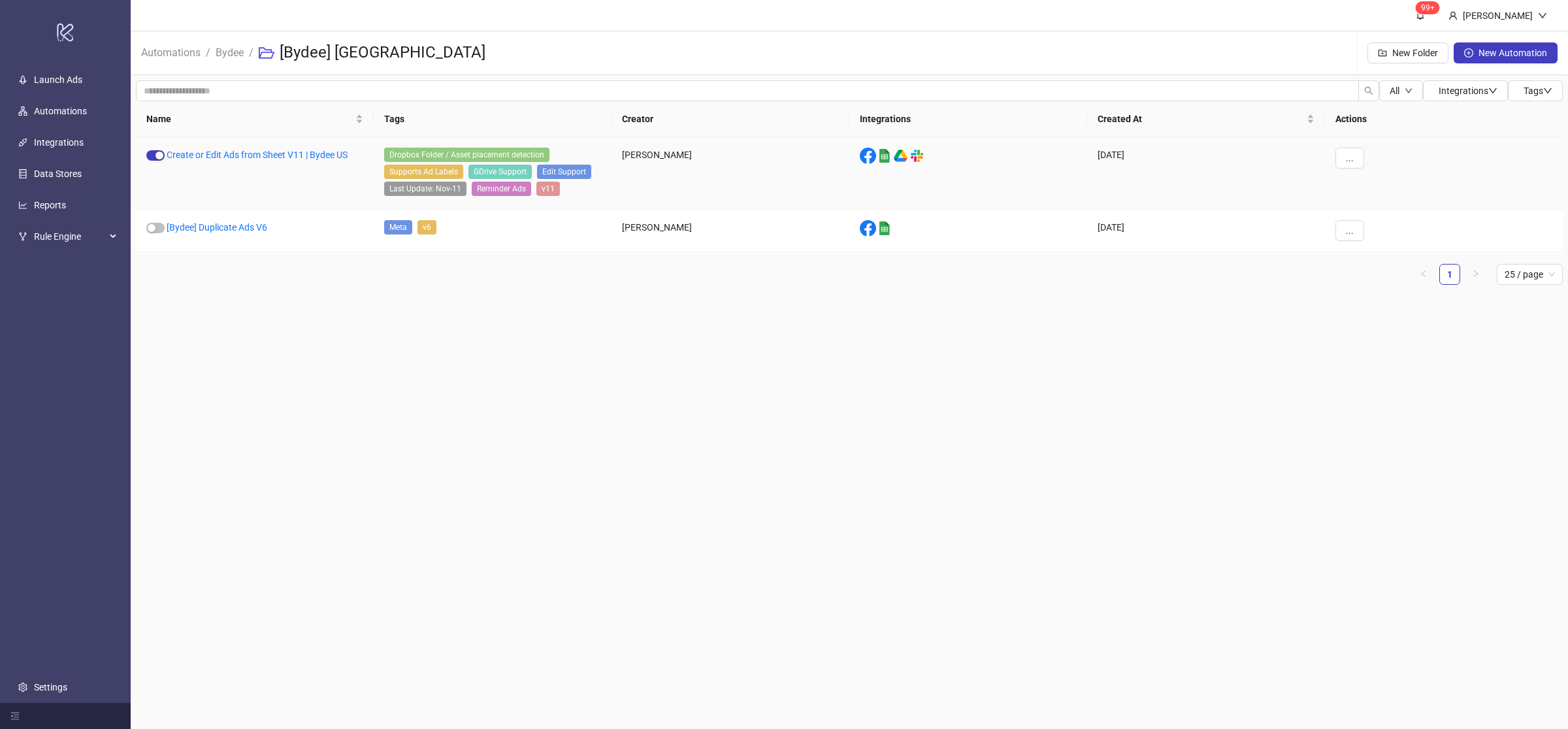
click at [286, 148] on div "Create or Edit Ads from Sheet V11 | Bydee US" at bounding box center [254, 173] width 237 height 72
click at [307, 153] on link "Create or Edit Ads from Sheet V11 | Bydee US" at bounding box center [257, 154] width 181 height 11
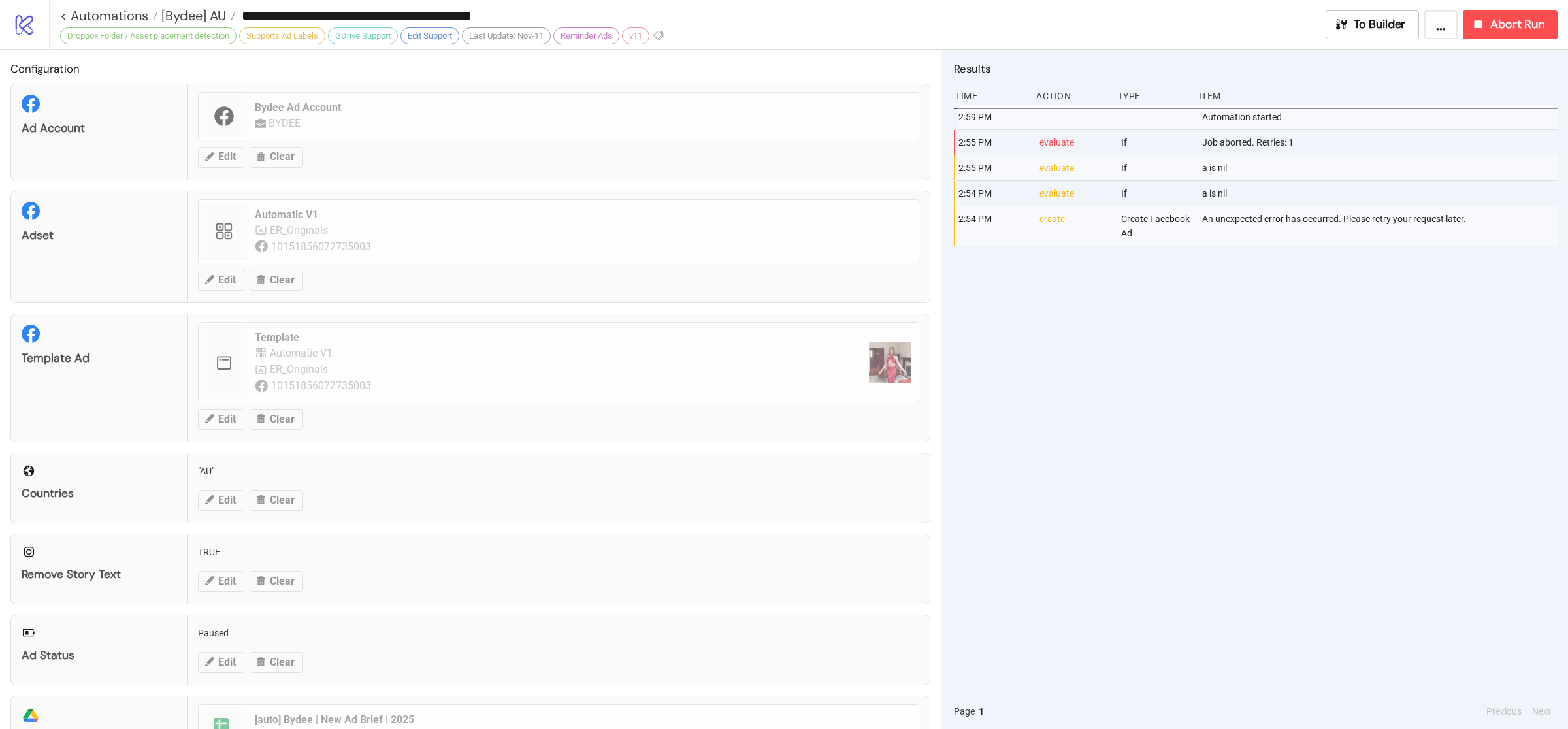
type input "**********"
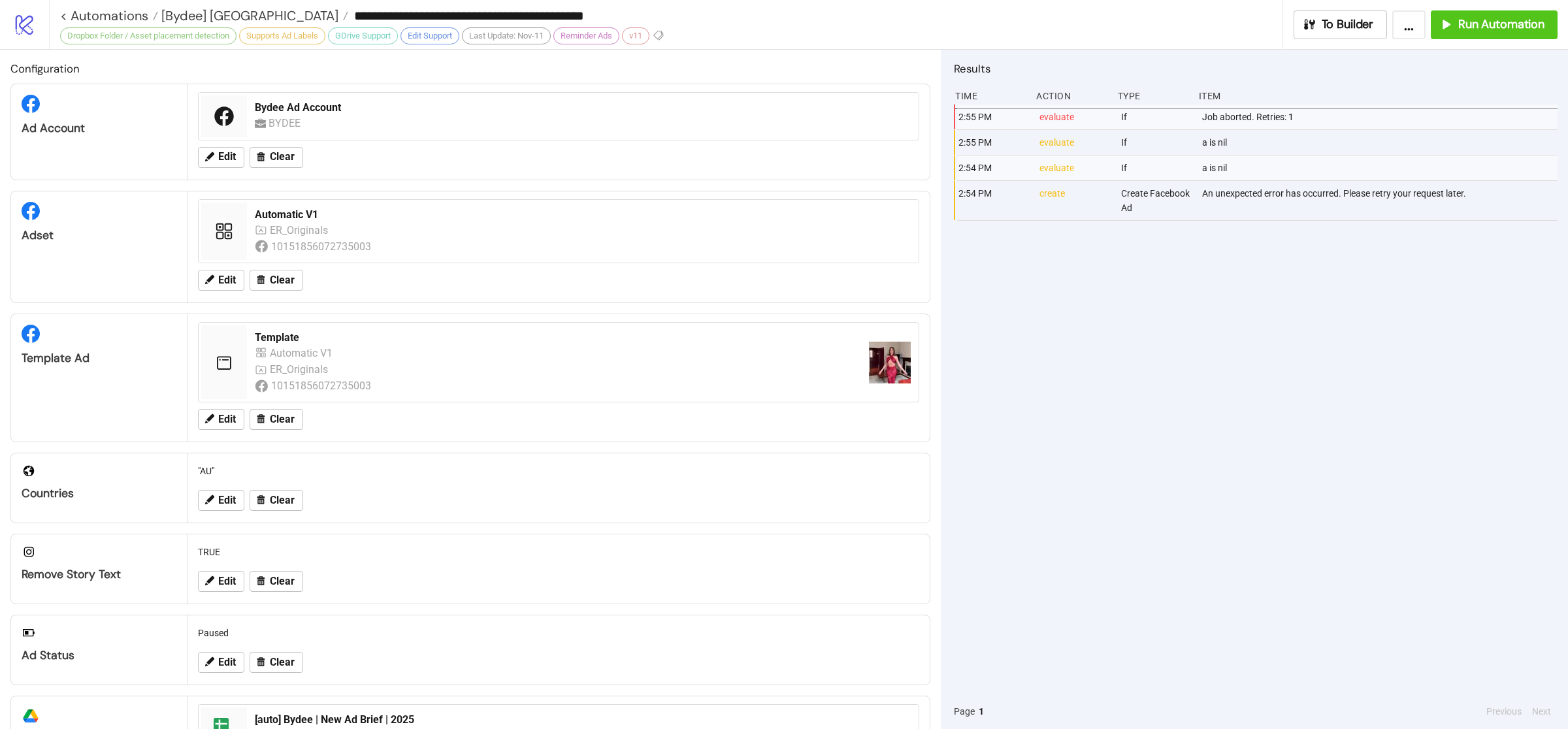
click at [1247, 364] on div "2:55 PM evaluate If Job aborted. Retries: 1 2:55 PM evaluate If a is nil 2:54 P…" at bounding box center [1256, 399] width 604 height 589
click at [1463, 30] on span "Run Automation" at bounding box center [1502, 23] width 86 height 15
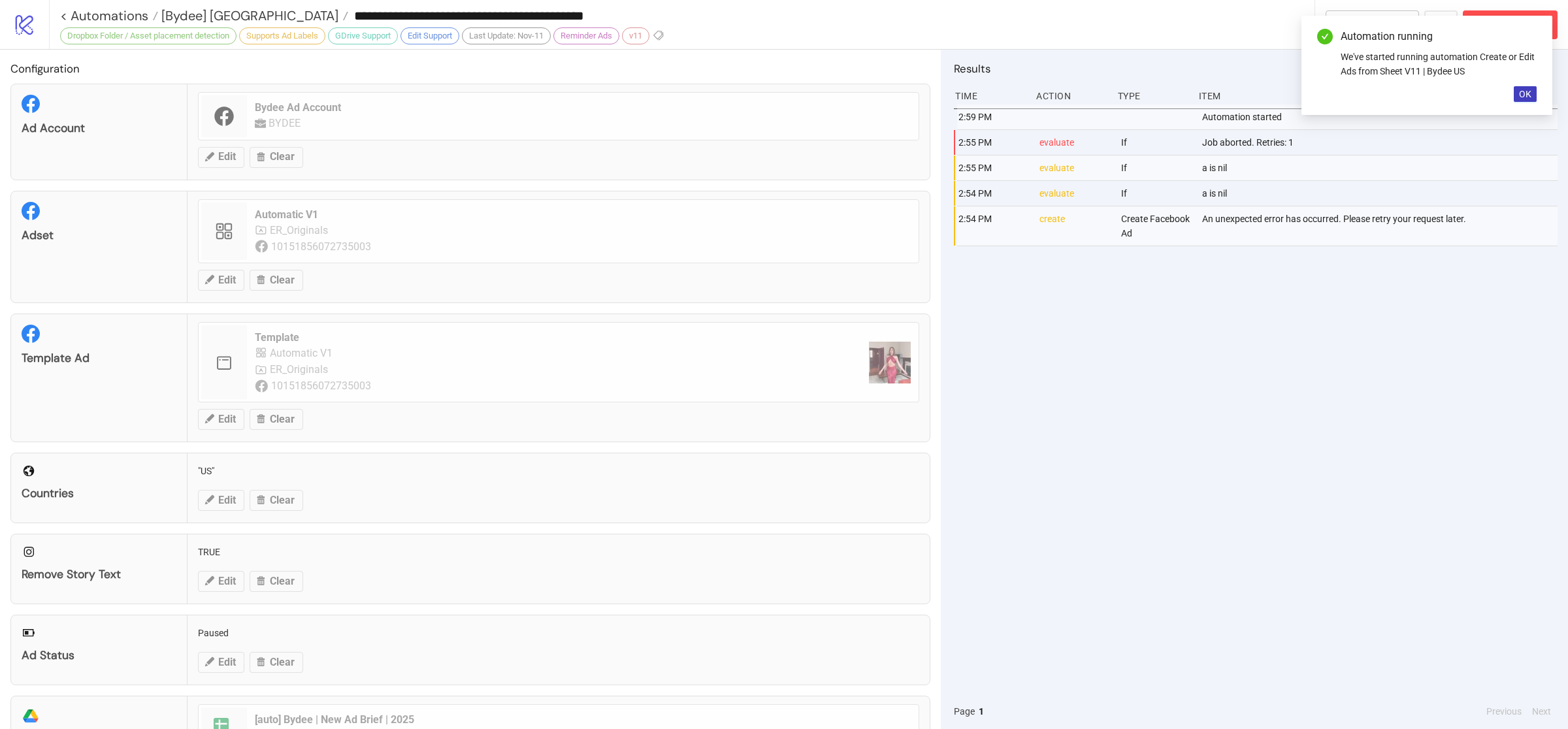
click at [1300, 435] on div "2:59 PM Automation started 2:55 PM evaluate If Job aborted. Retries: 1 2:55 PM …" at bounding box center [1256, 399] width 604 height 589
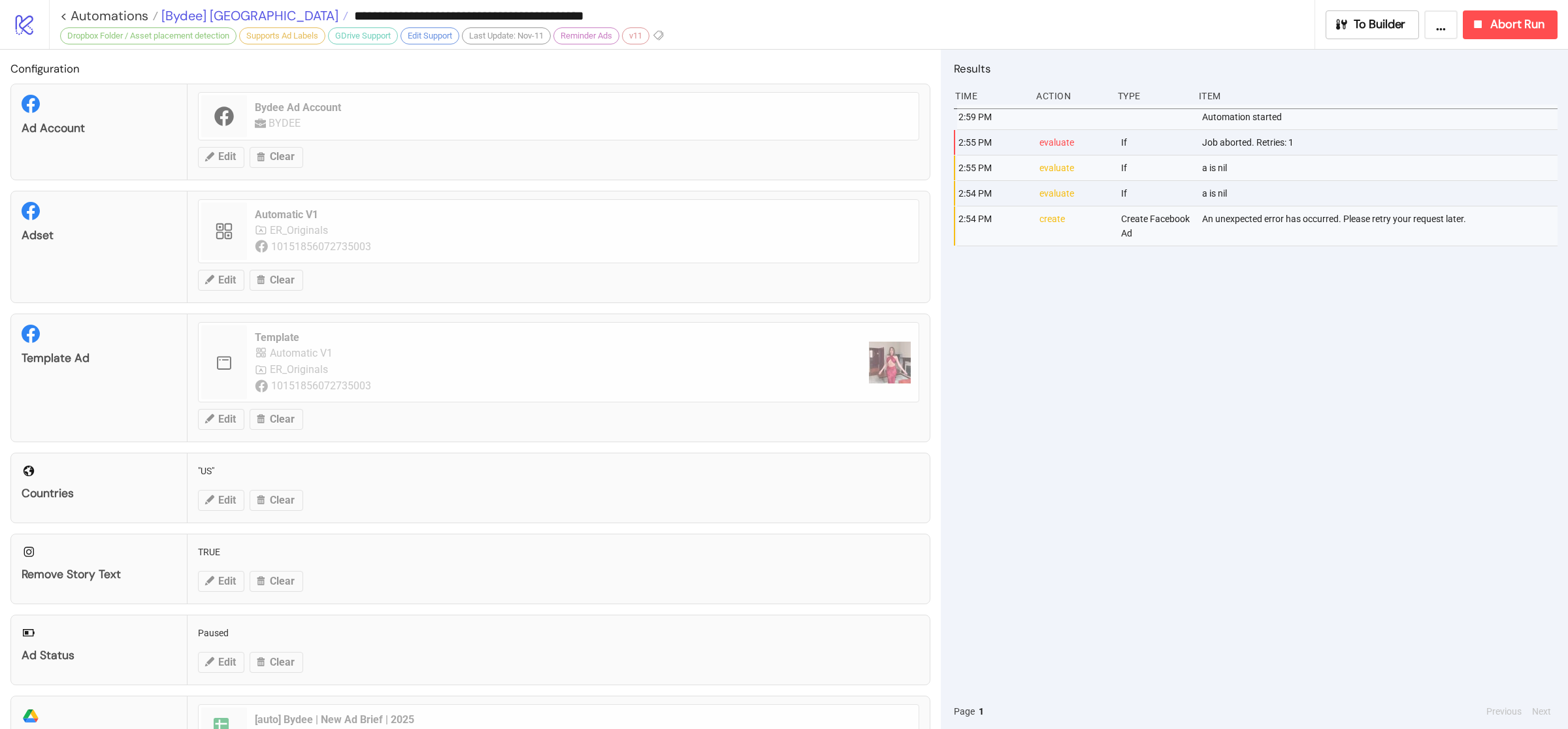
click at [167, 18] on span "[Bydee] [GEOGRAPHIC_DATA]" at bounding box center [248, 15] width 181 height 17
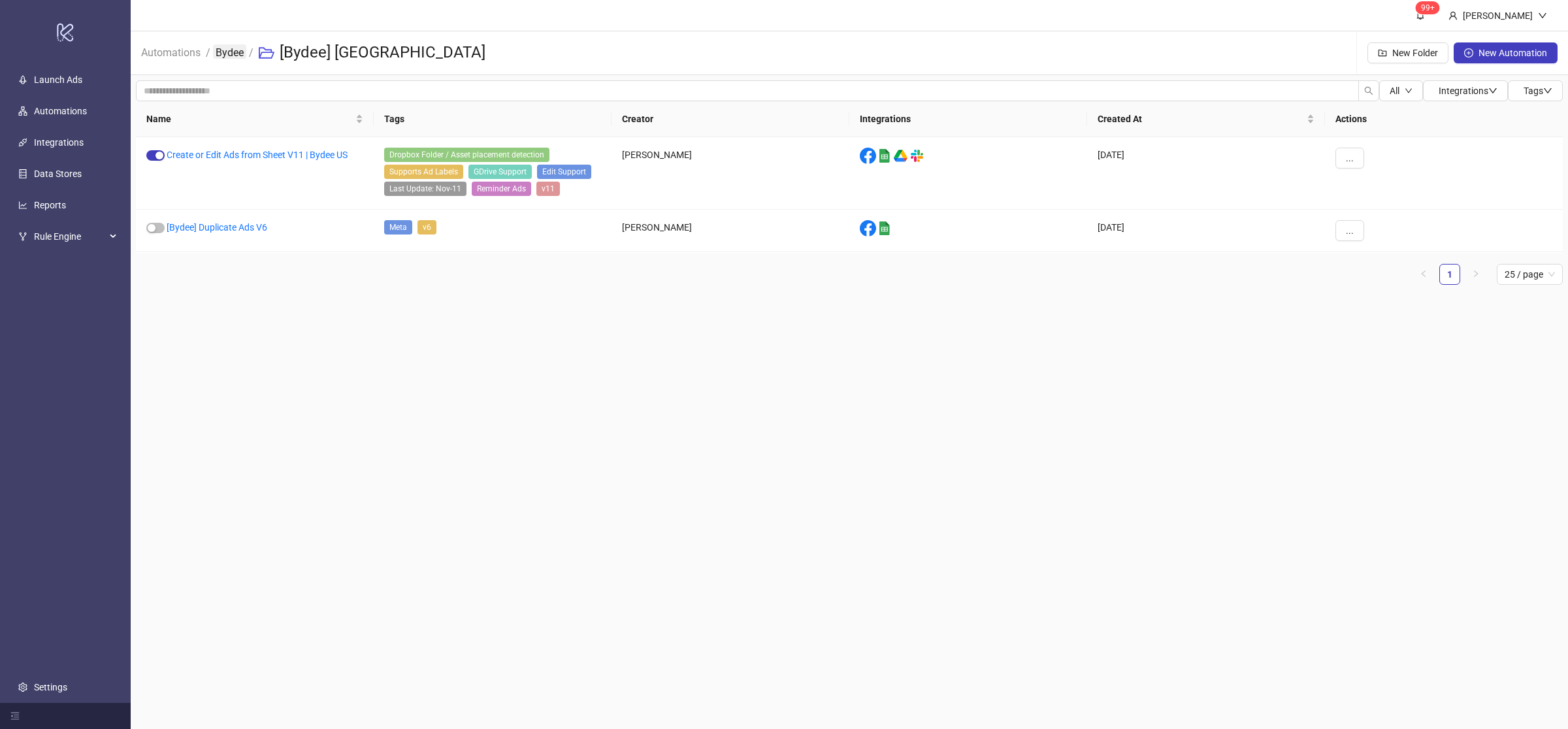
click at [233, 56] on link "Bydee" at bounding box center [230, 51] width 33 height 15
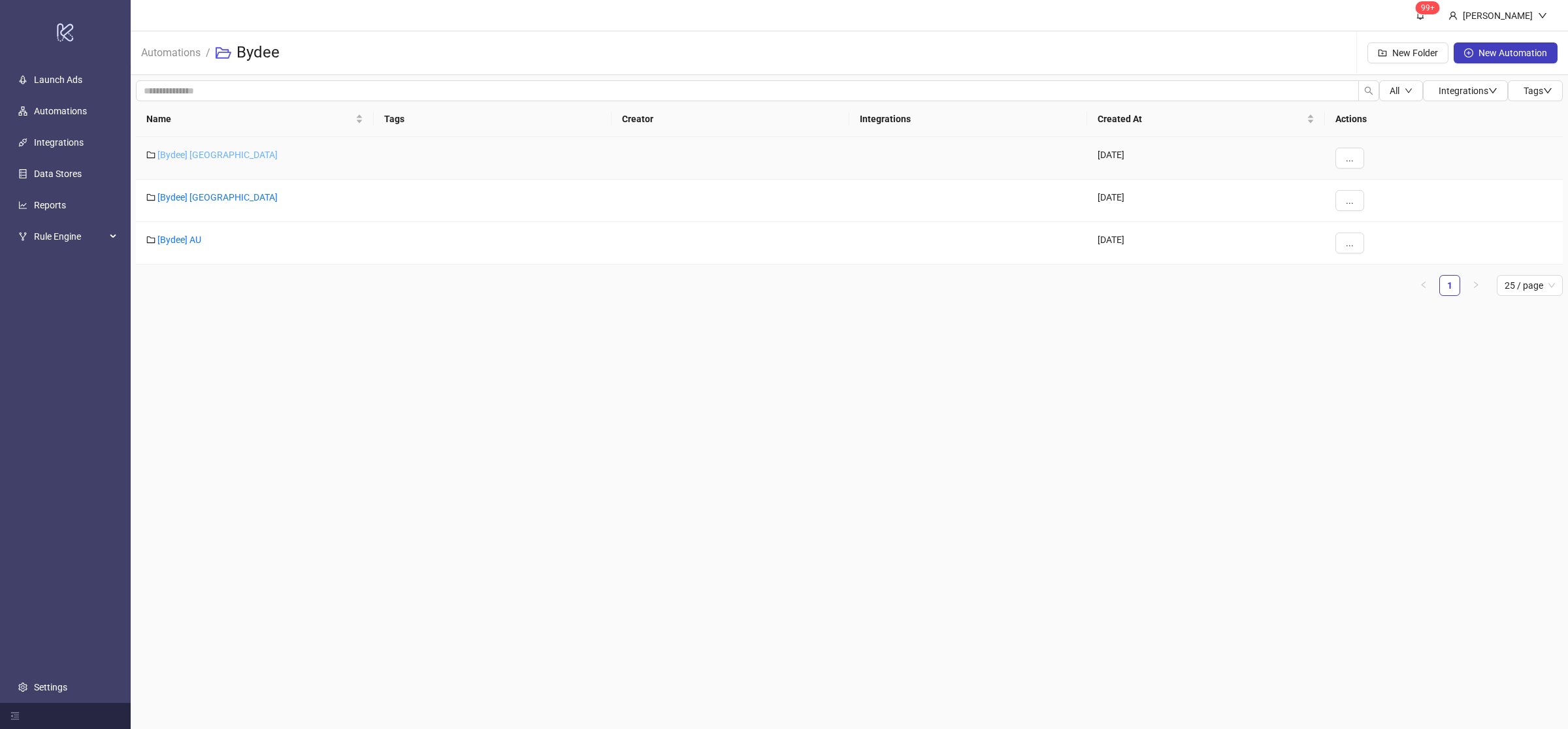
click at [191, 156] on link "[Bydee] [GEOGRAPHIC_DATA]" at bounding box center [217, 154] width 120 height 11
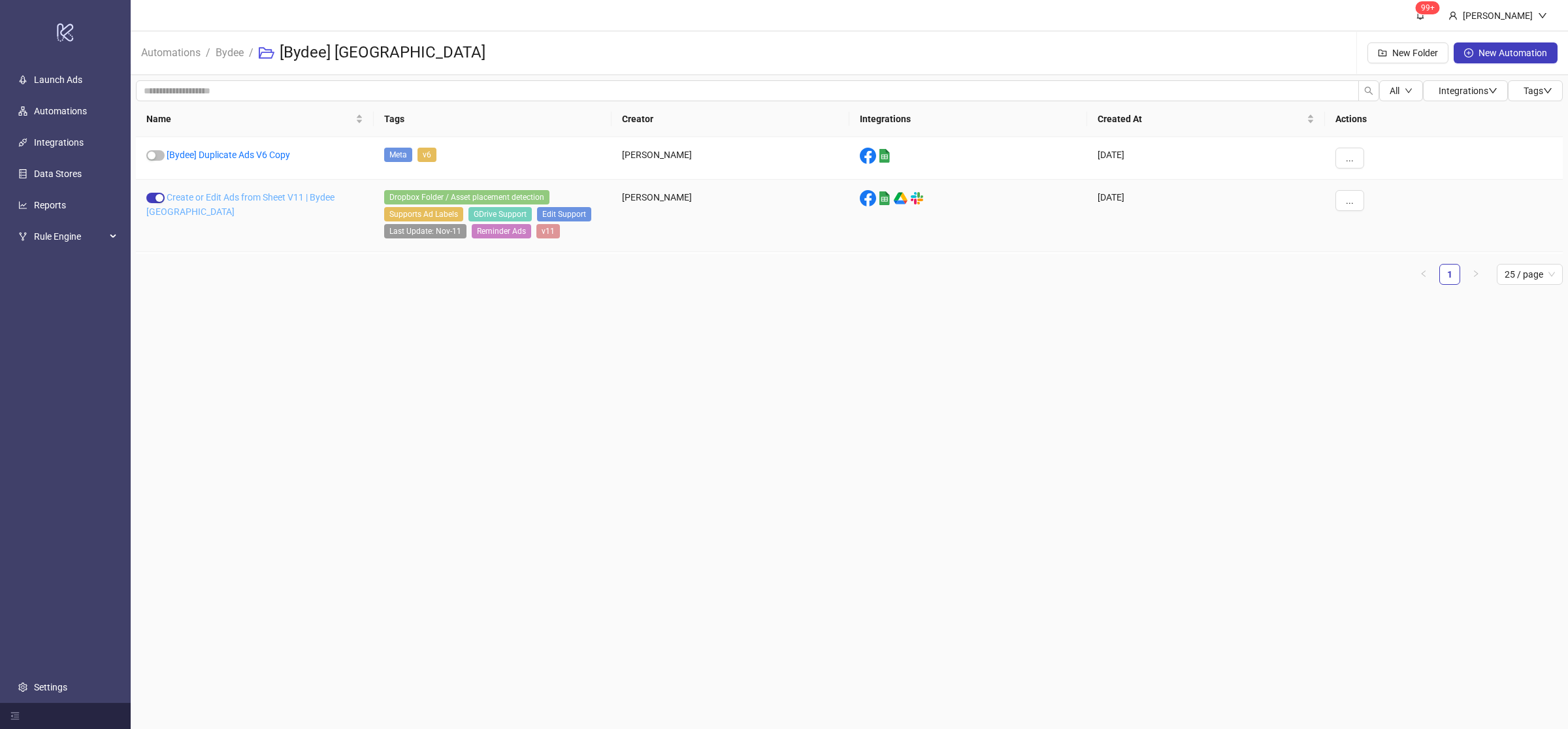
click at [313, 200] on link "Create or Edit Ads from Sheet V11 | Bydee [GEOGRAPHIC_DATA]" at bounding box center [240, 204] width 189 height 24
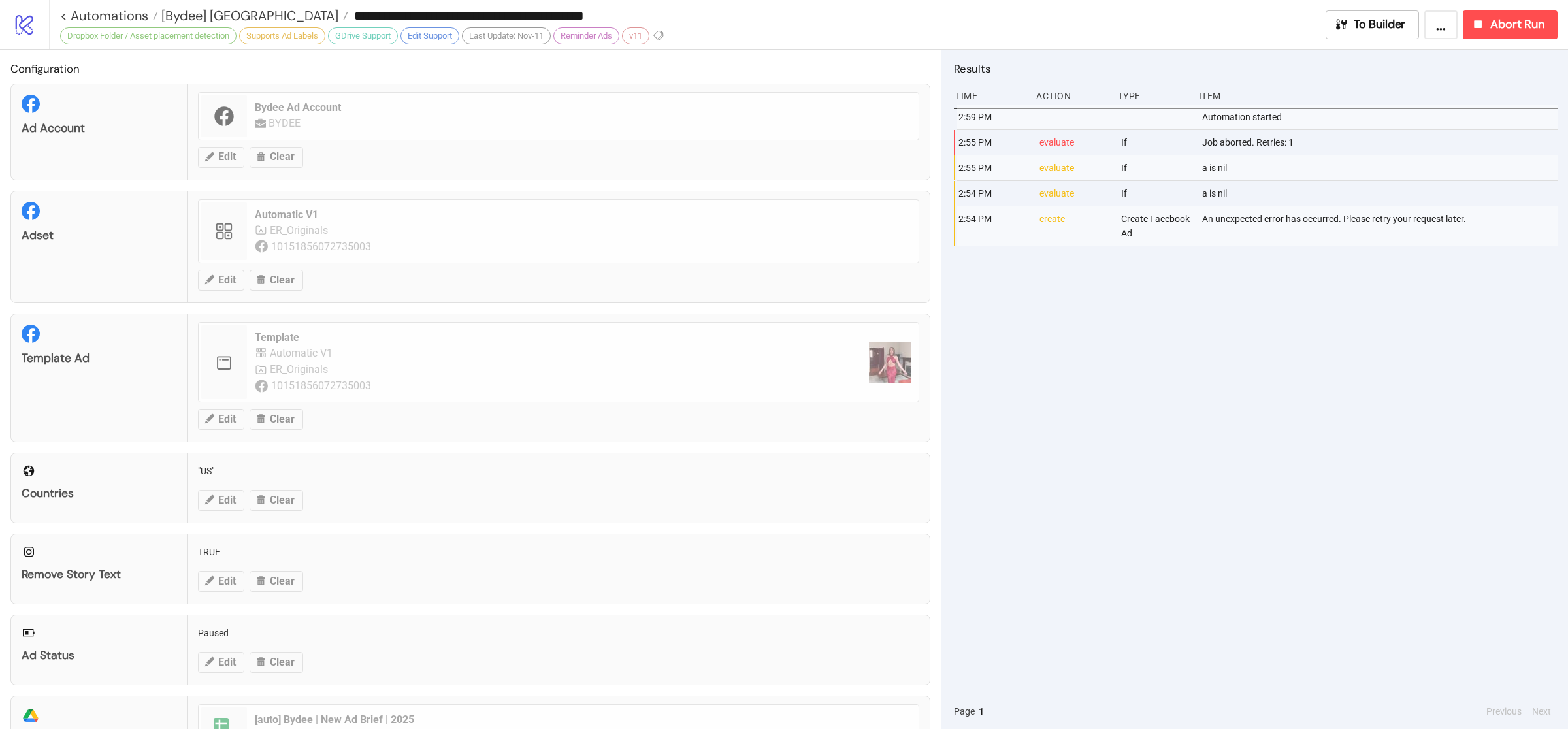
type input "**********"
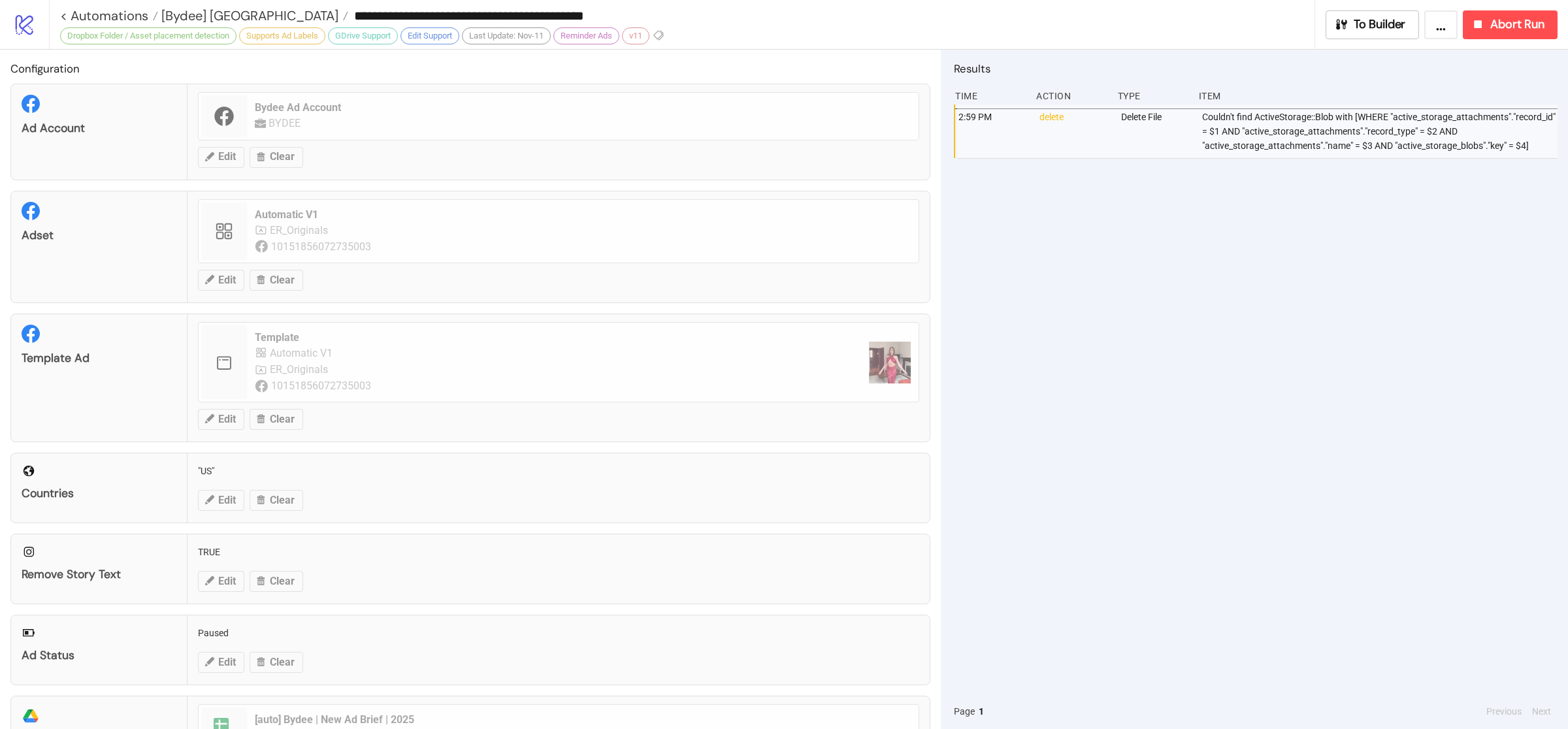
click at [1096, 392] on div "2:59 PM delete Delete File Couldn't find ActiveStorage::Blob with [WHERE "activ…" at bounding box center [1256, 399] width 604 height 589
click at [1239, 388] on div "2:59 PM delete Delete File Couldn't find ActiveStorage::Blob with [WHERE "activ…" at bounding box center [1256, 399] width 604 height 589
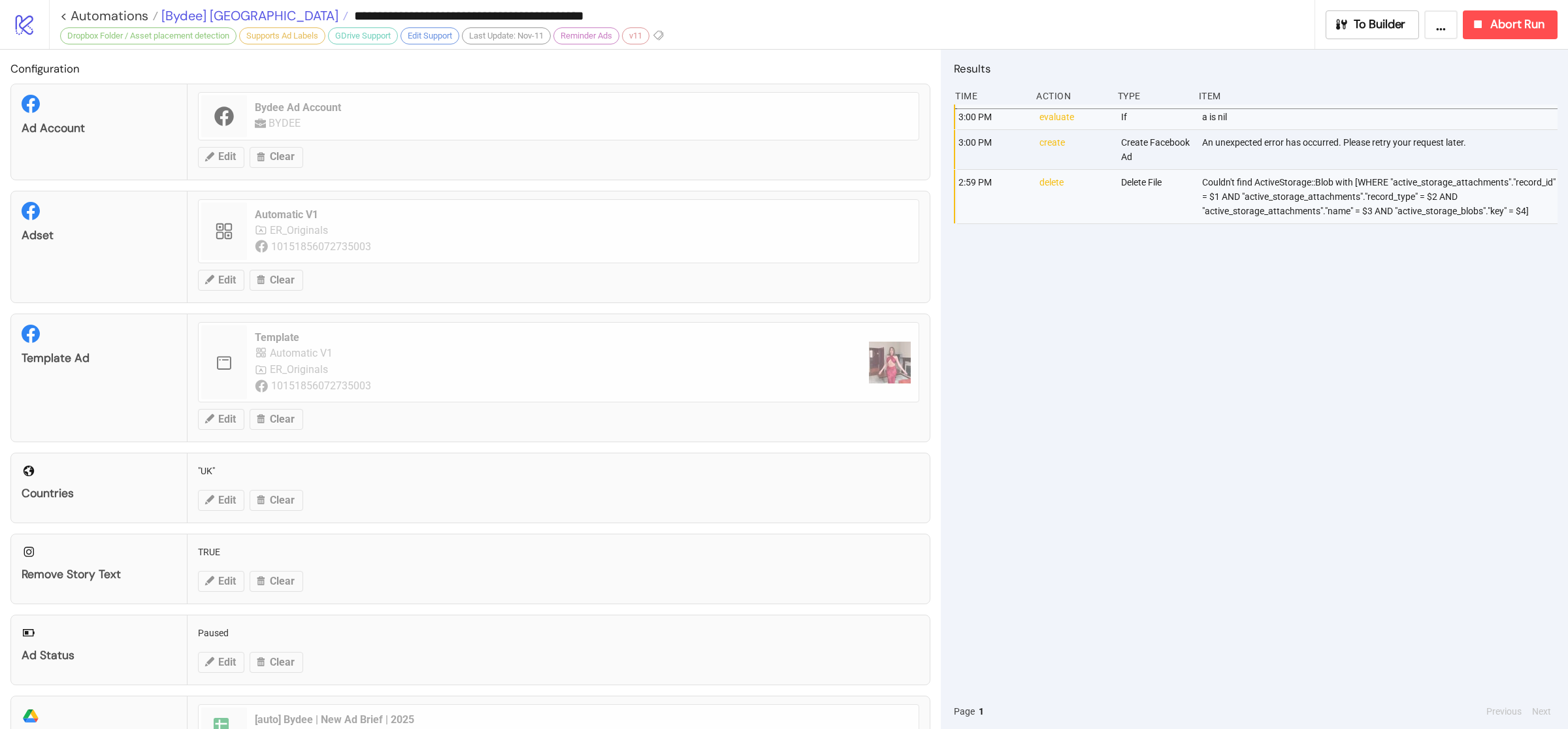
click at [205, 11] on span "[Bydee] [GEOGRAPHIC_DATA]" at bounding box center [248, 15] width 181 height 17
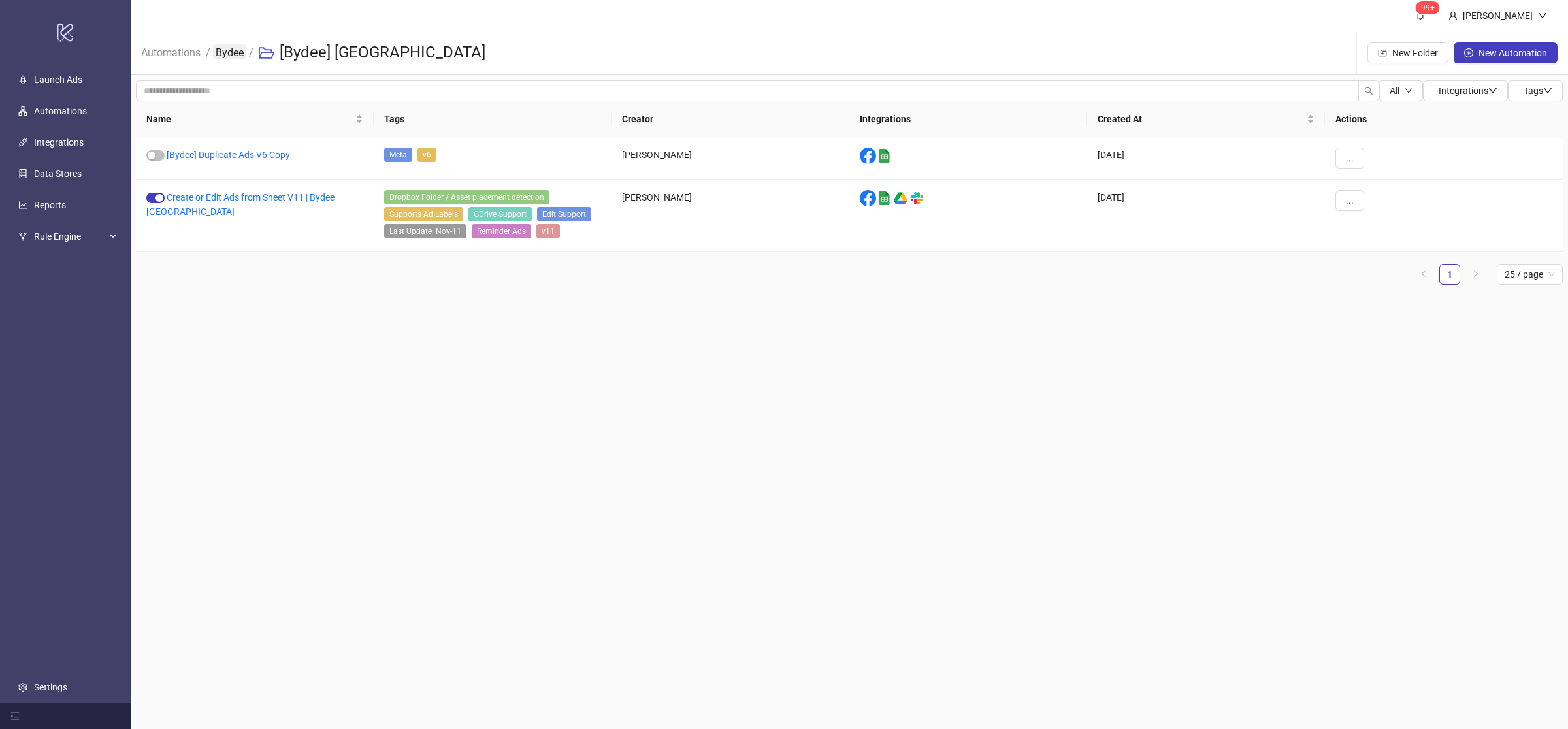
click at [227, 51] on link "Bydee" at bounding box center [230, 51] width 33 height 15
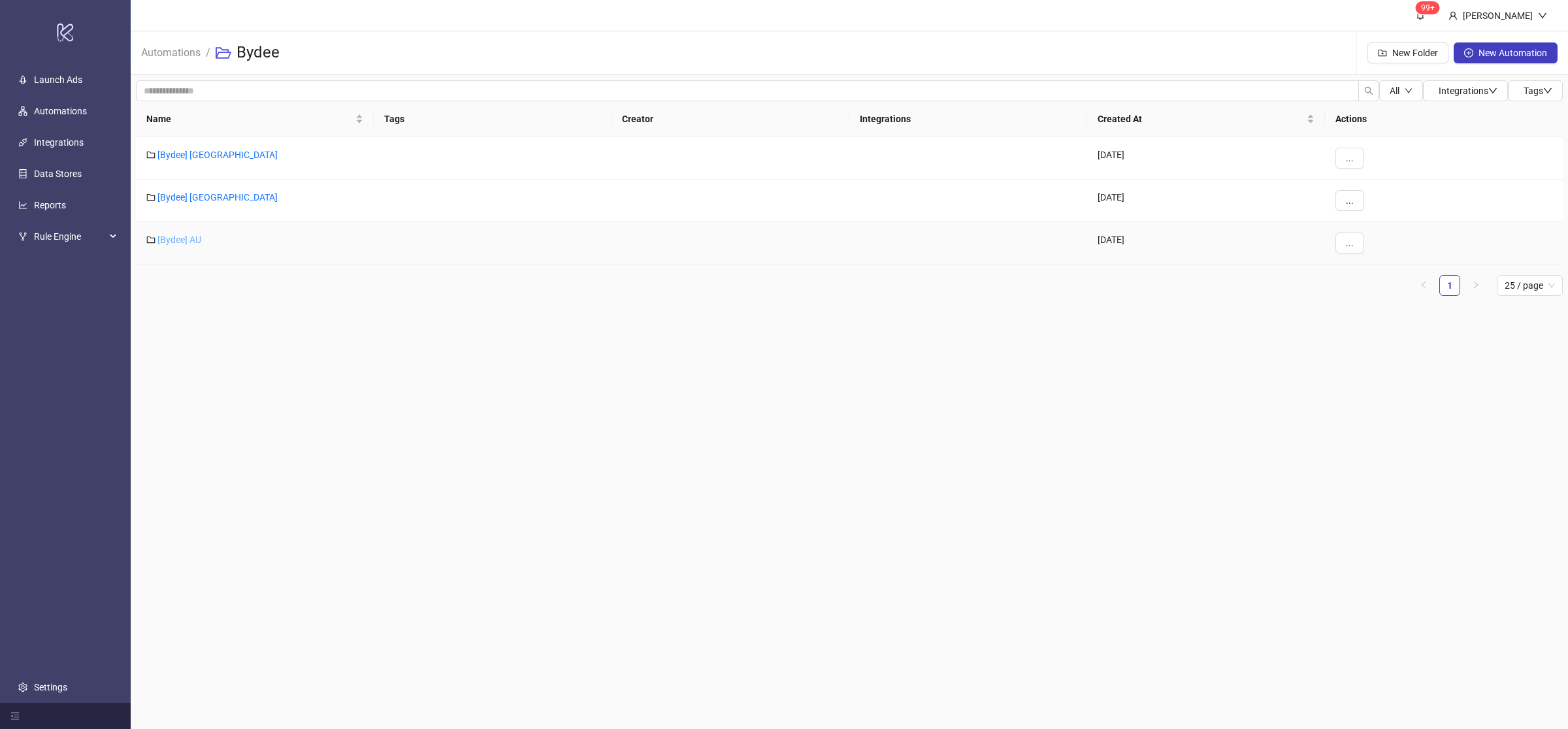
click at [190, 237] on link "[Bydee] AU" at bounding box center [179, 239] width 44 height 11
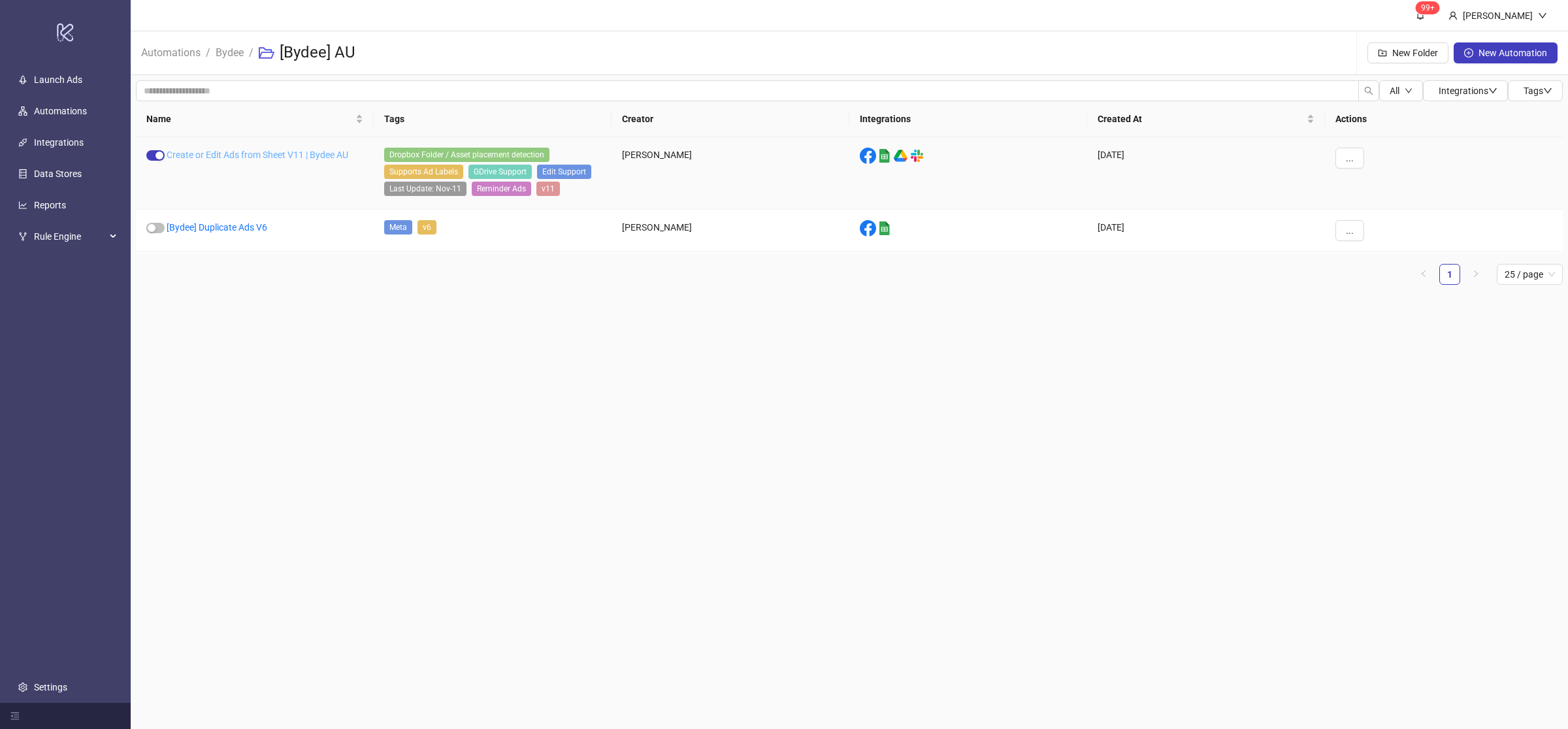
click at [280, 154] on link "Create or Edit Ads from Sheet V11 | Bydee AU" at bounding box center [258, 154] width 182 height 11
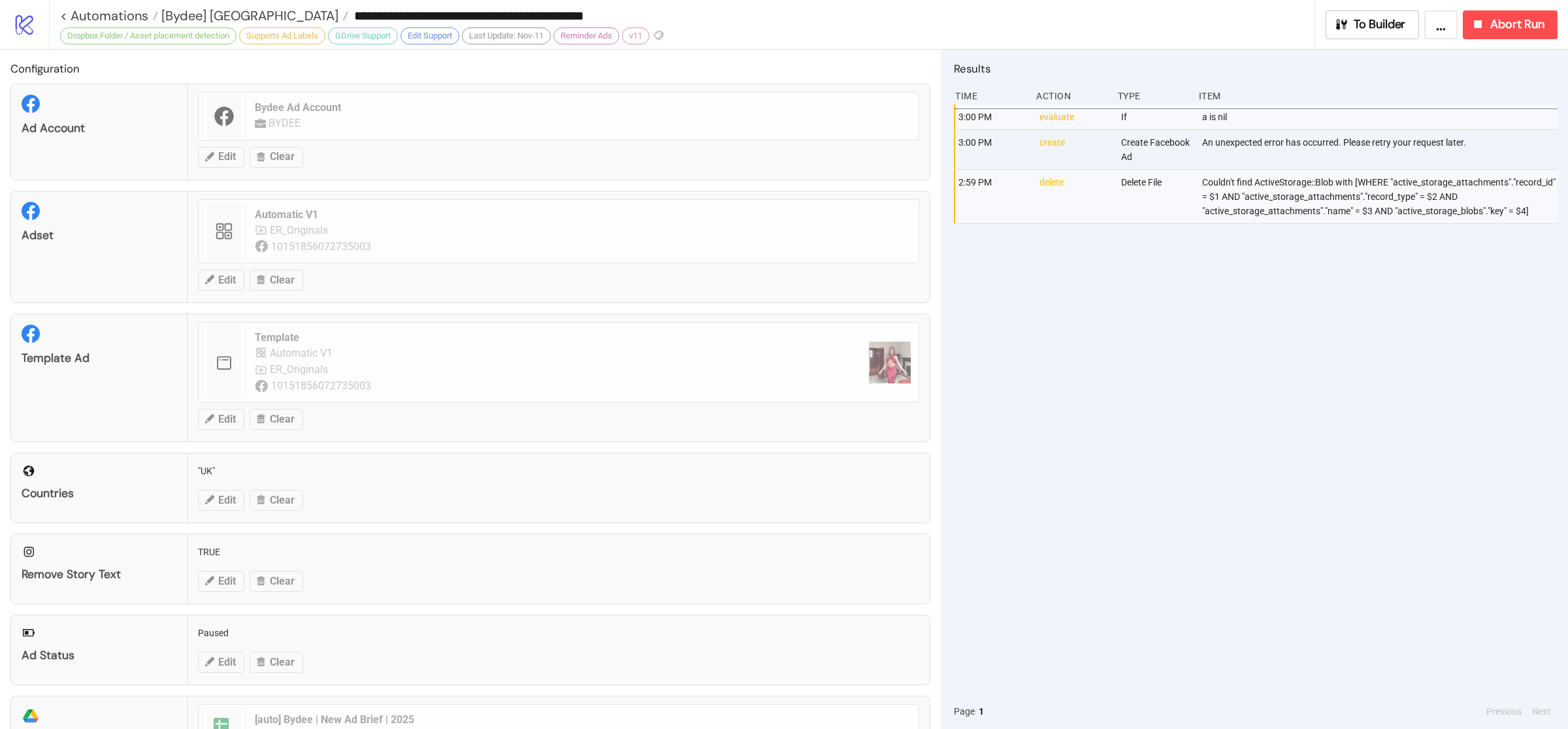
type input "**********"
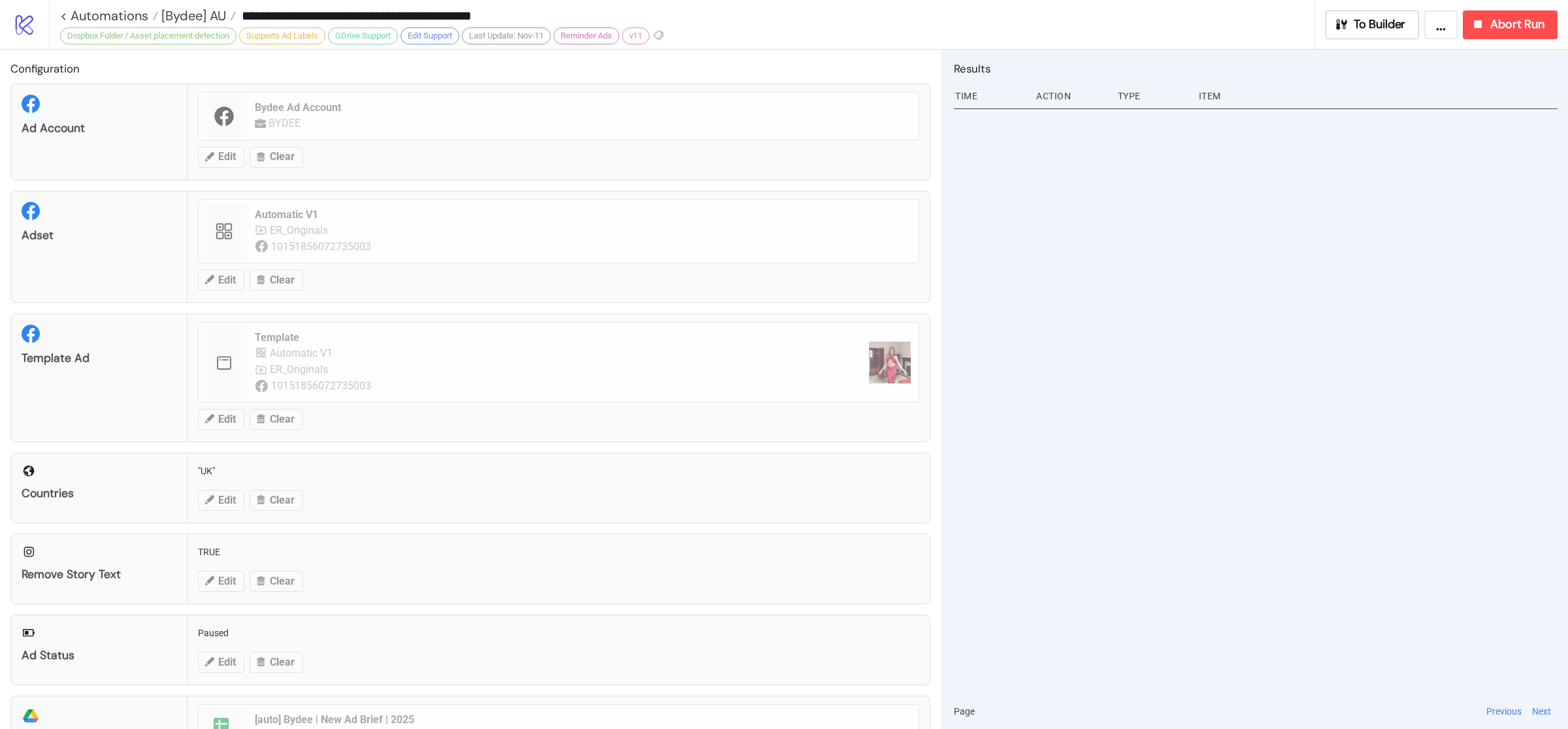
click at [1233, 560] on div at bounding box center [1256, 399] width 604 height 589
click at [1147, 386] on div at bounding box center [1256, 399] width 604 height 589
click at [183, 8] on span "[Bydee] AU" at bounding box center [192, 15] width 68 height 17
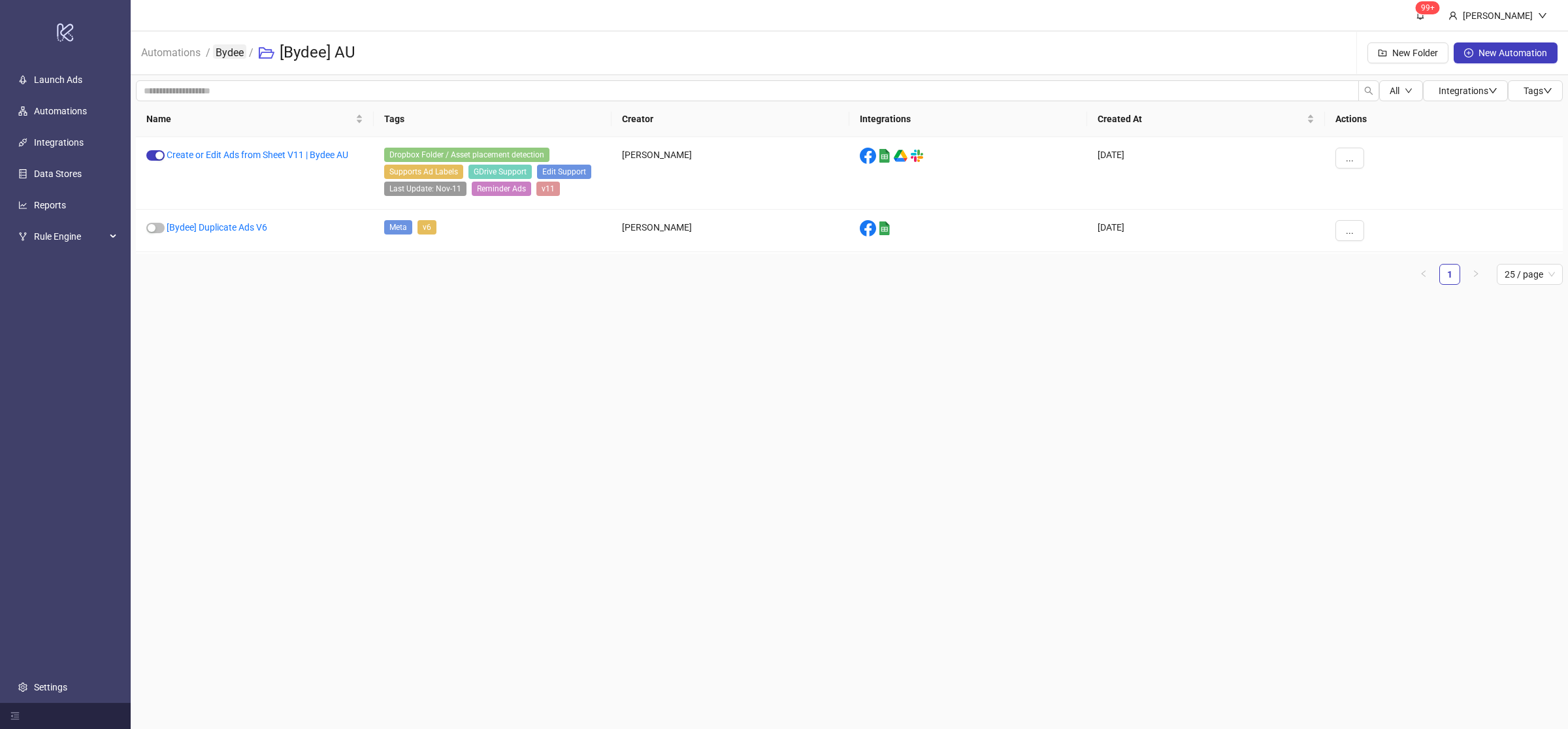
click at [219, 51] on link "Bydee" at bounding box center [230, 51] width 33 height 15
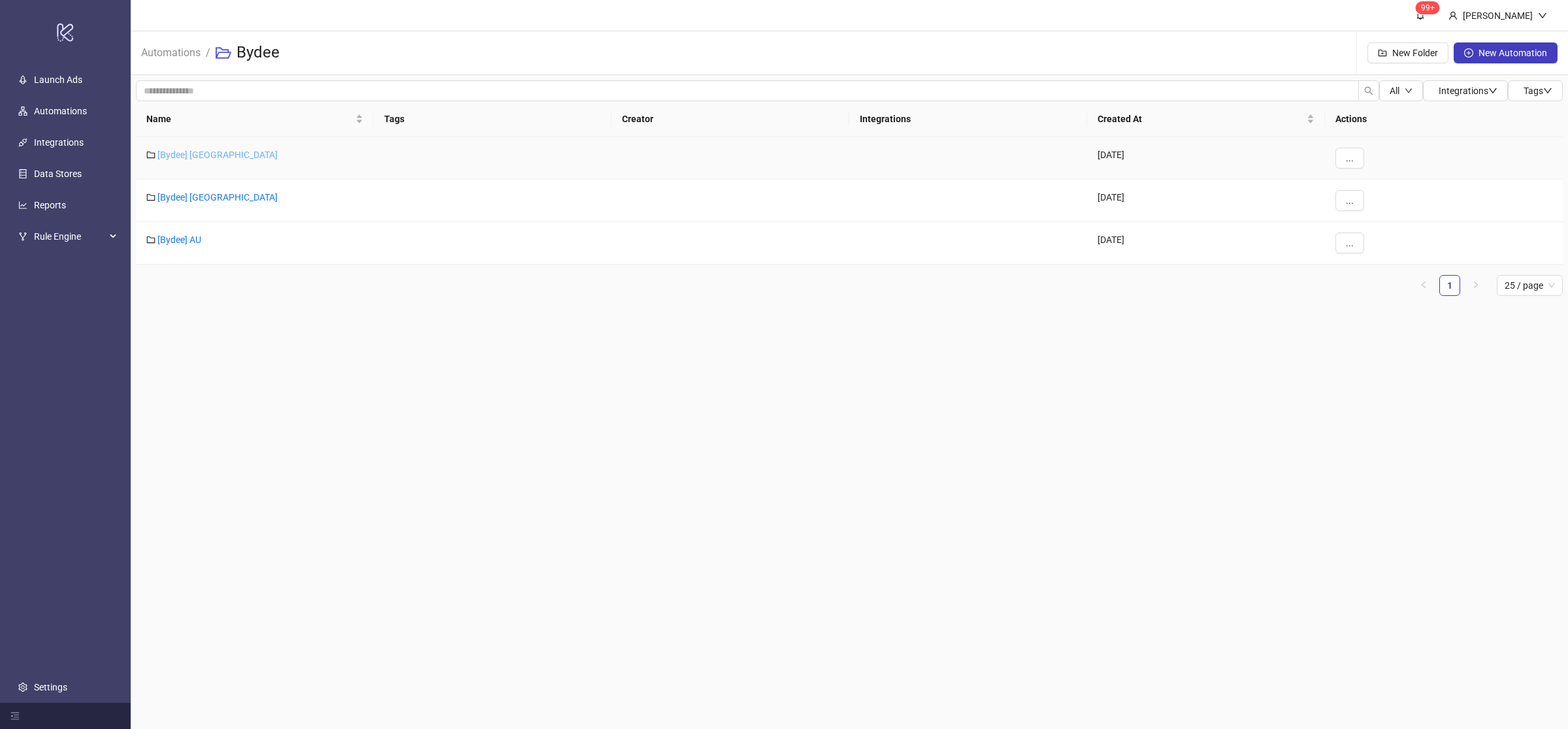
click at [186, 157] on link "[Bydee] [GEOGRAPHIC_DATA]" at bounding box center [217, 154] width 120 height 11
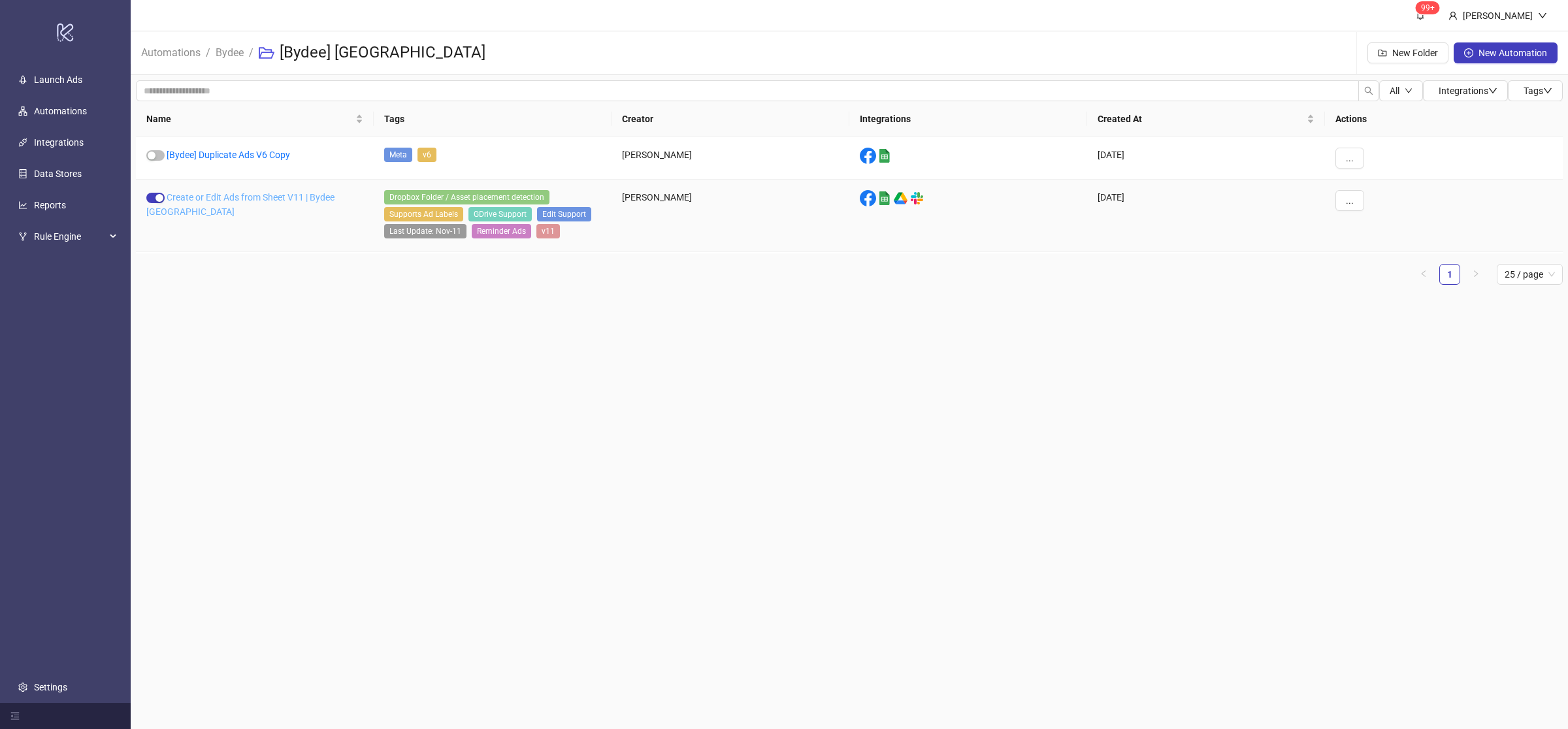
click at [250, 193] on link "Create or Edit Ads from Sheet V11 | Bydee [GEOGRAPHIC_DATA]" at bounding box center [240, 204] width 189 height 24
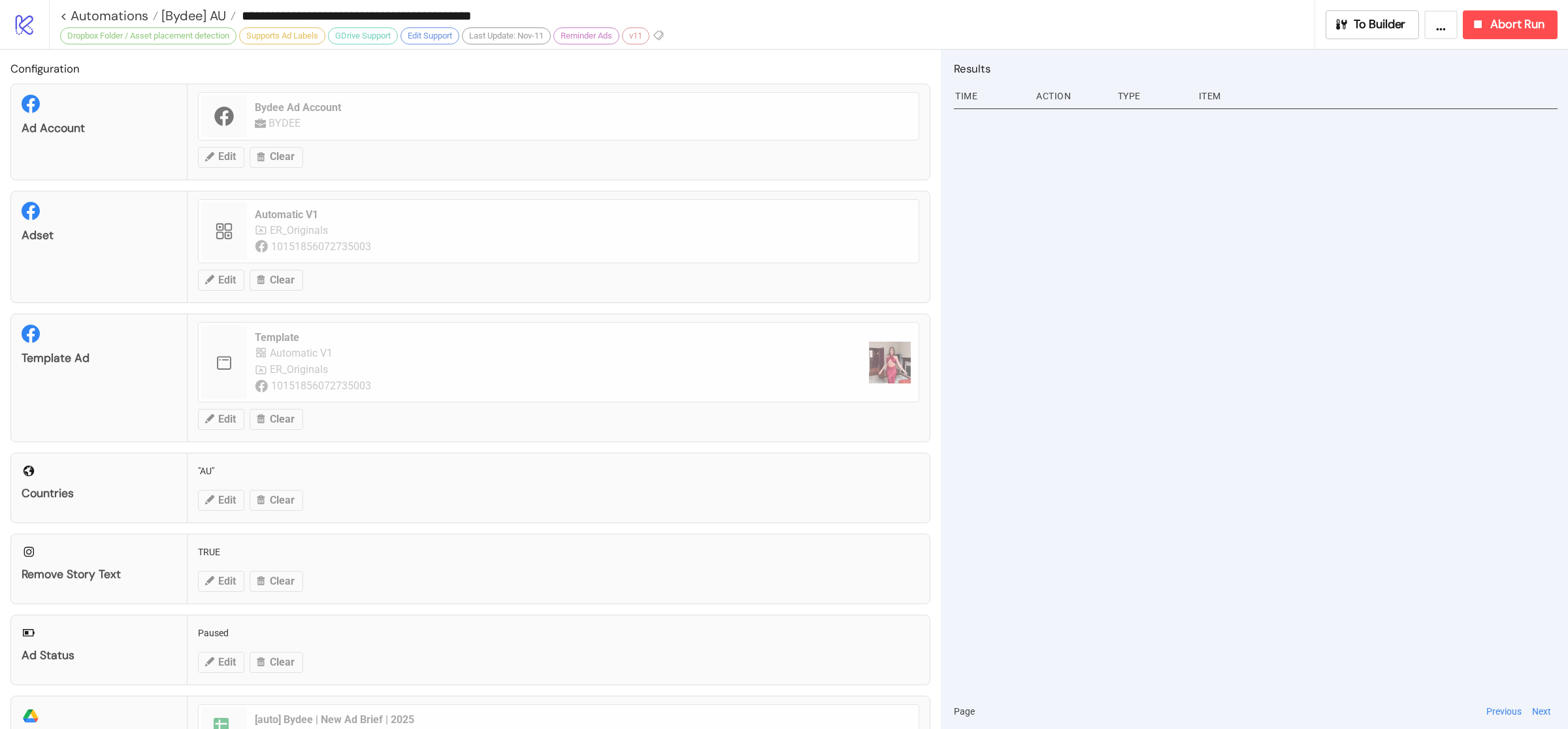
type input "**********"
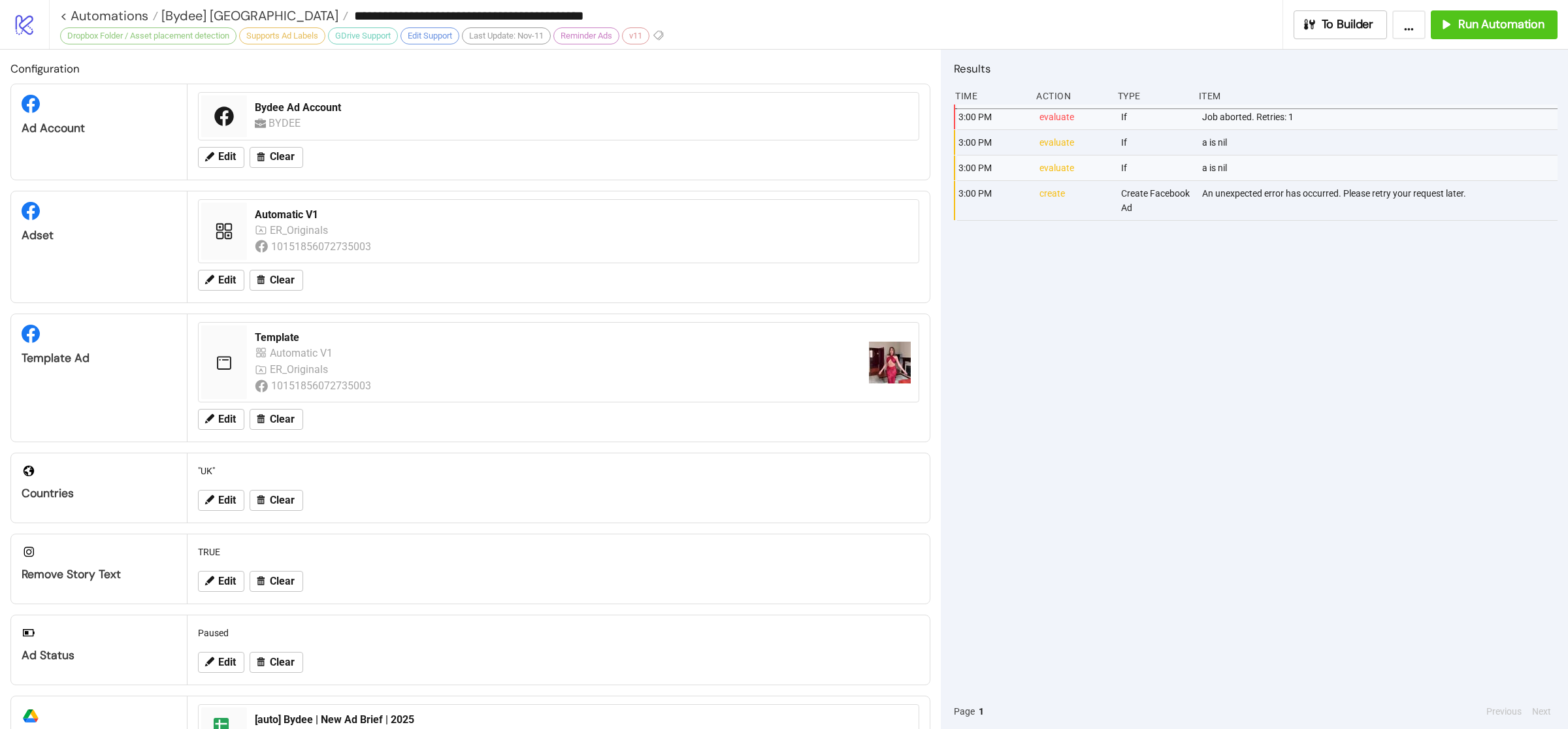
click at [1187, 391] on div "3:00 PM evaluate If Job aborted. Retries: 1 3:00 PM evaluate If a is nil 3:00 P…" at bounding box center [1256, 399] width 604 height 589
click at [165, 14] on span "[Bydee] [GEOGRAPHIC_DATA]" at bounding box center [248, 15] width 181 height 17
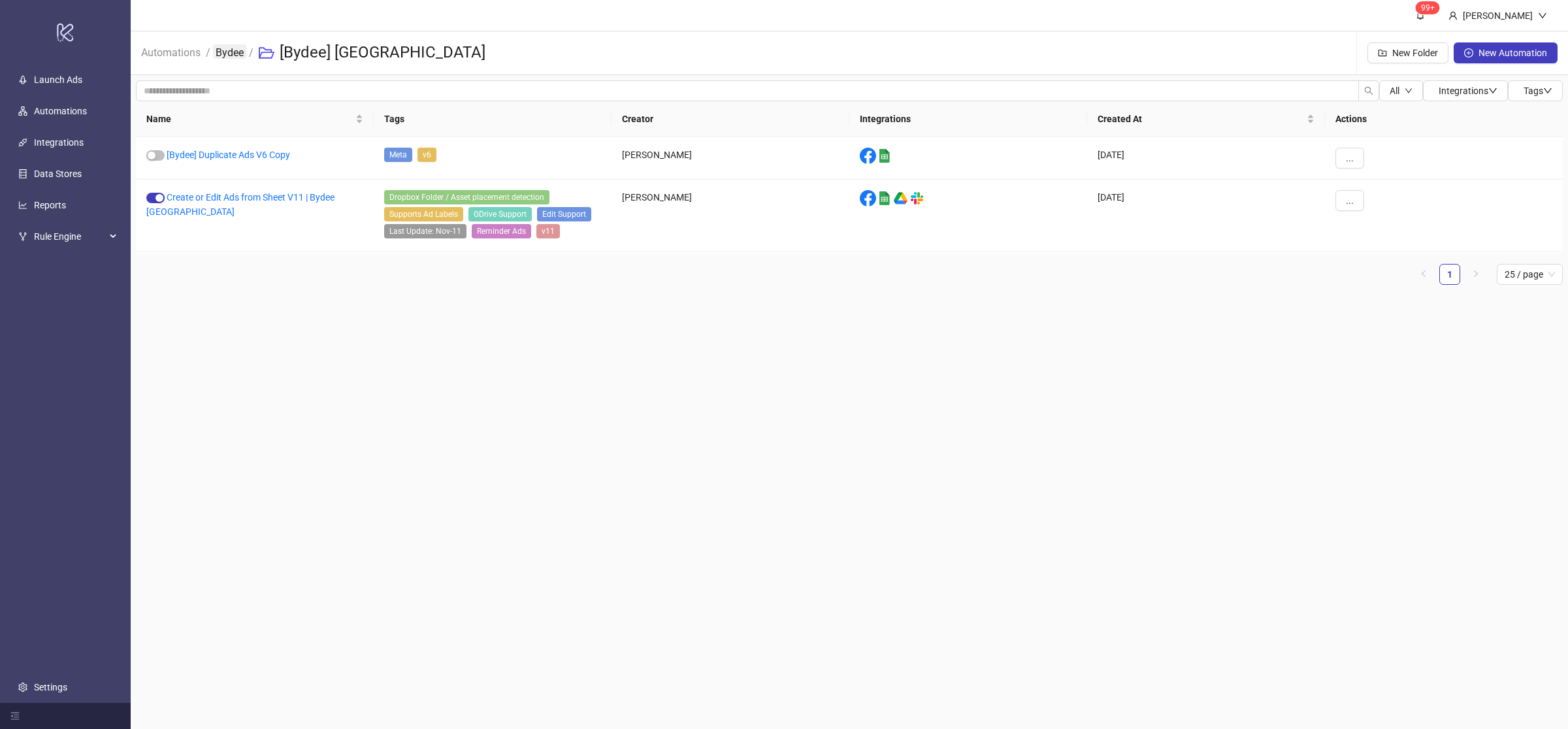
click at [226, 57] on link "Bydee" at bounding box center [230, 51] width 33 height 15
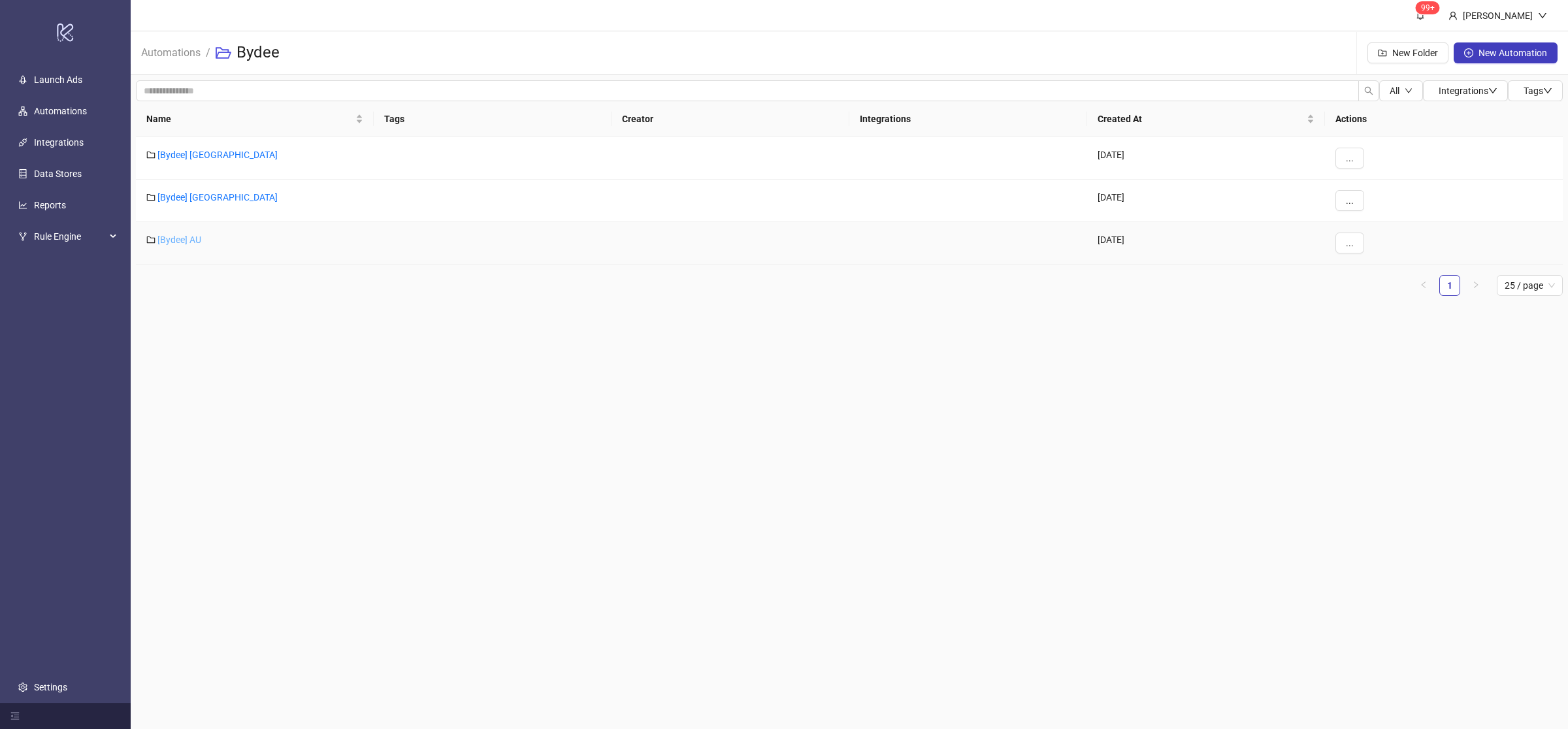
click at [189, 236] on link "[Bydee] AU" at bounding box center [179, 239] width 44 height 11
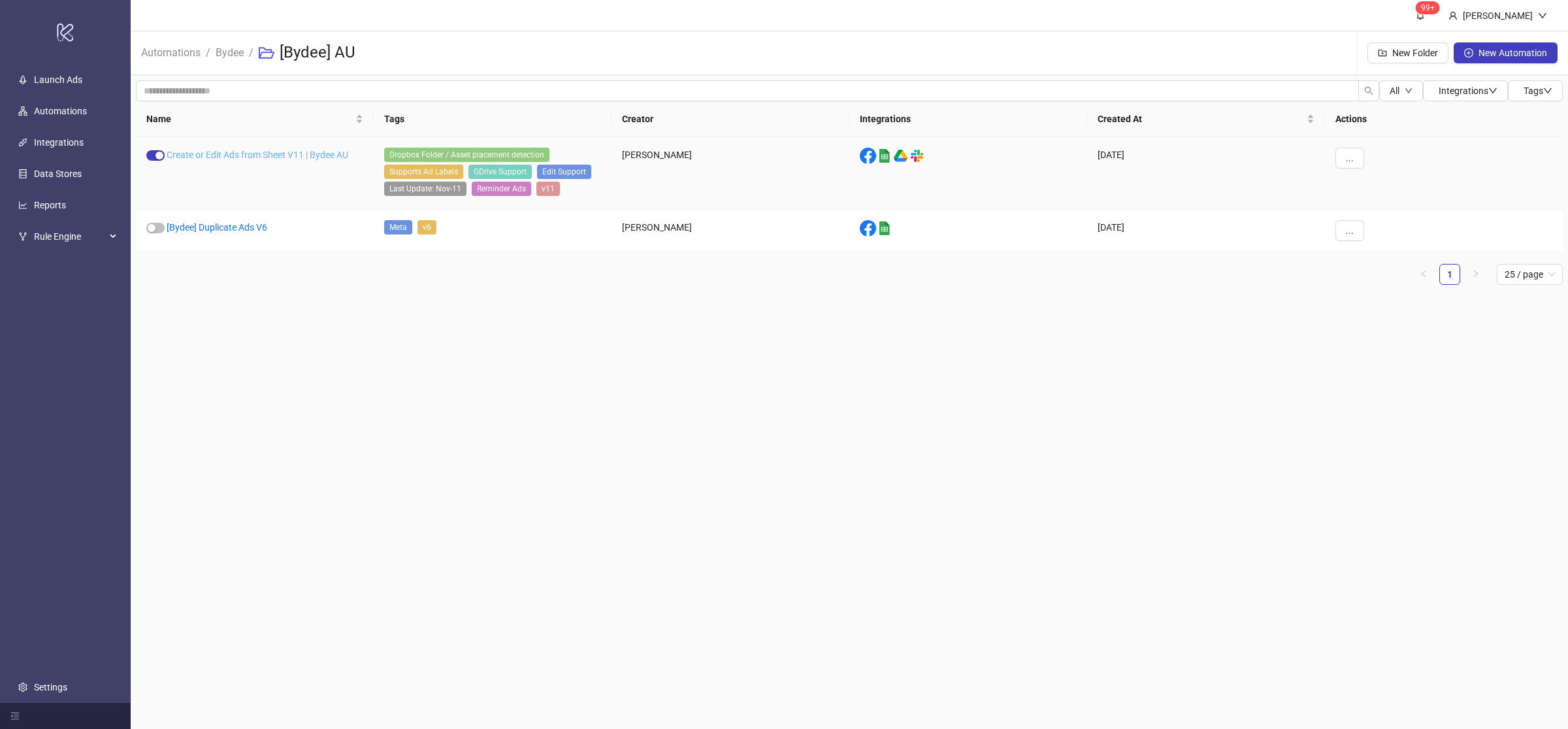
click at [239, 154] on link "Create or Edit Ads from Sheet V11 | Bydee AU" at bounding box center [258, 154] width 182 height 11
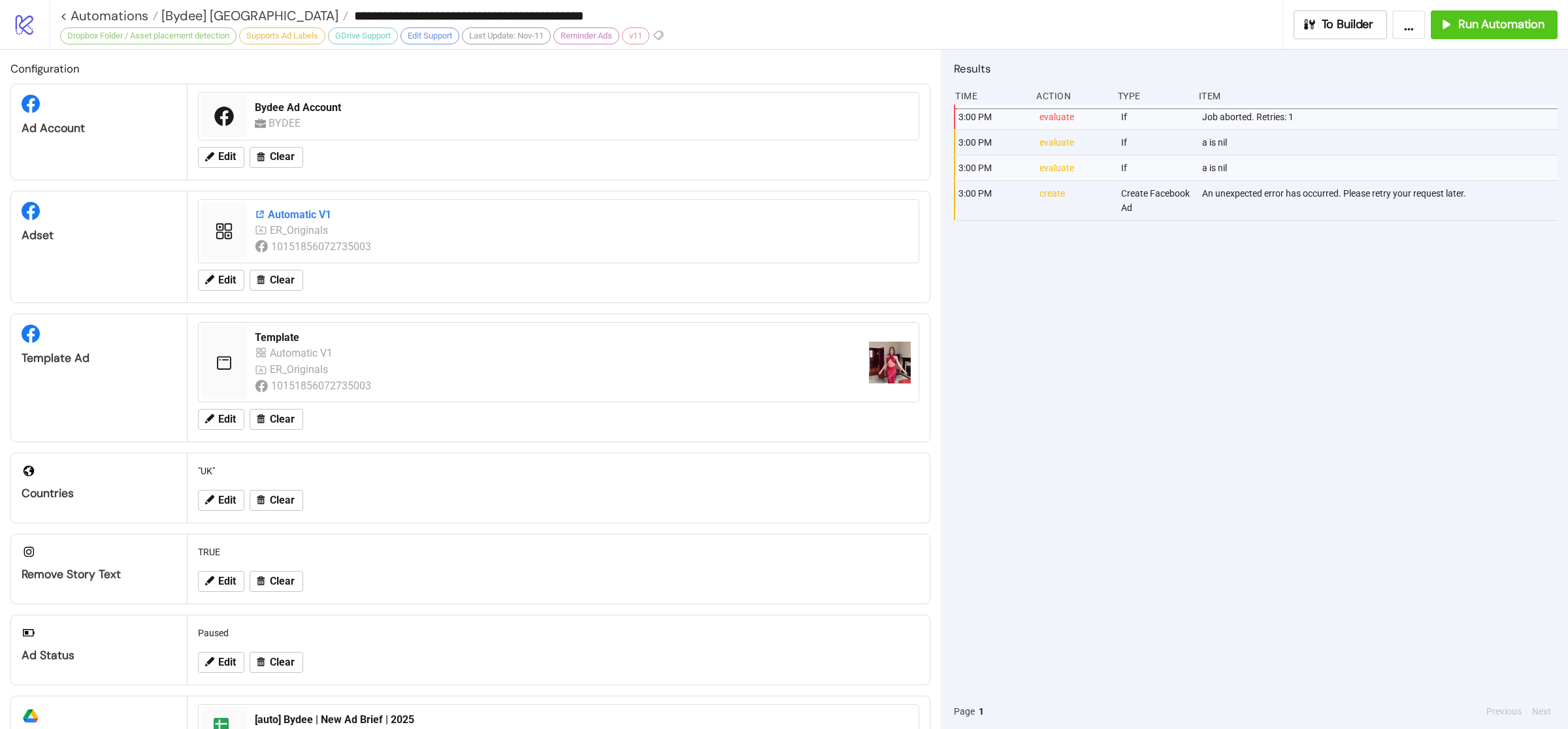
type input "**********"
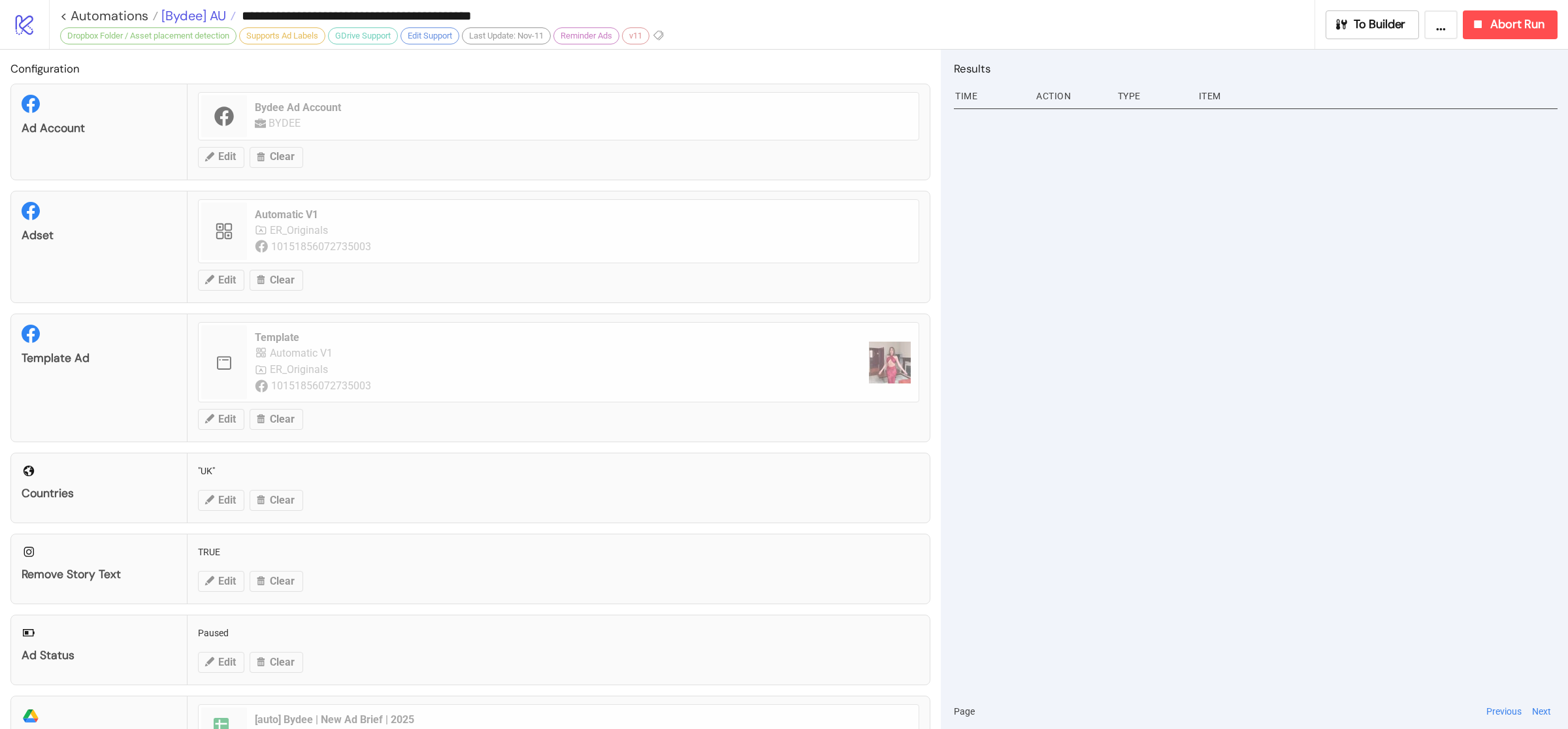
click at [192, 16] on span "[Bydee] AU" at bounding box center [192, 15] width 68 height 17
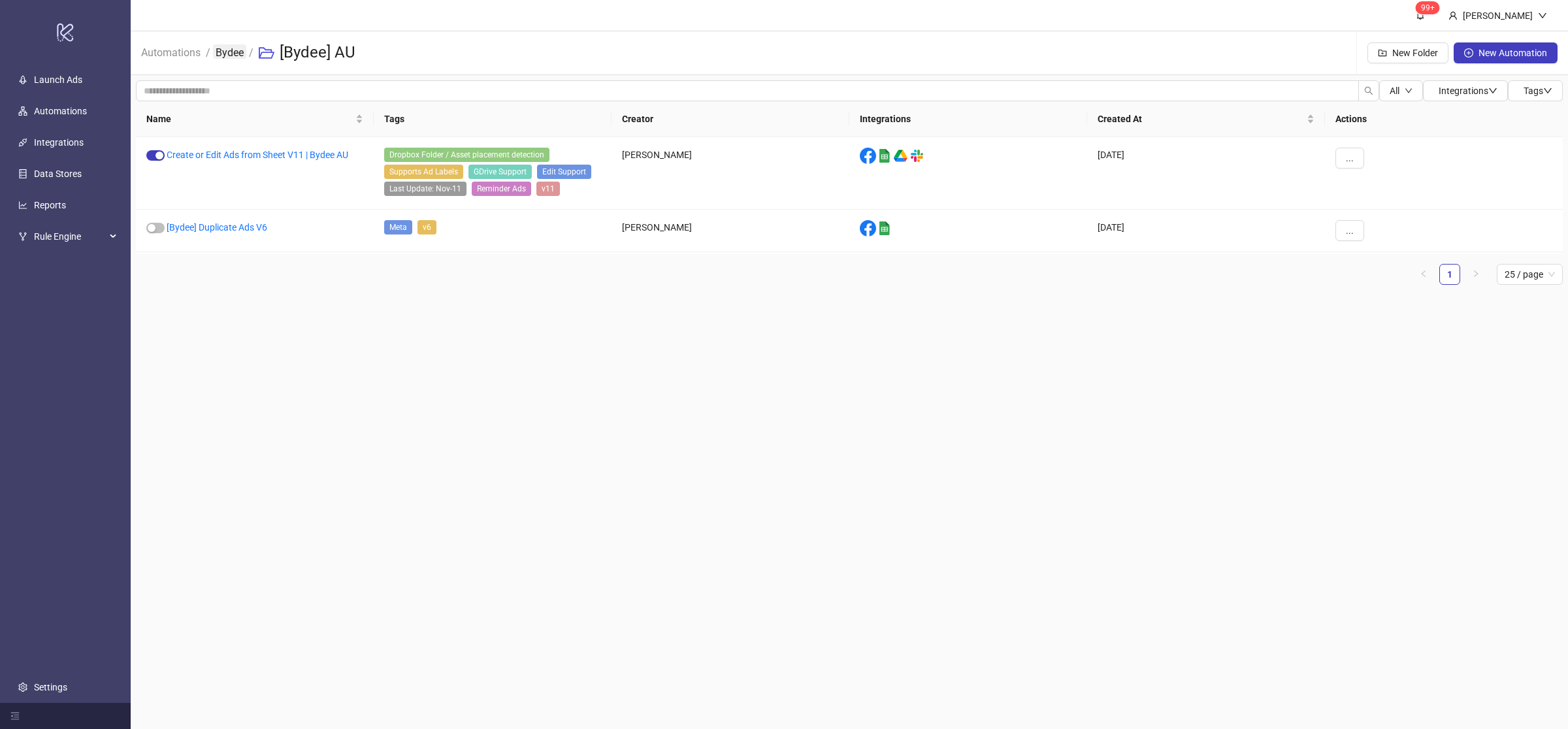
click at [226, 55] on link "Bydee" at bounding box center [230, 51] width 33 height 15
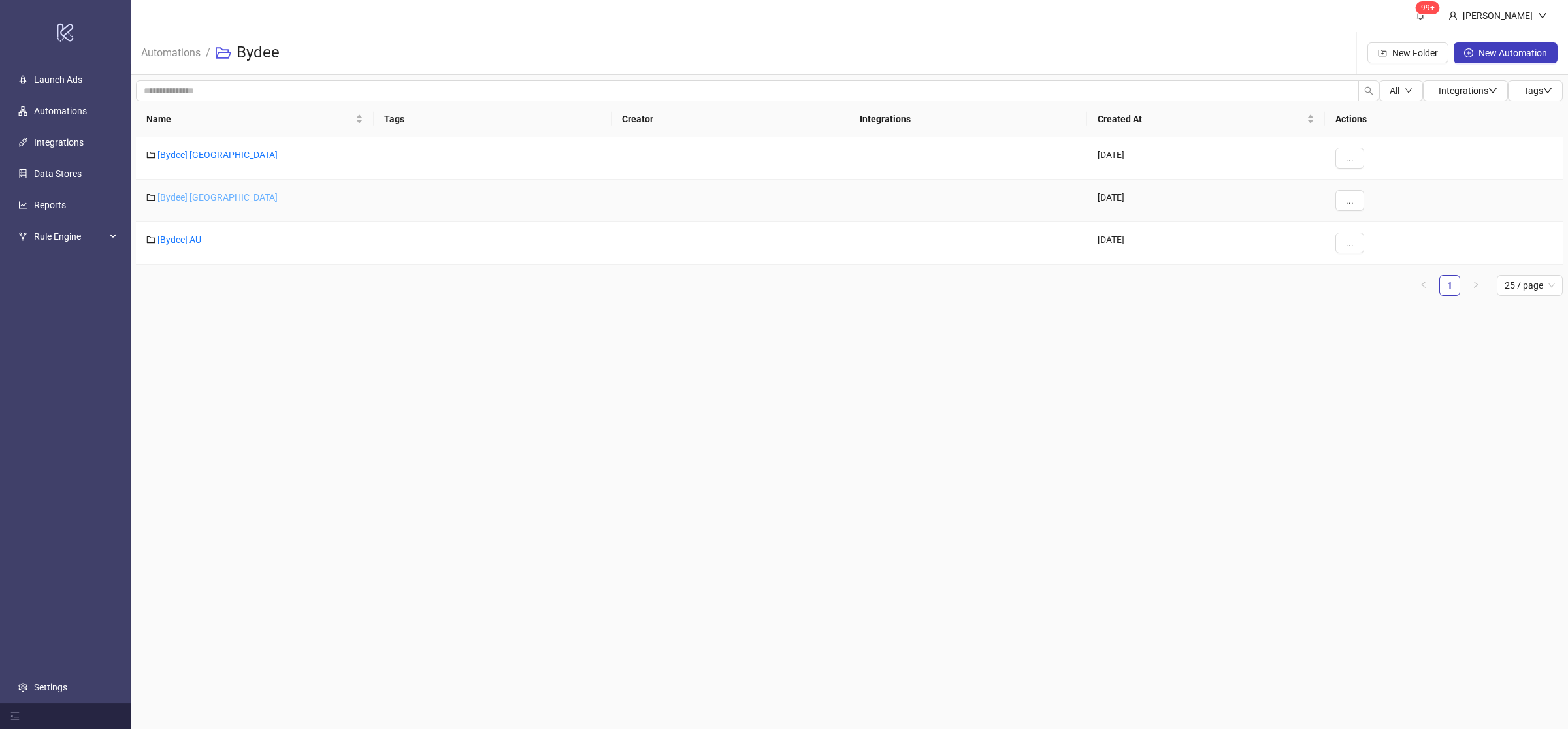
click at [192, 194] on link "[Bydee] [GEOGRAPHIC_DATA]" at bounding box center [217, 197] width 120 height 11
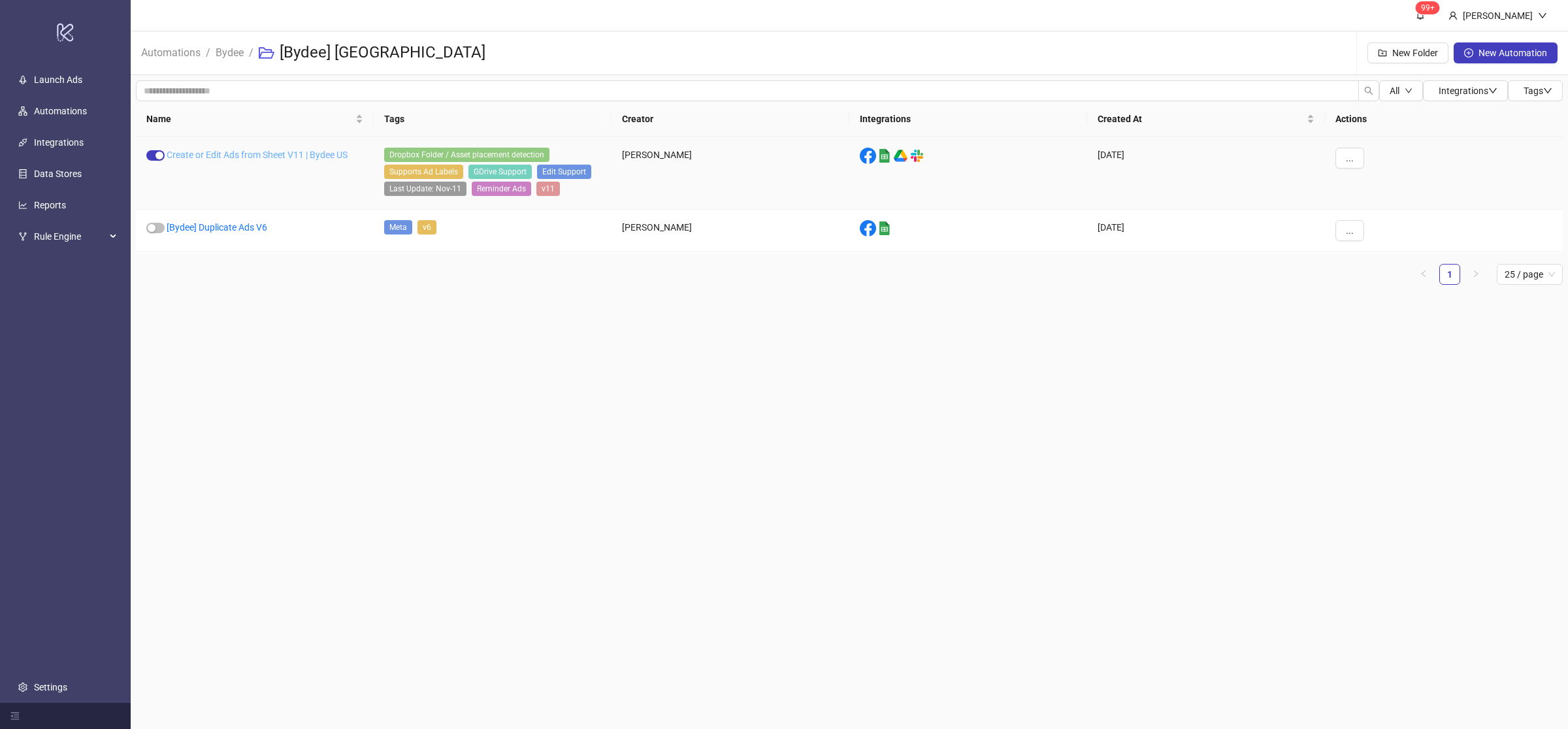
click at [248, 151] on link "Create or Edit Ads from Sheet V11 | Bydee US" at bounding box center [257, 154] width 181 height 11
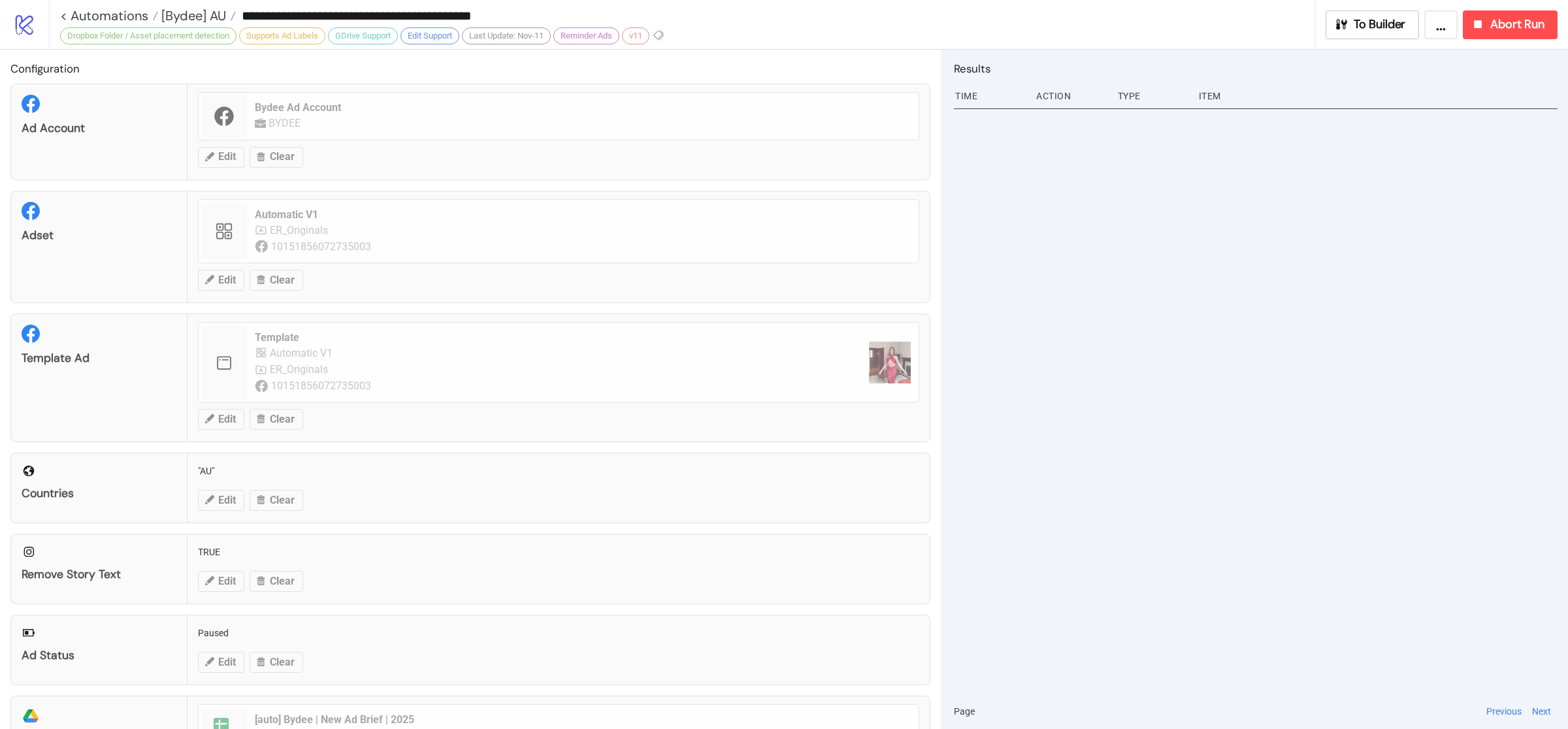
type input "**********"
click at [1150, 455] on div at bounding box center [1256, 399] width 604 height 589
click at [190, 16] on span "[Bydee] [GEOGRAPHIC_DATA]" at bounding box center [248, 15] width 181 height 17
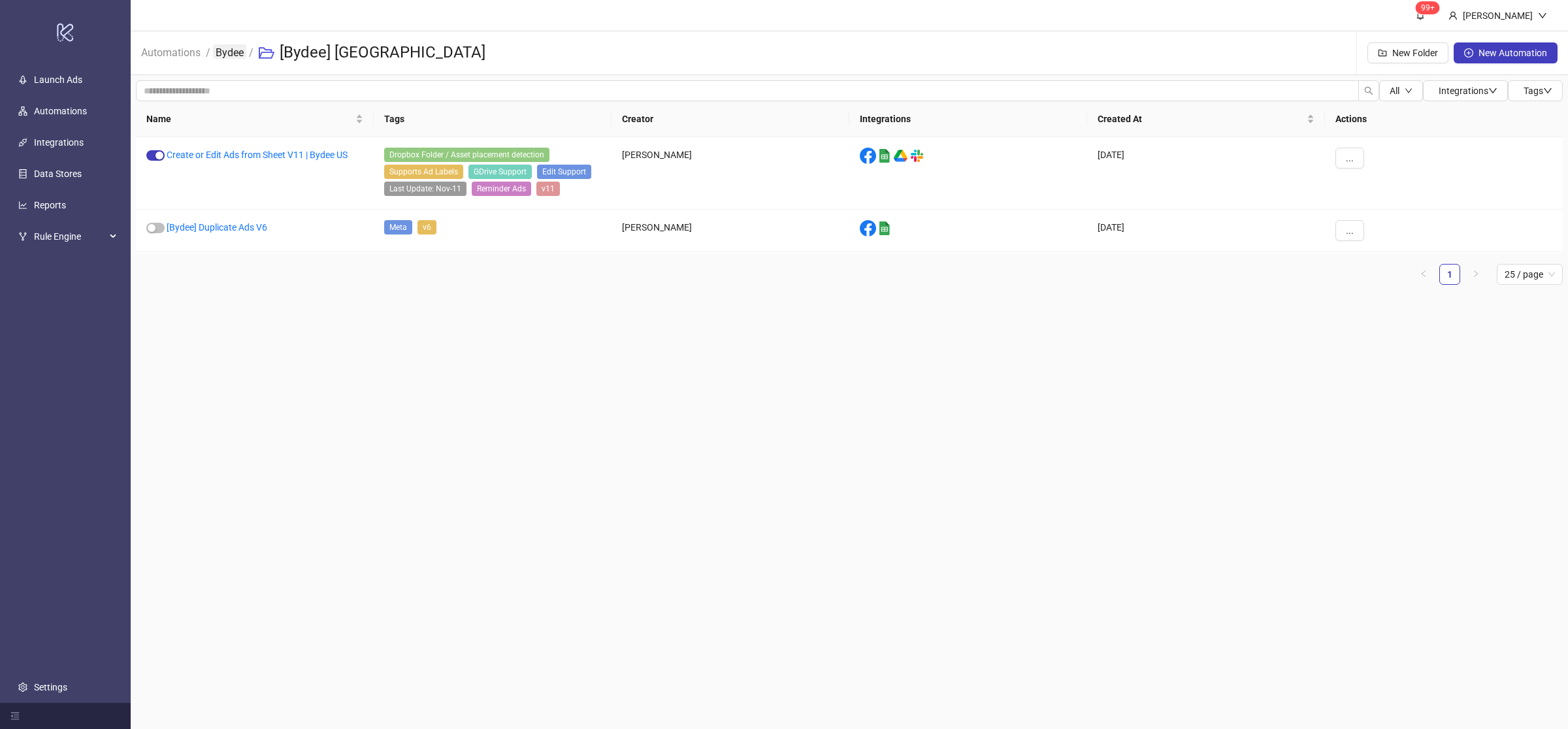
click at [230, 54] on link "Bydee" at bounding box center [230, 51] width 33 height 15
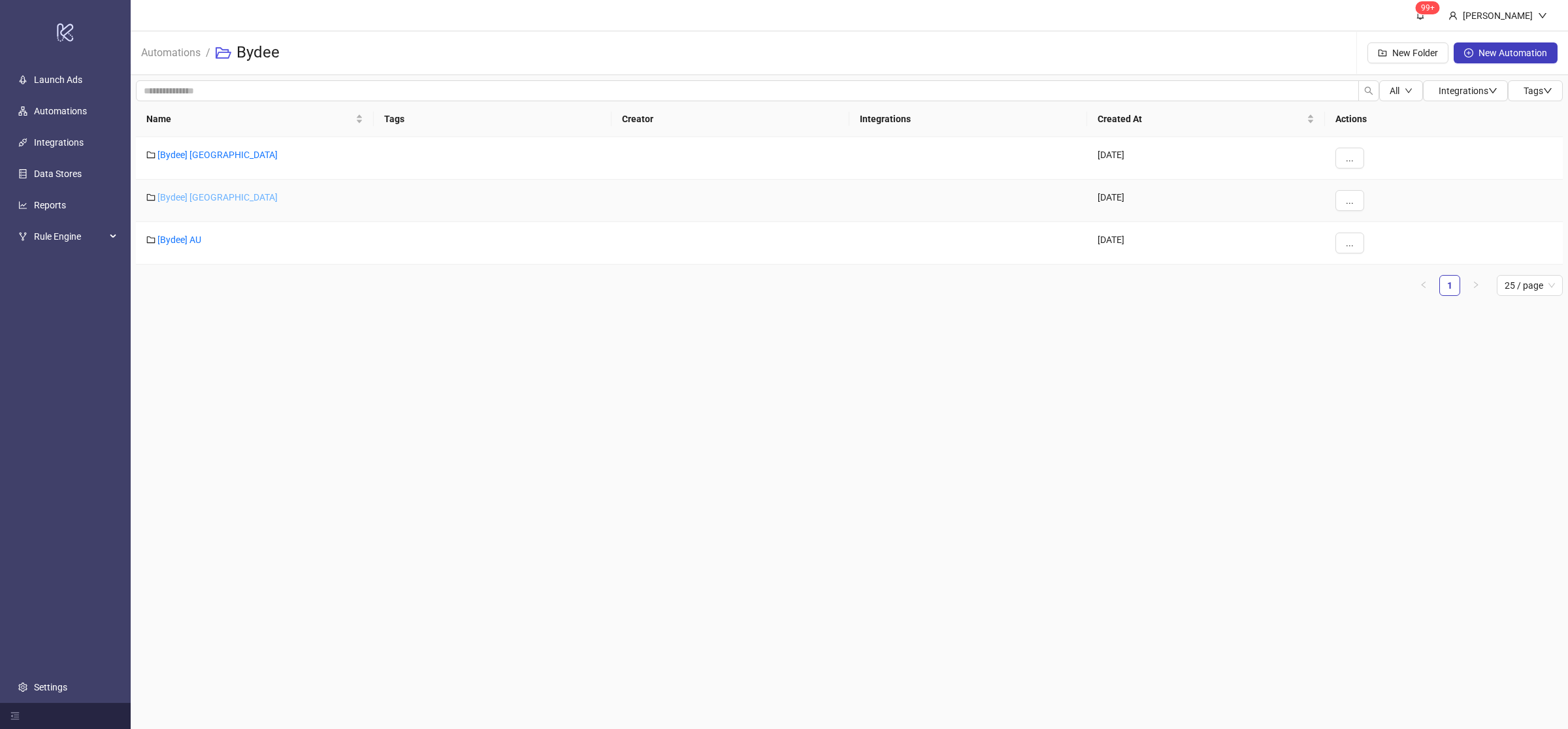
click at [188, 200] on link "[Bydee] [GEOGRAPHIC_DATA]" at bounding box center [217, 197] width 120 height 11
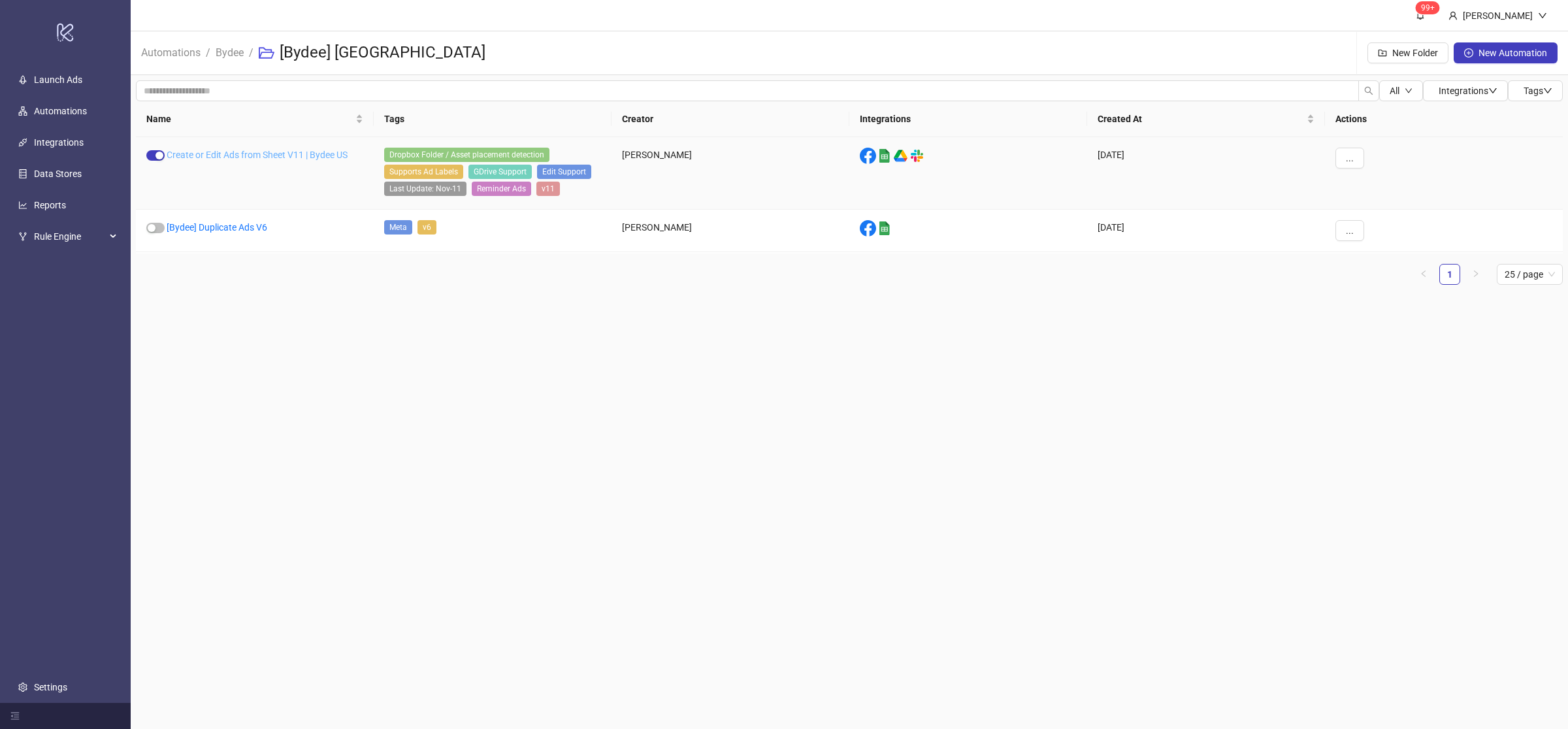
click at [208, 155] on link "Create or Edit Ads from Sheet V11 | Bydee US" at bounding box center [257, 154] width 181 height 11
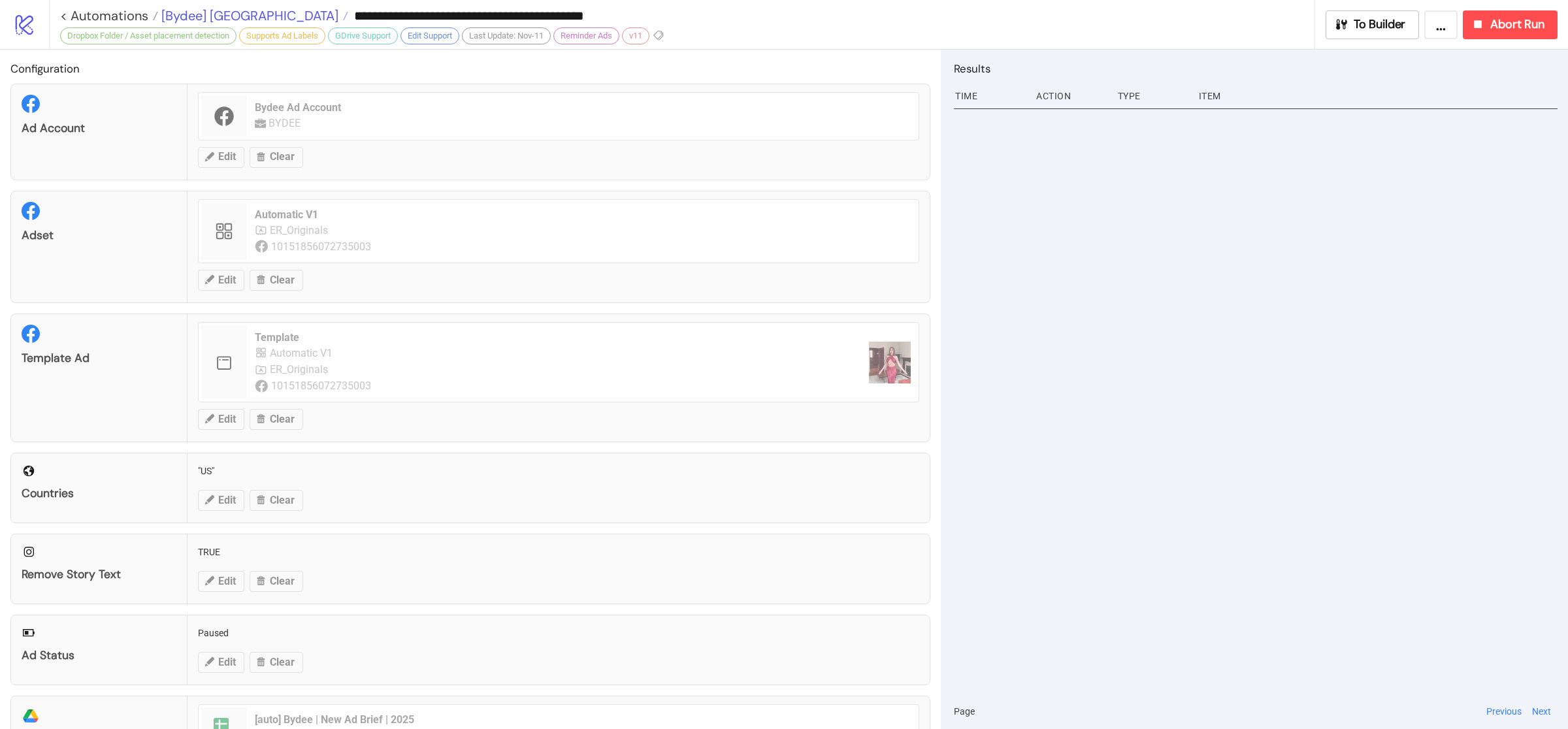
click at [203, 11] on span "[Bydee] [GEOGRAPHIC_DATA]" at bounding box center [248, 15] width 181 height 17
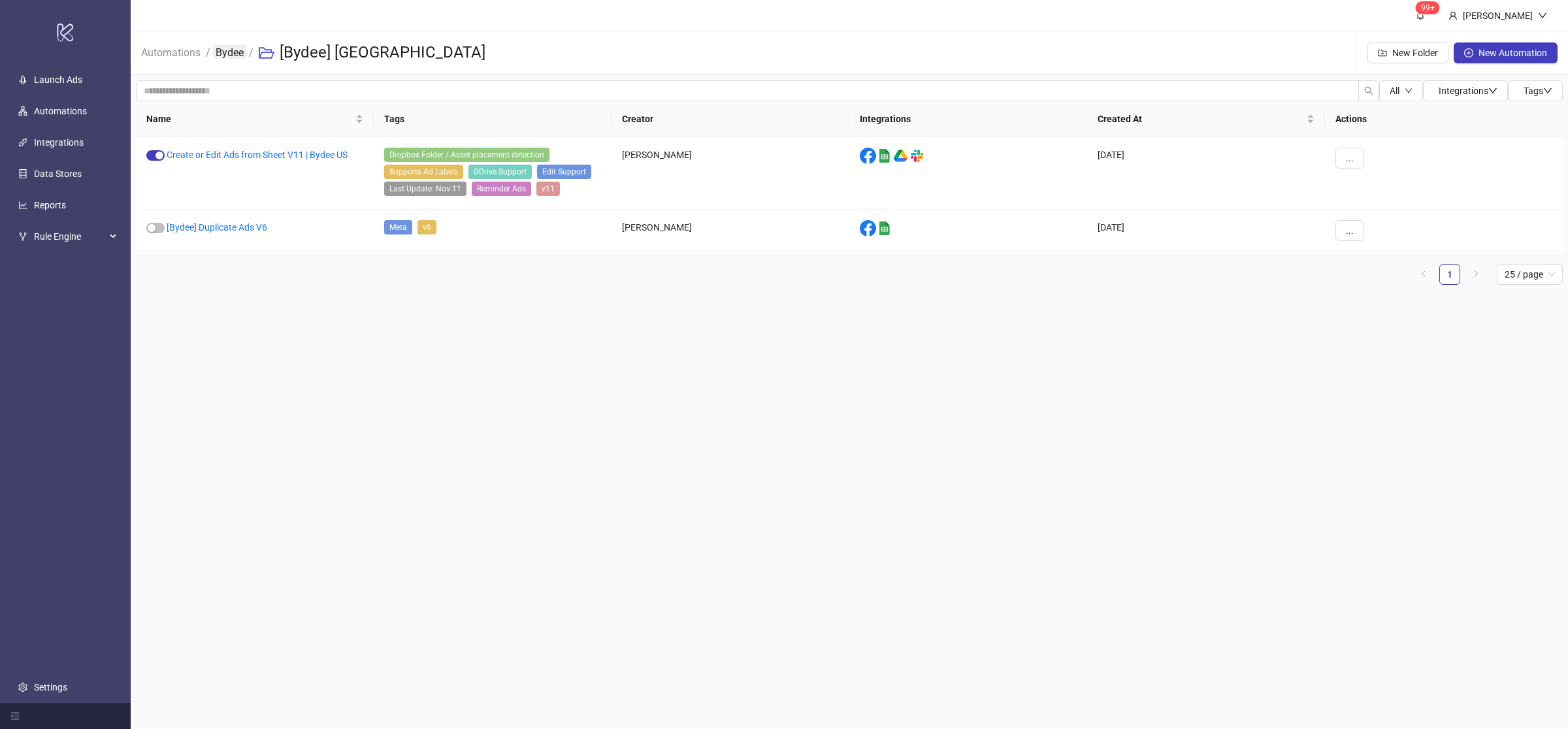
click at [232, 51] on link "Bydee" at bounding box center [230, 51] width 33 height 15
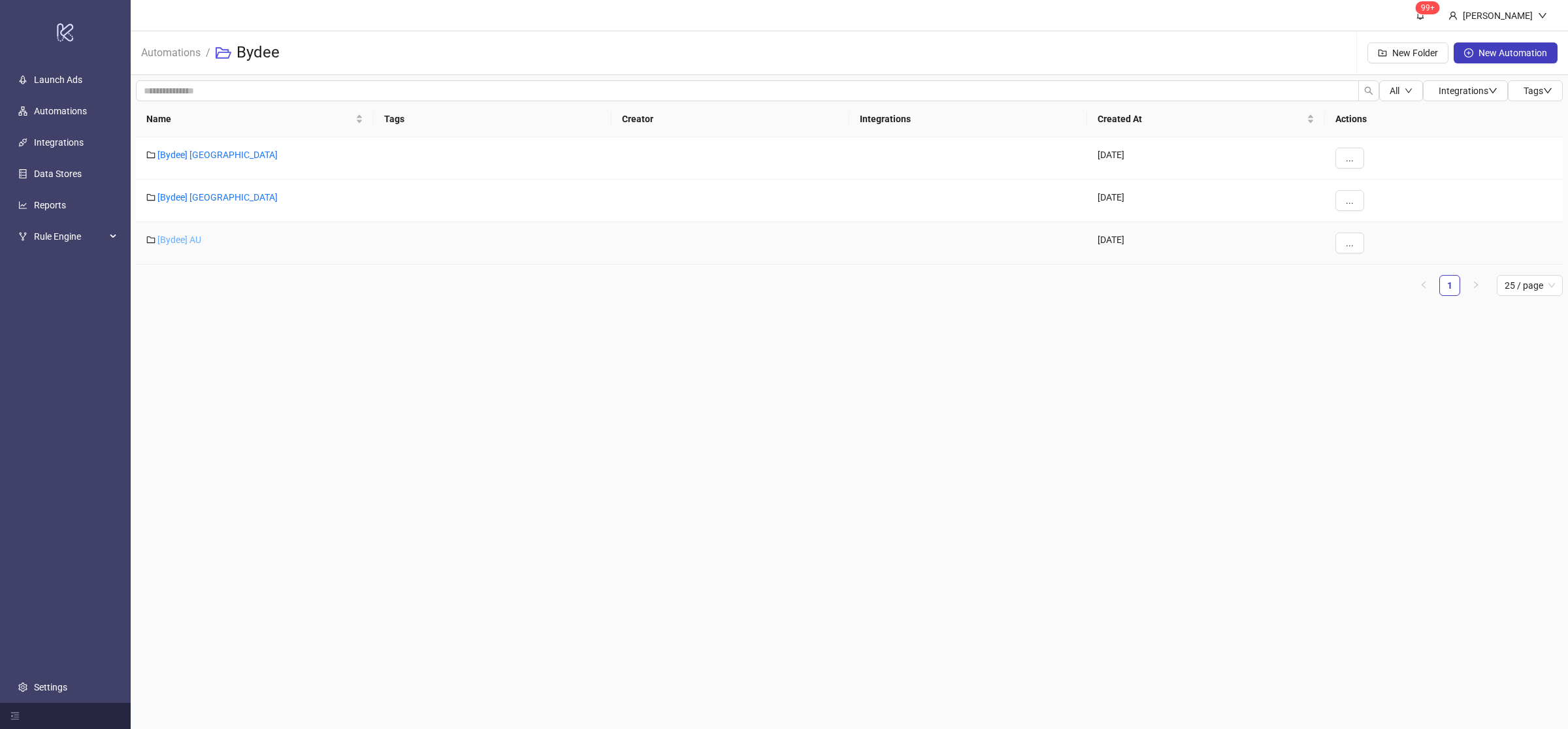
click at [191, 239] on link "[Bydee] AU" at bounding box center [179, 239] width 44 height 11
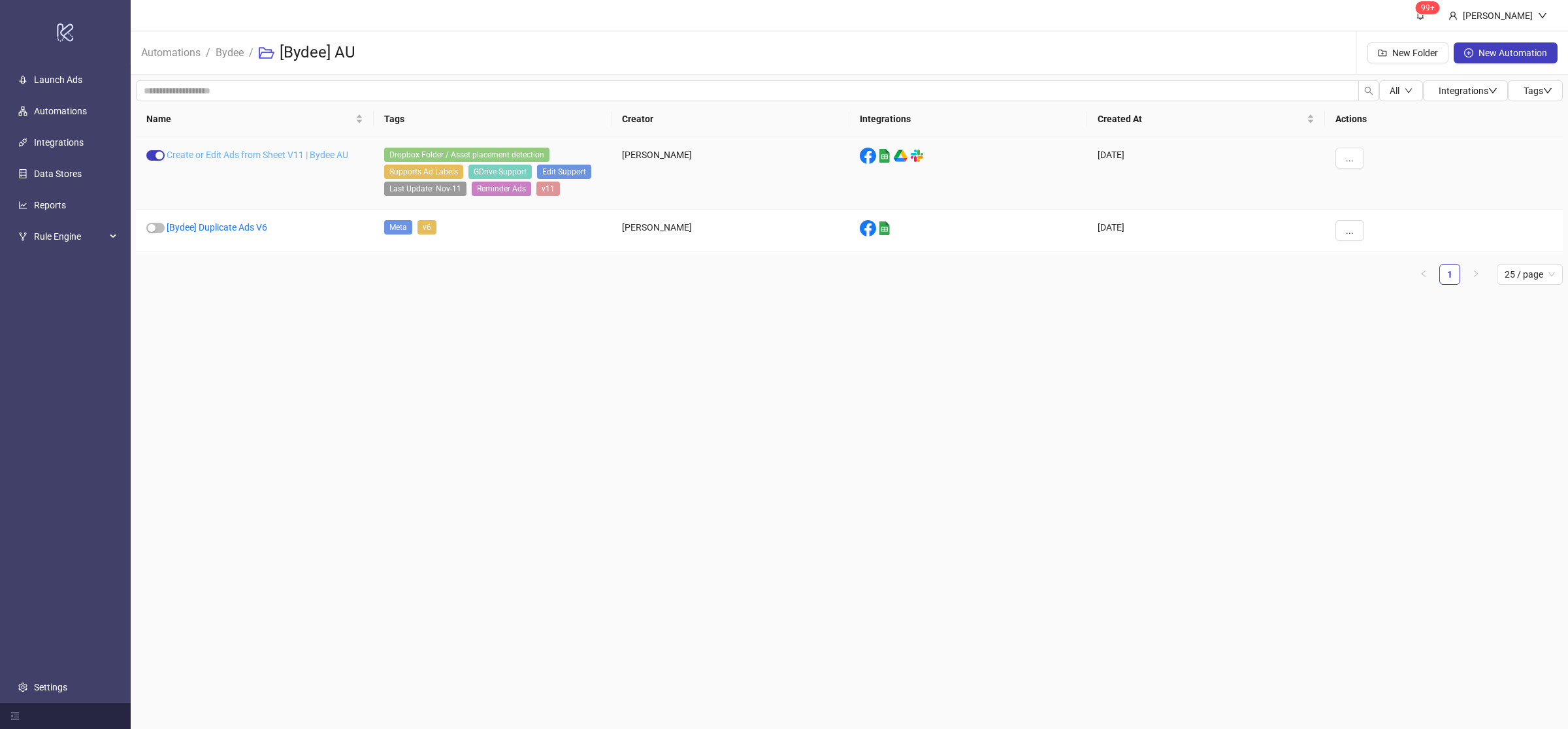
click at [187, 151] on link "Create or Edit Ads from Sheet V11 | Bydee AU" at bounding box center [258, 154] width 182 height 11
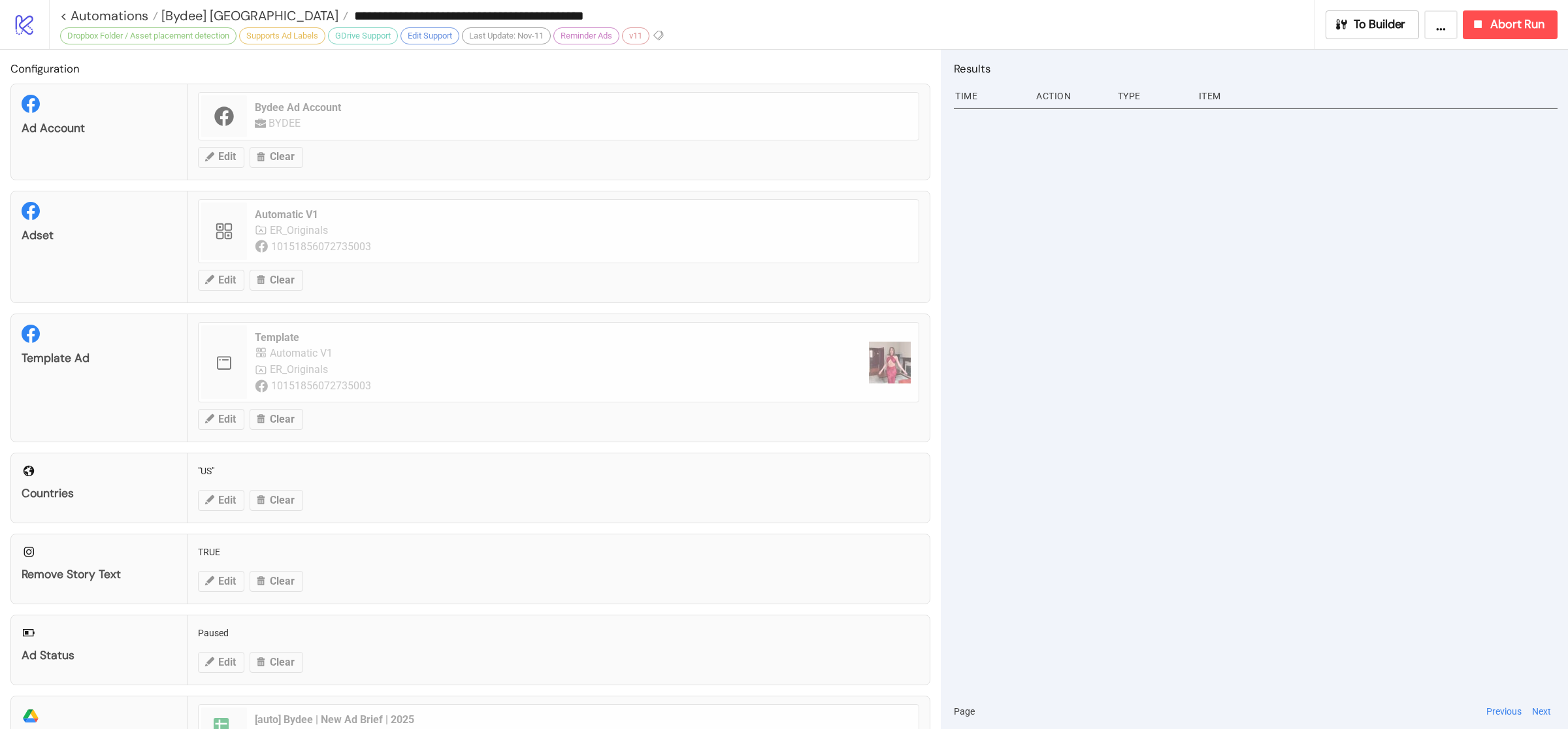
type input "**********"
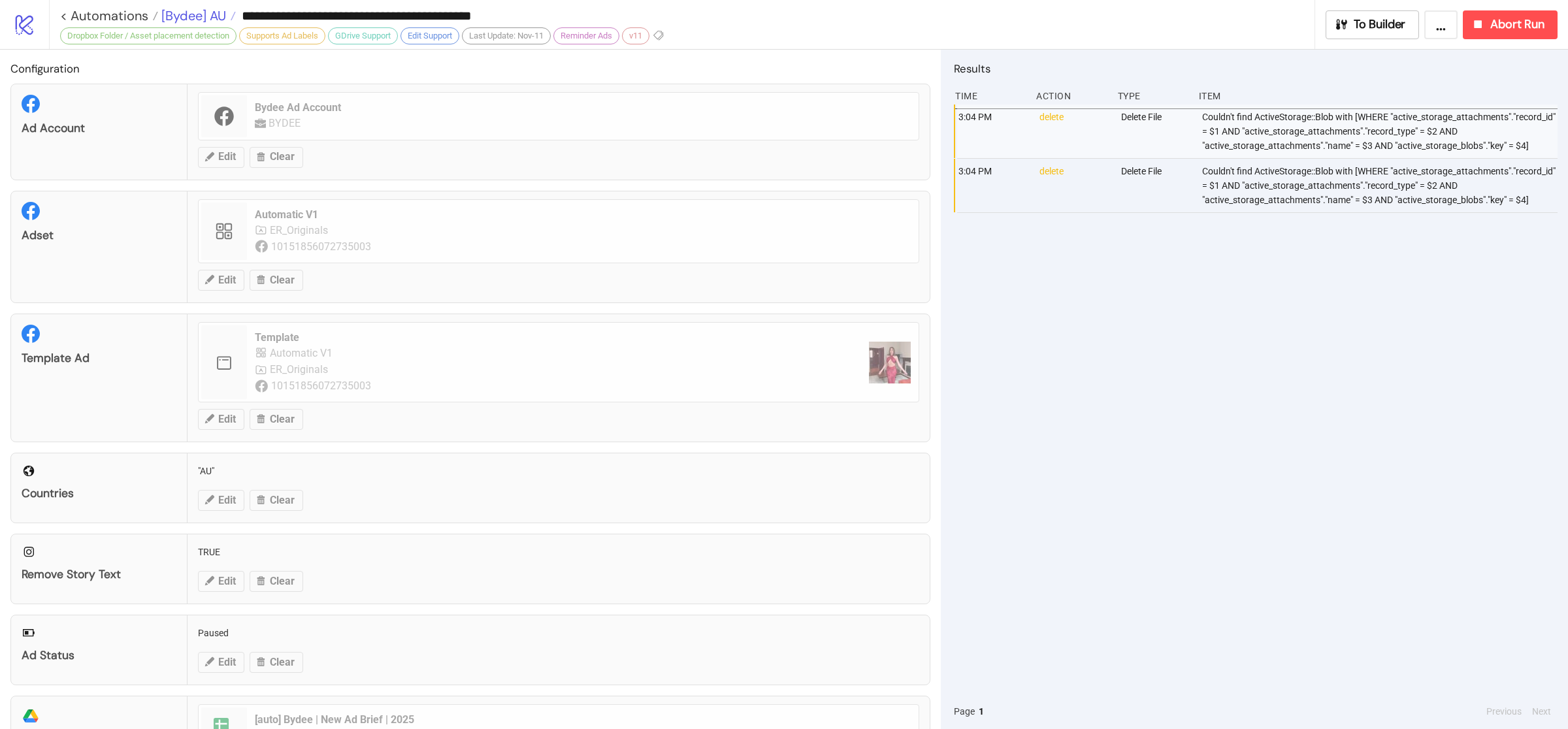
click at [181, 16] on span "[Bydee] AU" at bounding box center [192, 15] width 68 height 17
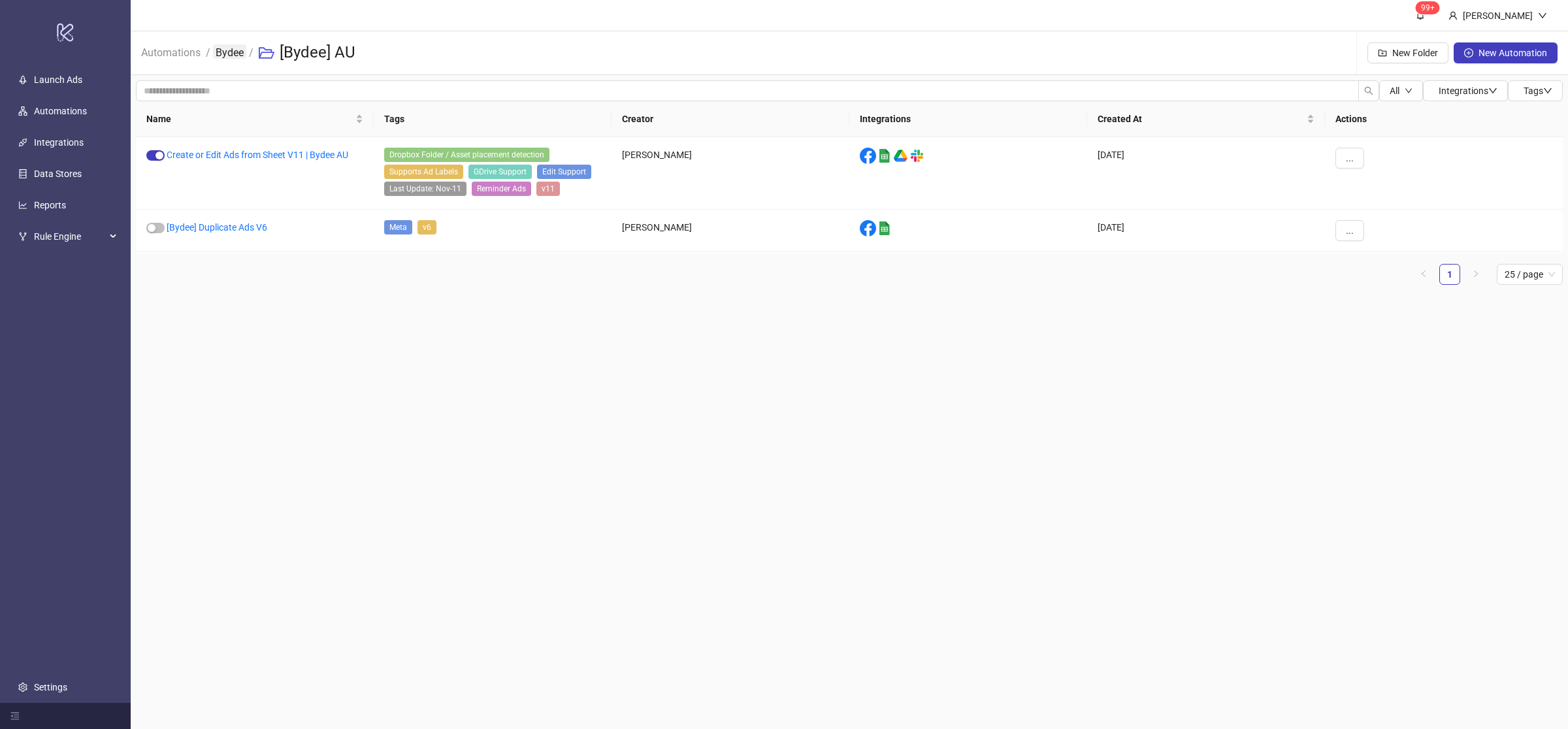
click at [243, 52] on link "Bydee" at bounding box center [230, 51] width 33 height 15
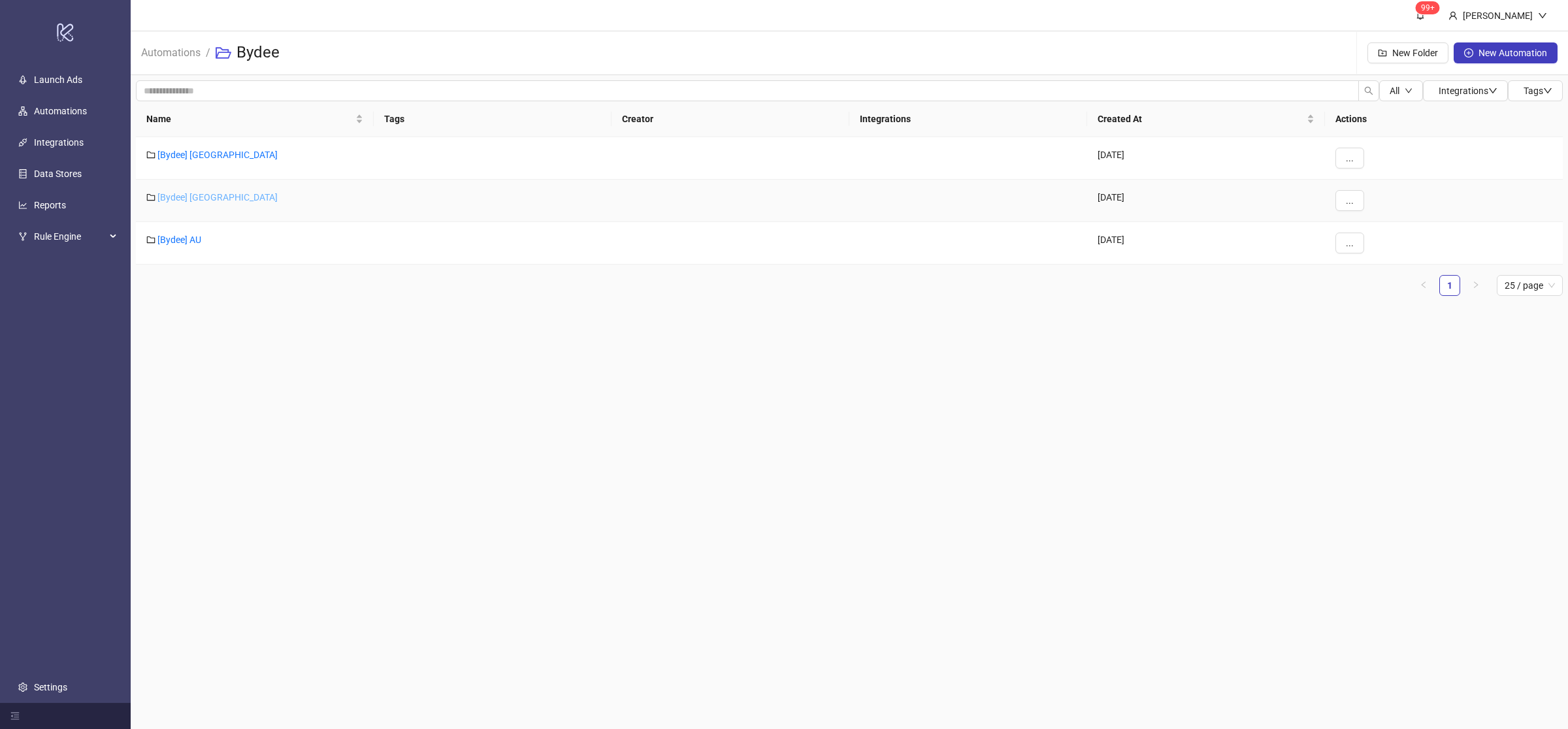
click at [188, 199] on link "[Bydee] [GEOGRAPHIC_DATA]" at bounding box center [217, 197] width 120 height 11
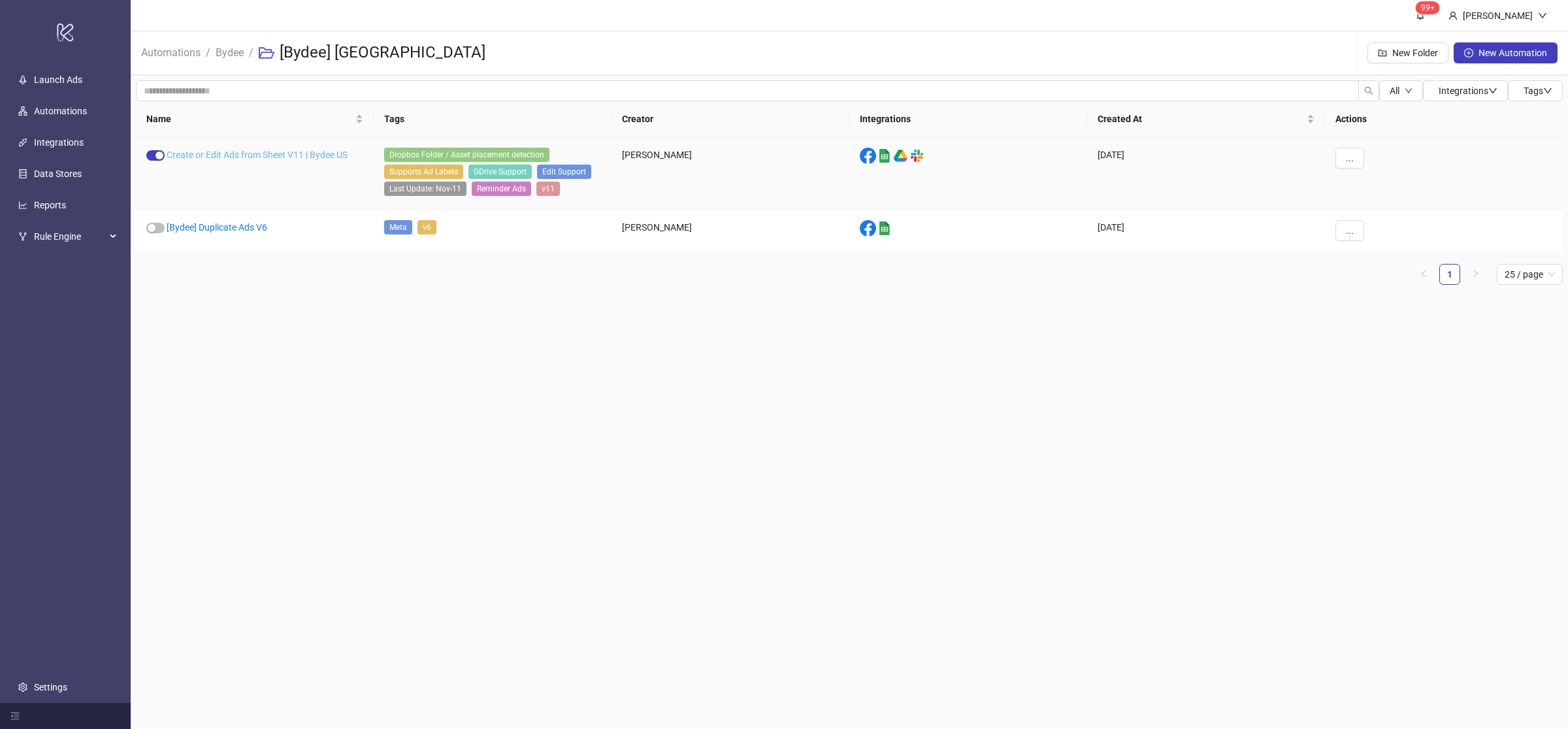
click at [272, 150] on link "Create or Edit Ads from Sheet V11 | Bydee US" at bounding box center [257, 154] width 181 height 11
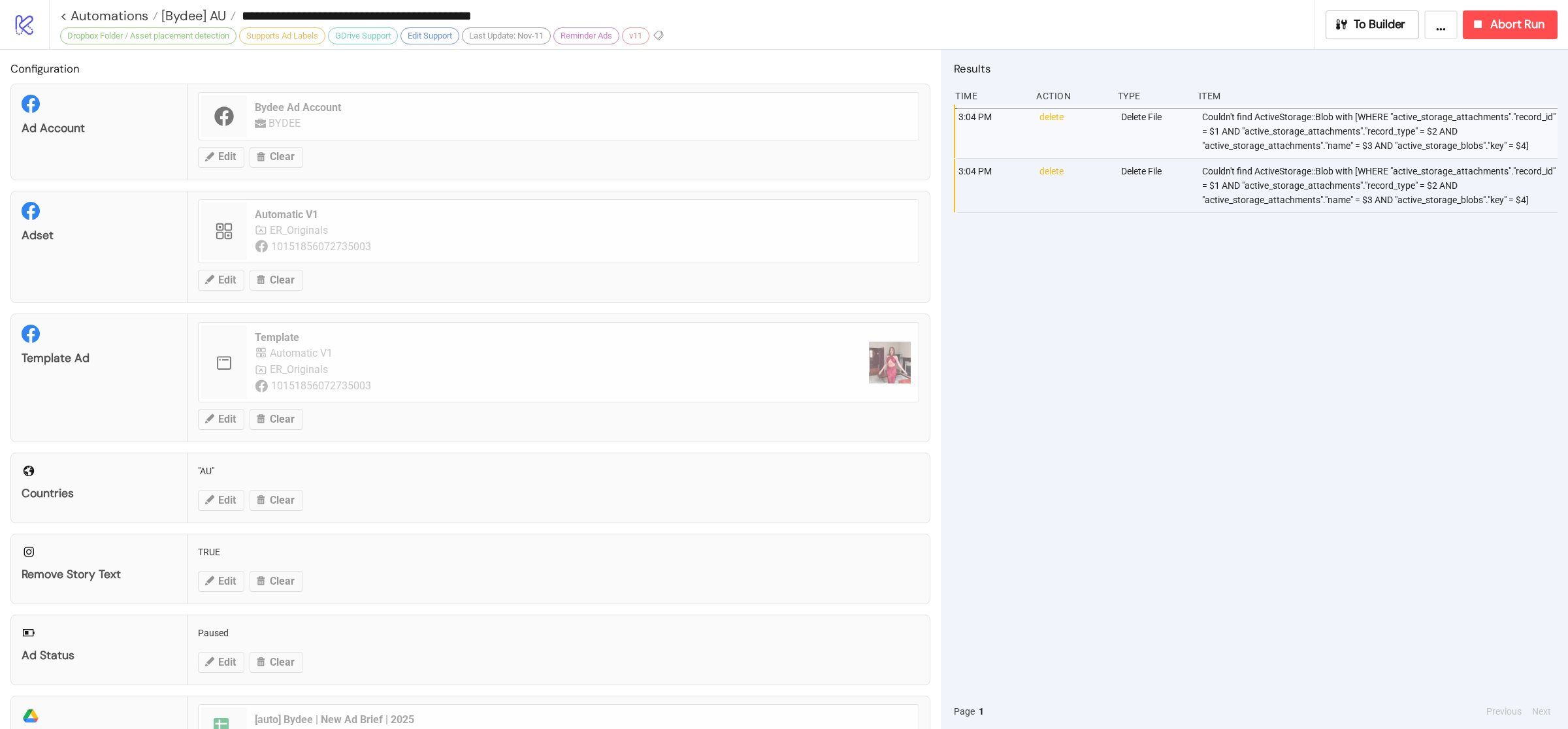
type input "**********"
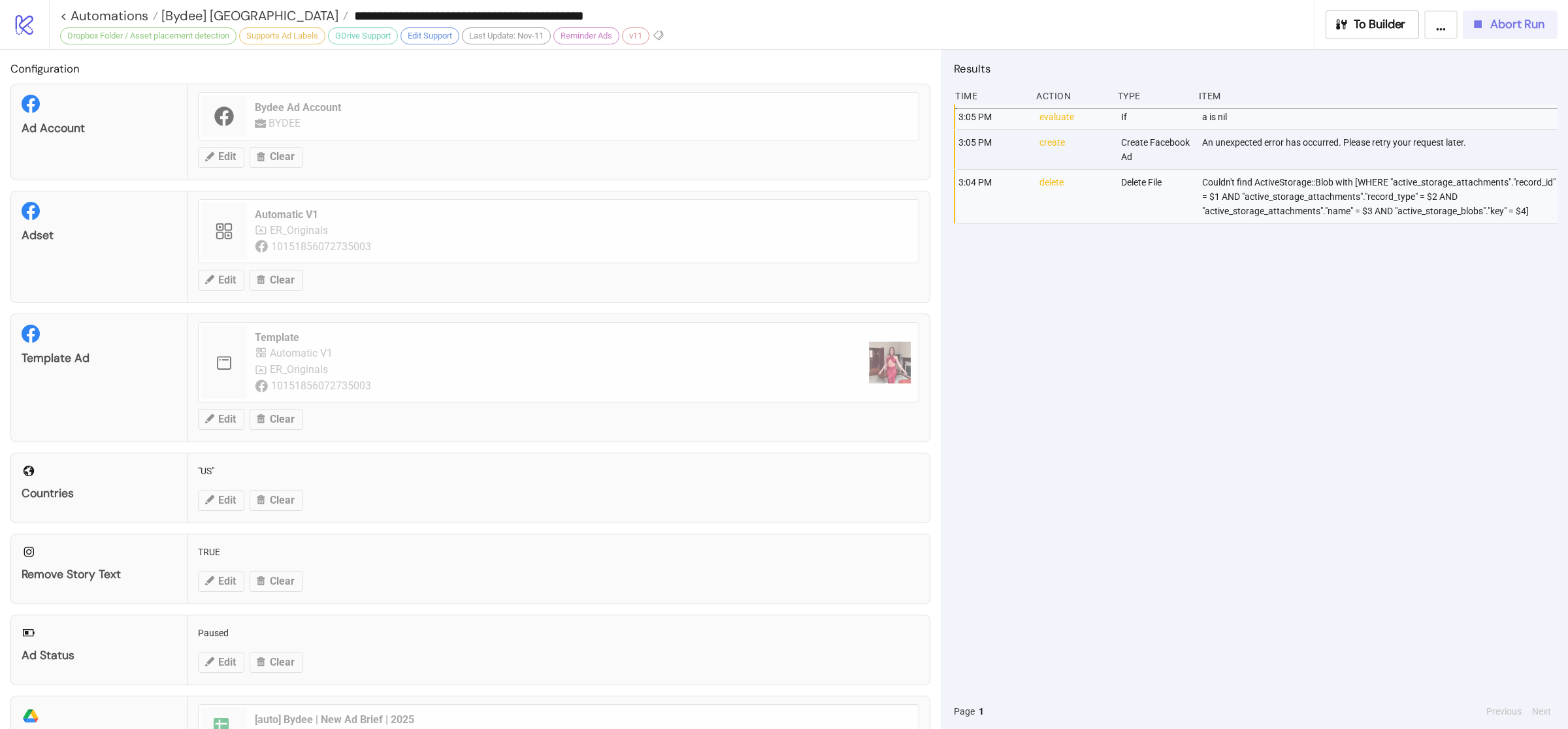
click at [1501, 28] on span "Abort Run" at bounding box center [1518, 23] width 55 height 15
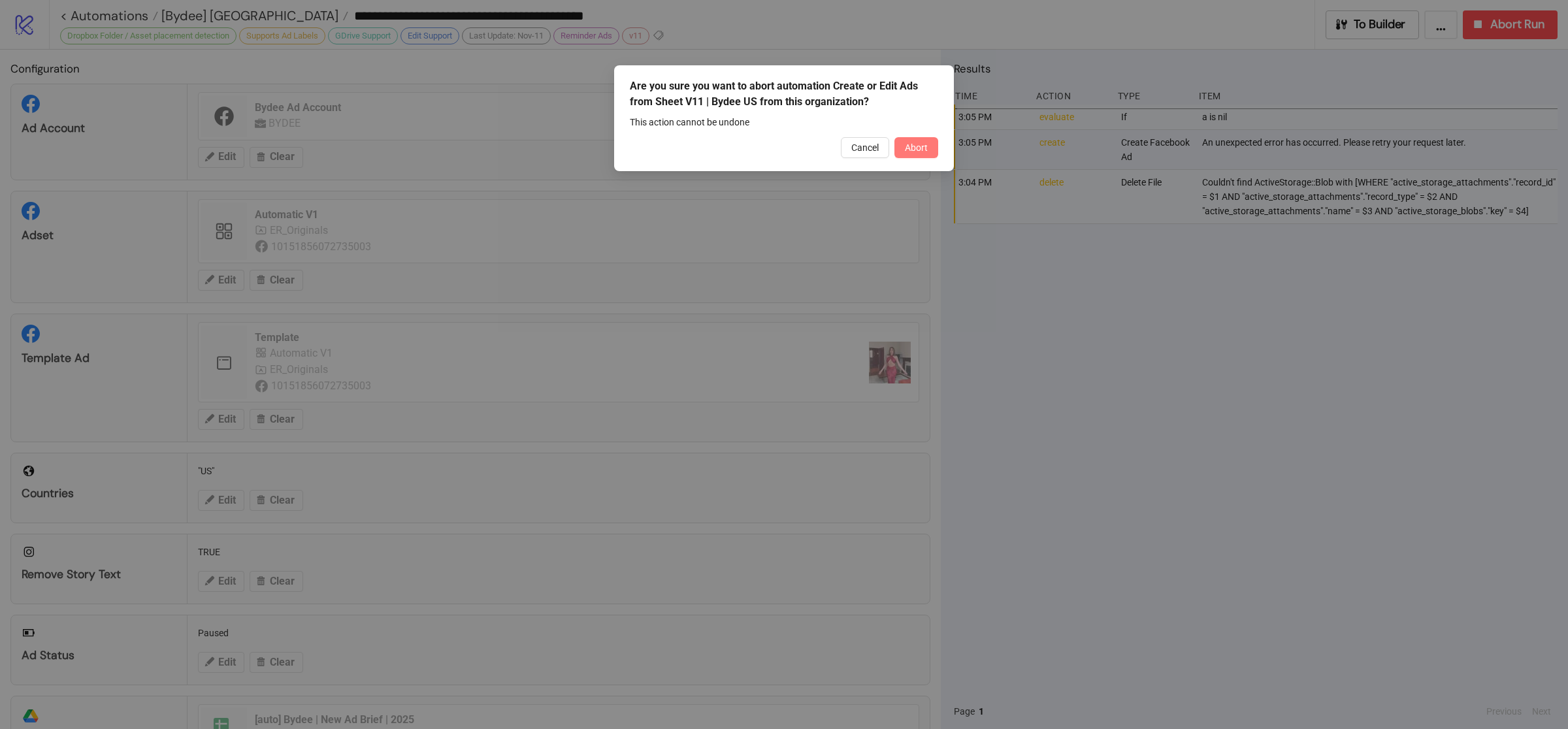
click at [925, 151] on span "Abort" at bounding box center [915, 148] width 22 height 11
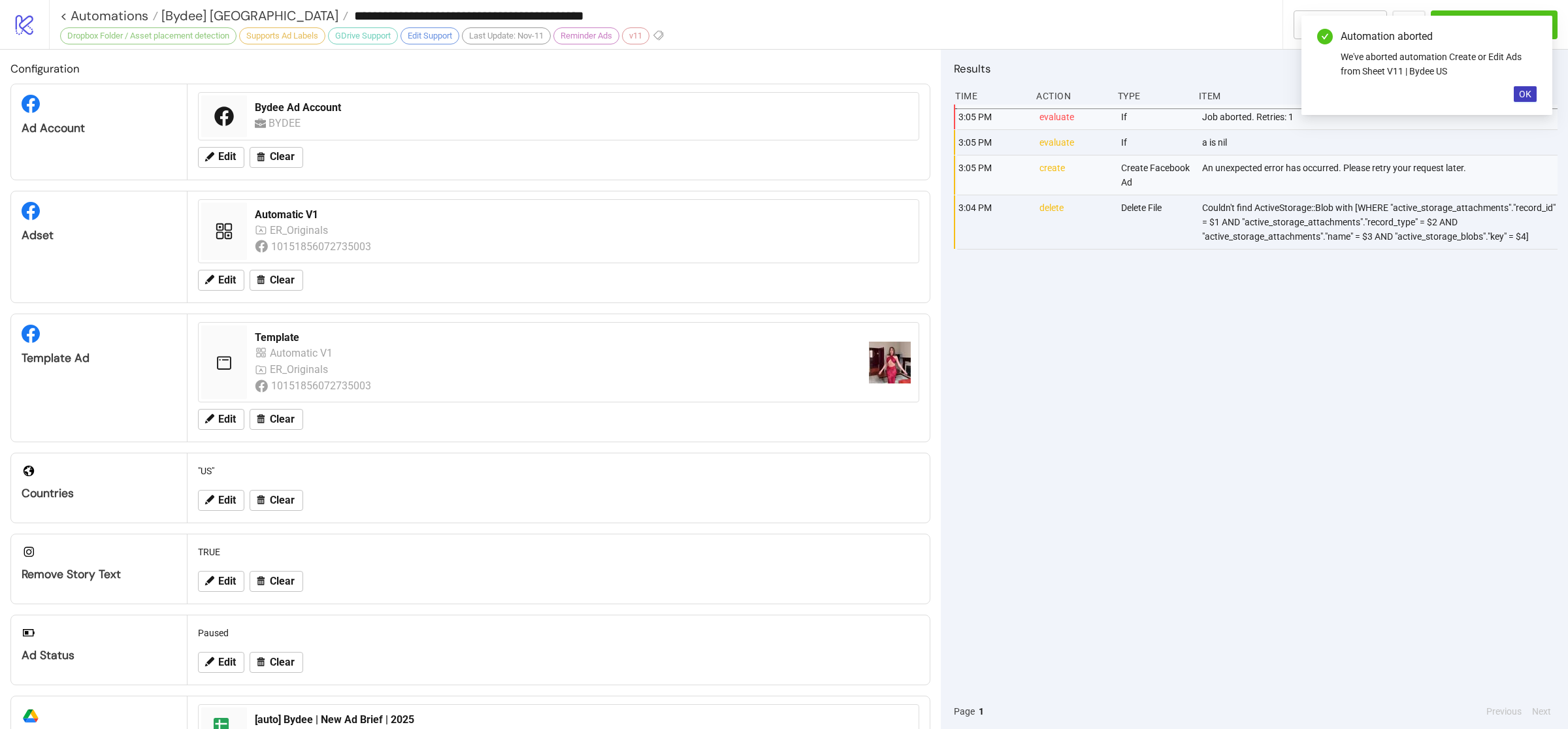
click at [1201, 345] on div "3:05 PM evaluate If Job aborted. Retries: 1 3:05 PM evaluate If a is nil 3:05 P…" at bounding box center [1256, 399] width 604 height 589
click at [1357, 375] on div "3:05 PM evaluate If Job aborted. Retries: 1 3:05 PM evaluate If a is nil 3:05 P…" at bounding box center [1256, 399] width 604 height 589
click at [1522, 92] on span "OK" at bounding box center [1525, 94] width 13 height 11
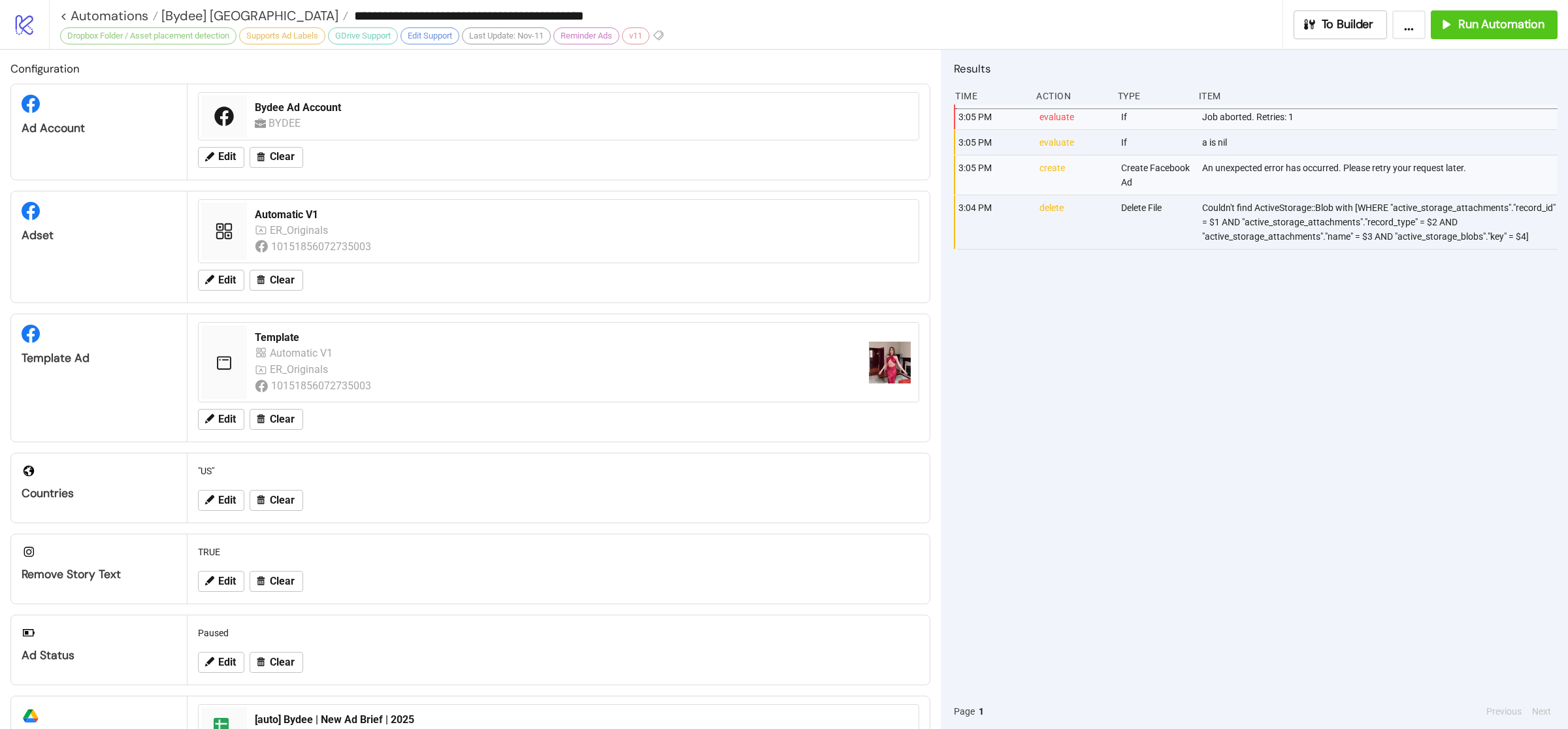
click at [1261, 421] on div "3:05 PM evaluate If Job aborted. Retries: 1 3:05 PM evaluate If a is nil 3:05 P…" at bounding box center [1256, 399] width 604 height 589
click at [1450, 21] on icon "button" at bounding box center [1446, 23] width 15 height 15
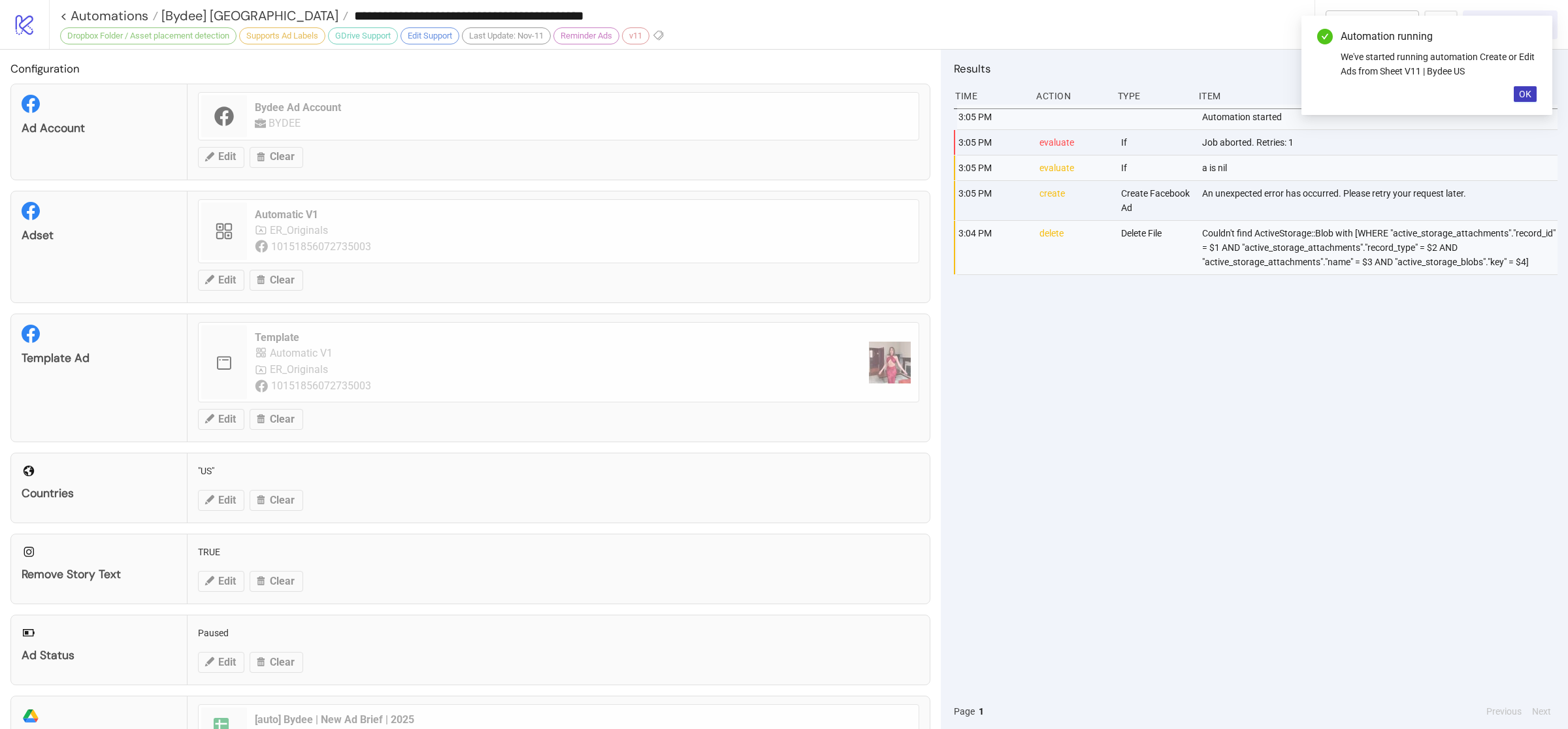
click at [1321, 409] on div "3:05 PM Automation started 3:05 PM evaluate If Job aborted. Retries: 1 3:05 PM …" at bounding box center [1256, 399] width 604 height 589
click at [1306, 412] on div "3:05 PM Automation started 3:05 PM evaluate If Job aborted. Retries: 1 3:05 PM …" at bounding box center [1256, 399] width 604 height 589
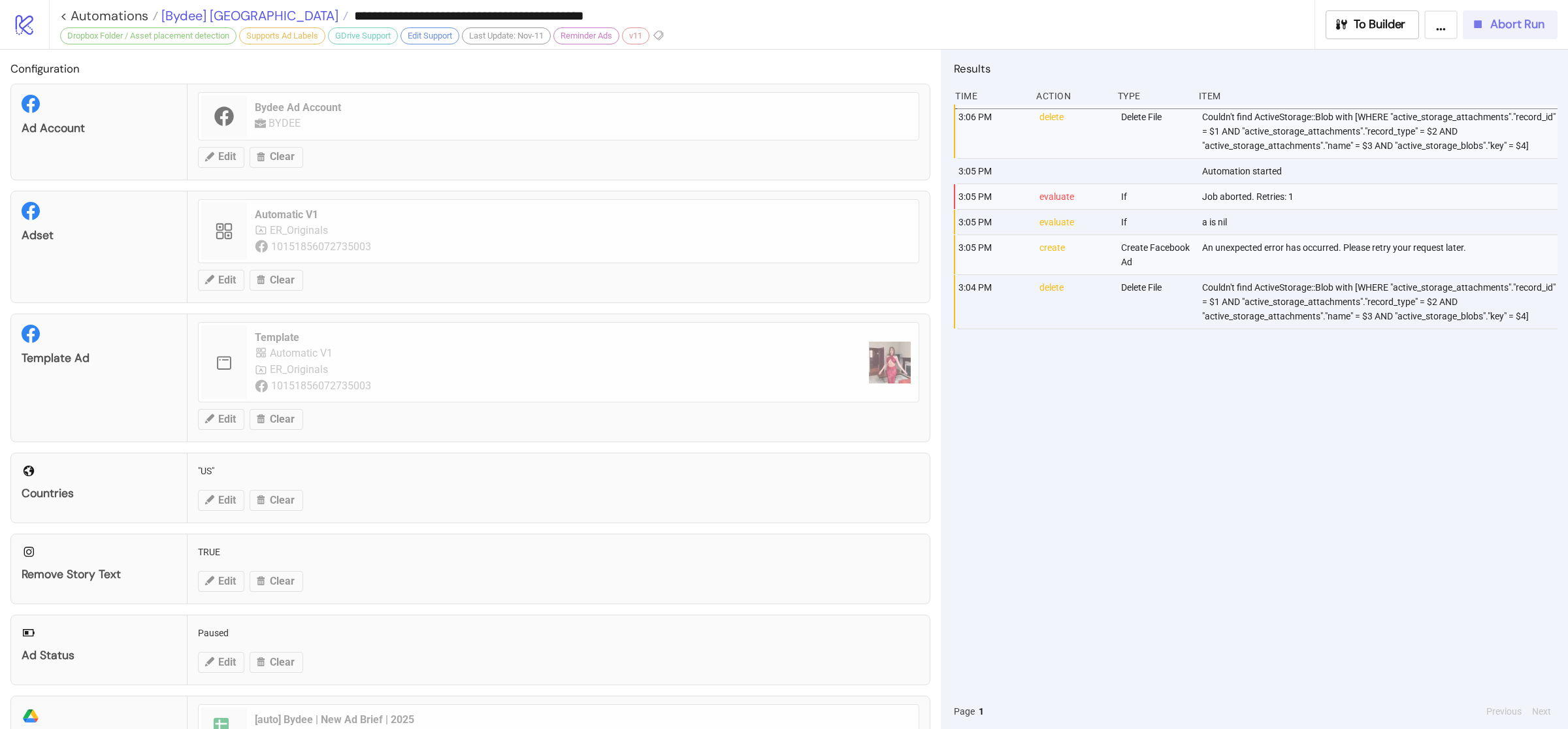
click at [206, 17] on span "[Bydee] [GEOGRAPHIC_DATA]" at bounding box center [248, 15] width 181 height 17
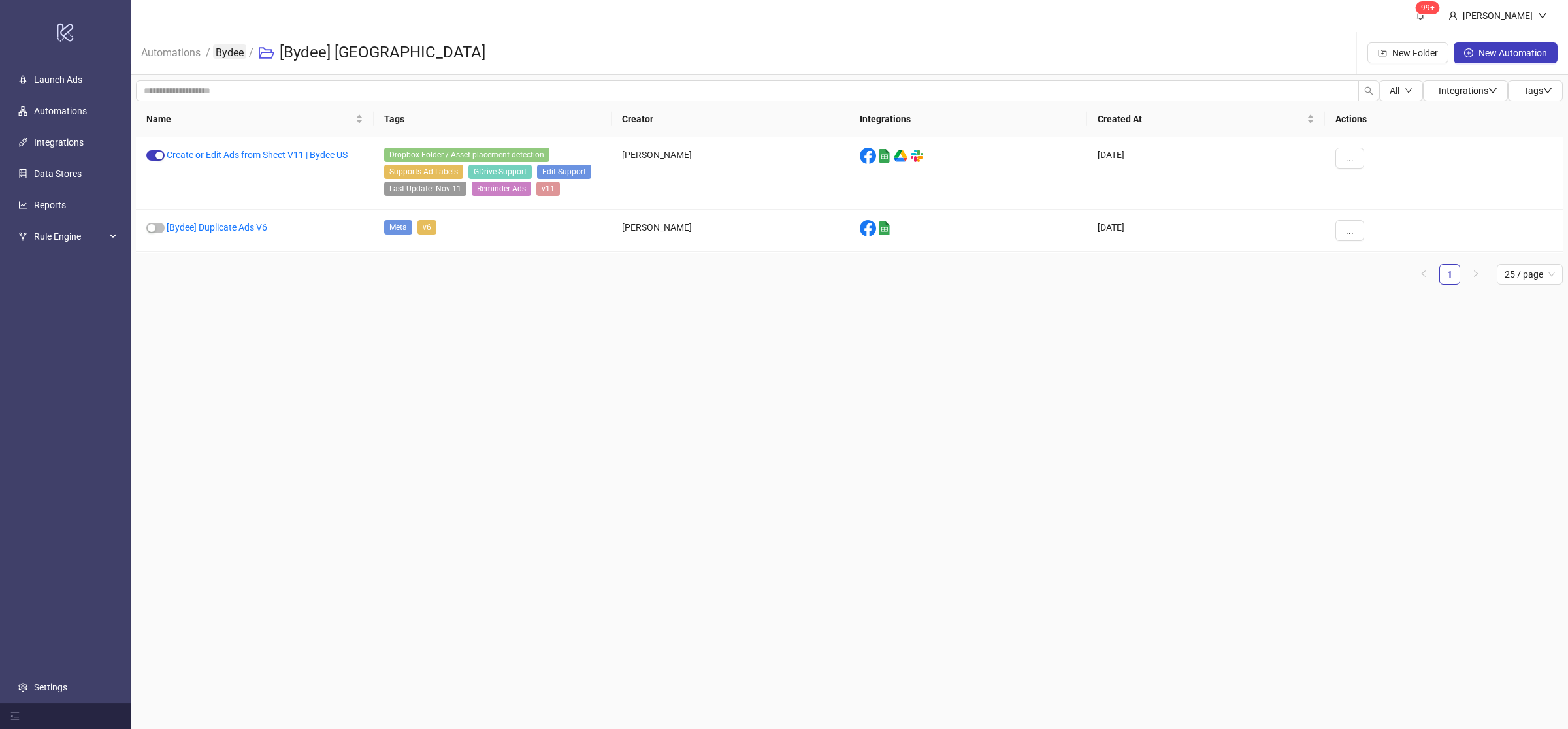
click at [228, 51] on link "Bydee" at bounding box center [230, 51] width 33 height 15
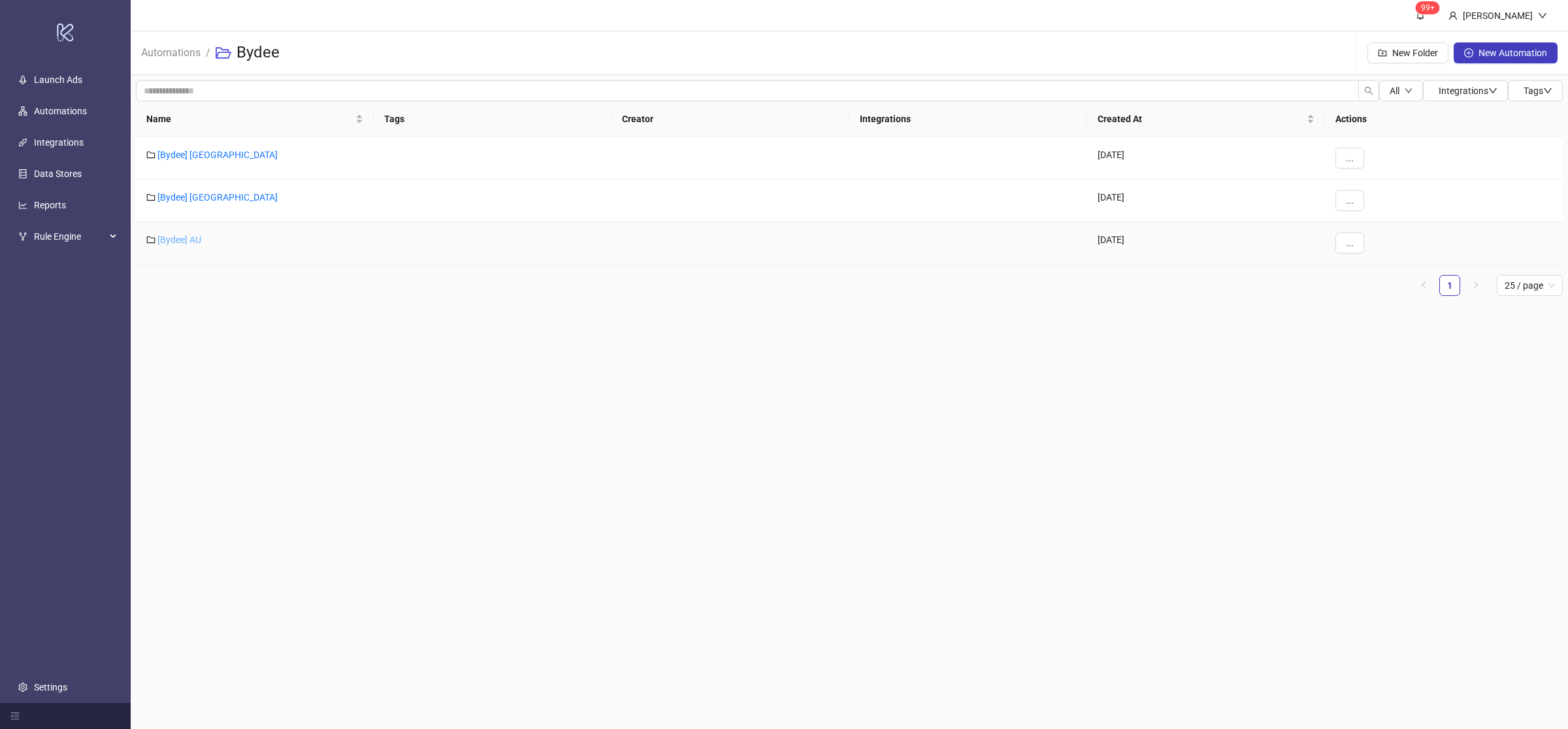
click at [194, 243] on link "[Bydee] AU" at bounding box center [179, 239] width 44 height 11
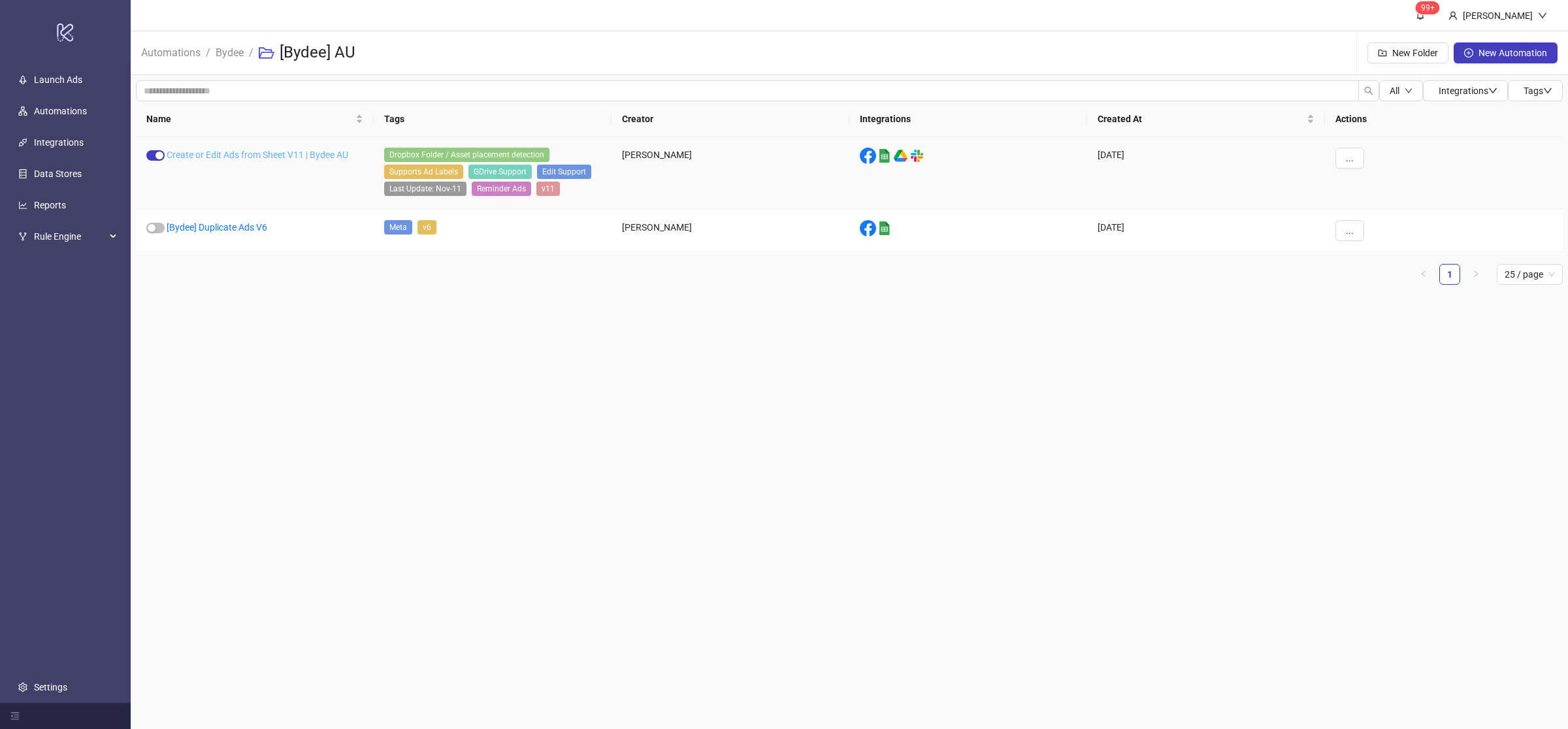
click at [262, 151] on link "Create or Edit Ads from Sheet V11 | Bydee AU" at bounding box center [258, 154] width 182 height 11
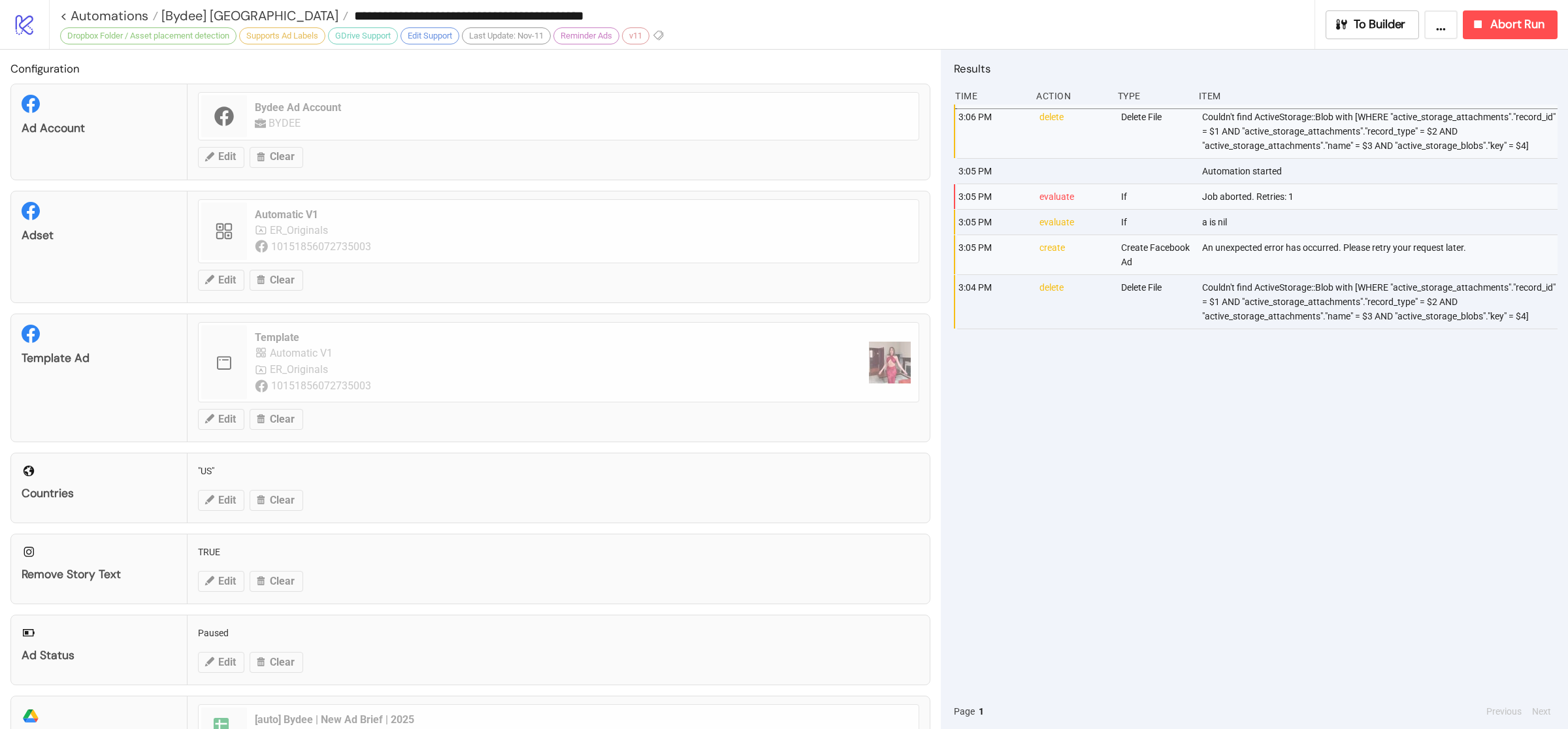
type input "**********"
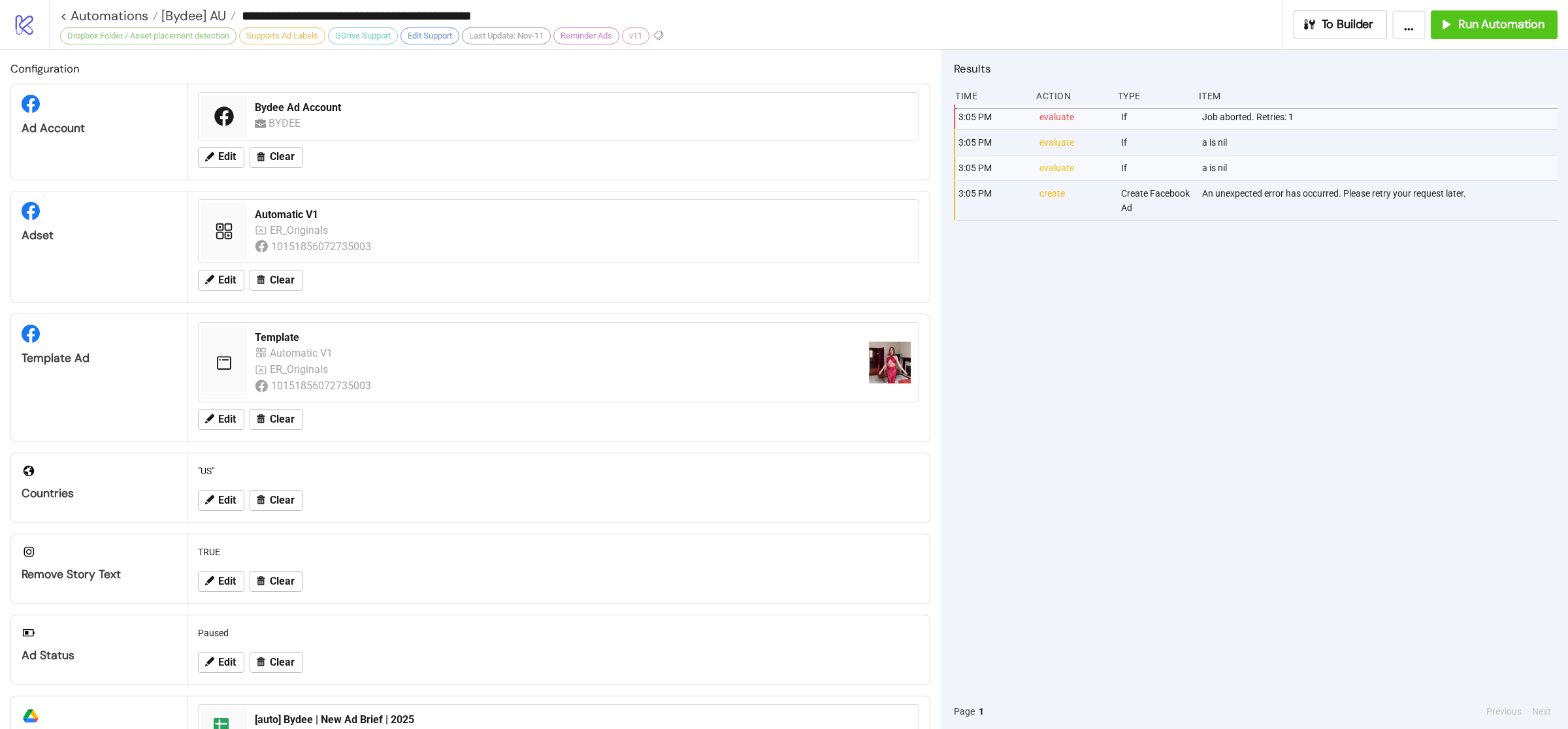
click at [1181, 394] on div "3:05 PM evaluate If Job aborted. Retries: 1 3:05 PM evaluate If a is nil 3:05 P…" at bounding box center [1256, 399] width 604 height 589
click at [1451, 24] on icon "button" at bounding box center [1446, 23] width 15 height 15
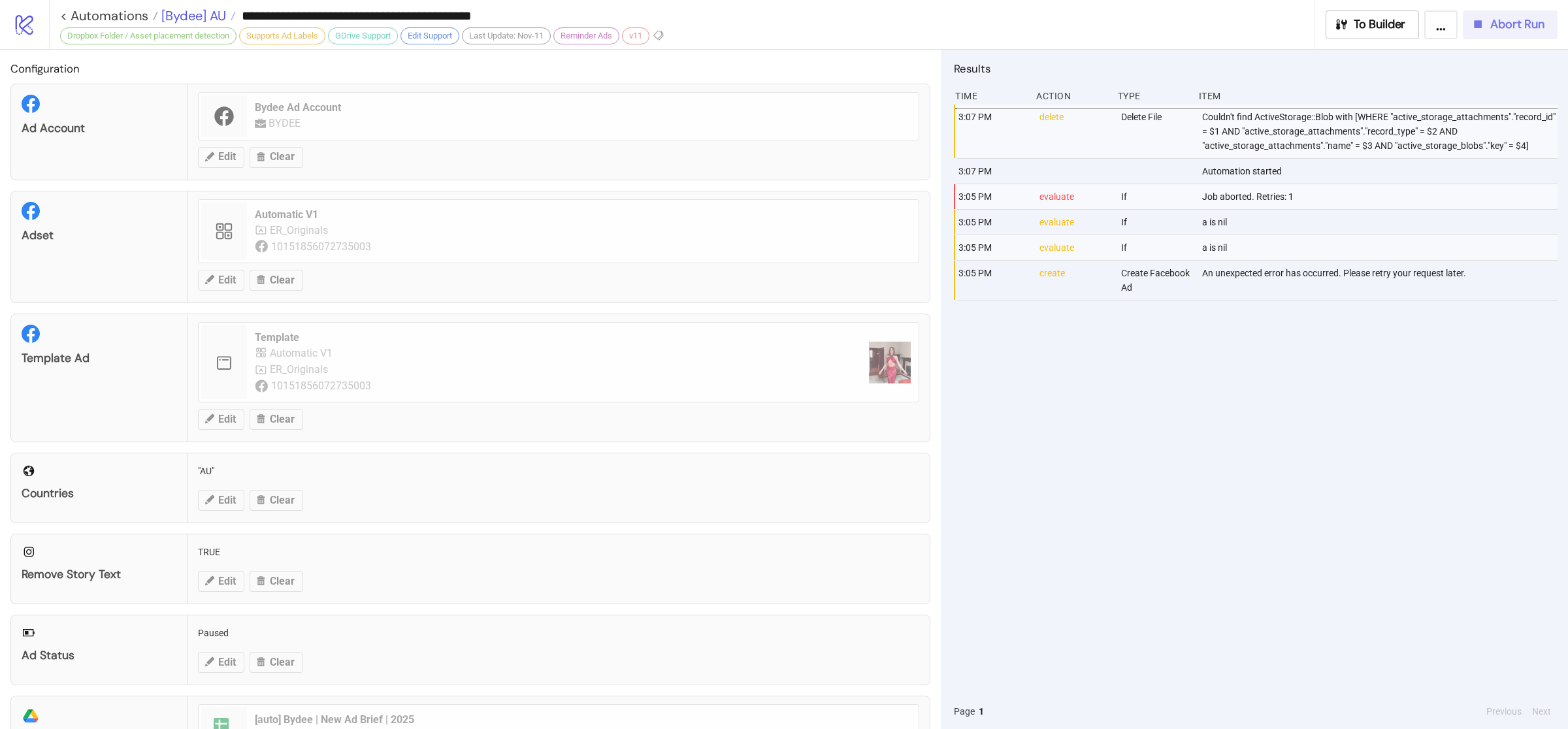
click at [199, 10] on span "[Bydee] AU" at bounding box center [192, 15] width 68 height 17
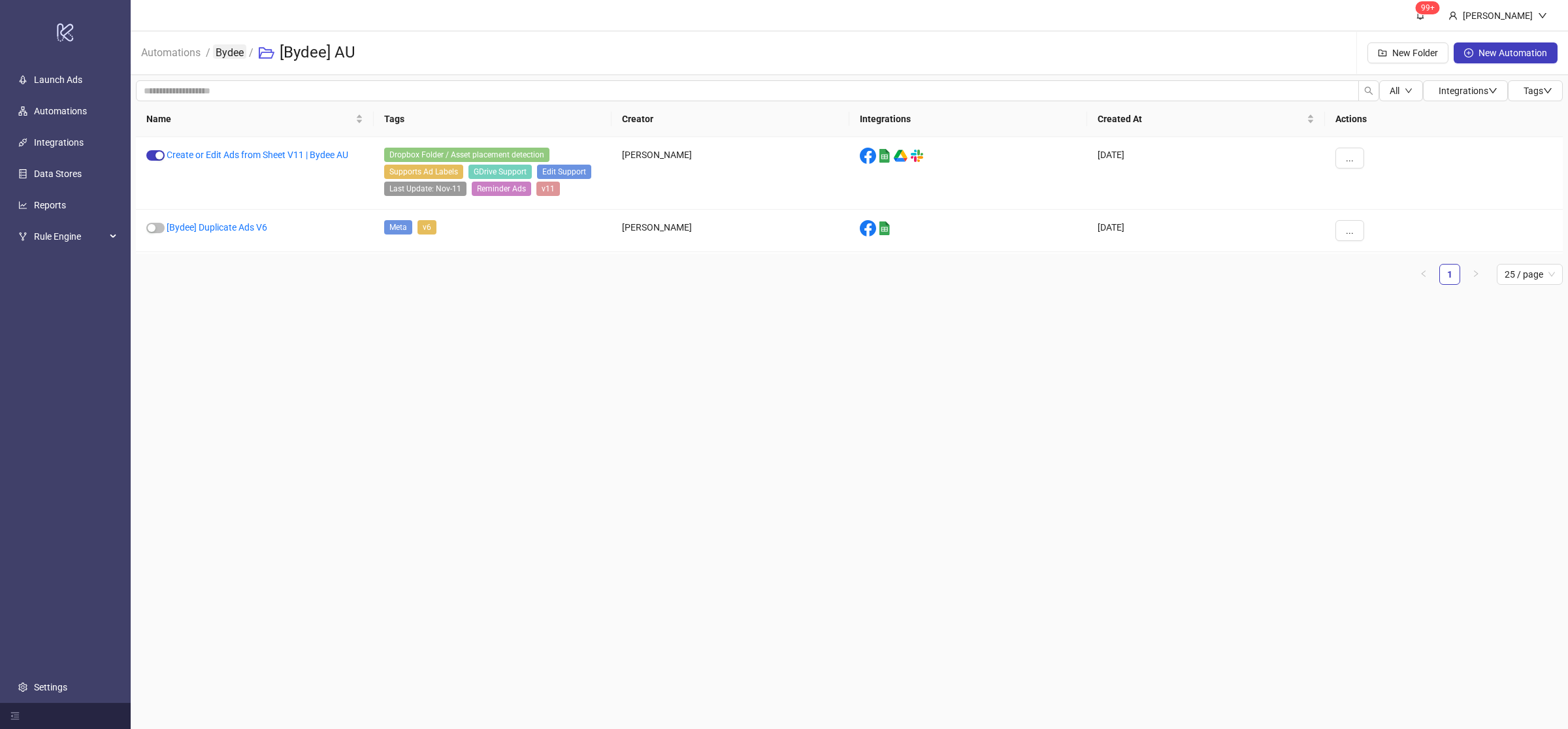
click at [226, 53] on link "Bydee" at bounding box center [230, 51] width 33 height 15
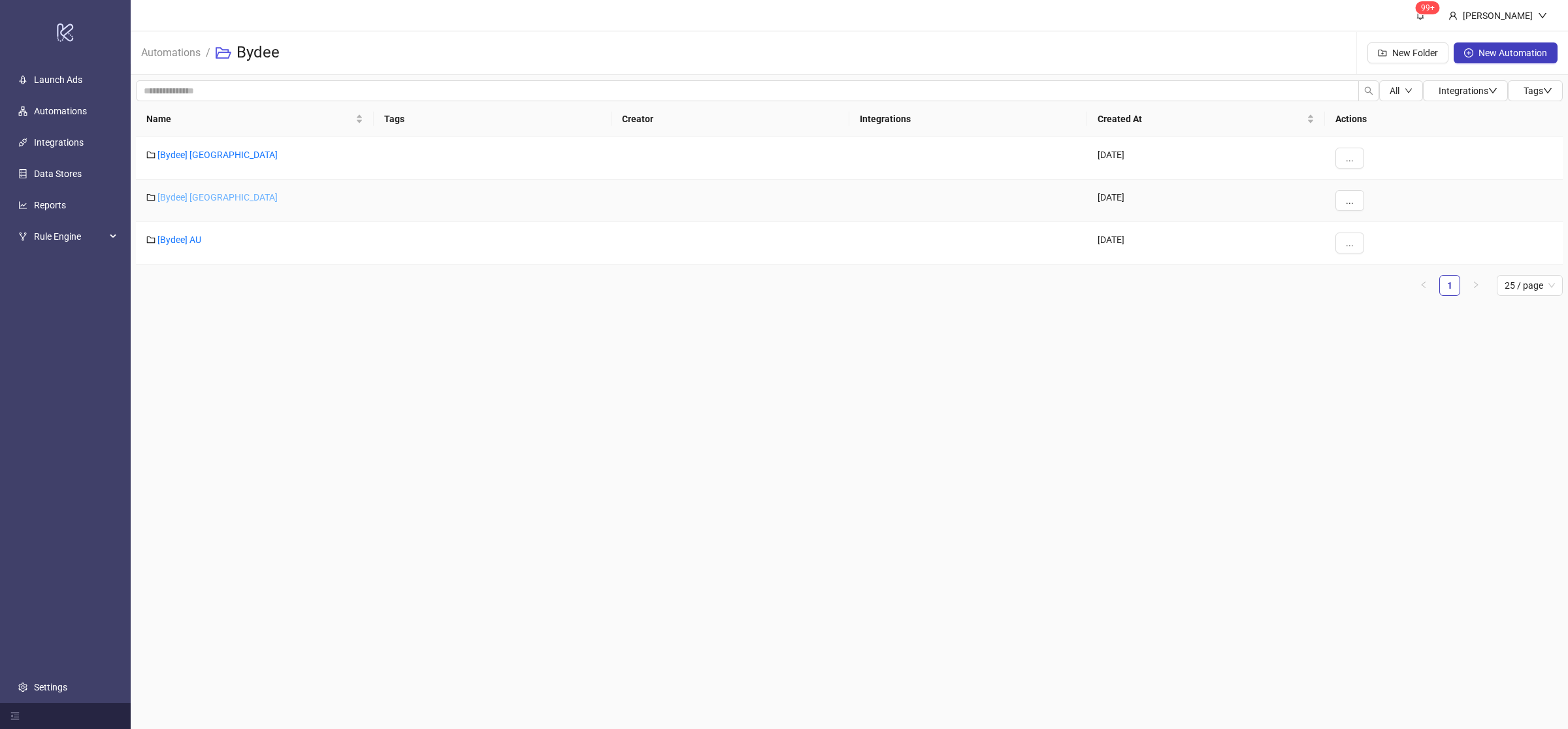
click at [196, 196] on link "[Bydee] [GEOGRAPHIC_DATA]" at bounding box center [217, 197] width 120 height 11
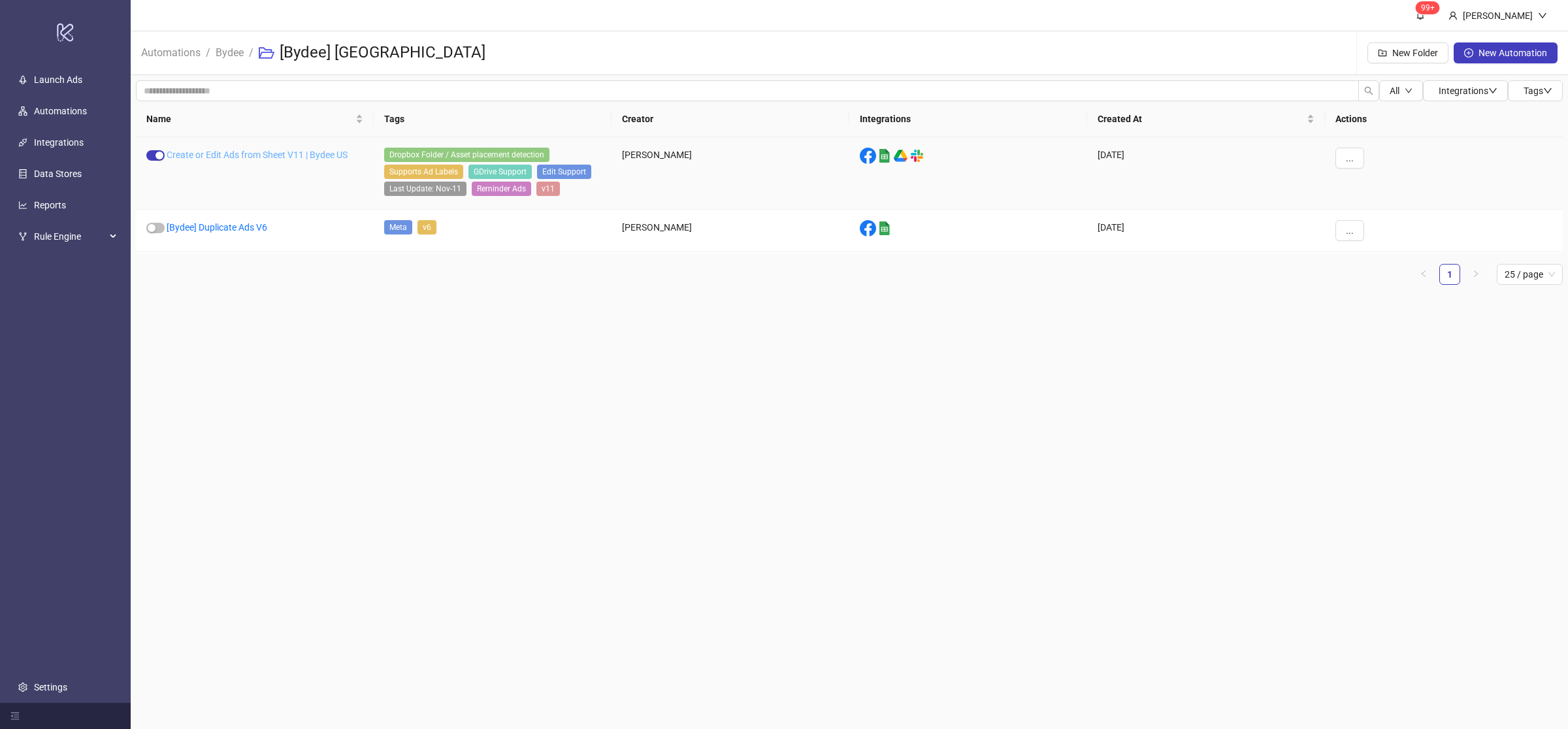
click at [226, 150] on link "Create or Edit Ads from Sheet V11 | Bydee US" at bounding box center [257, 154] width 181 height 11
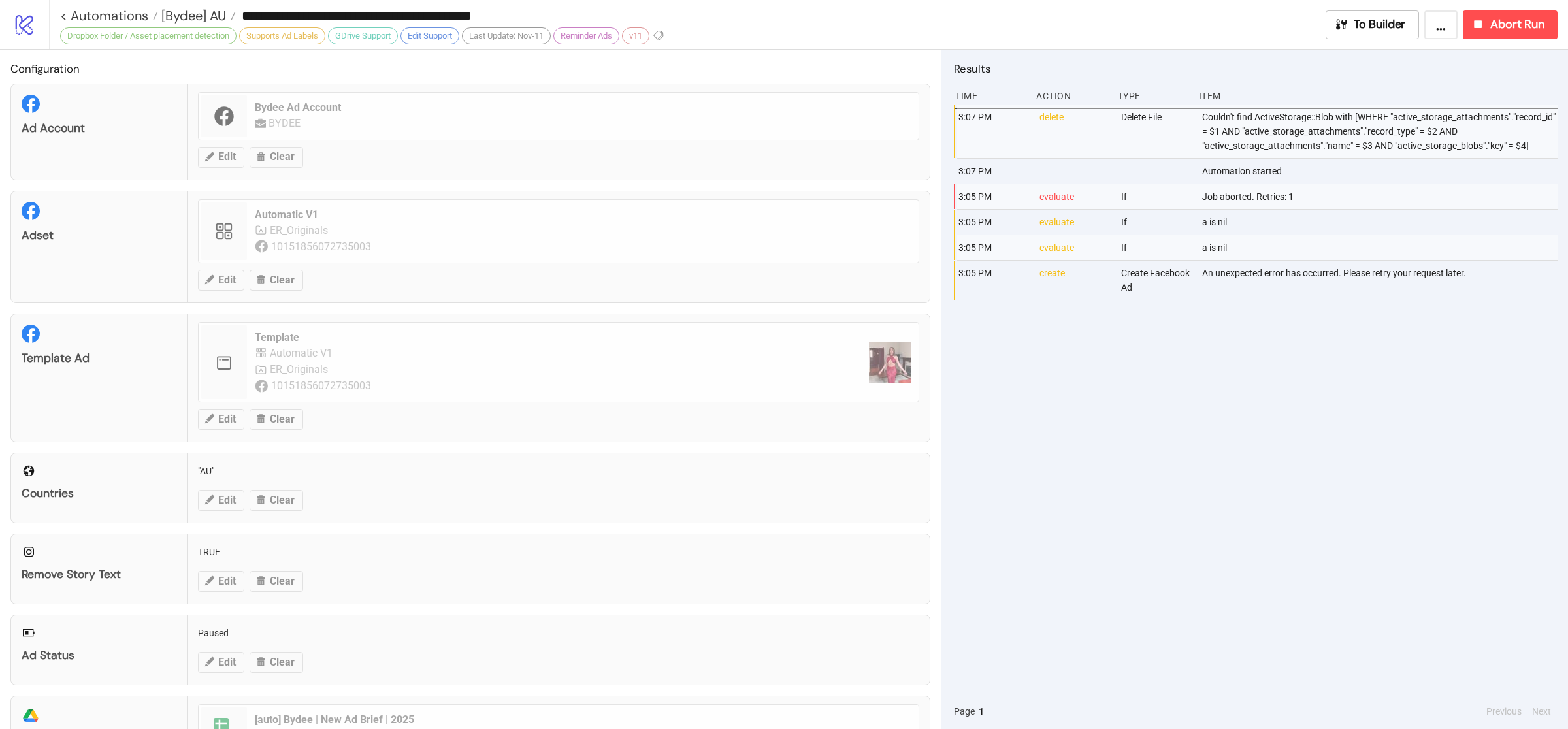
type input "**********"
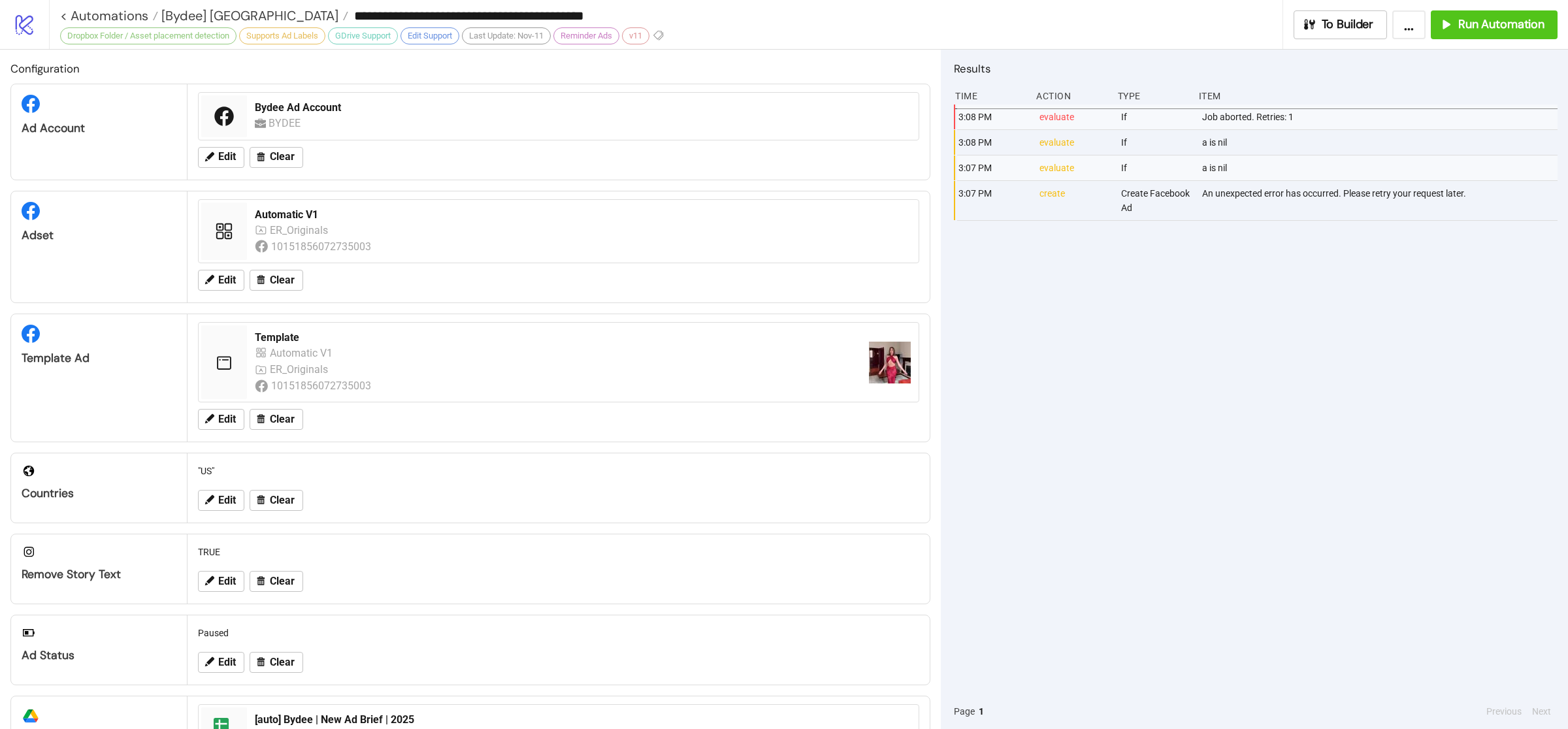
click at [1119, 412] on div "3:08 PM evaluate If Job aborted. Retries: 1 3:08 PM evaluate If a is nil 3:07 P…" at bounding box center [1256, 399] width 604 height 589
click at [1137, 417] on div "3:08 PM evaluate If Job aborted. Retries: 1 3:08 PM evaluate If a is nil 3:07 P…" at bounding box center [1256, 399] width 604 height 589
click at [1140, 418] on div "3:08 PM evaluate If Job aborted. Retries: 1 3:08 PM evaluate If a is nil 3:07 P…" at bounding box center [1256, 399] width 604 height 589
click at [1144, 430] on div "3:08 PM evaluate If Job aborted. Retries: 1 3:08 PM evaluate If a is nil 3:07 P…" at bounding box center [1256, 399] width 604 height 589
click at [212, 13] on span "[Bydee] [GEOGRAPHIC_DATA]" at bounding box center [248, 15] width 181 height 17
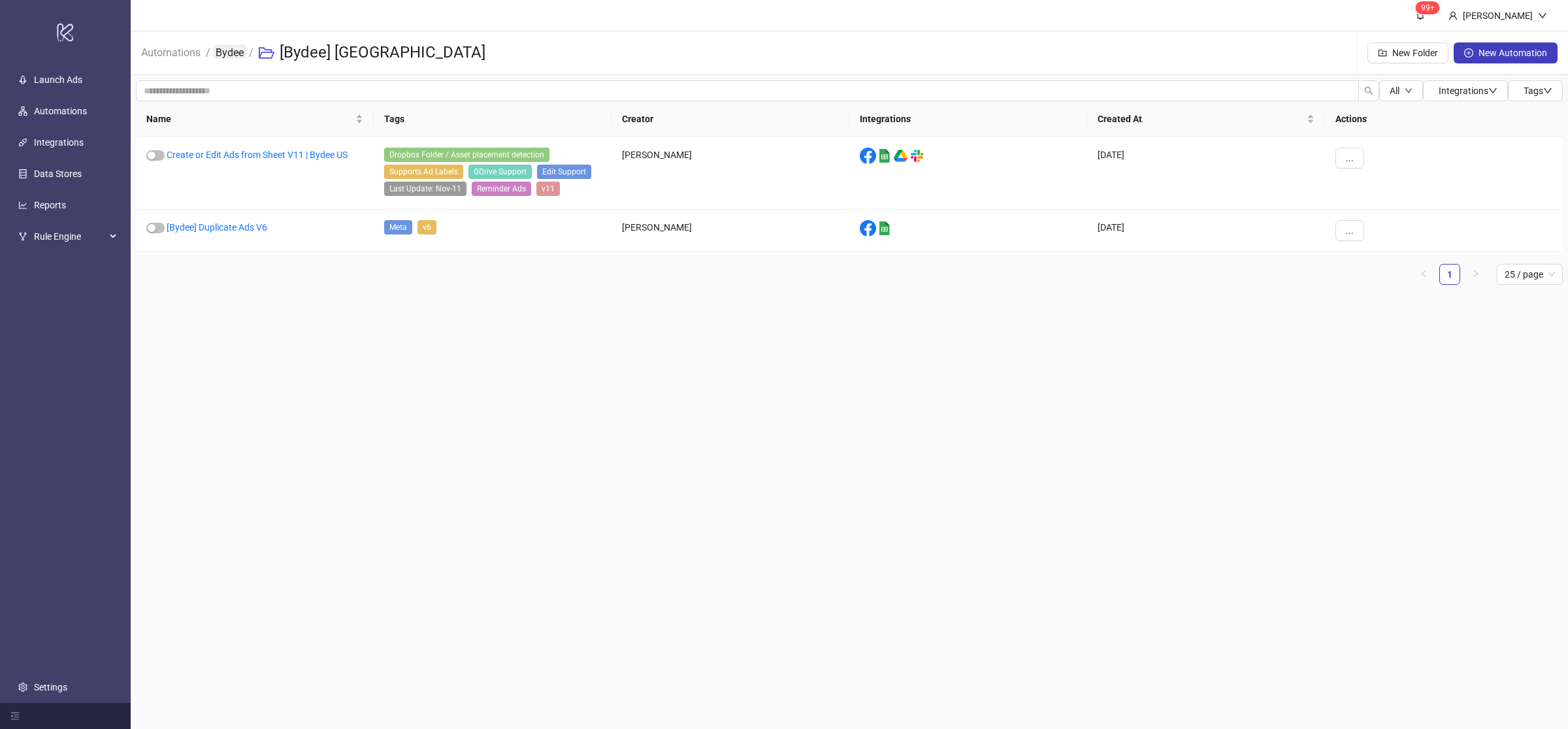
click at [225, 49] on link "Bydee" at bounding box center [230, 51] width 33 height 15
